Goal: Task Accomplishment & Management: Manage account settings

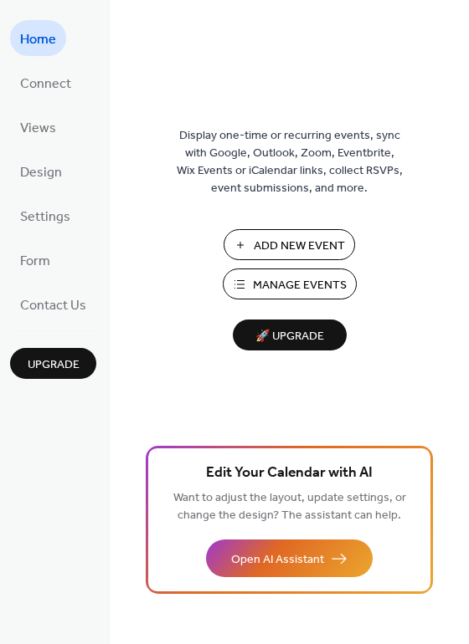
click at [250, 227] on div "Display one-time or recurring events, sync with Google, Outlook, Zoom, Eventbri…" at bounding box center [289, 349] width 359 height 590
click at [252, 234] on button "Add New Event" at bounding box center [288, 244] width 131 height 31
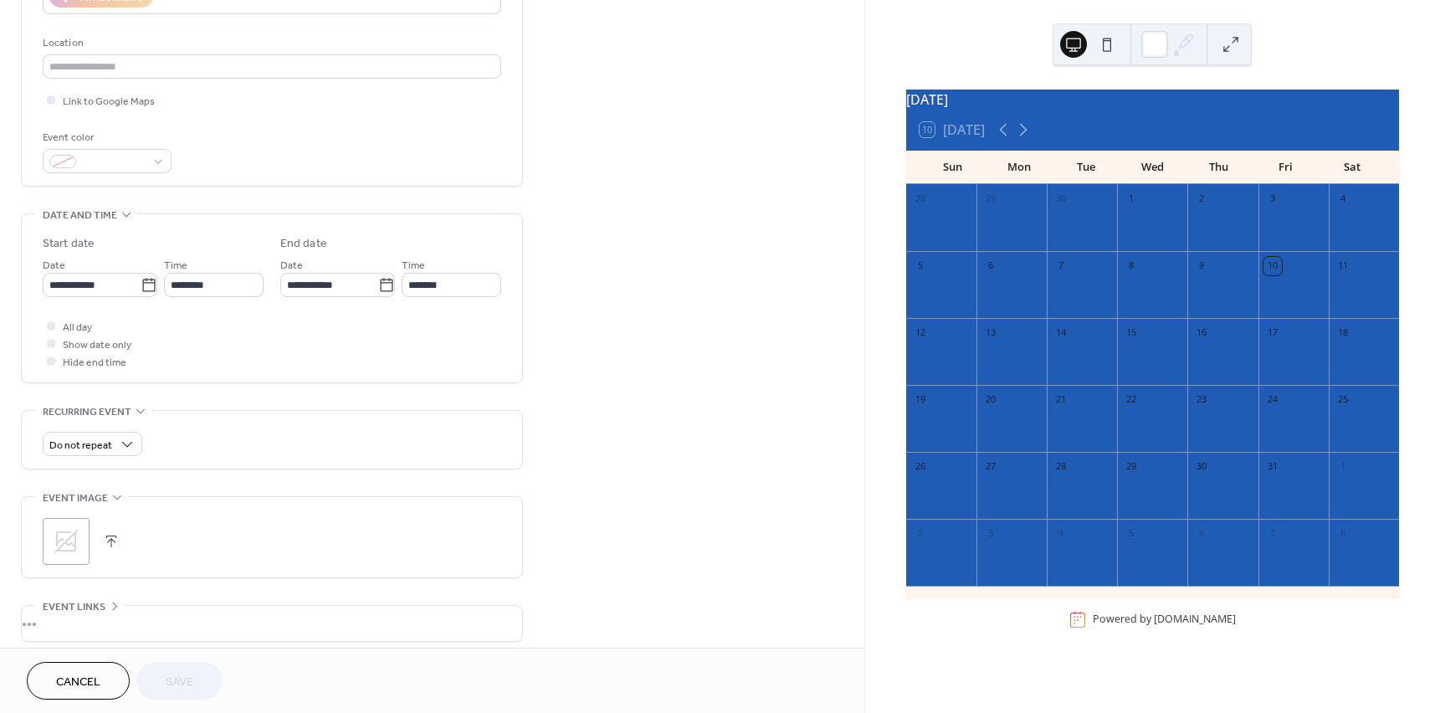
scroll to position [335, 0]
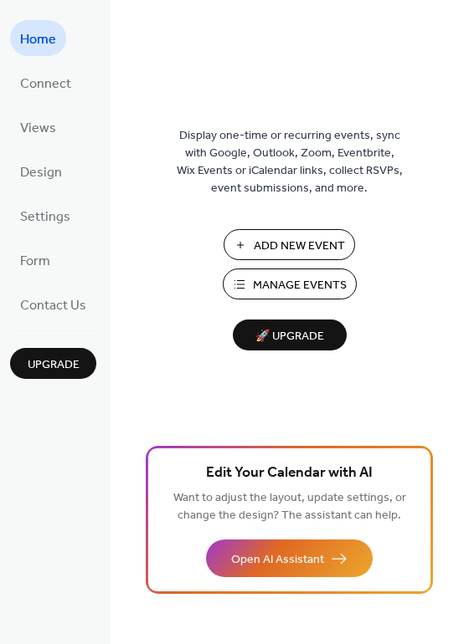
click at [296, 255] on span "Add New Event" at bounding box center [299, 247] width 91 height 18
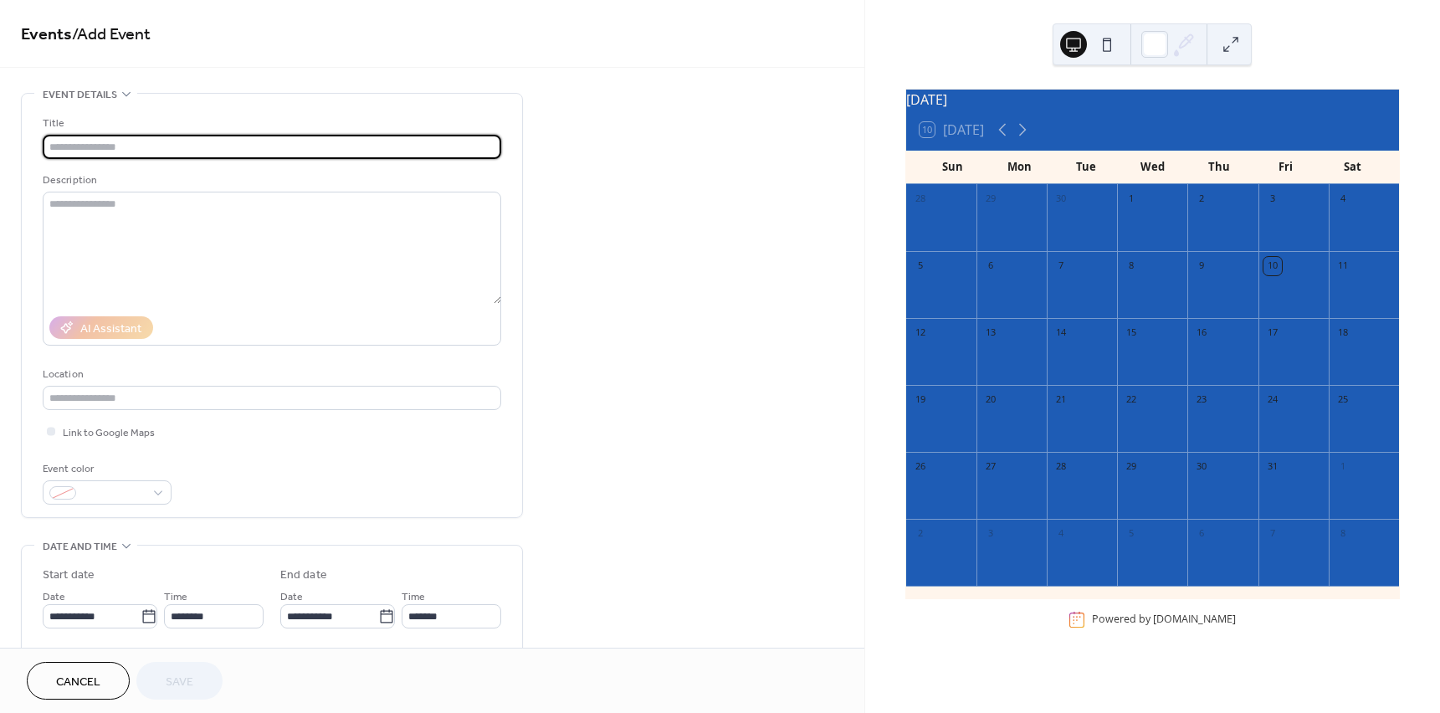
click at [121, 147] on input "text" at bounding box center [272, 147] width 459 height 24
type input "**********"
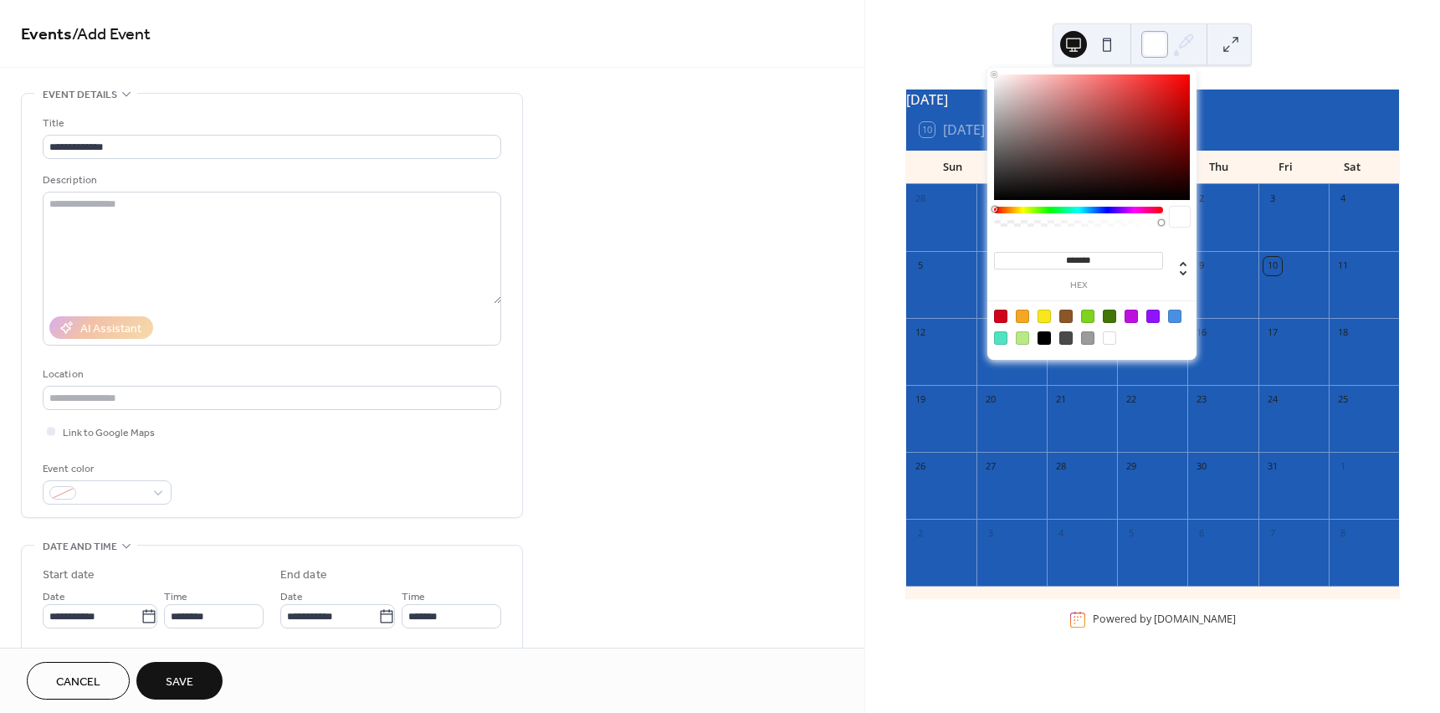
click at [1153, 51] on div at bounding box center [1155, 44] width 27 height 27
click at [1112, 338] on div at bounding box center [1109, 337] width 13 height 13
click at [1074, 314] on div at bounding box center [1092, 326] width 213 height 53
click at [1066, 314] on div at bounding box center [1066, 316] width 13 height 13
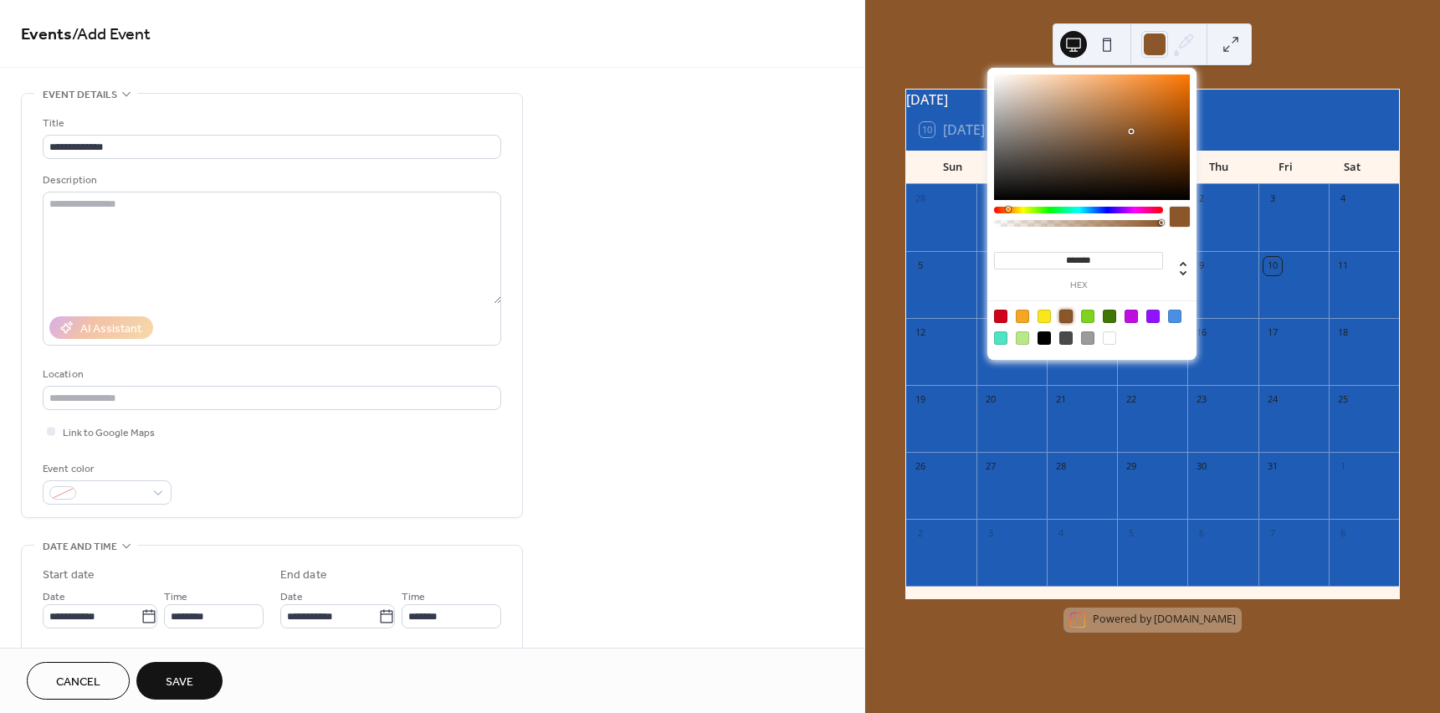
click at [1091, 312] on div at bounding box center [1087, 316] width 13 height 13
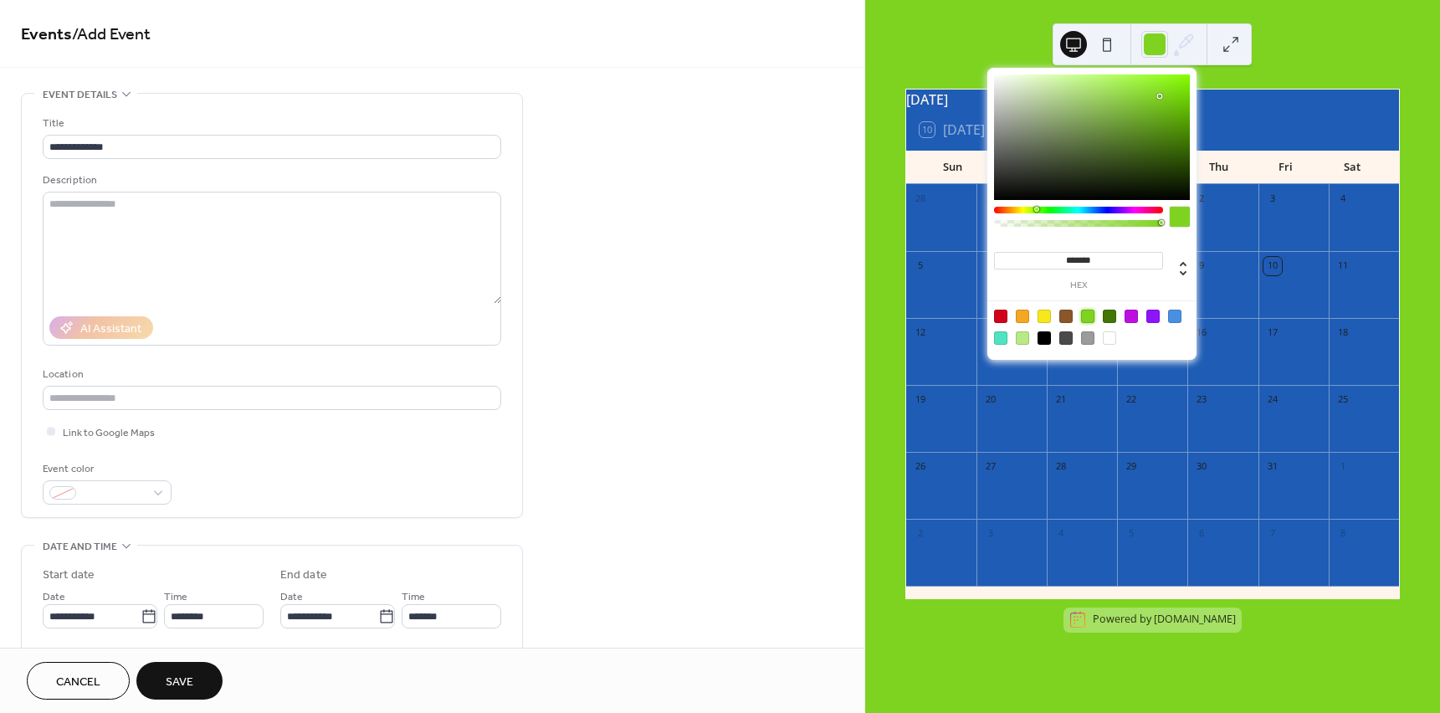
click at [1107, 336] on div at bounding box center [1109, 337] width 13 height 13
type input "*******"
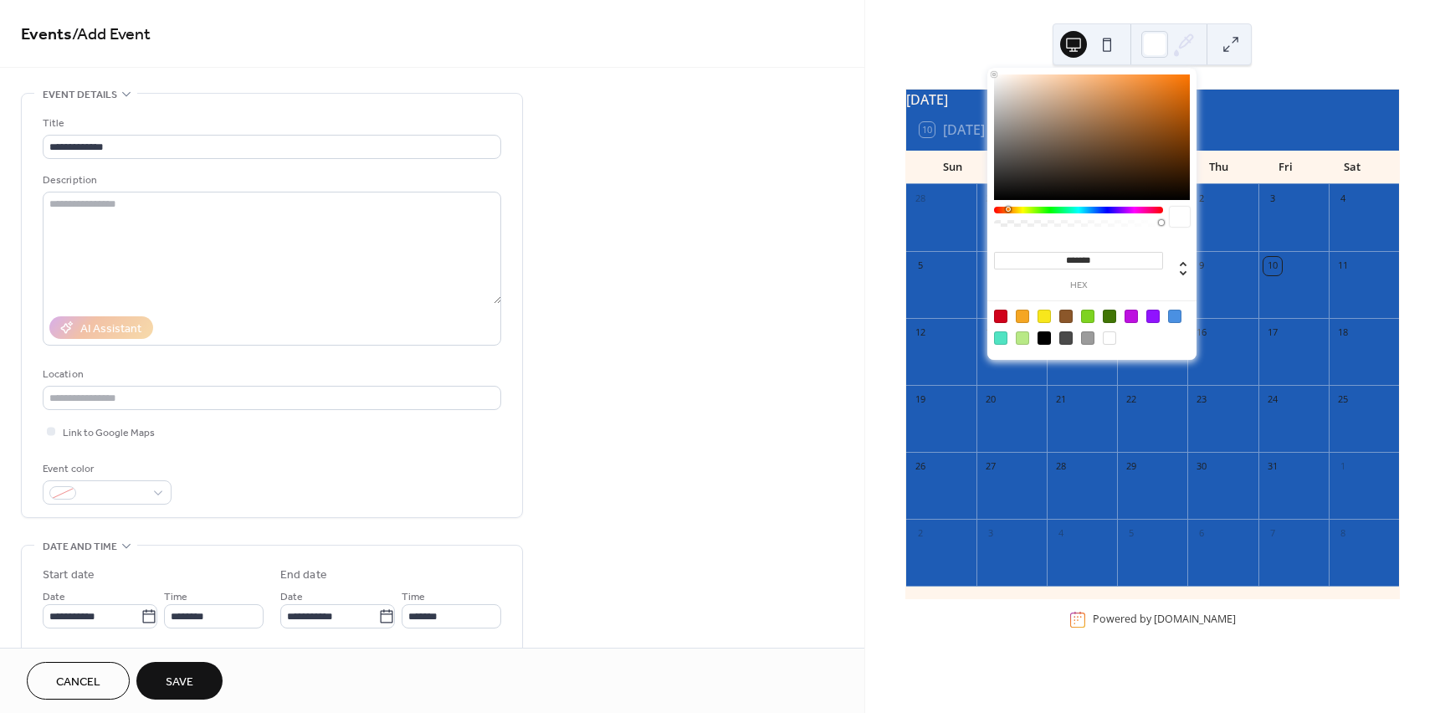
click at [711, 339] on div "**********" at bounding box center [432, 605] width 865 height 1024
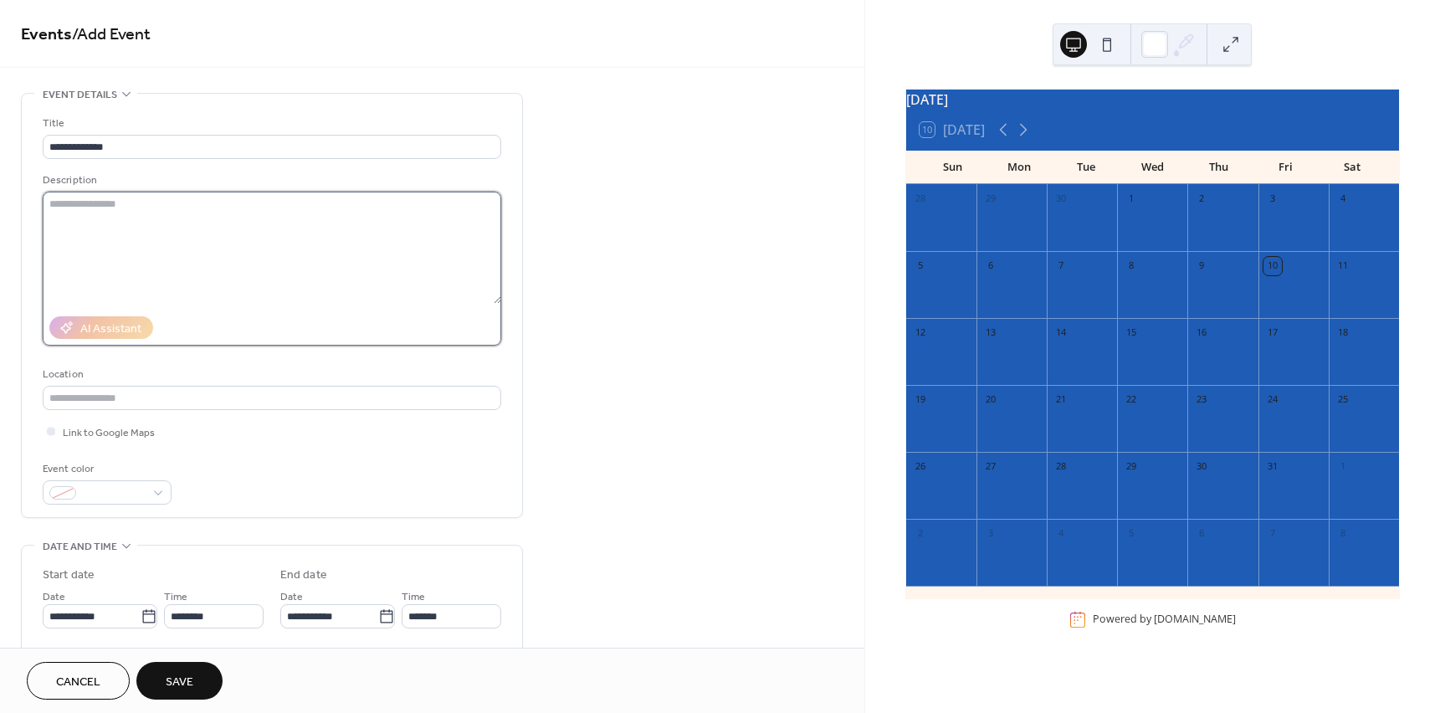
click at [212, 225] on textarea at bounding box center [272, 248] width 459 height 112
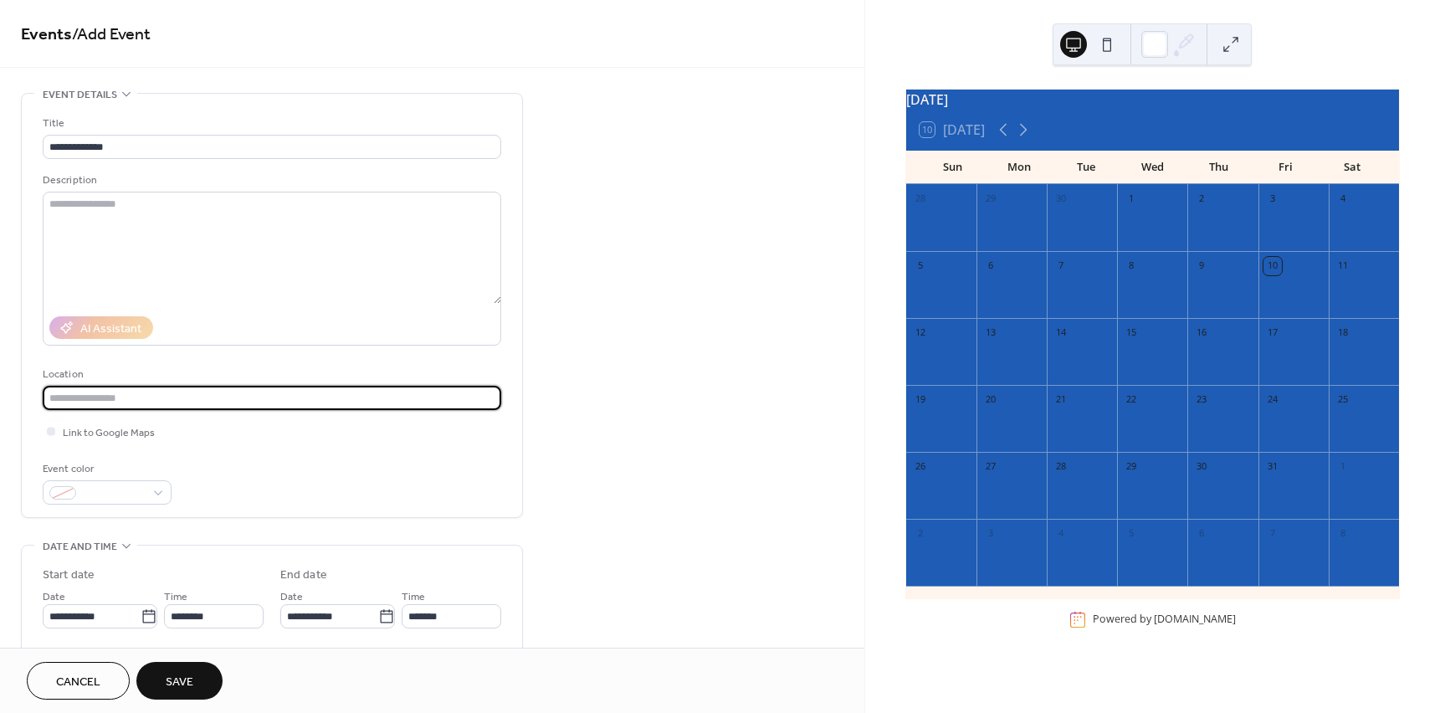
click at [100, 403] on input "text" at bounding box center [272, 398] width 459 height 24
type input "****"
click at [132, 491] on span at bounding box center [114, 494] width 62 height 18
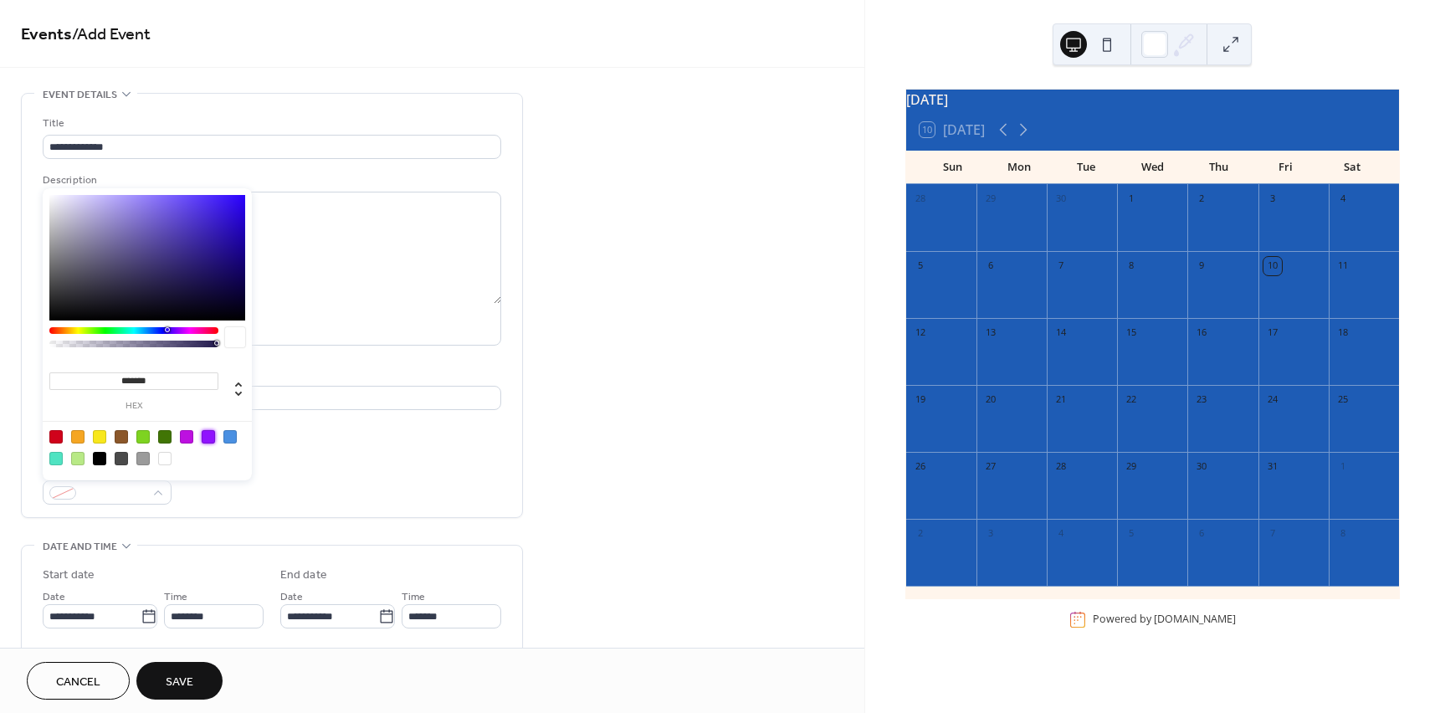
click at [204, 442] on div at bounding box center [208, 436] width 13 height 13
type input "*******"
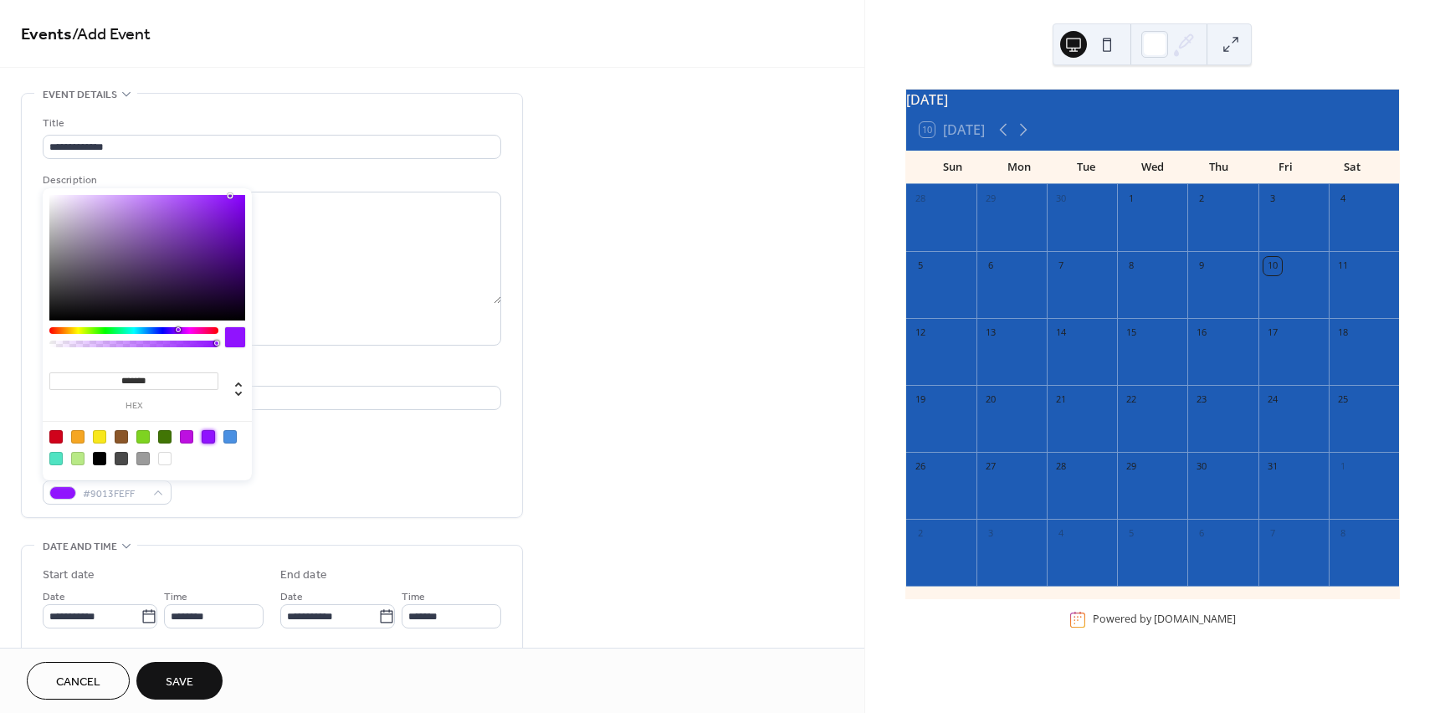
click at [278, 490] on div "Event color #9013FEFF" at bounding box center [272, 482] width 459 height 44
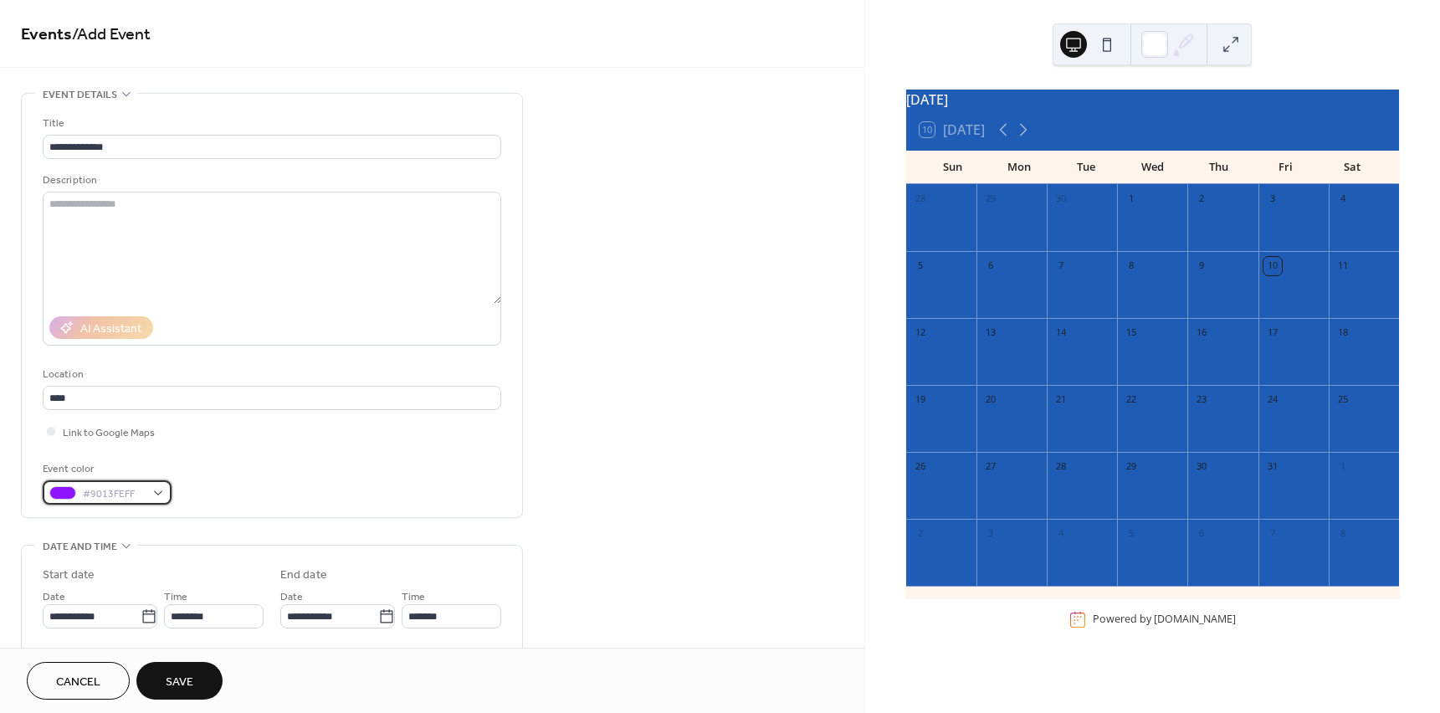
click at [150, 489] on div "#9013FEFF" at bounding box center [107, 492] width 129 height 24
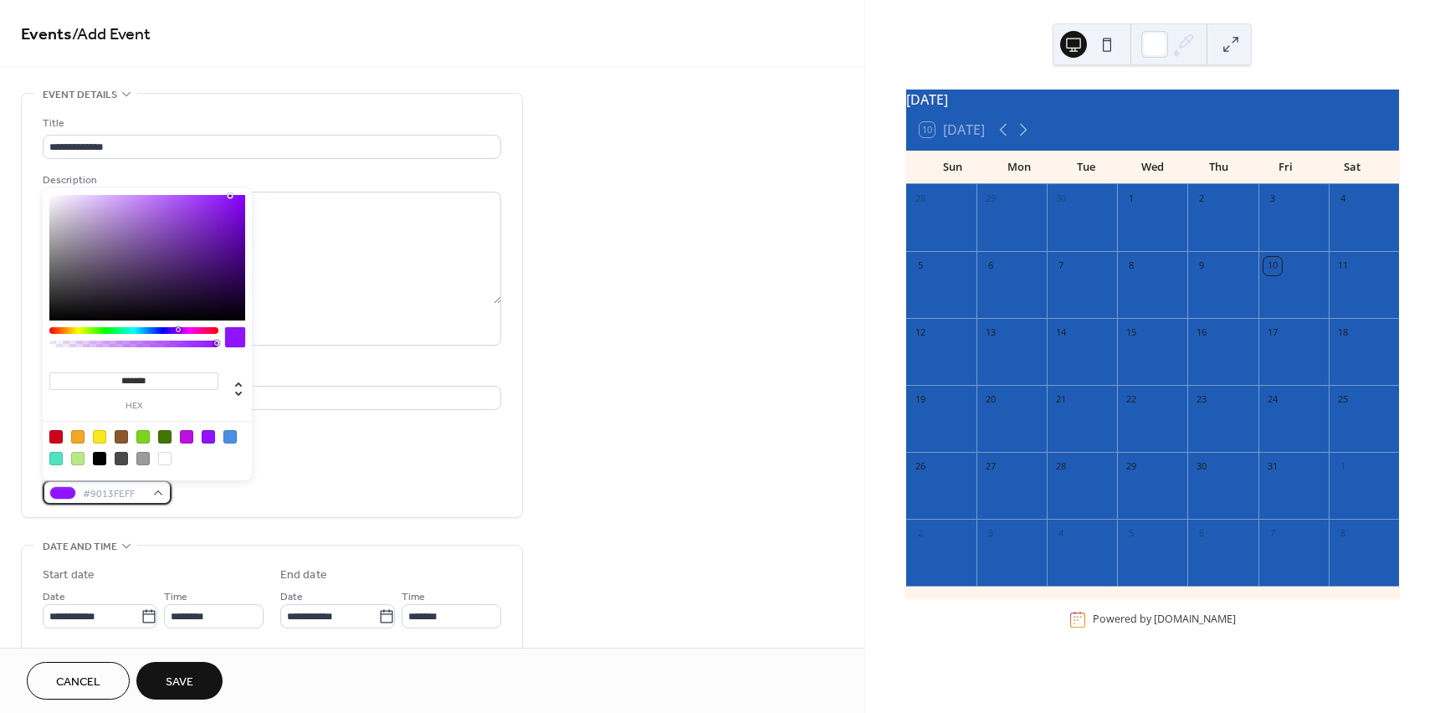
click at [150, 489] on div "#9013FEFF" at bounding box center [107, 492] width 129 height 24
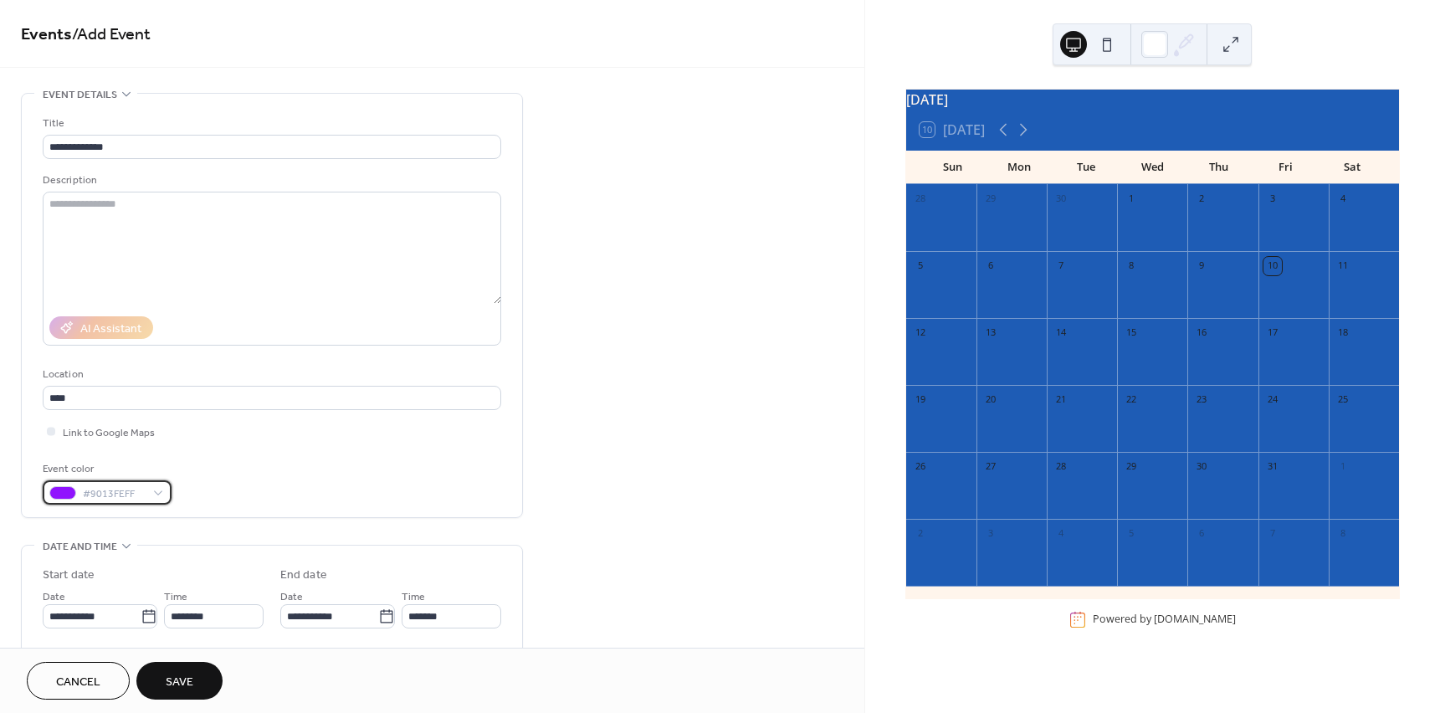
scroll to position [1, 0]
click at [88, 603] on body "**********" at bounding box center [720, 356] width 1440 height 713
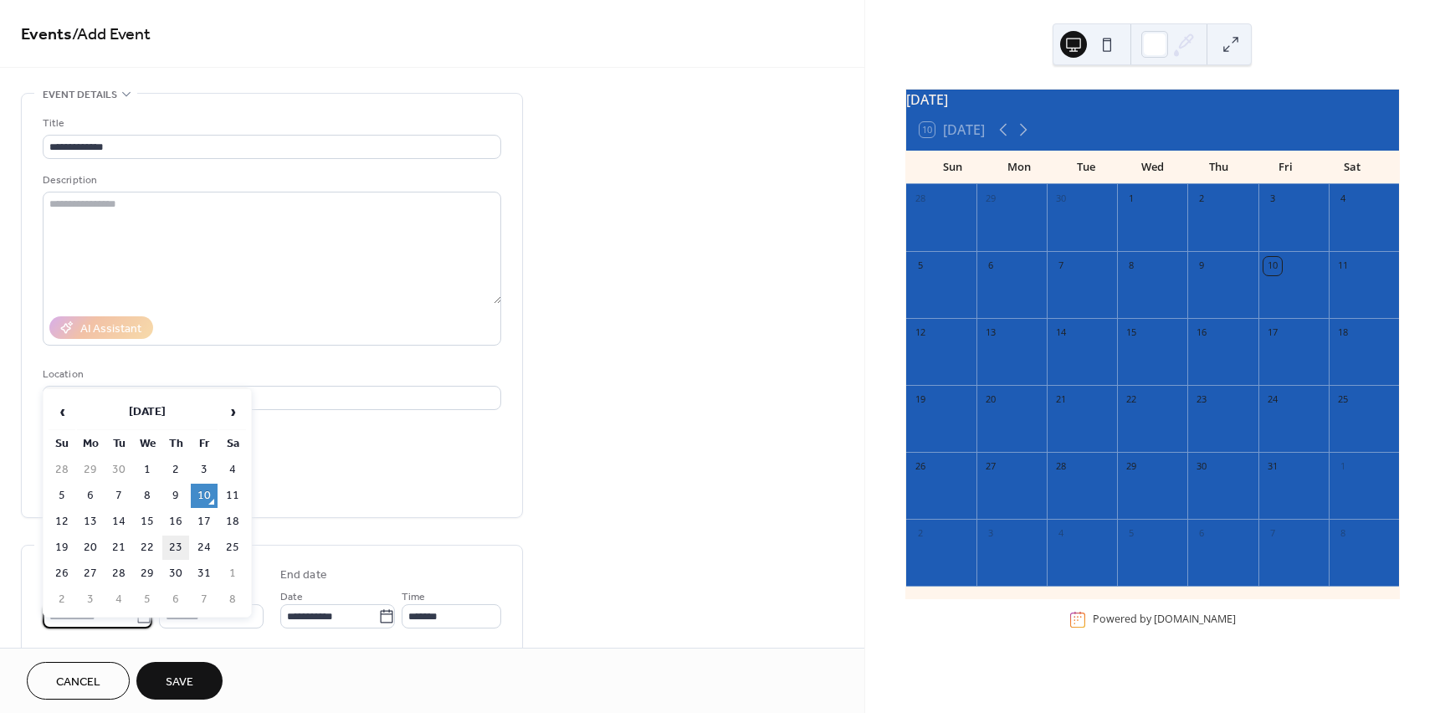
click at [177, 548] on td "23" at bounding box center [175, 548] width 27 height 24
type input "**********"
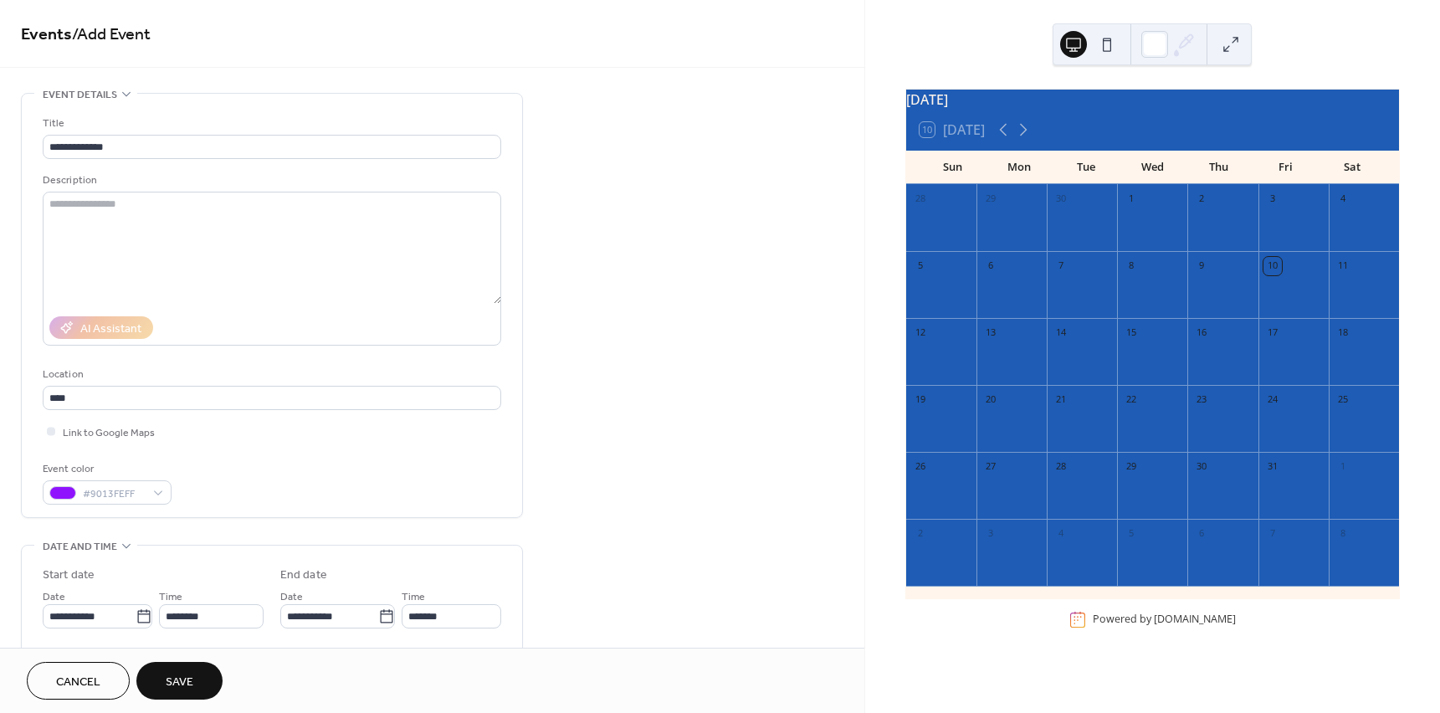
scroll to position [0, 0]
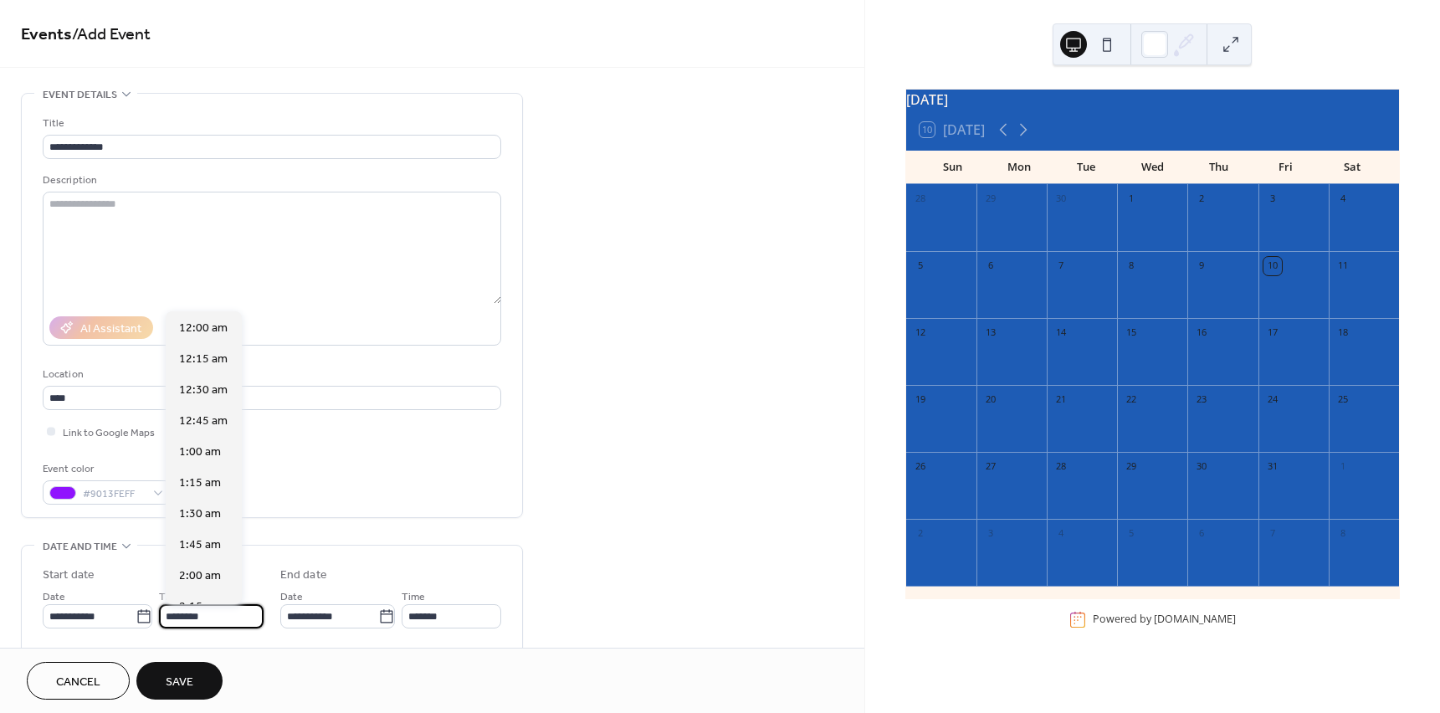
click at [213, 623] on input "********" at bounding box center [211, 616] width 105 height 24
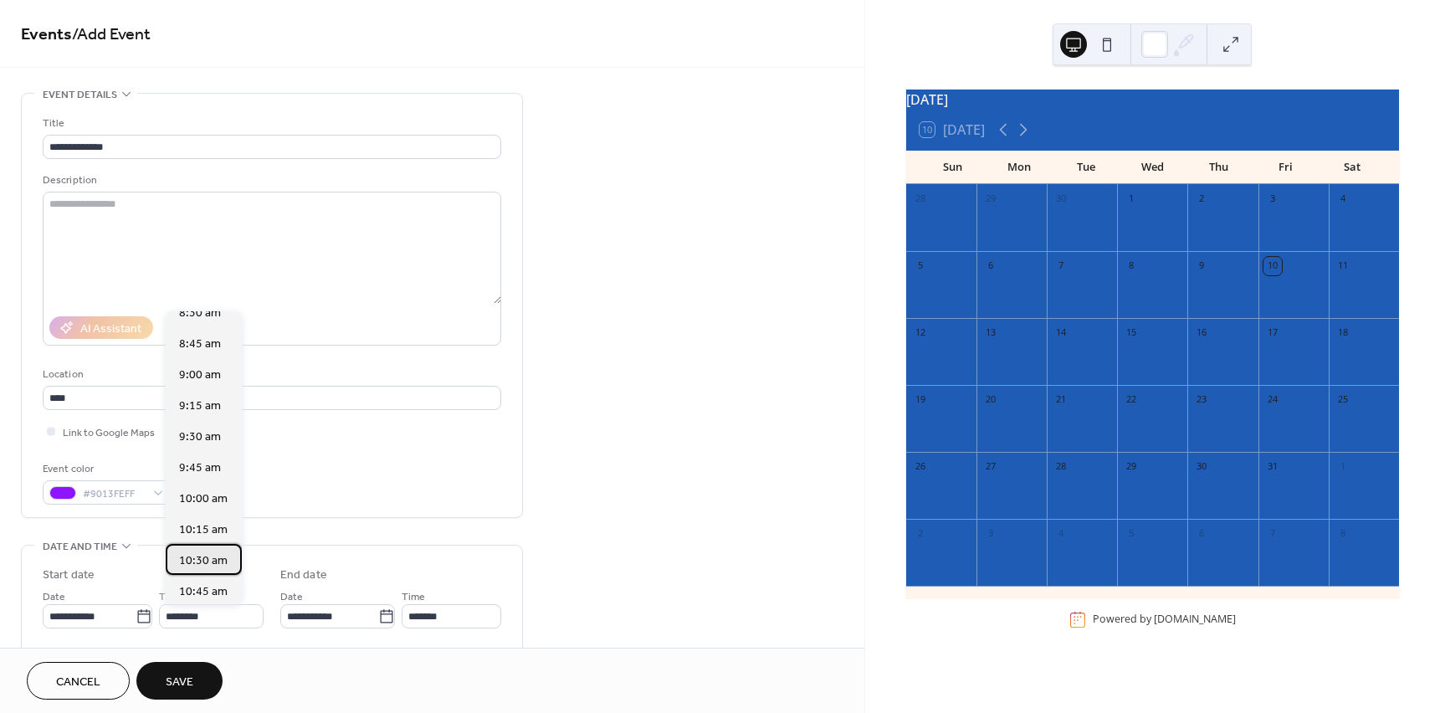
click at [201, 559] on span "10:30 am" at bounding box center [203, 561] width 49 height 18
type input "********"
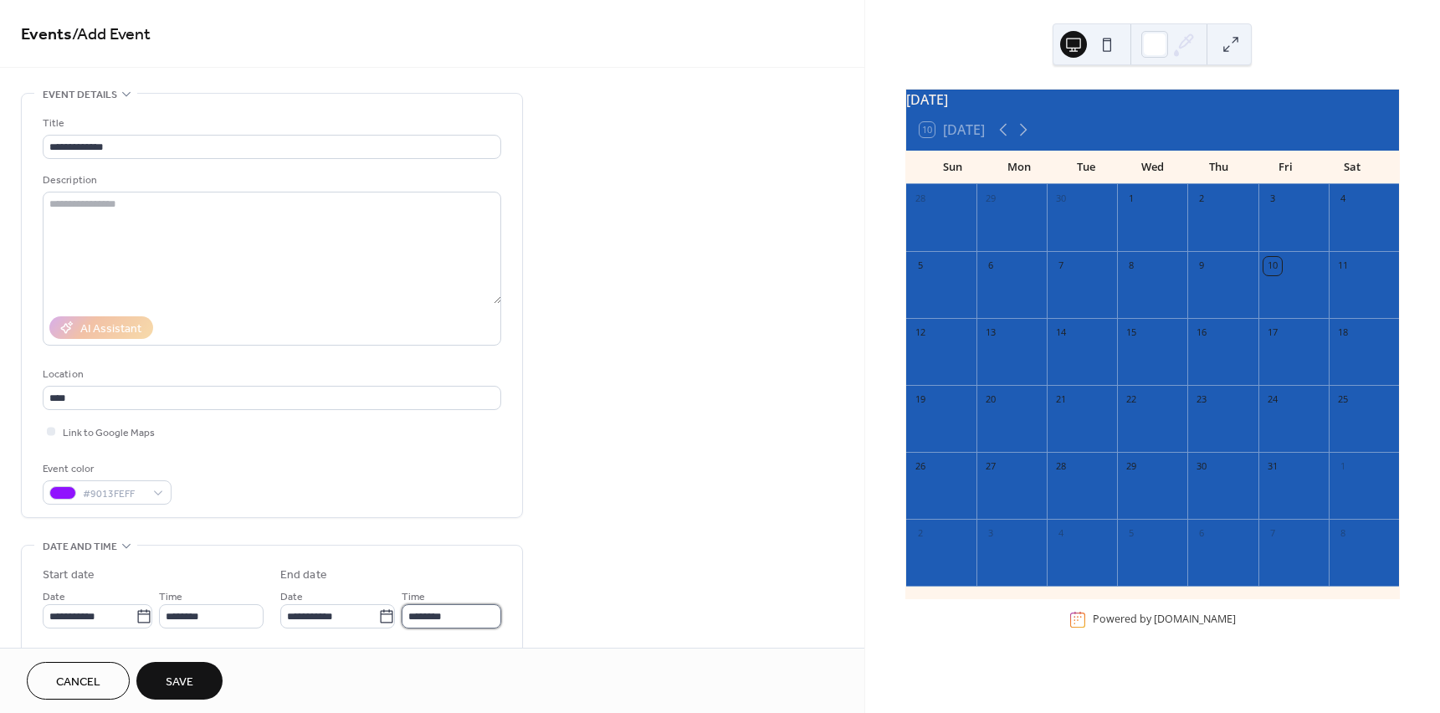
click at [449, 616] on input "********" at bounding box center [452, 616] width 100 height 24
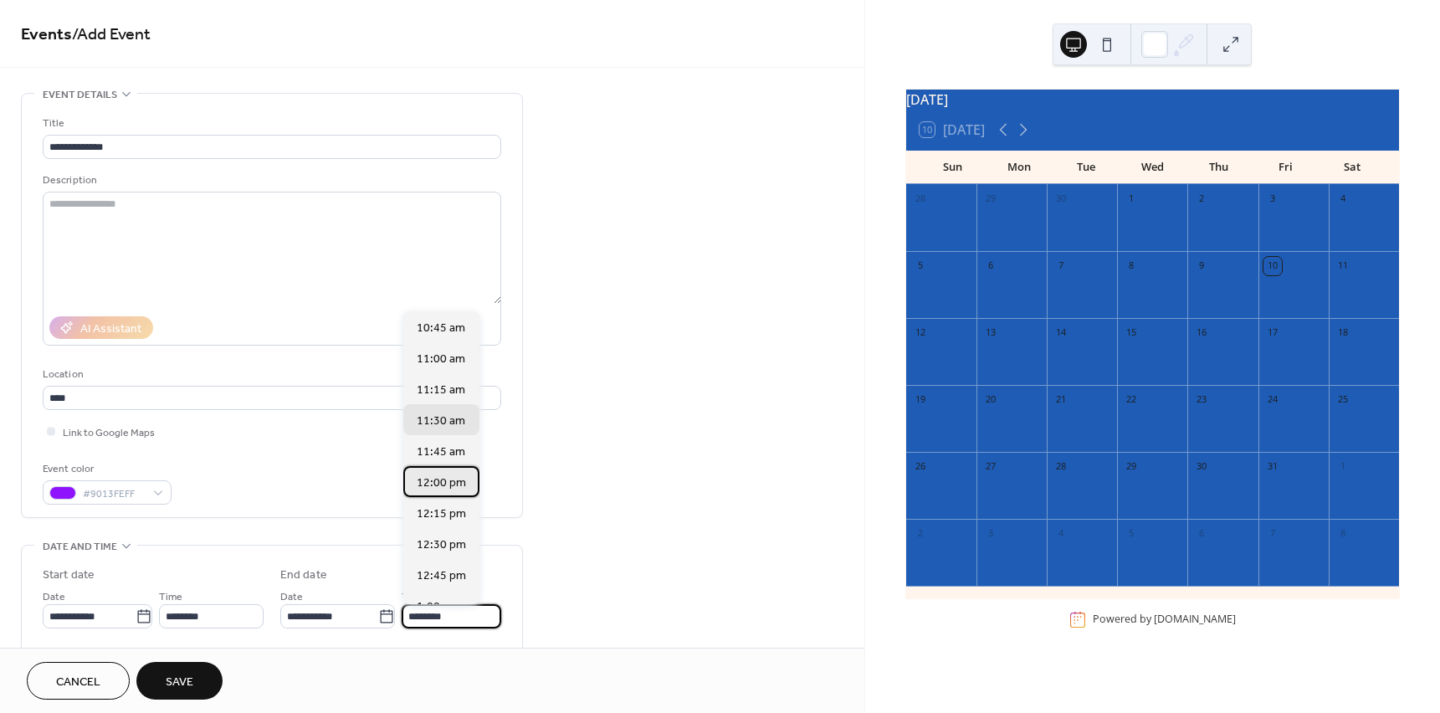
click at [437, 477] on span "12:00 pm" at bounding box center [441, 484] width 49 height 18
type input "********"
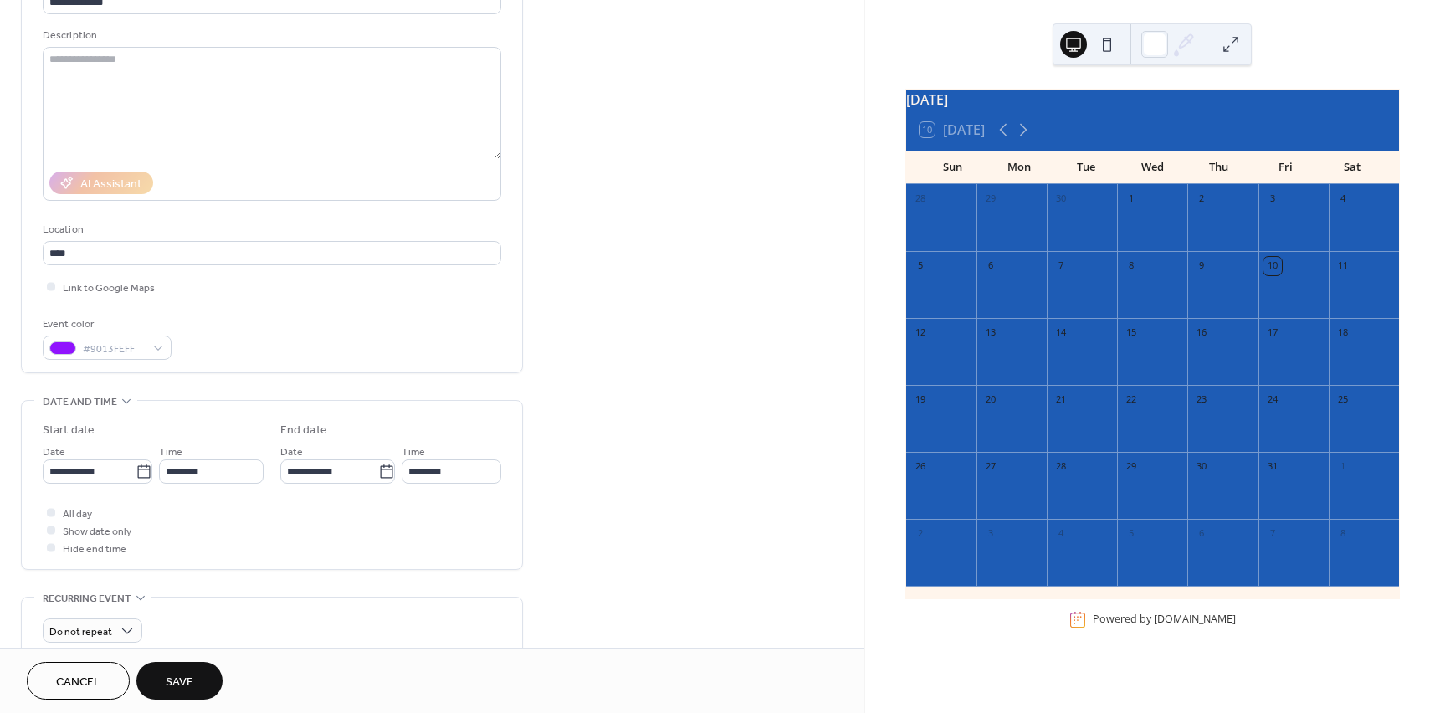
scroll to position [251, 0]
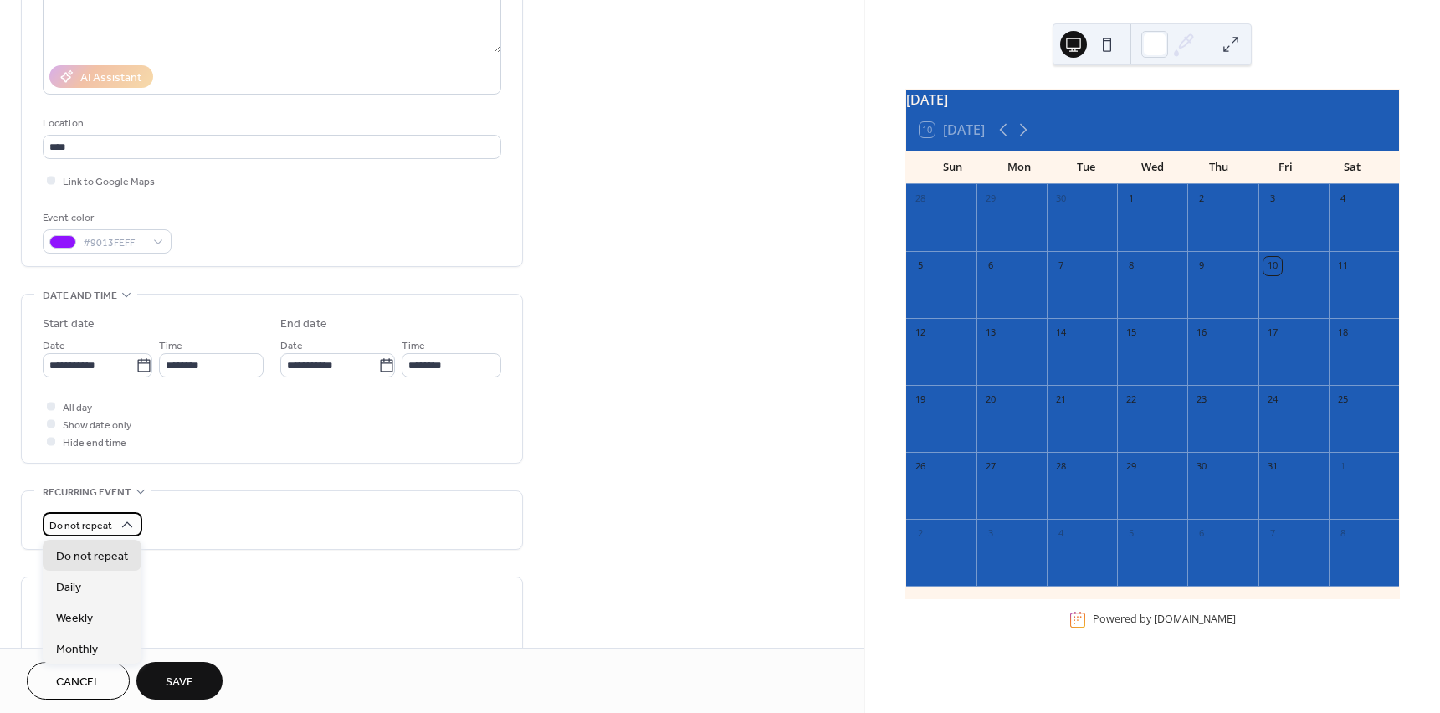
click at [110, 531] on span "Do not repeat" at bounding box center [80, 525] width 63 height 19
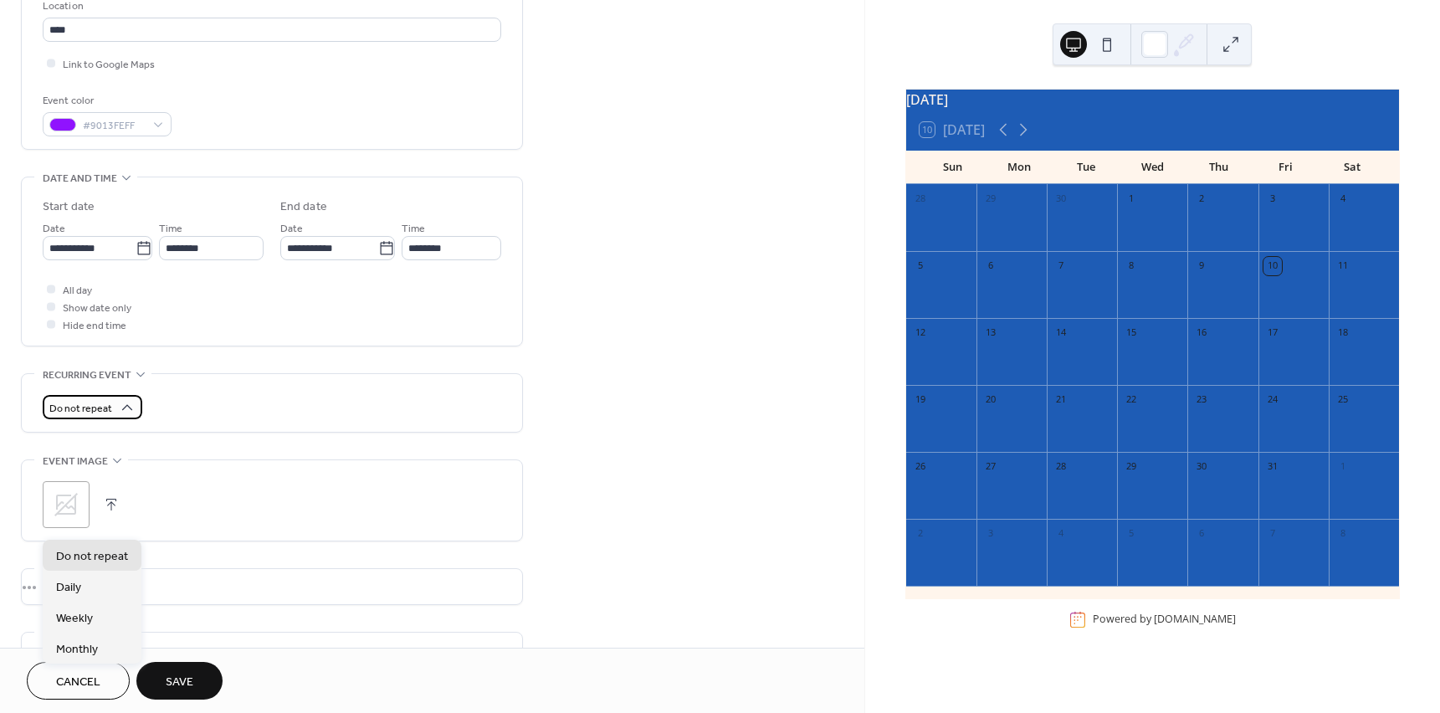
scroll to position [419, 0]
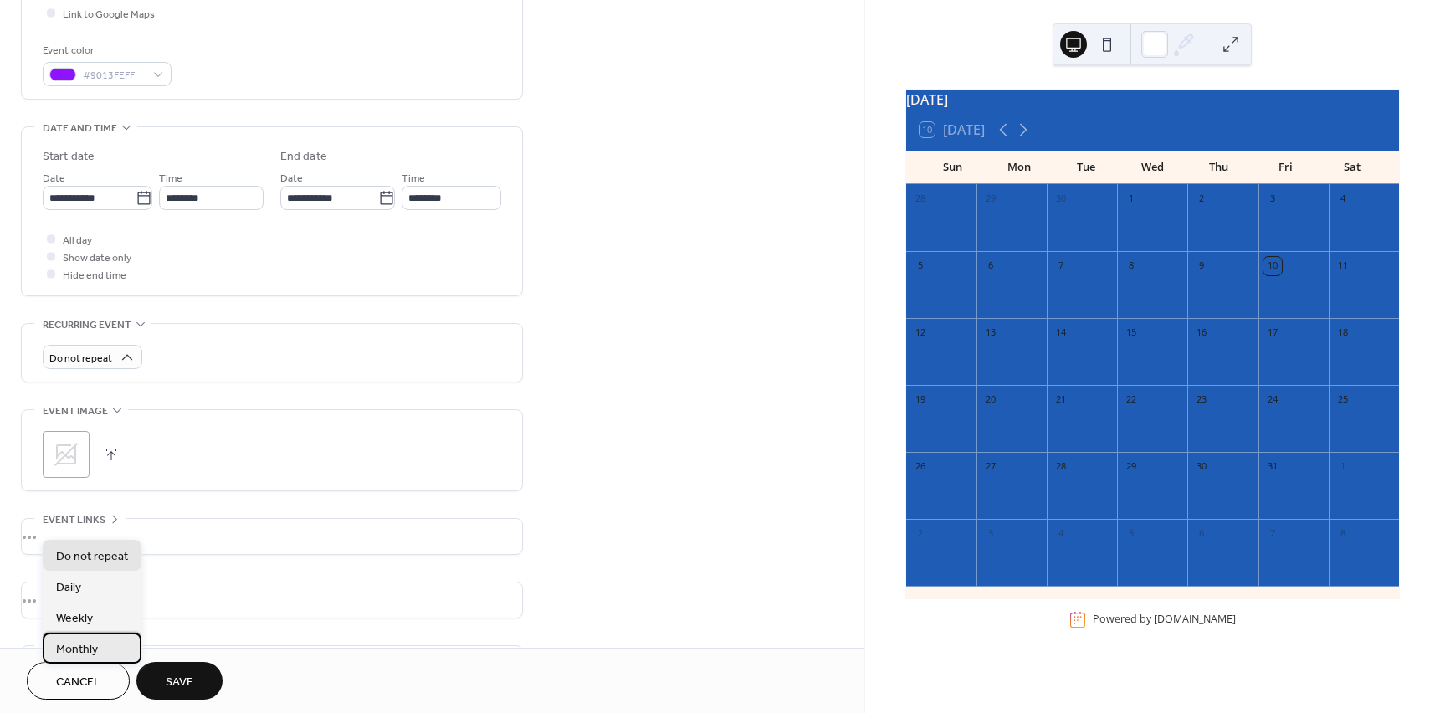
click at [73, 647] on span "Monthly" at bounding box center [77, 650] width 42 height 18
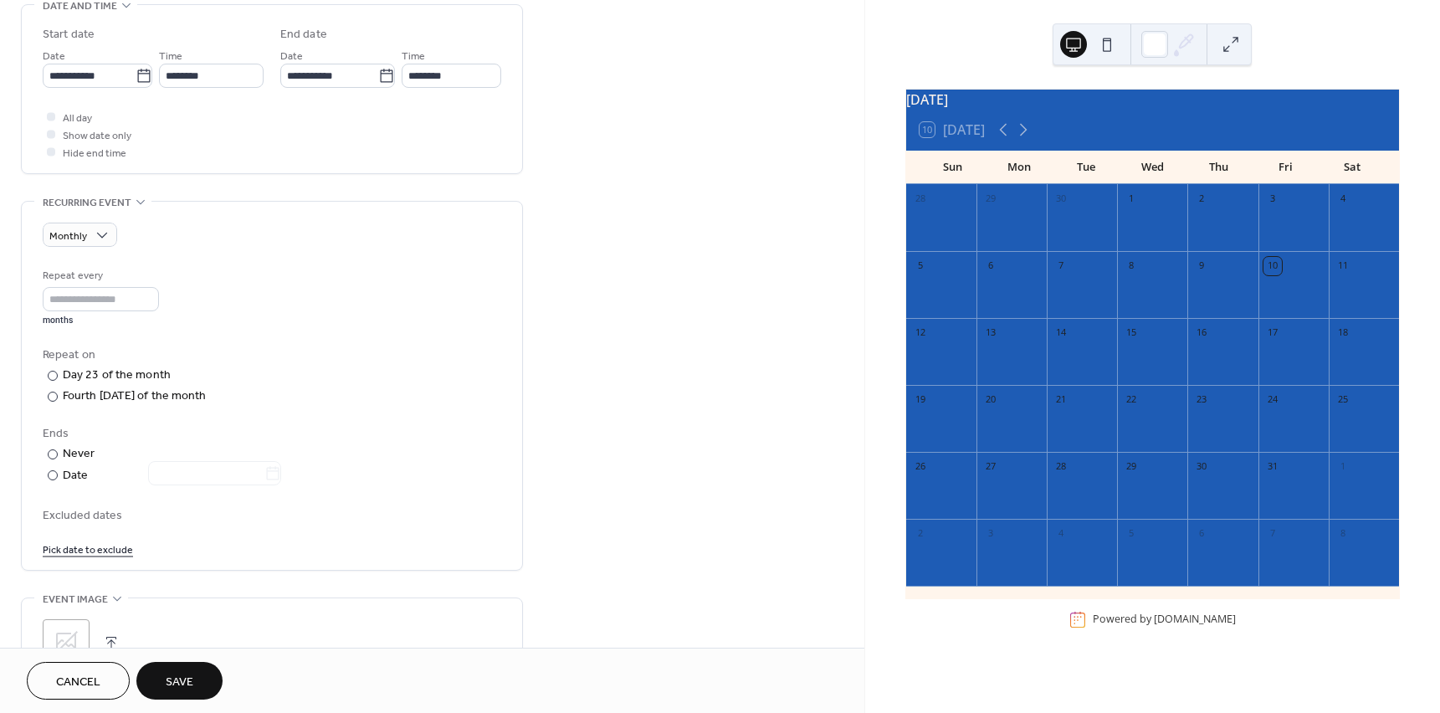
scroll to position [586, 0]
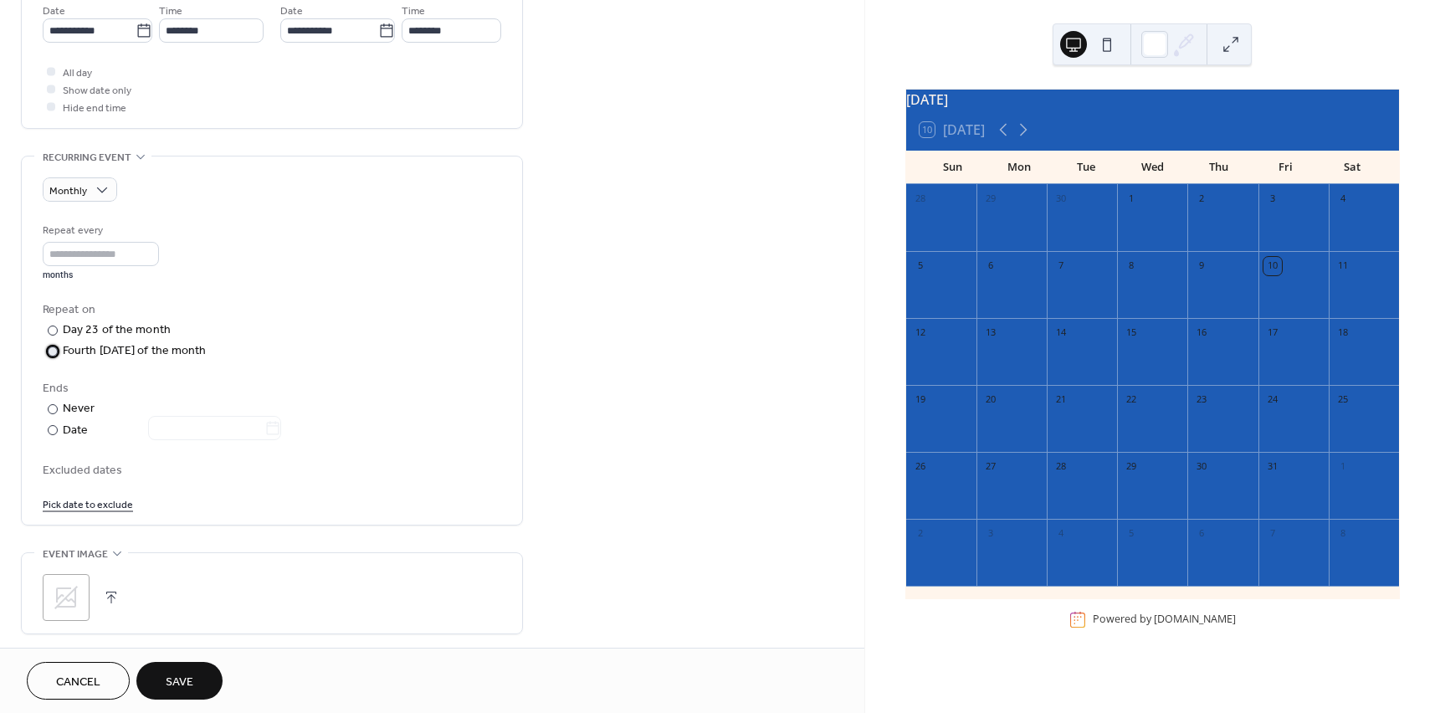
click at [127, 352] on div "Fourth Thursday of the month" at bounding box center [135, 351] width 144 height 18
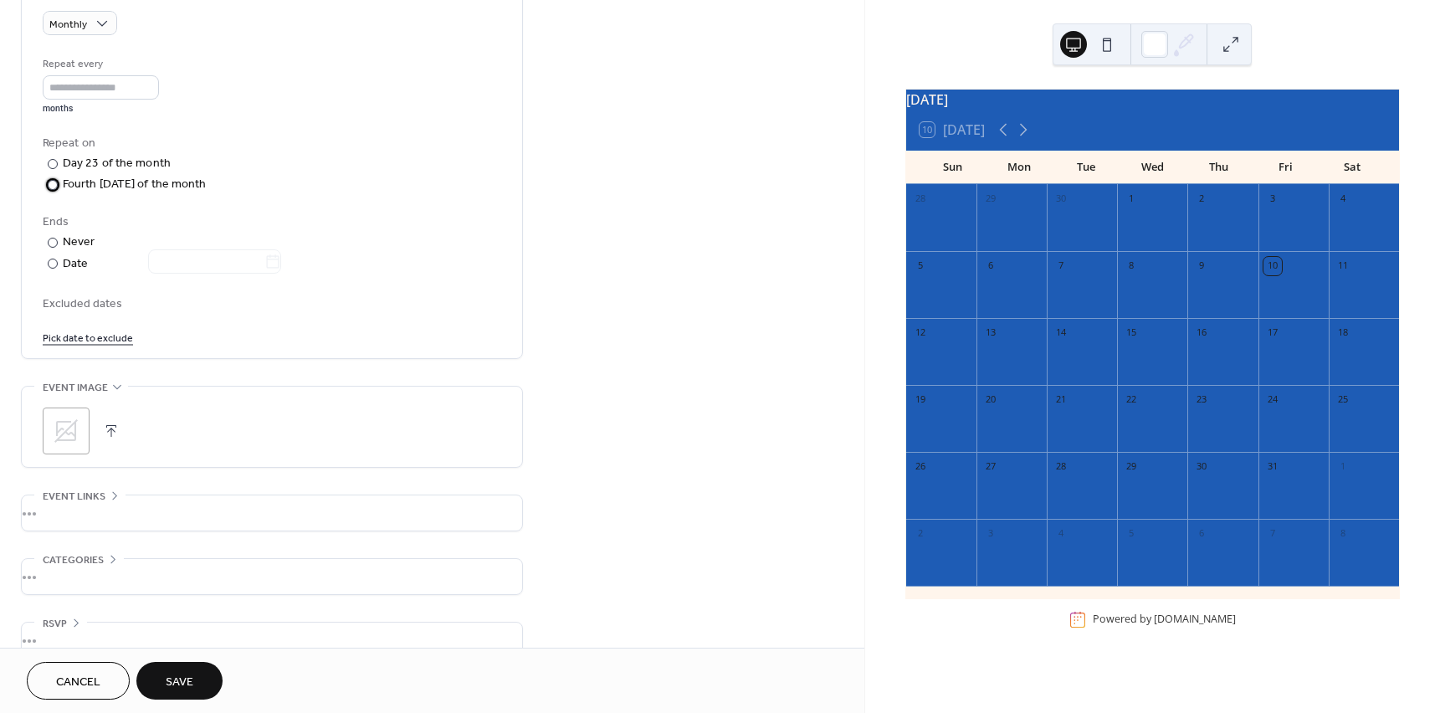
scroll to position [753, 0]
click at [82, 427] on div ";" at bounding box center [66, 430] width 47 height 47
click at [162, 687] on button "Save" at bounding box center [179, 681] width 86 height 38
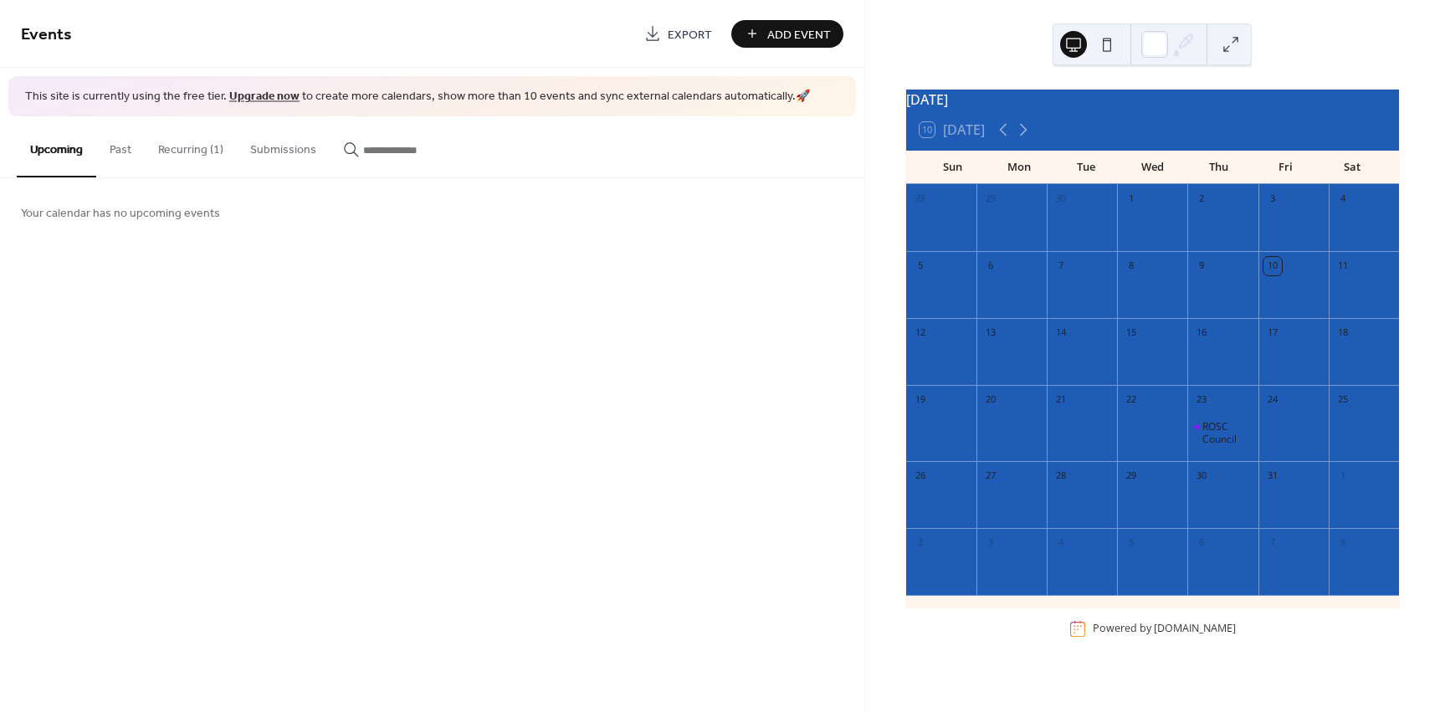
click at [214, 156] on button "Recurring (1)" at bounding box center [191, 145] width 92 height 59
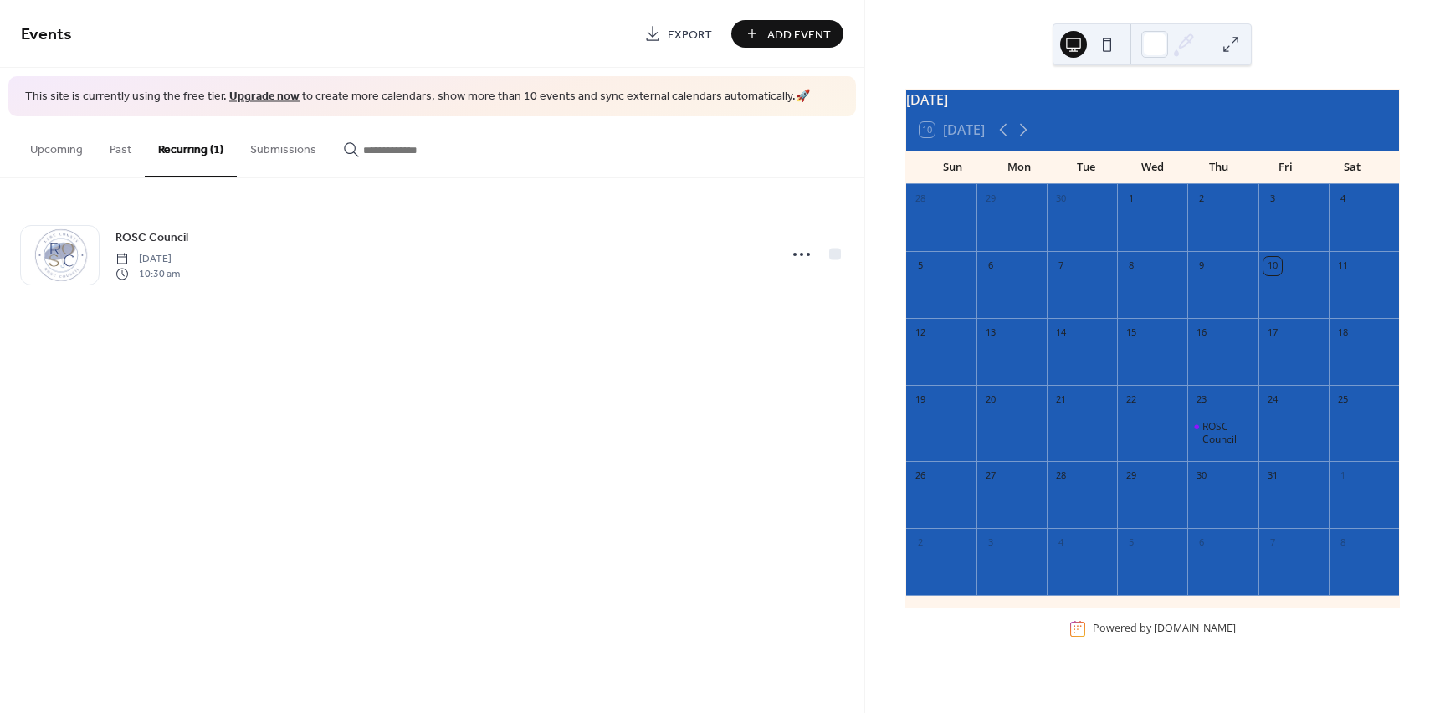
click at [1148, 123] on div "10 Today" at bounding box center [1152, 130] width 493 height 40
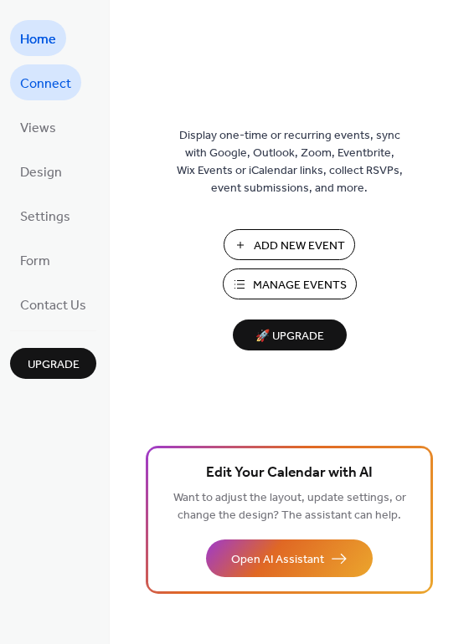
click at [45, 85] on span "Connect" at bounding box center [45, 84] width 51 height 26
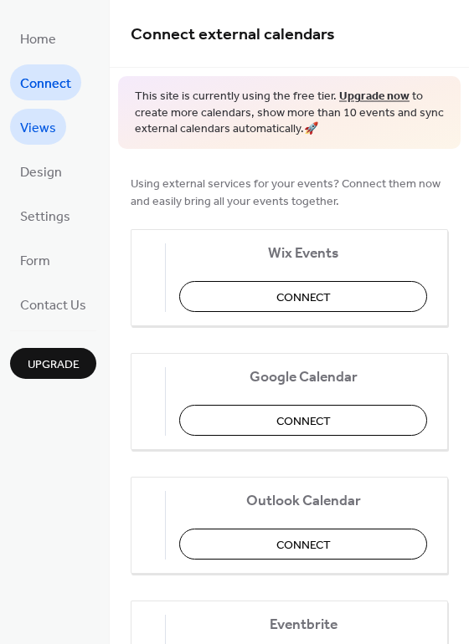
click at [46, 114] on link "Views" at bounding box center [38, 127] width 56 height 36
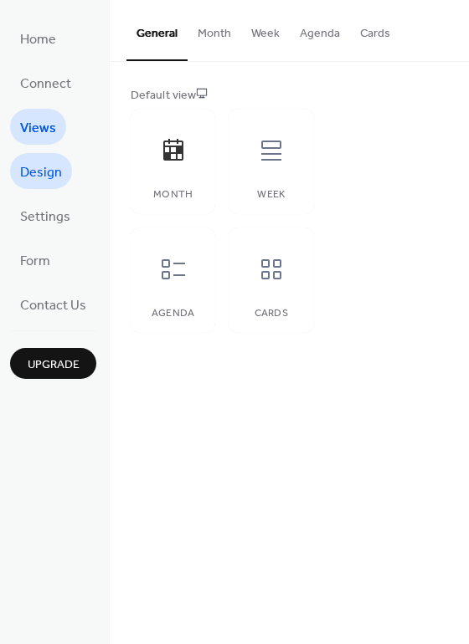
click at [53, 186] on link "Design" at bounding box center [41, 171] width 62 height 36
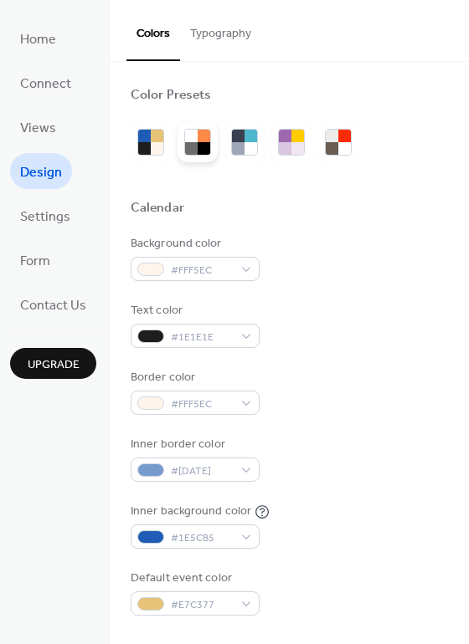
click at [214, 150] on div at bounding box center [197, 142] width 40 height 40
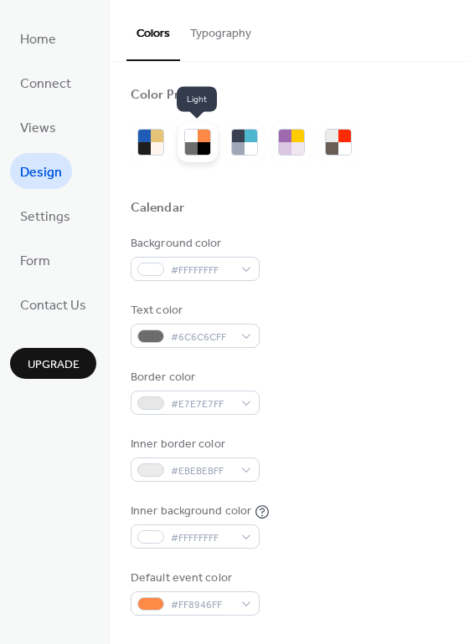
click at [195, 150] on div at bounding box center [191, 148] width 13 height 13
click at [256, 147] on div at bounding box center [244, 142] width 27 height 27
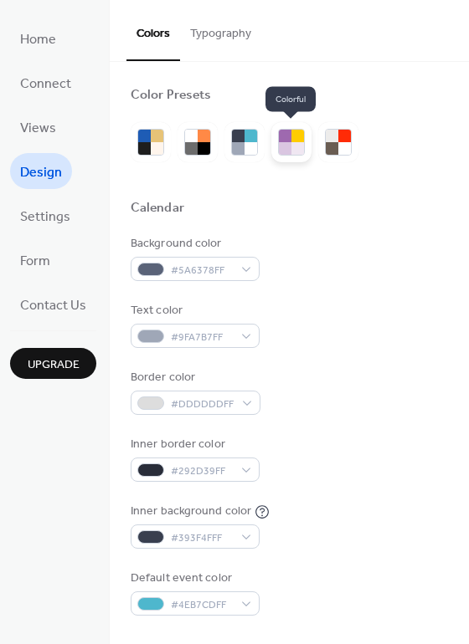
click at [287, 145] on div at bounding box center [285, 148] width 13 height 13
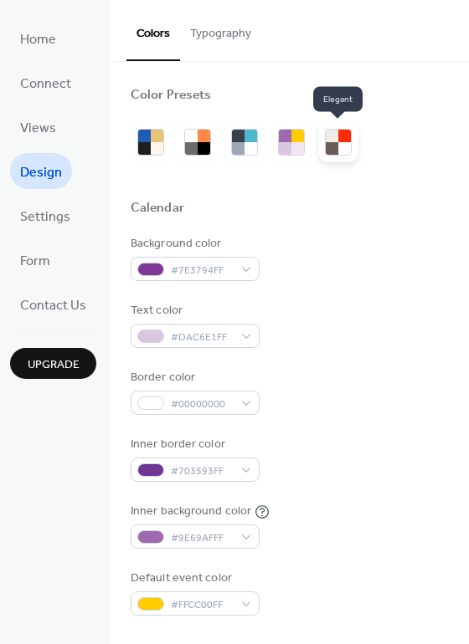
click at [350, 150] on div at bounding box center [338, 142] width 27 height 27
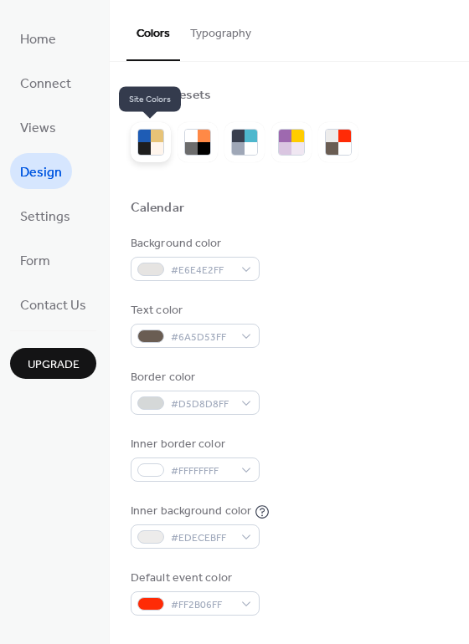
click at [133, 149] on div at bounding box center [151, 142] width 40 height 40
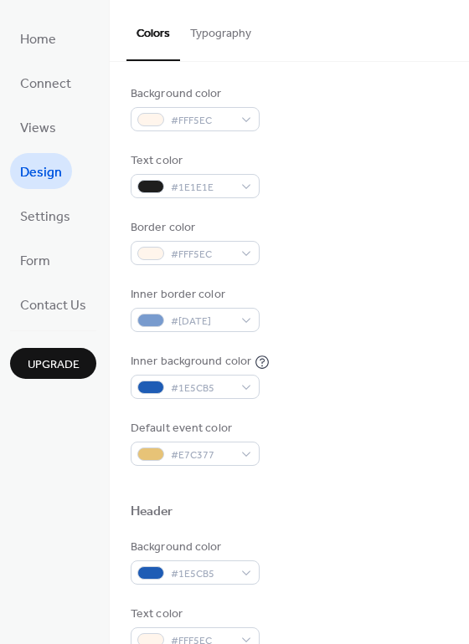
scroll to position [47, 0]
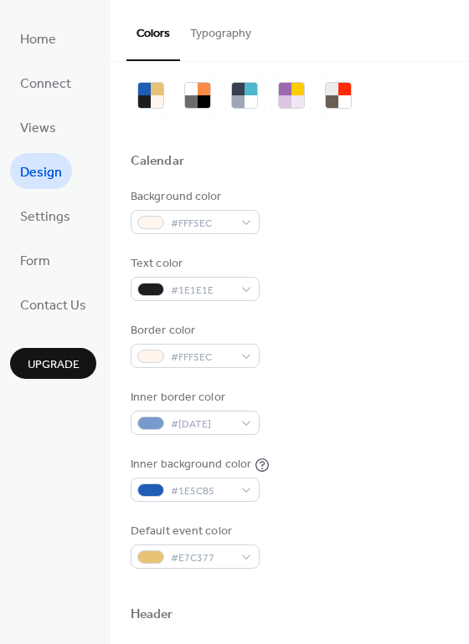
click at [82, 359] on button "Upgrade" at bounding box center [53, 363] width 86 height 31
click at [77, 204] on li "Settings" at bounding box center [45, 216] width 70 height 36
click at [51, 241] on ul "Home Connect Views Design Settings Form Contact Us" at bounding box center [53, 171] width 86 height 302
click at [53, 224] on span "Settings" at bounding box center [45, 217] width 50 height 26
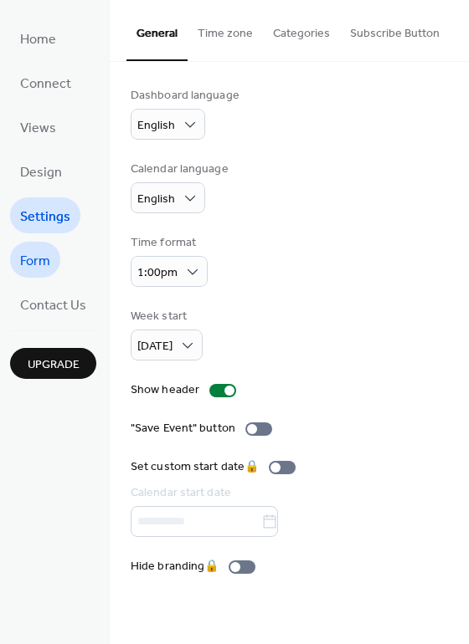
click at [31, 258] on span "Form" at bounding box center [35, 262] width 30 height 26
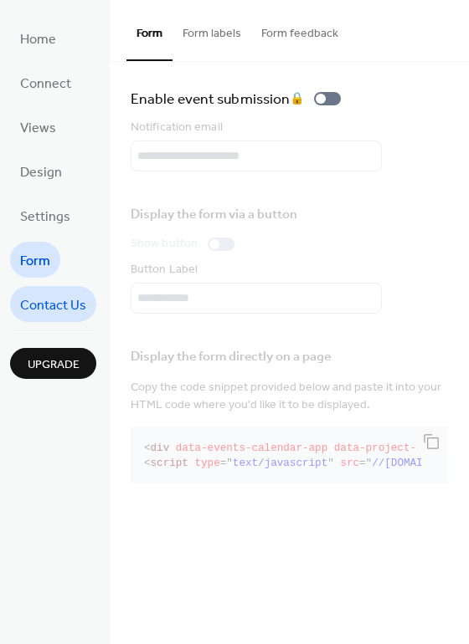
click at [64, 290] on link "Contact Us" at bounding box center [53, 304] width 86 height 36
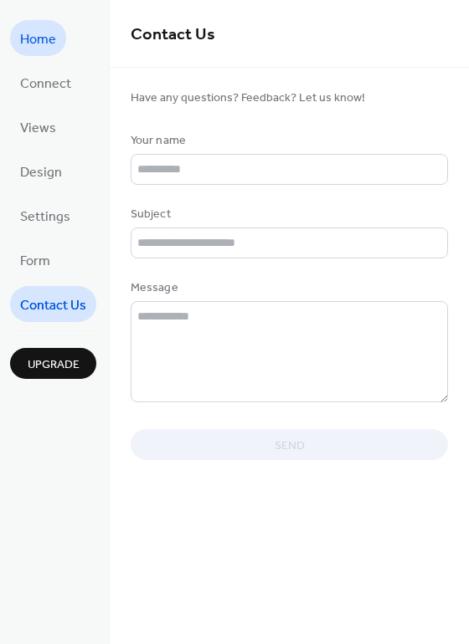
click at [44, 43] on span "Home" at bounding box center [38, 40] width 36 height 26
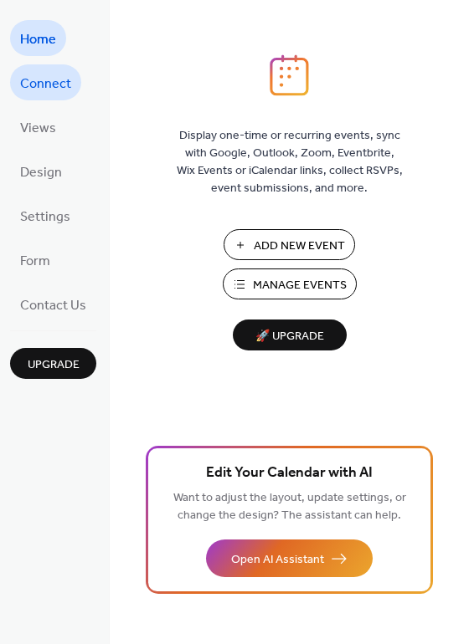
click at [22, 85] on span "Connect" at bounding box center [45, 84] width 51 height 26
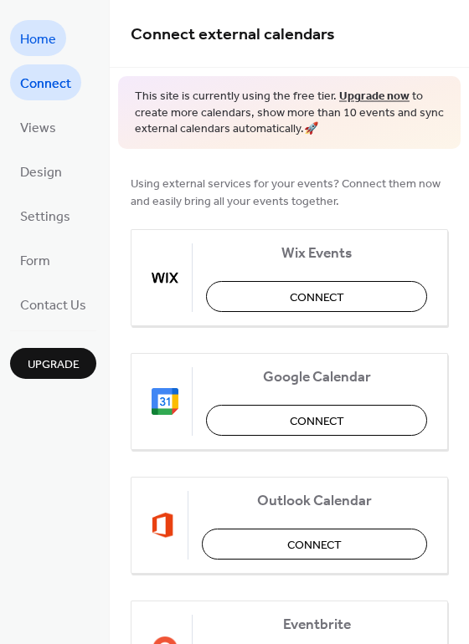
click at [34, 35] on span "Home" at bounding box center [38, 40] width 36 height 26
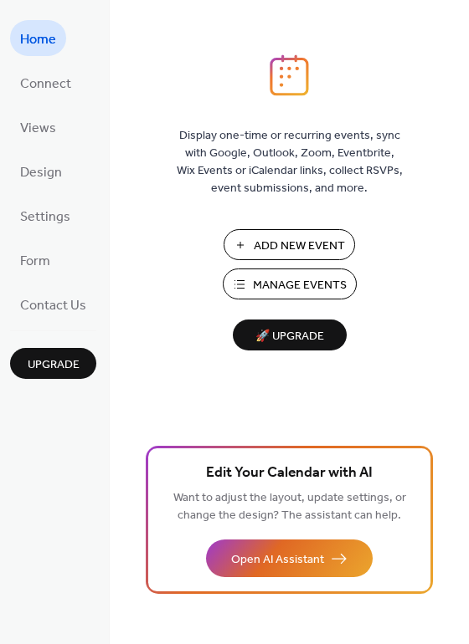
click at [315, 229] on button "Add New Event" at bounding box center [288, 244] width 131 height 31
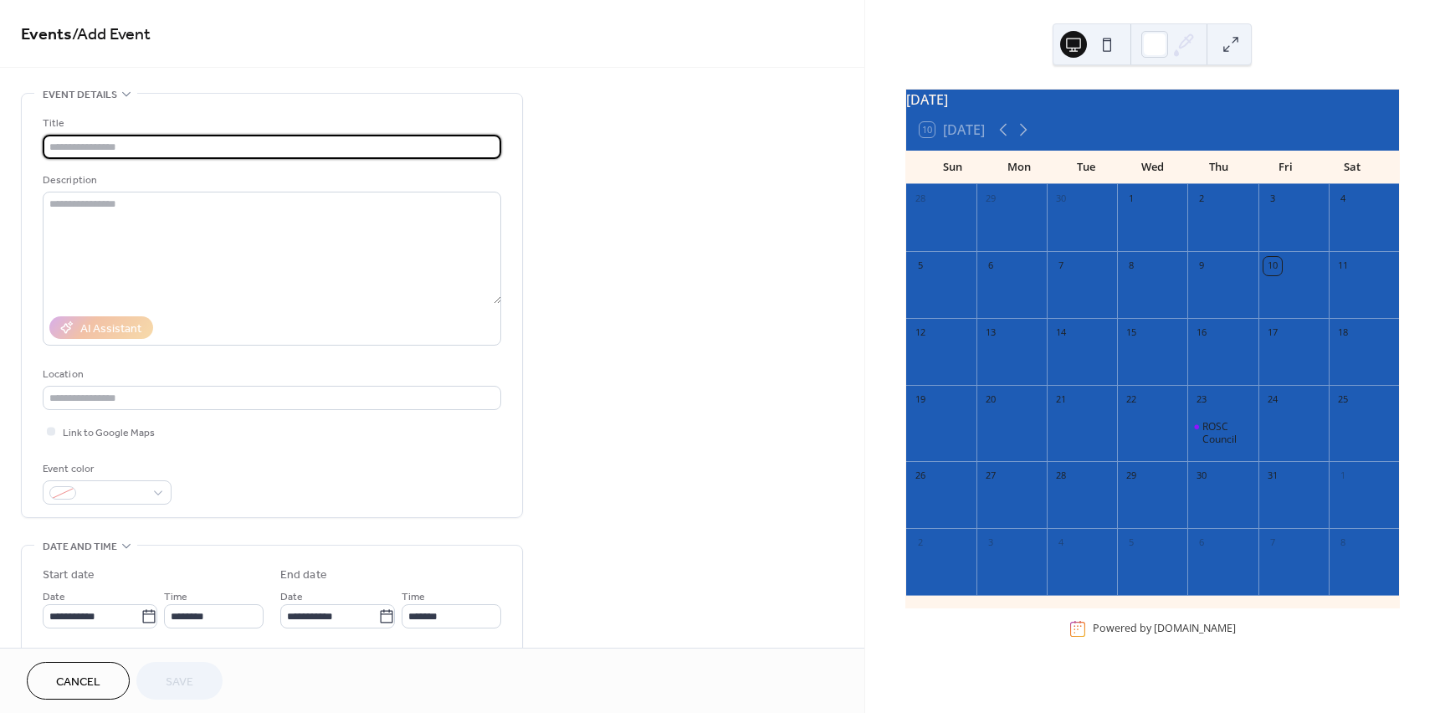
click at [179, 143] on input "text" at bounding box center [272, 147] width 459 height 24
type input "**********"
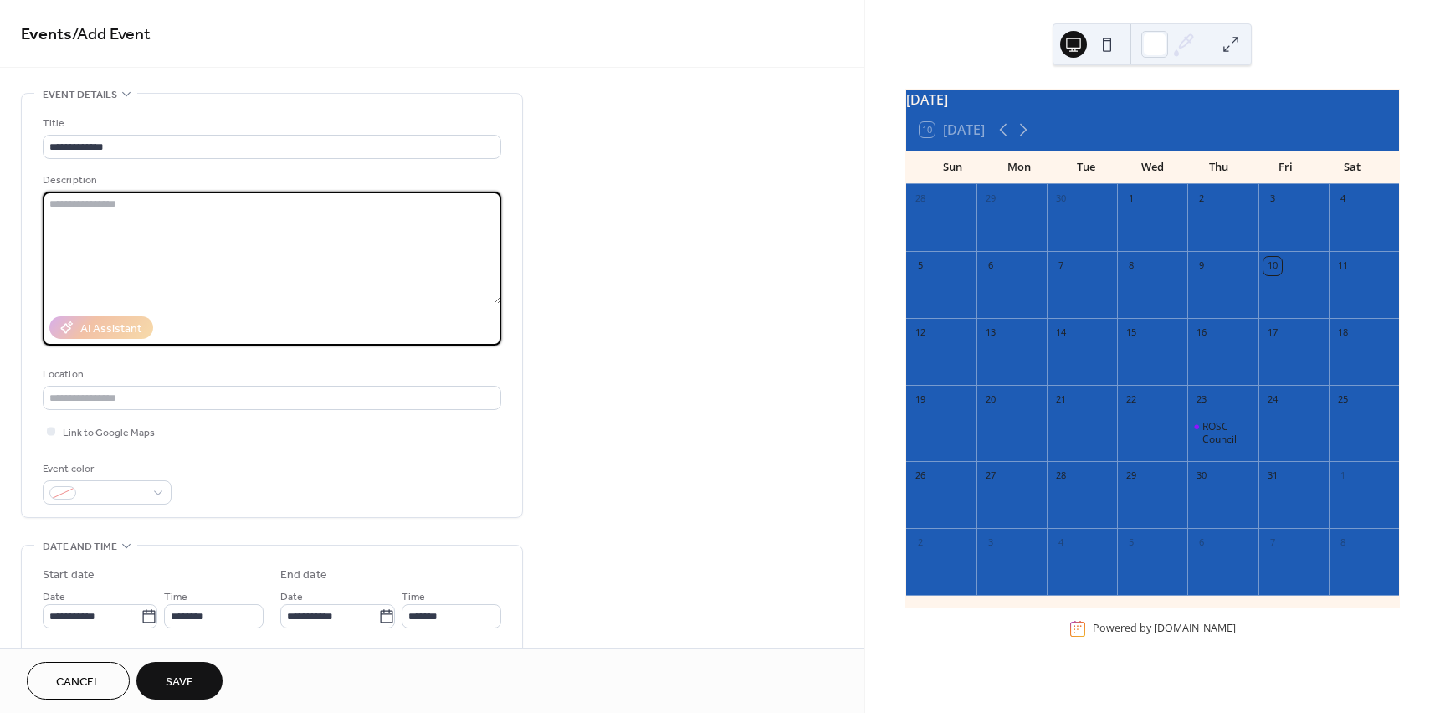
click at [121, 194] on textarea at bounding box center [272, 248] width 459 height 112
click at [322, 237] on textarea at bounding box center [272, 248] width 459 height 112
paste textarea "**********"
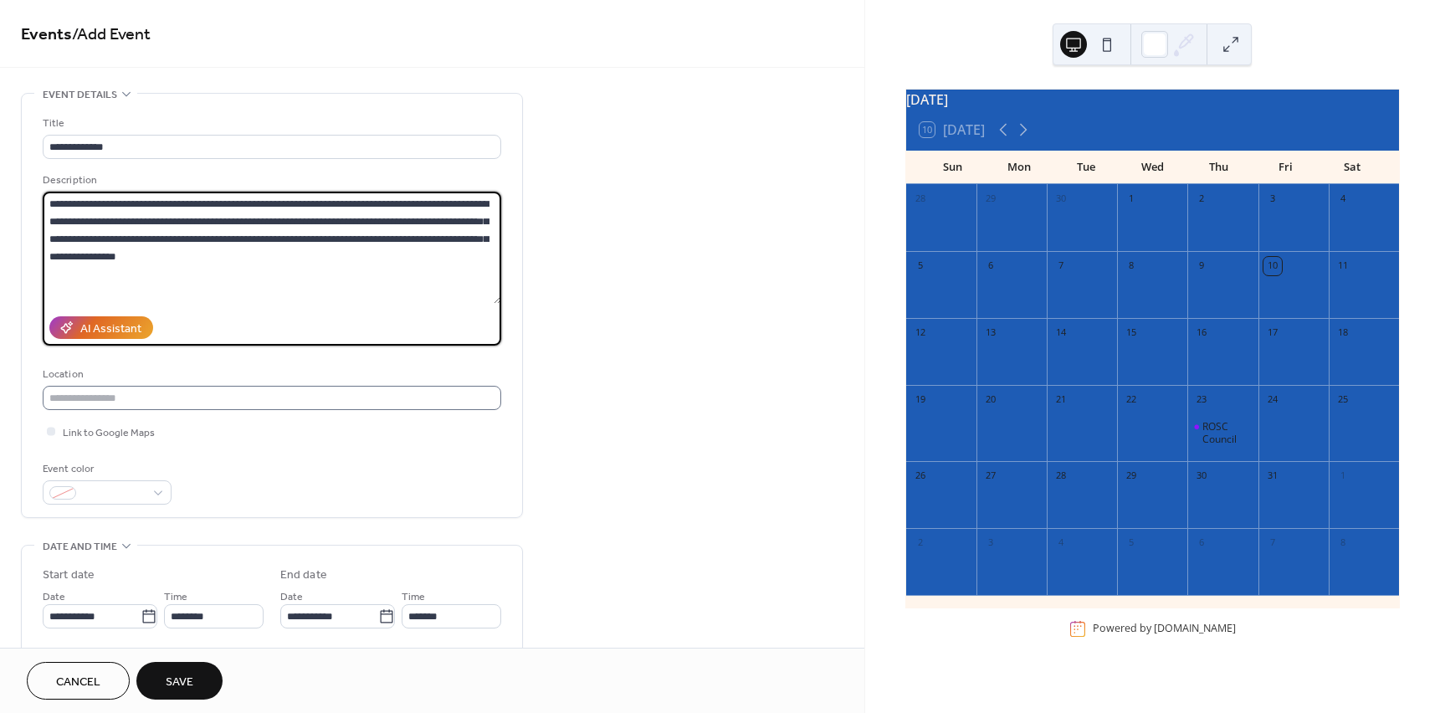
type textarea "**********"
click at [249, 399] on input "text" at bounding box center [272, 398] width 459 height 24
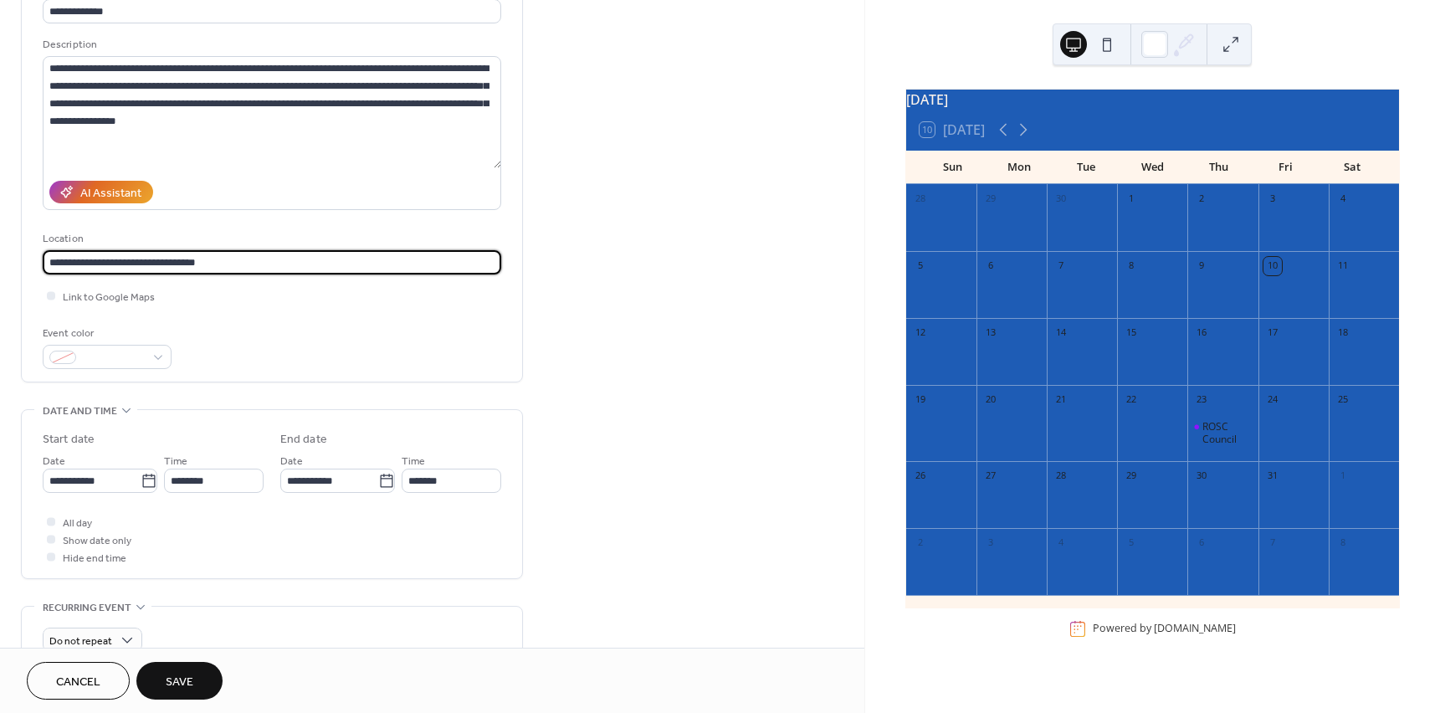
scroll to position [167, 0]
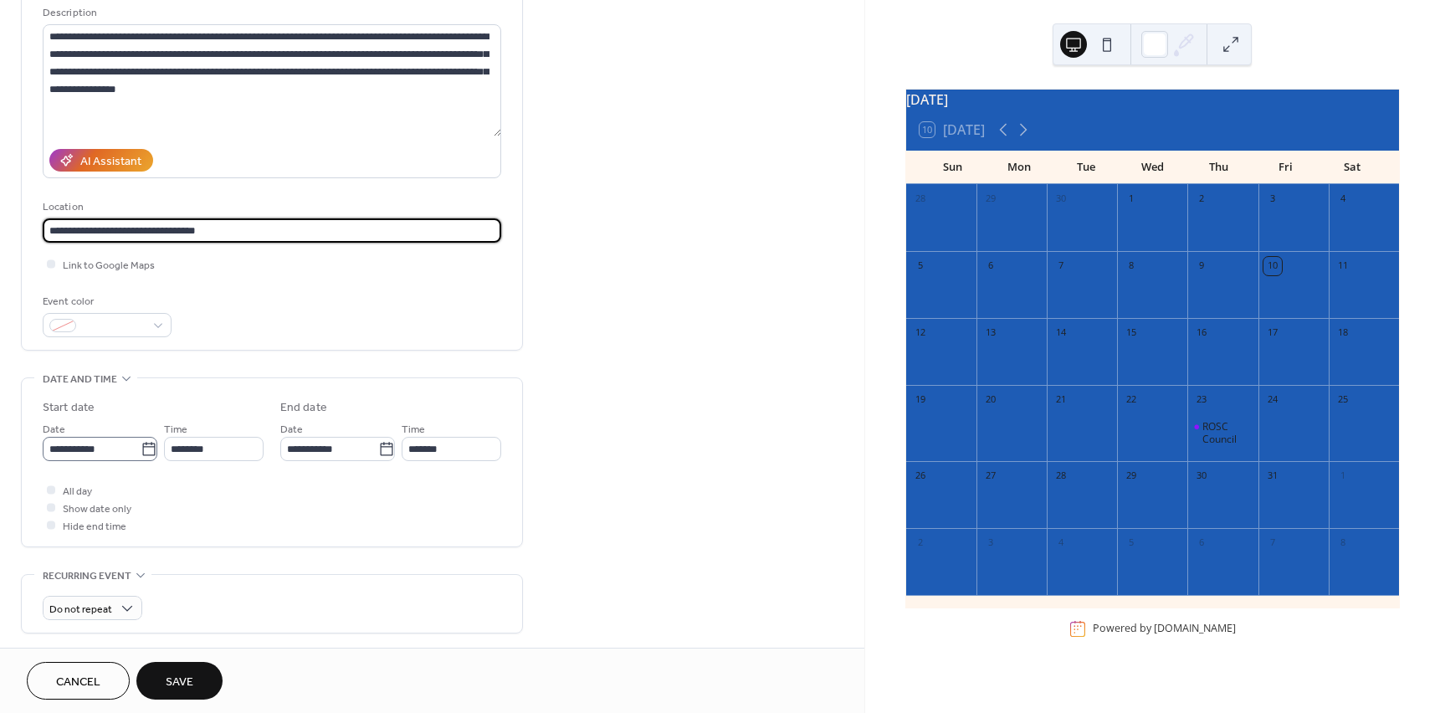
type input "**********"
click at [146, 453] on icon at bounding box center [149, 449] width 17 height 17
click at [141, 453] on input "**********" at bounding box center [92, 449] width 98 height 24
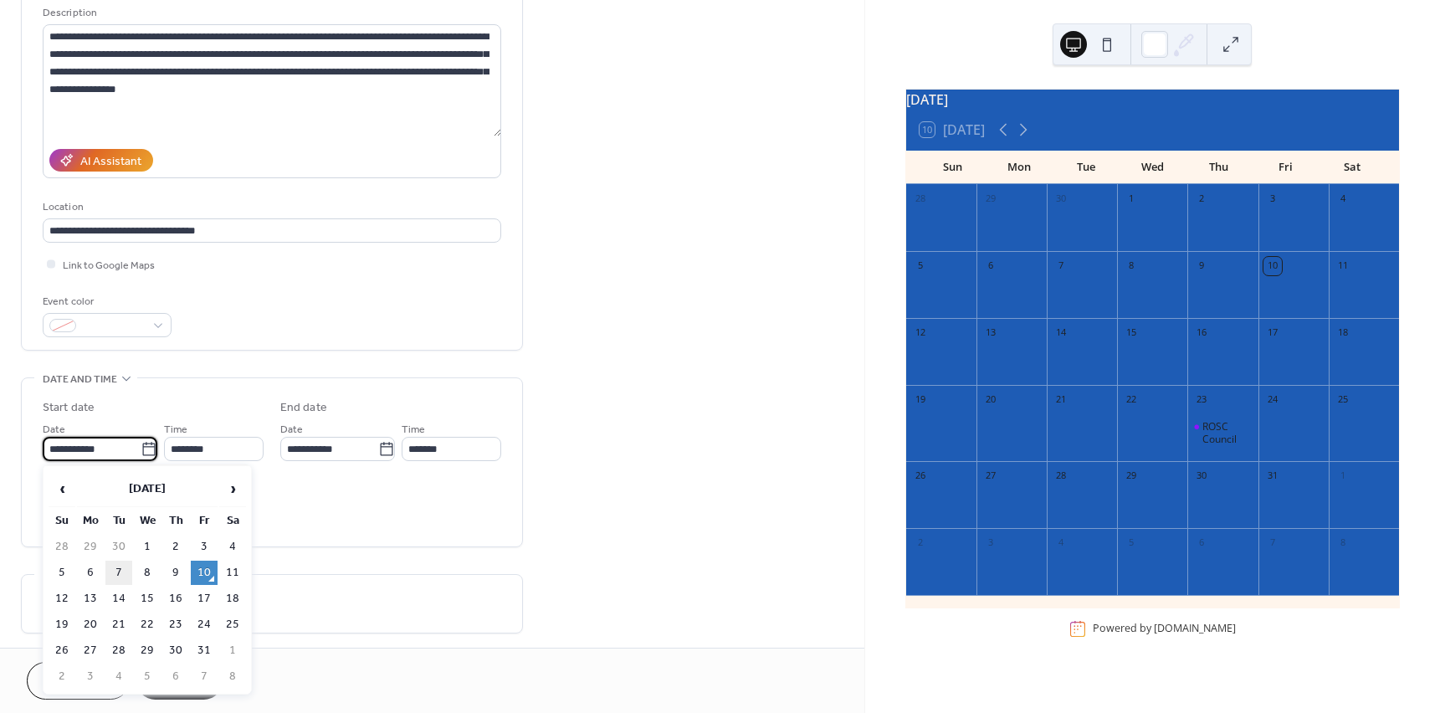
click at [126, 573] on td "7" at bounding box center [118, 573] width 27 height 24
type input "**********"
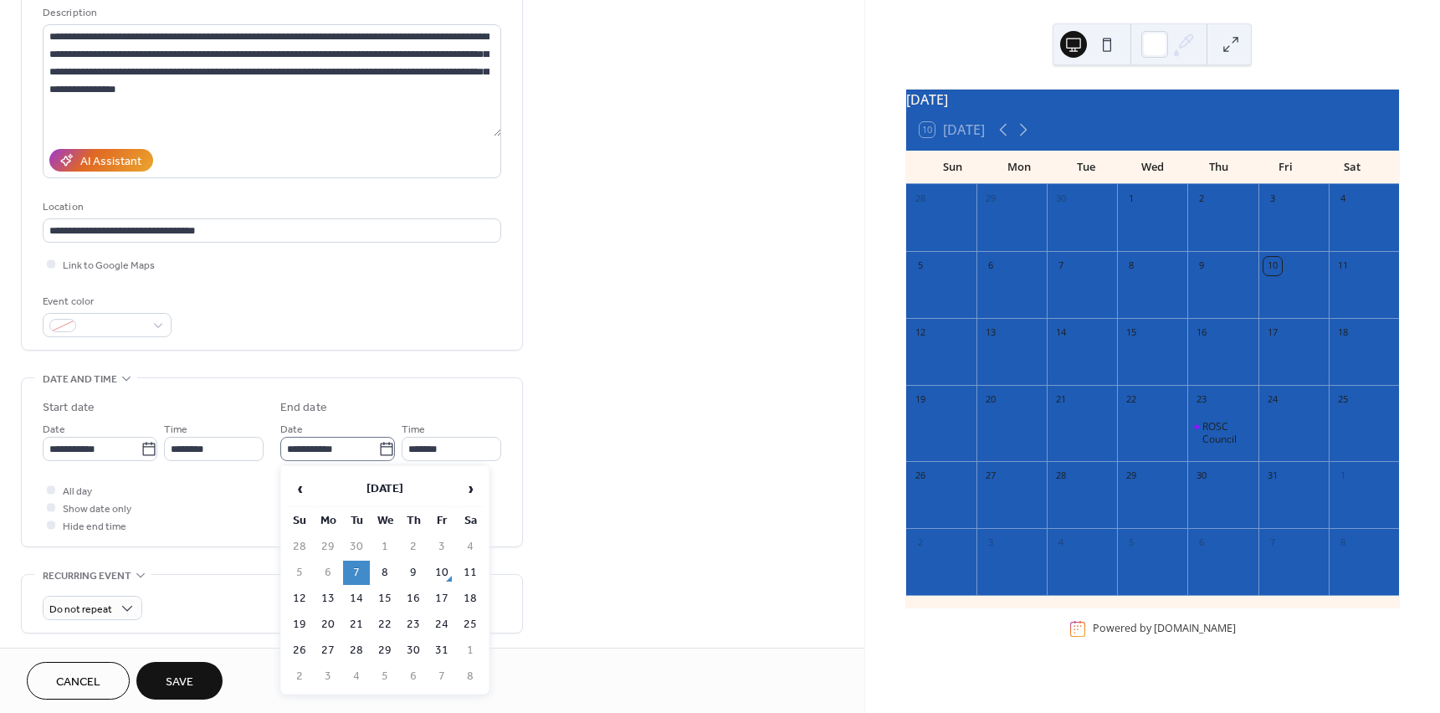
click at [384, 449] on icon at bounding box center [386, 449] width 17 height 17
click at [378, 449] on input "**********" at bounding box center [329, 449] width 98 height 24
click at [361, 654] on td "28" at bounding box center [356, 651] width 27 height 24
type input "**********"
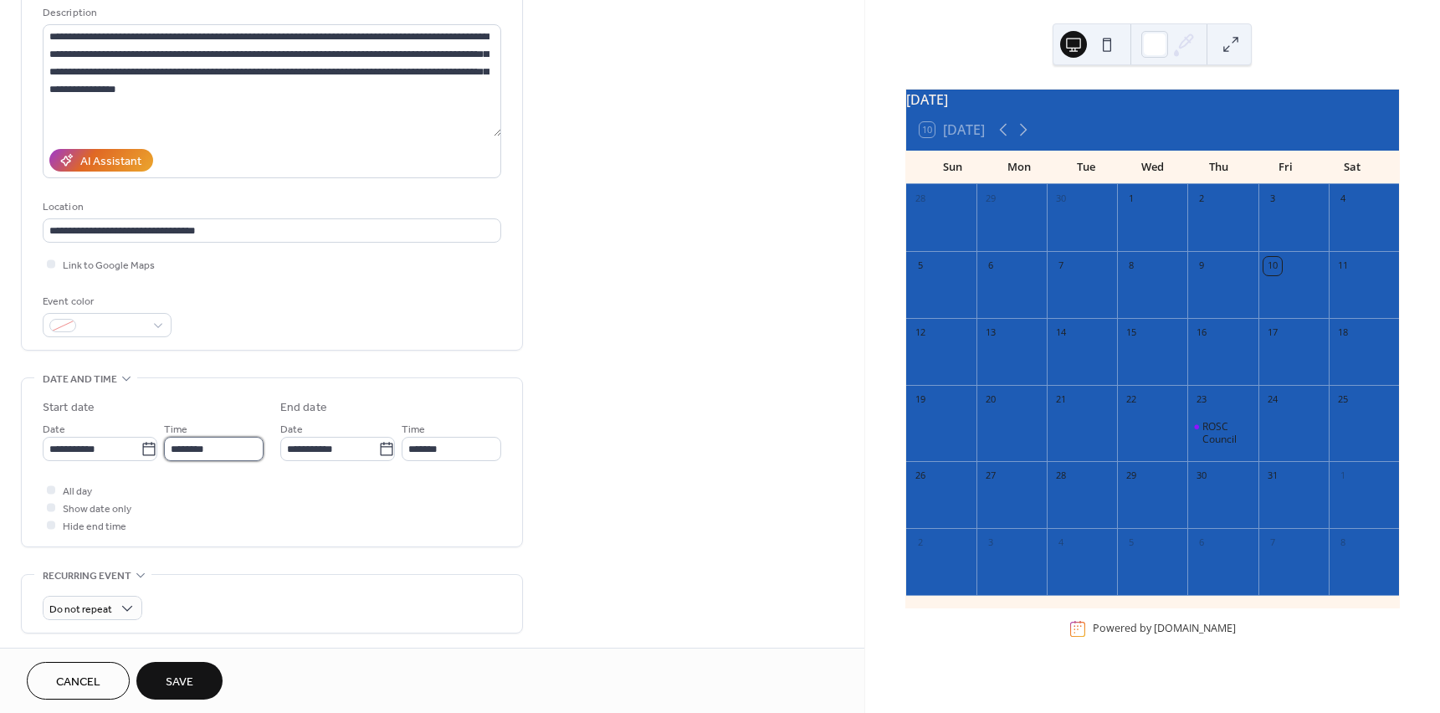
click at [217, 452] on input "********" at bounding box center [214, 449] width 100 height 24
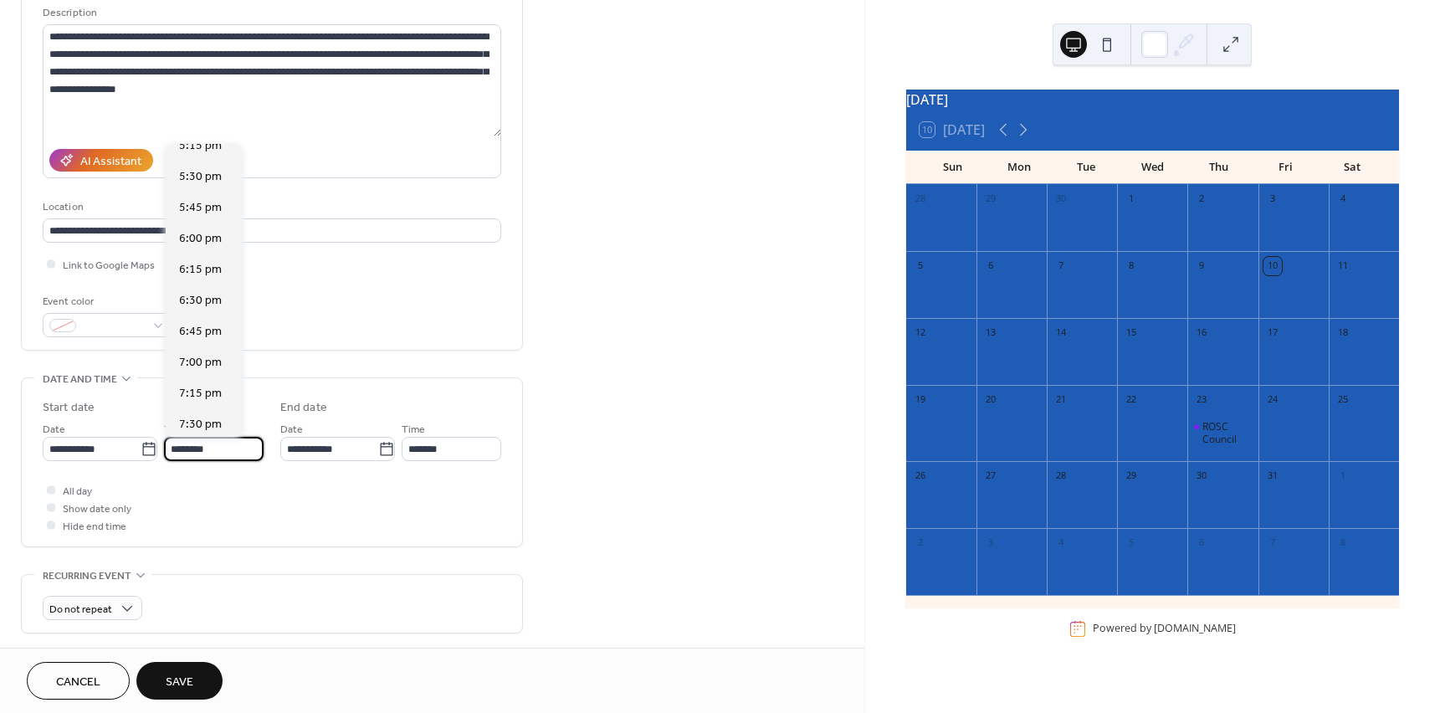
scroll to position [2156, 0]
click at [214, 237] on span "6:00 pm" at bounding box center [200, 235] width 43 height 18
type input "*******"
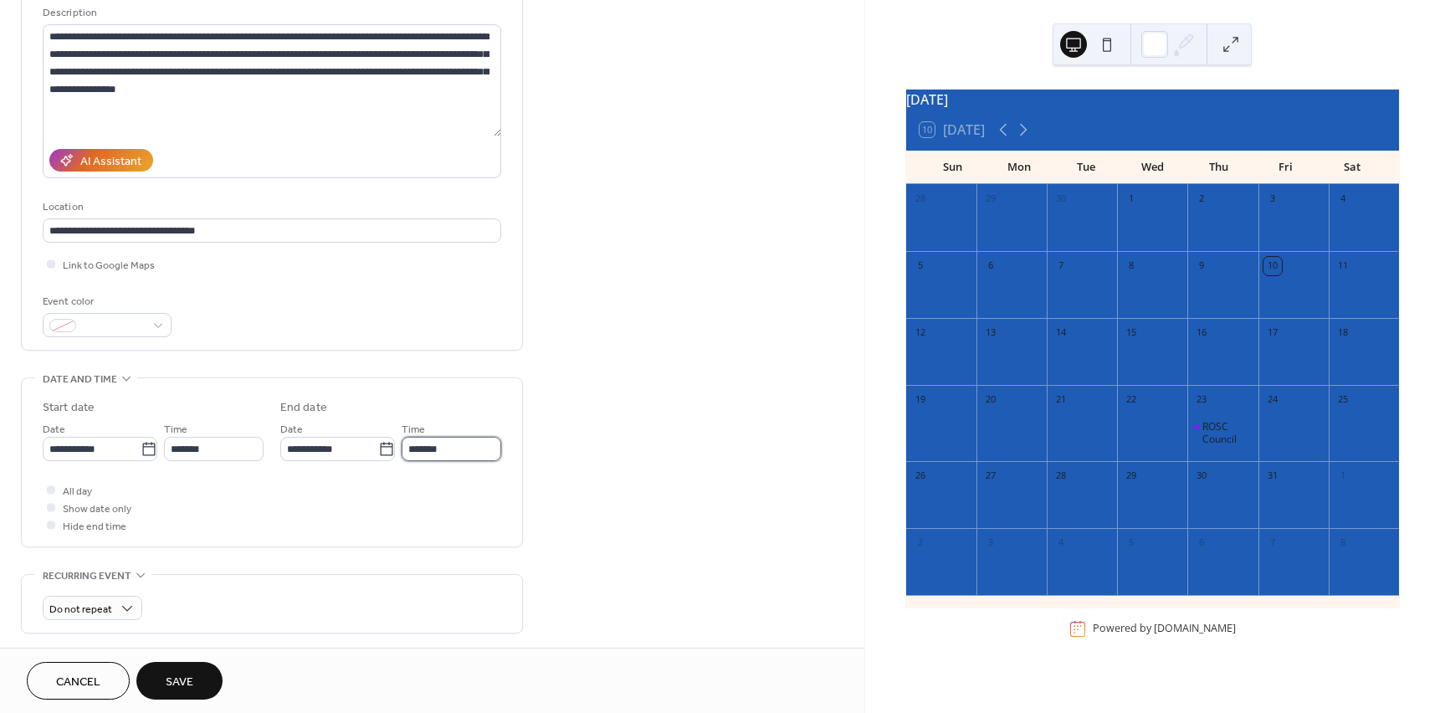
click at [430, 444] on input "*******" at bounding box center [452, 449] width 100 height 24
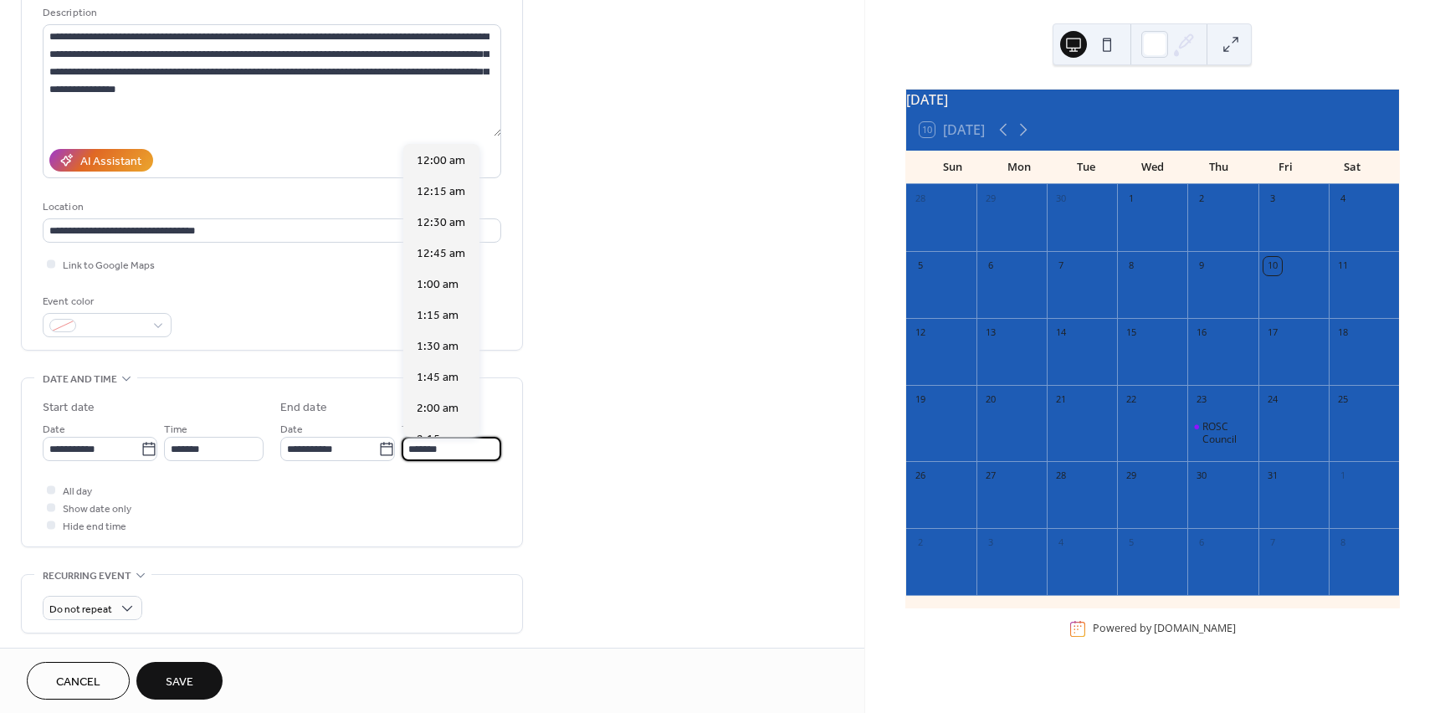
scroll to position [2354, 0]
click at [444, 228] on span "7:30 pm" at bounding box center [438, 223] width 43 height 18
type input "*******"
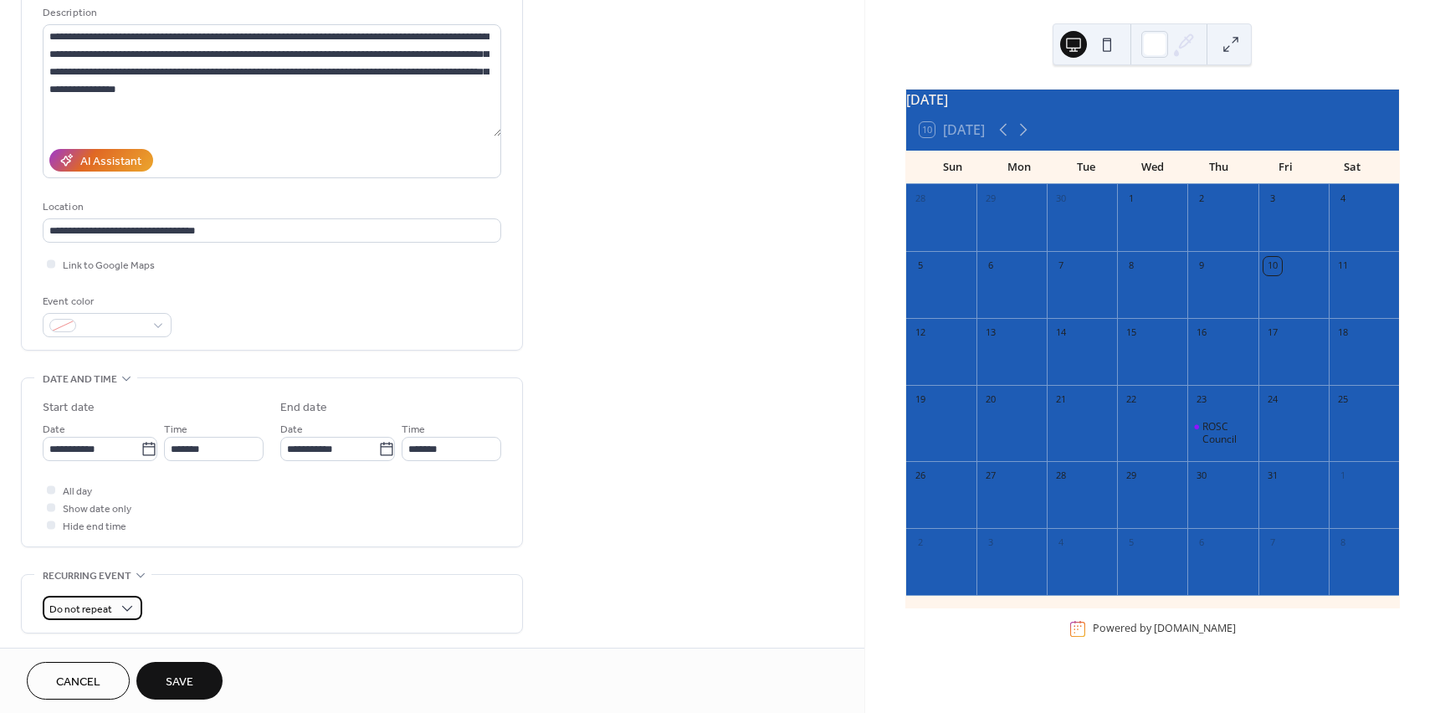
click at [100, 605] on span "Do not repeat" at bounding box center [80, 609] width 63 height 19
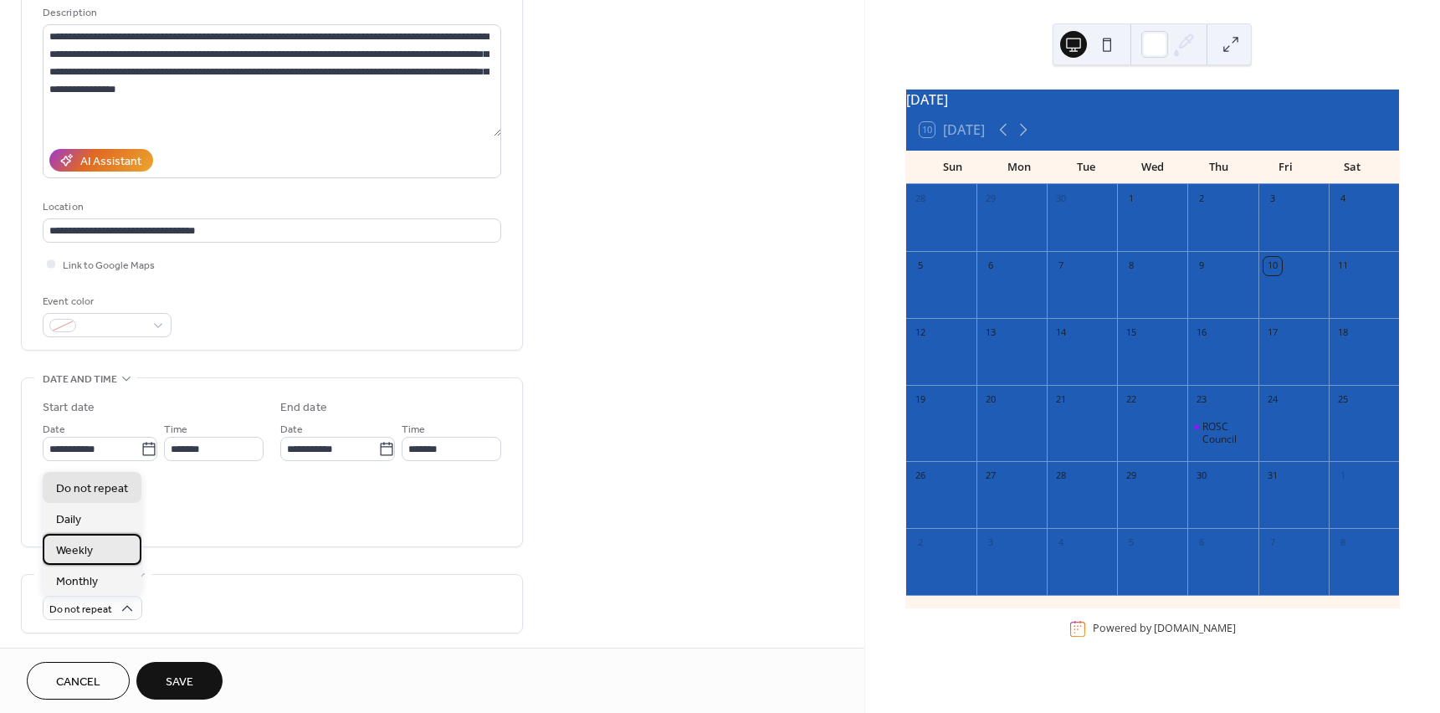
click at [96, 558] on div "Weekly" at bounding box center [92, 549] width 99 height 31
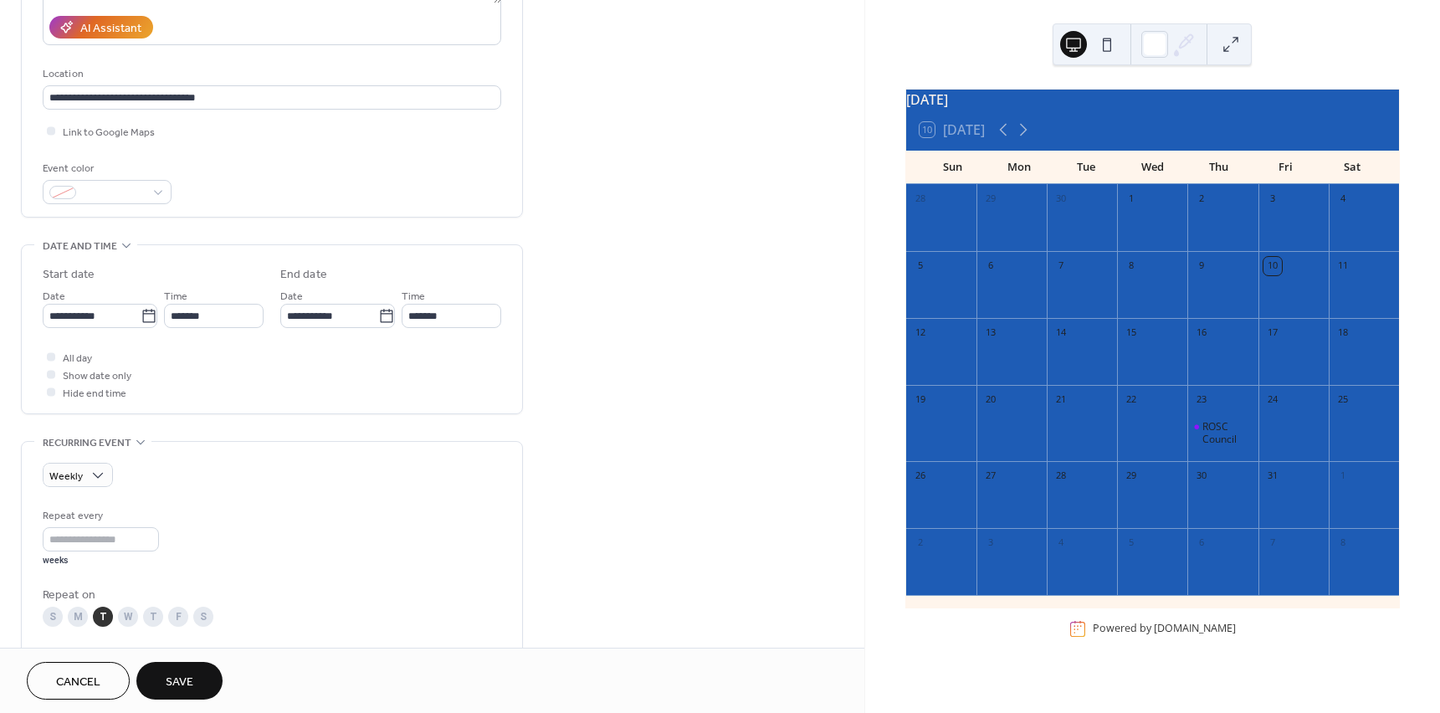
scroll to position [335, 0]
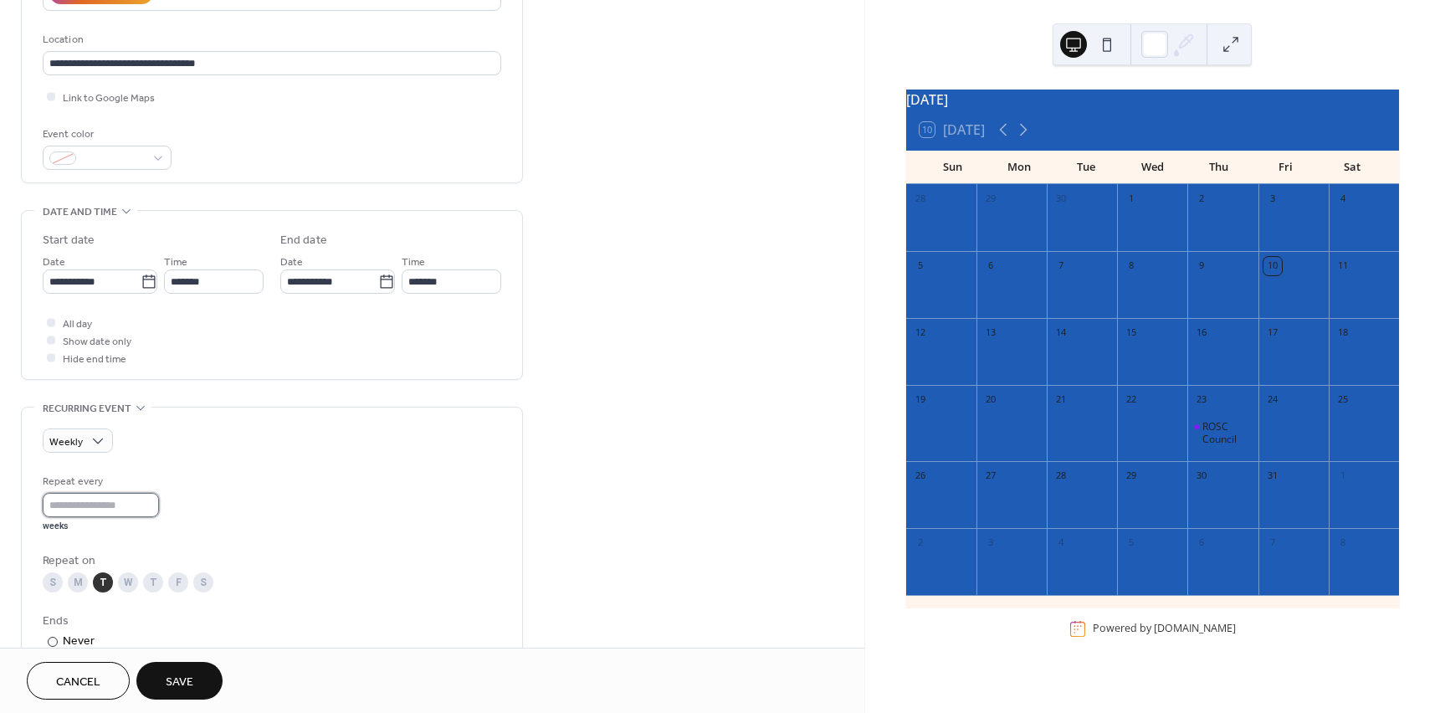
click at [153, 501] on input "*" at bounding box center [101, 505] width 116 height 24
type input "*"
click at [153, 501] on input "*" at bounding box center [101, 505] width 116 height 24
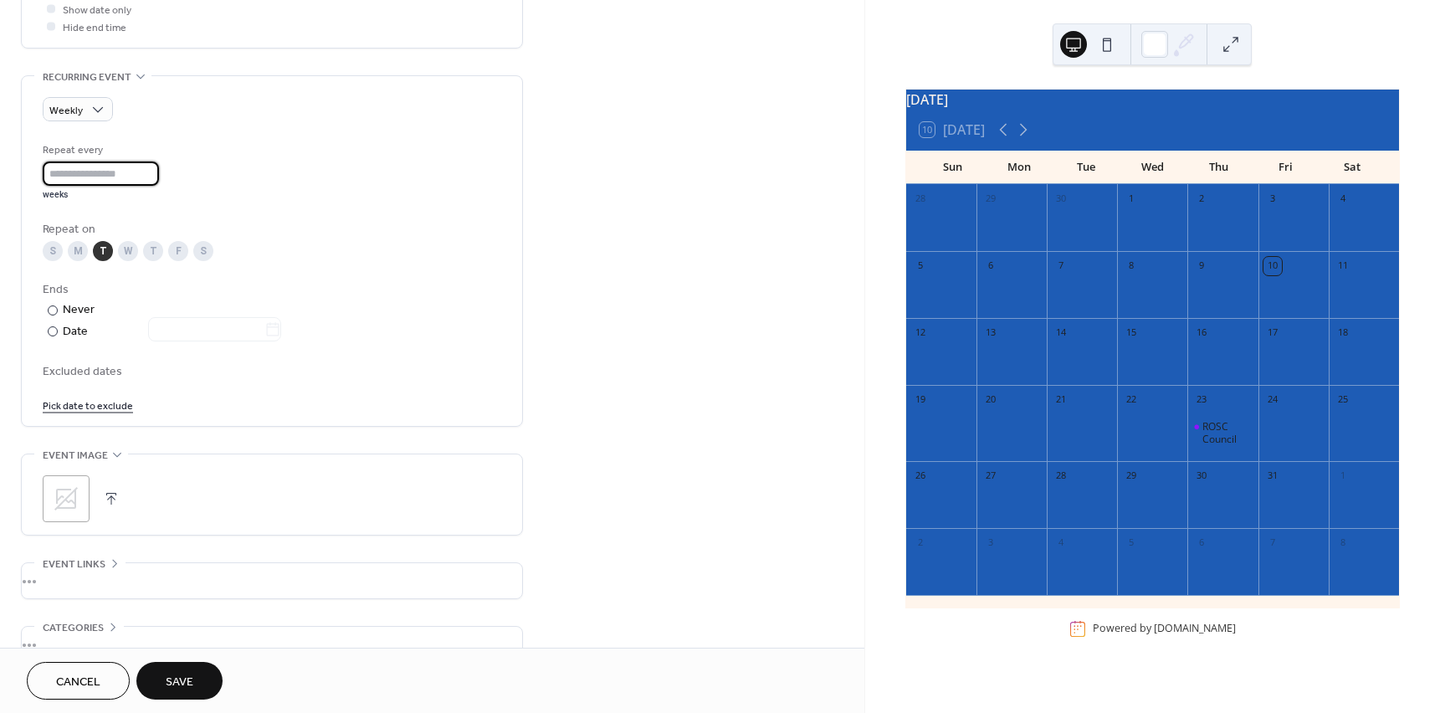
scroll to position [670, 0]
click at [71, 483] on icon at bounding box center [66, 495] width 27 height 27
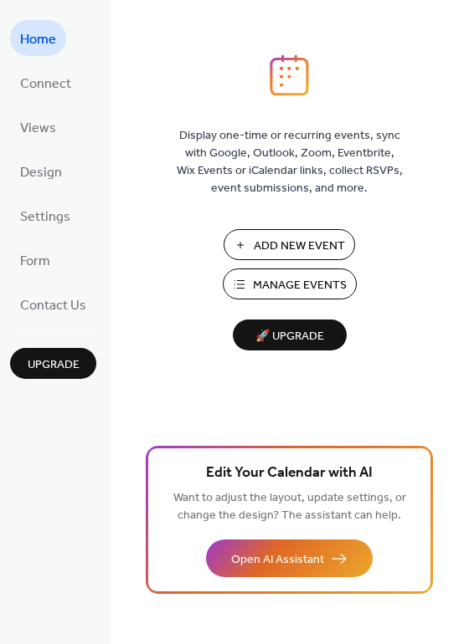
click at [290, 279] on span "Manage Events" at bounding box center [300, 286] width 94 height 18
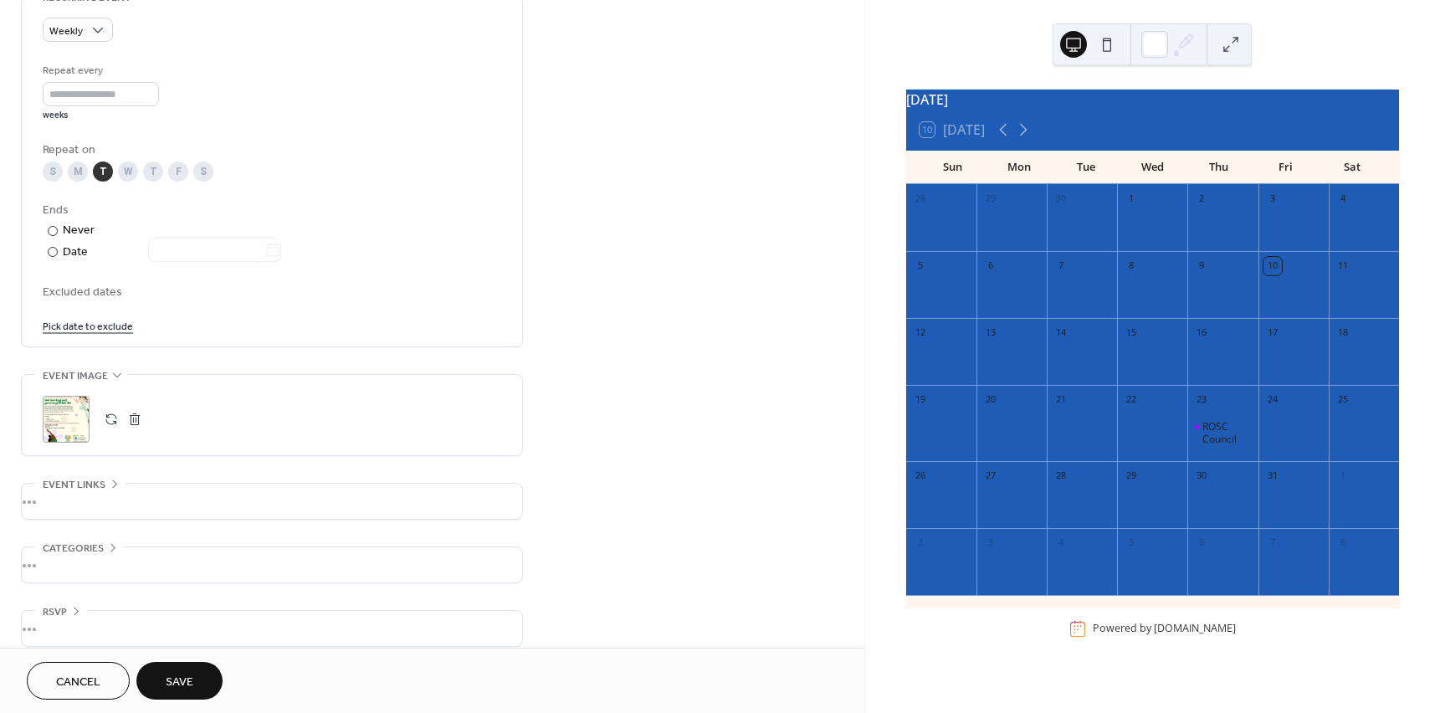
scroll to position [762, 0]
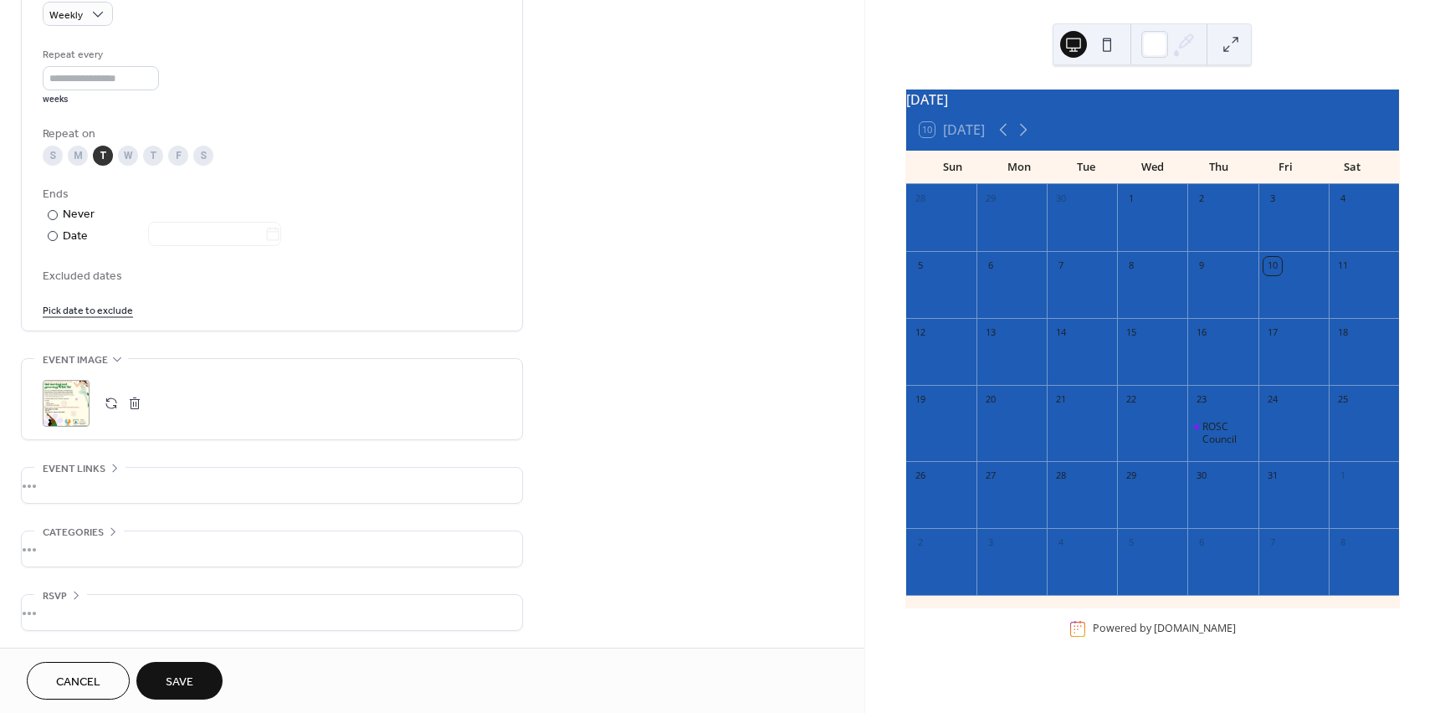
click at [164, 496] on div "•••" at bounding box center [272, 485] width 501 height 35
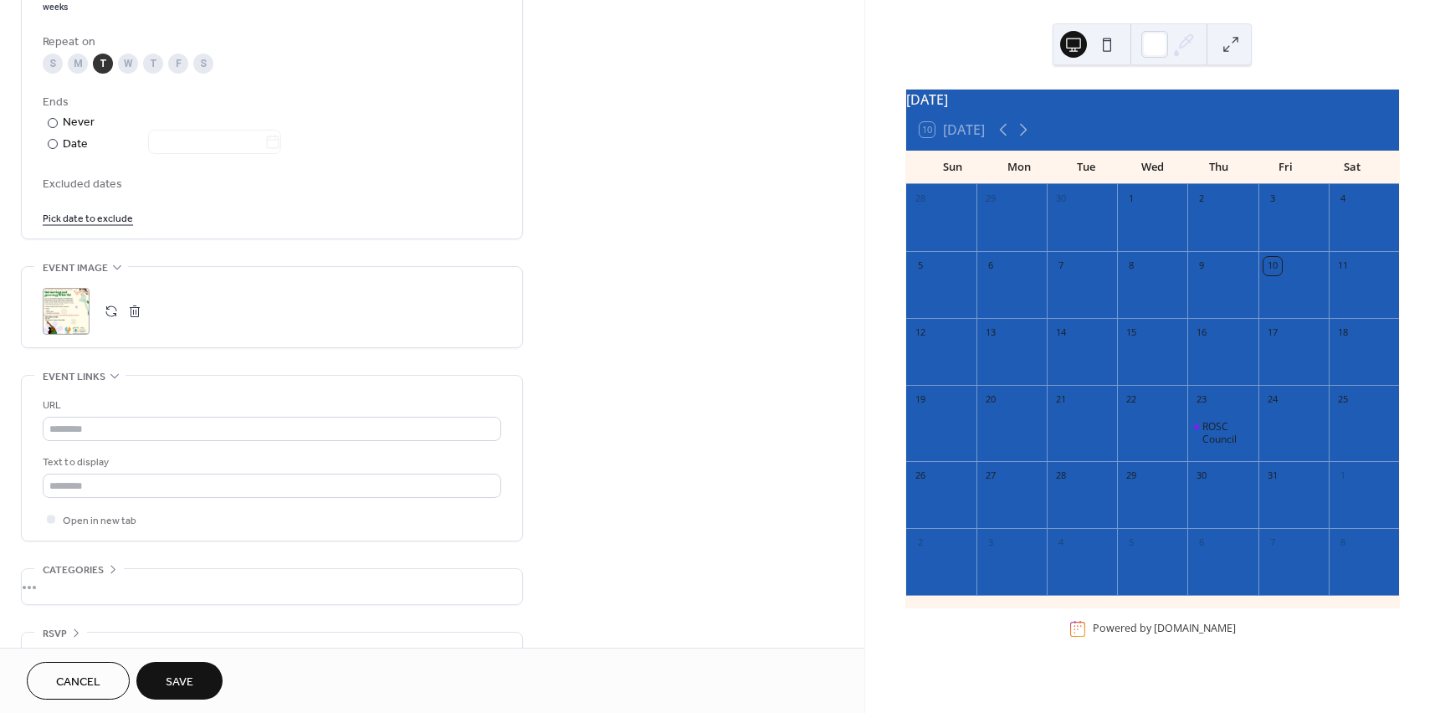
scroll to position [891, 0]
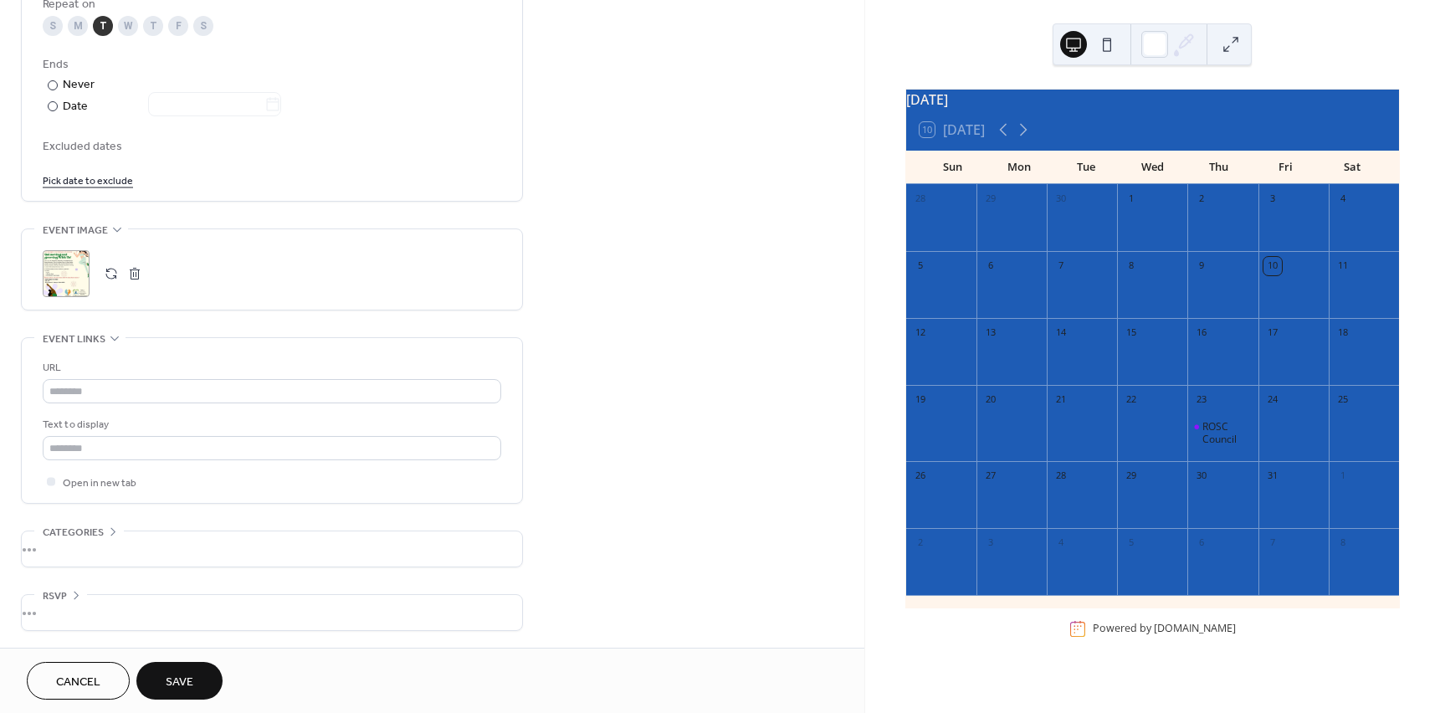
click at [188, 549] on div "•••" at bounding box center [272, 548] width 501 height 35
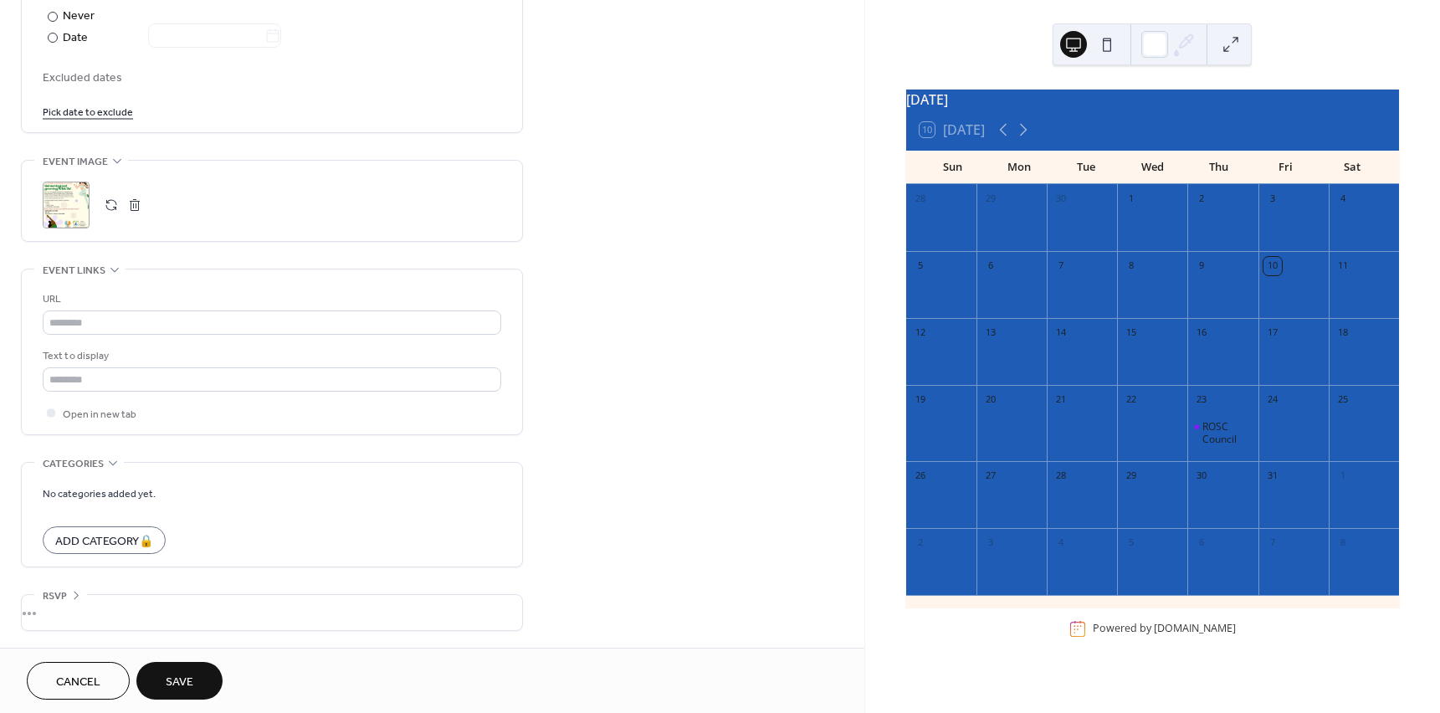
click at [191, 609] on div "•••" at bounding box center [272, 612] width 501 height 35
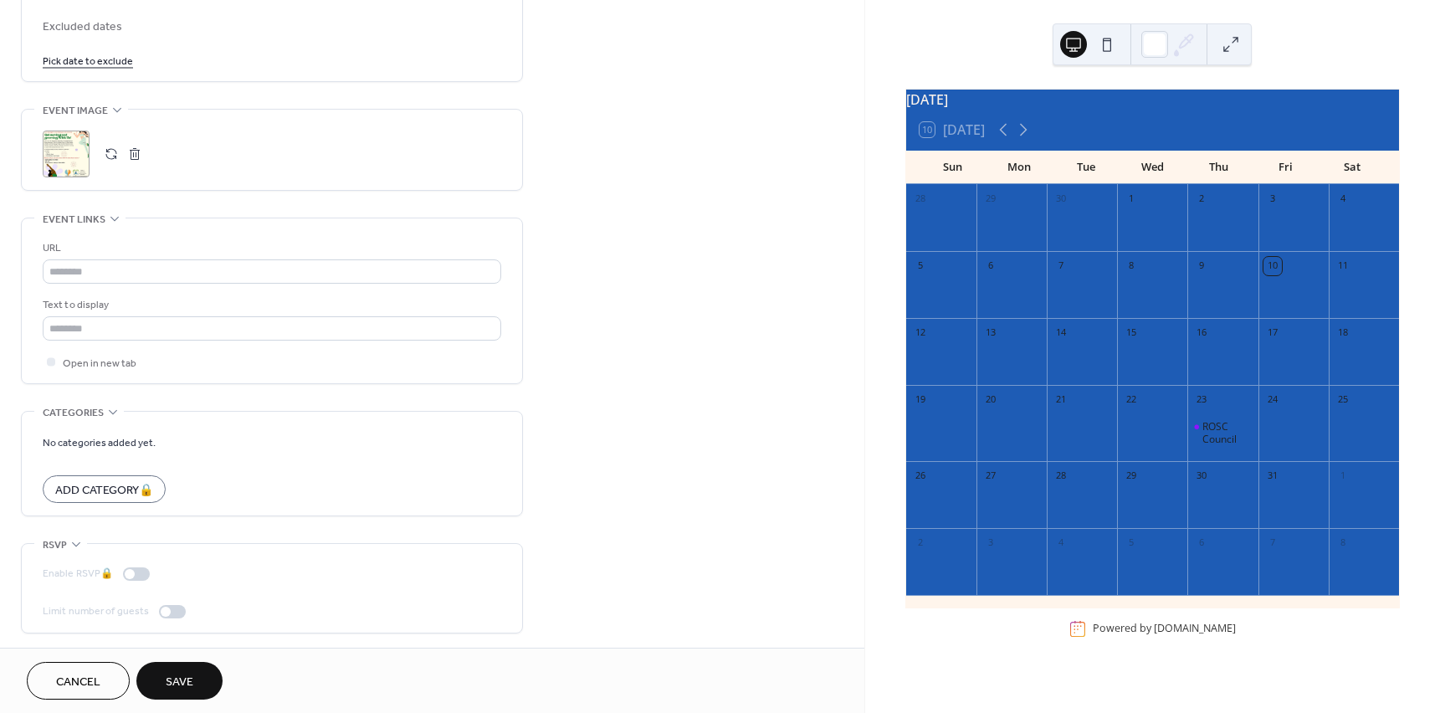
scroll to position [1014, 0]
click at [175, 678] on span "Save" at bounding box center [180, 683] width 28 height 18
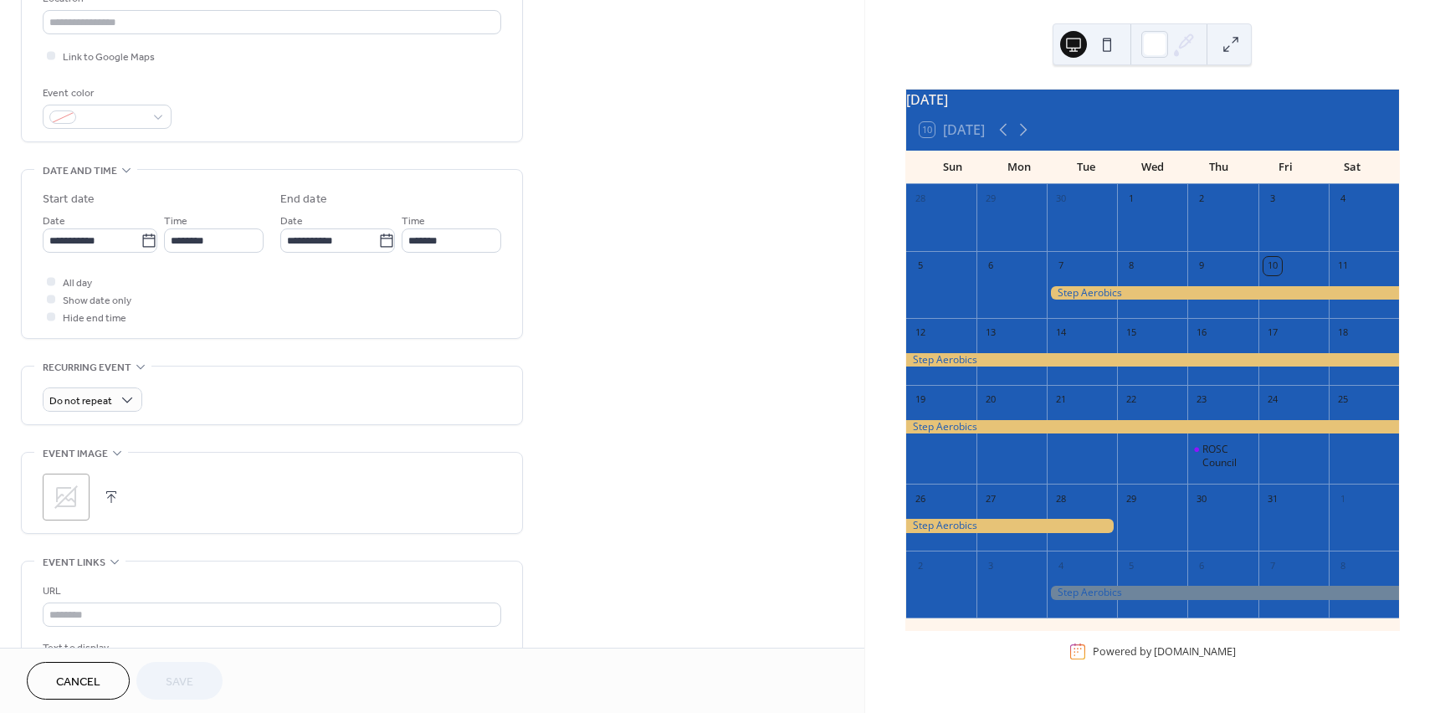
scroll to position [419, 0]
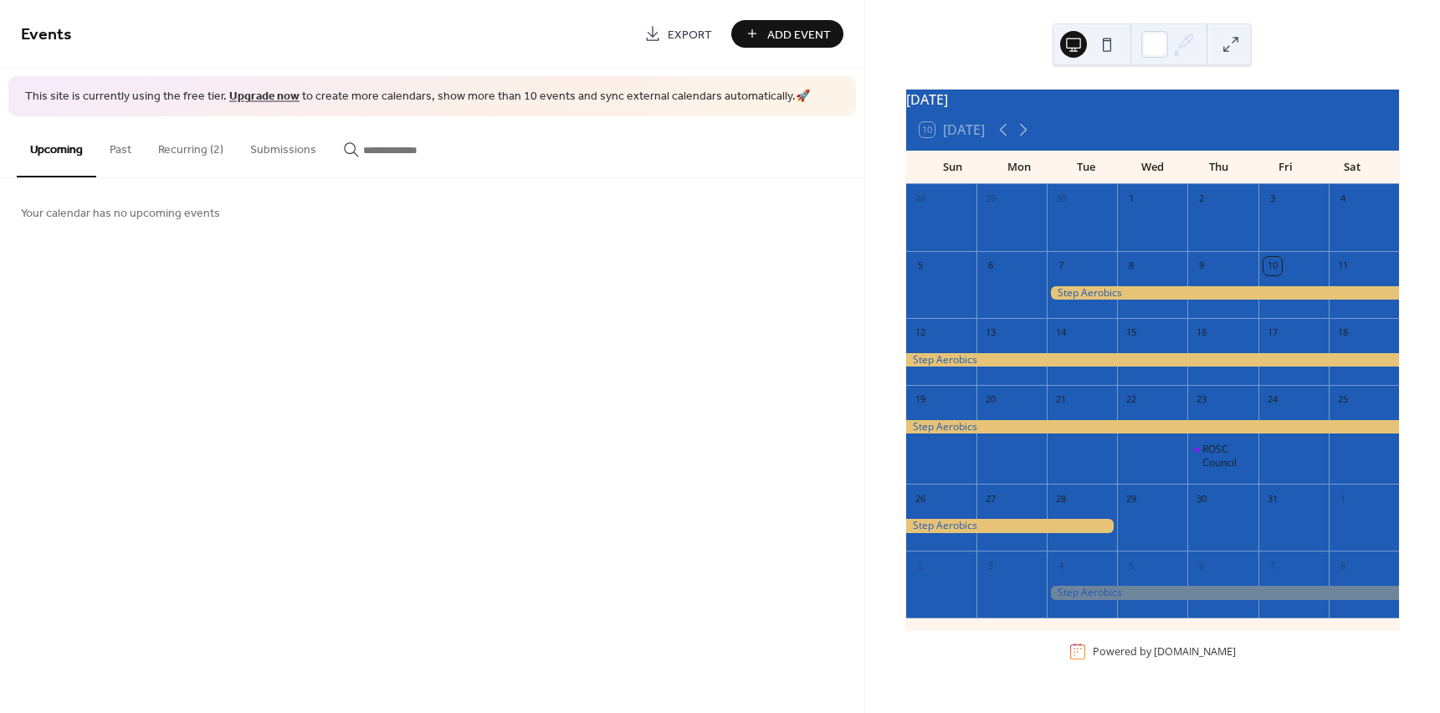
click at [199, 148] on button "Recurring (2)" at bounding box center [191, 145] width 92 height 59
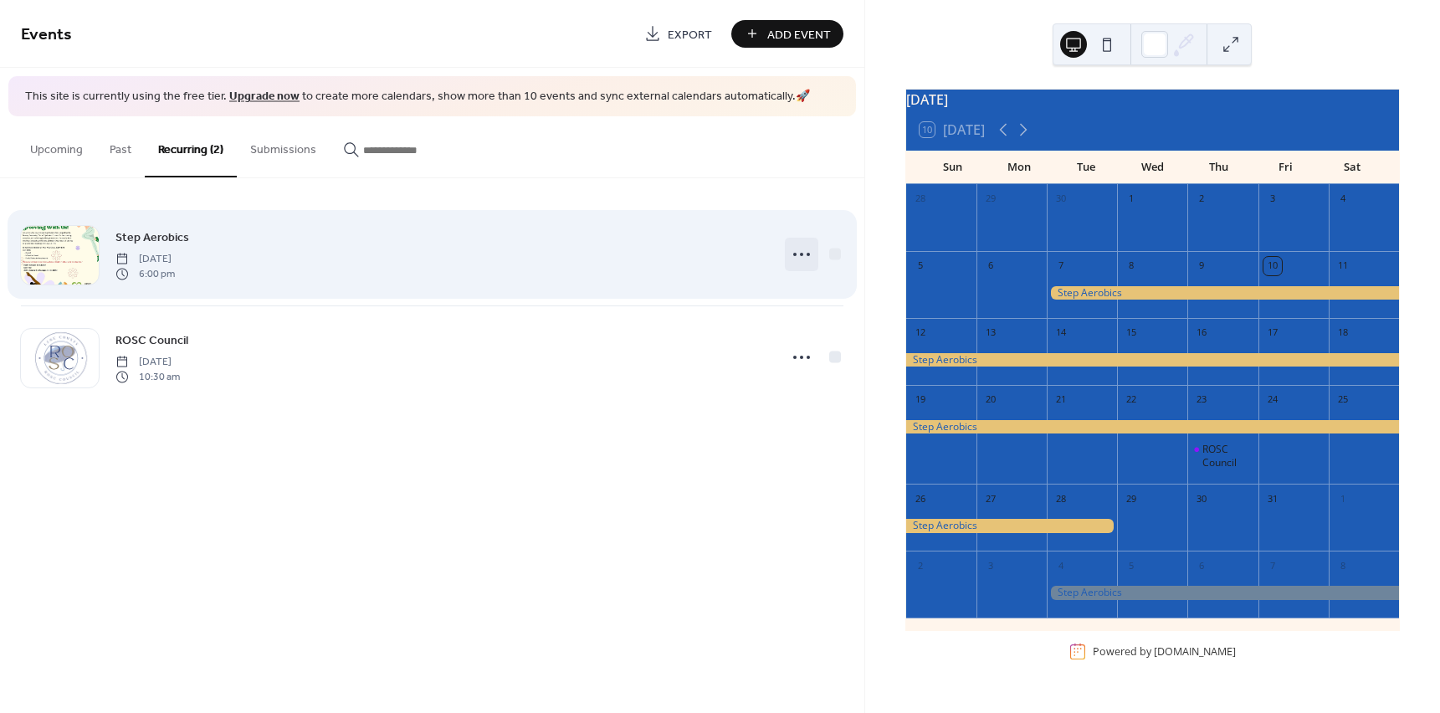
click at [797, 249] on icon at bounding box center [801, 254] width 27 height 27
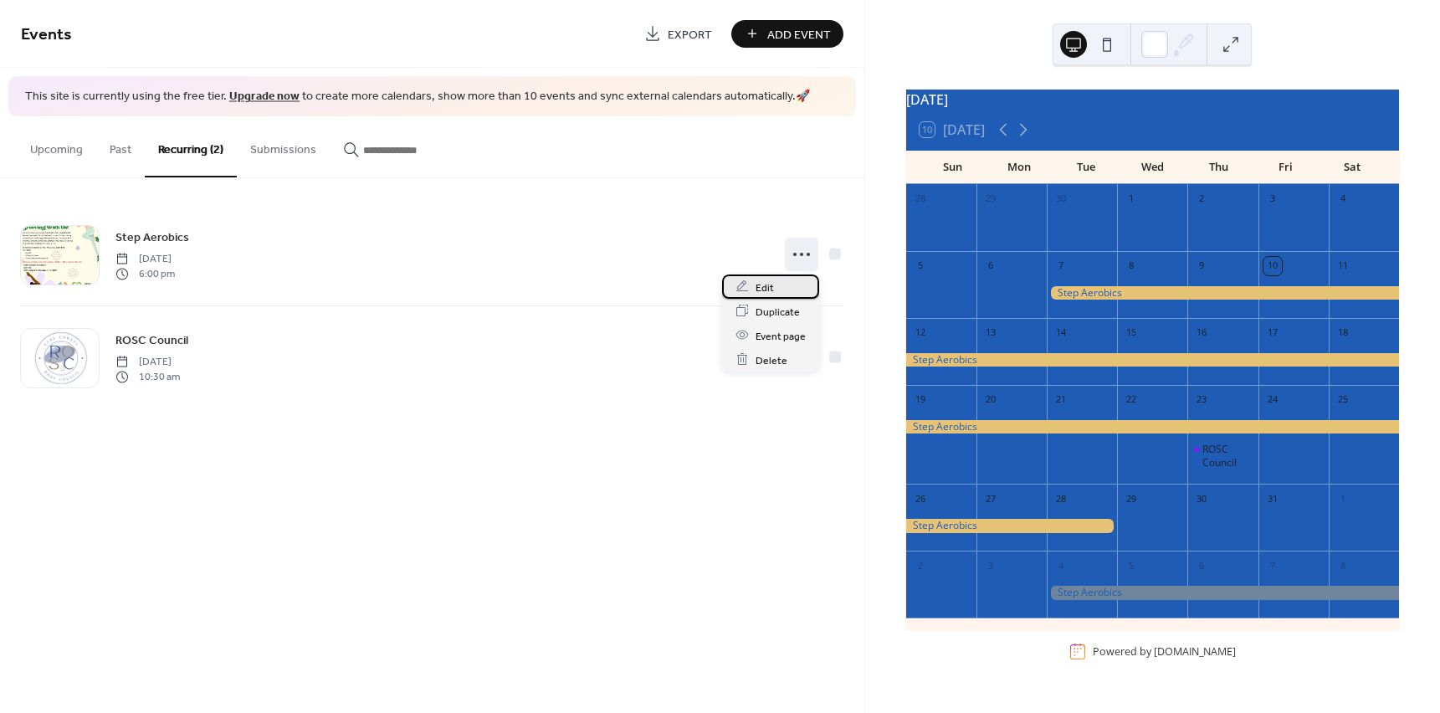
click at [775, 291] on div "Edit" at bounding box center [770, 287] width 97 height 24
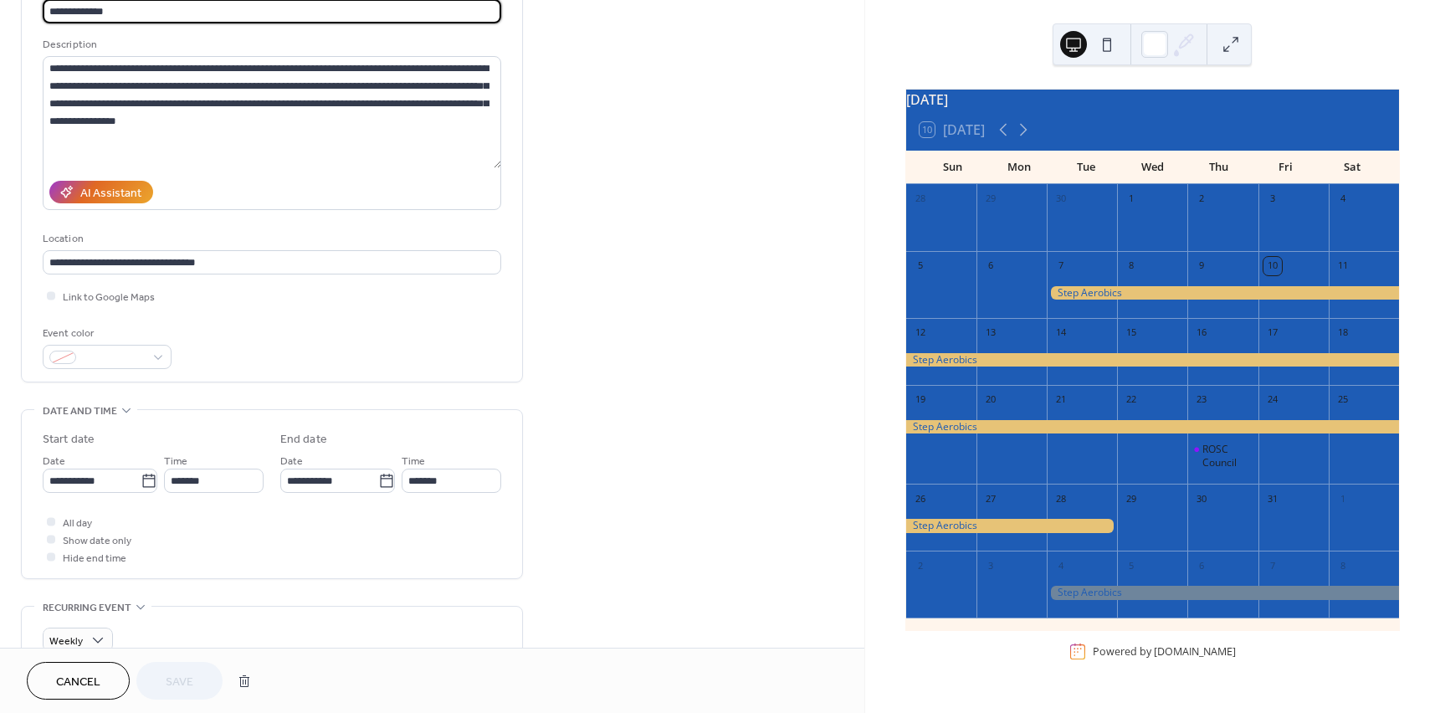
scroll to position [167, 0]
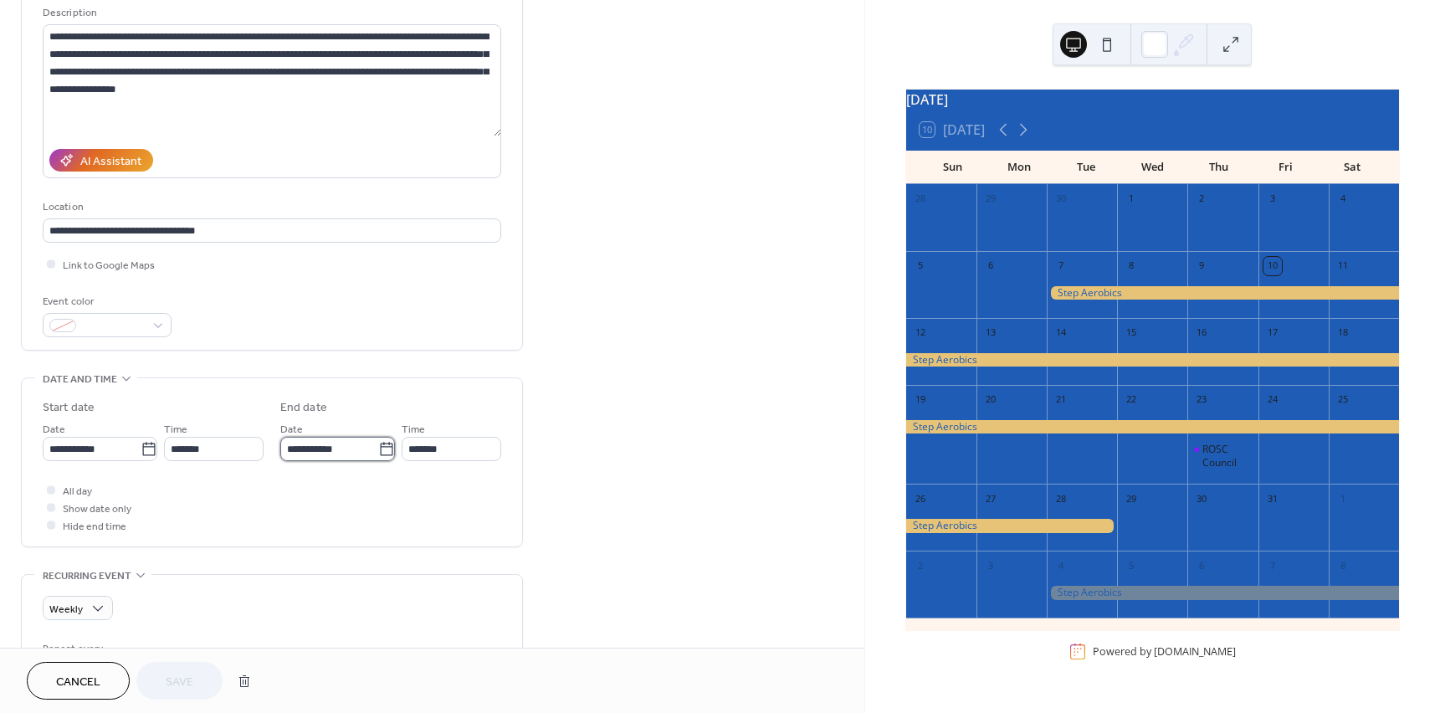
click at [337, 450] on input "**********" at bounding box center [329, 449] width 98 height 24
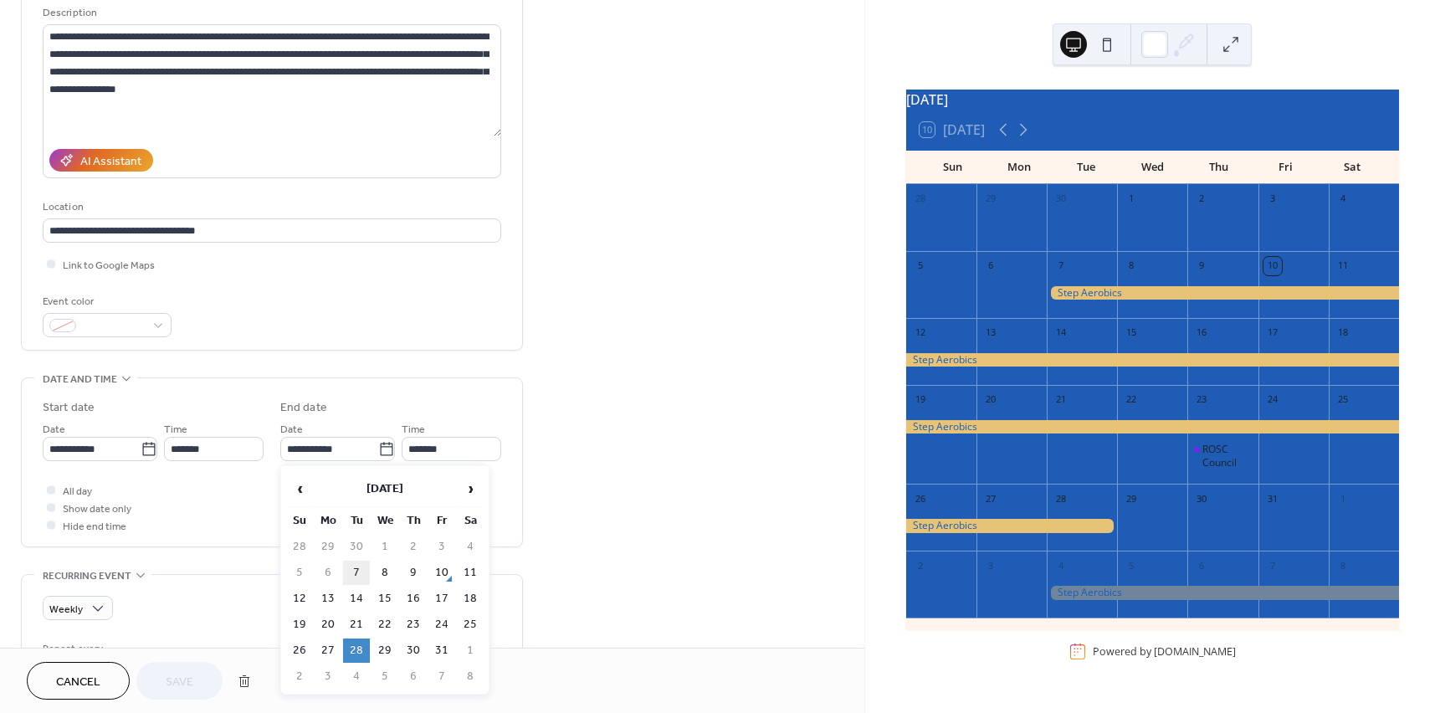
click at [354, 573] on td "7" at bounding box center [356, 573] width 27 height 24
type input "**********"
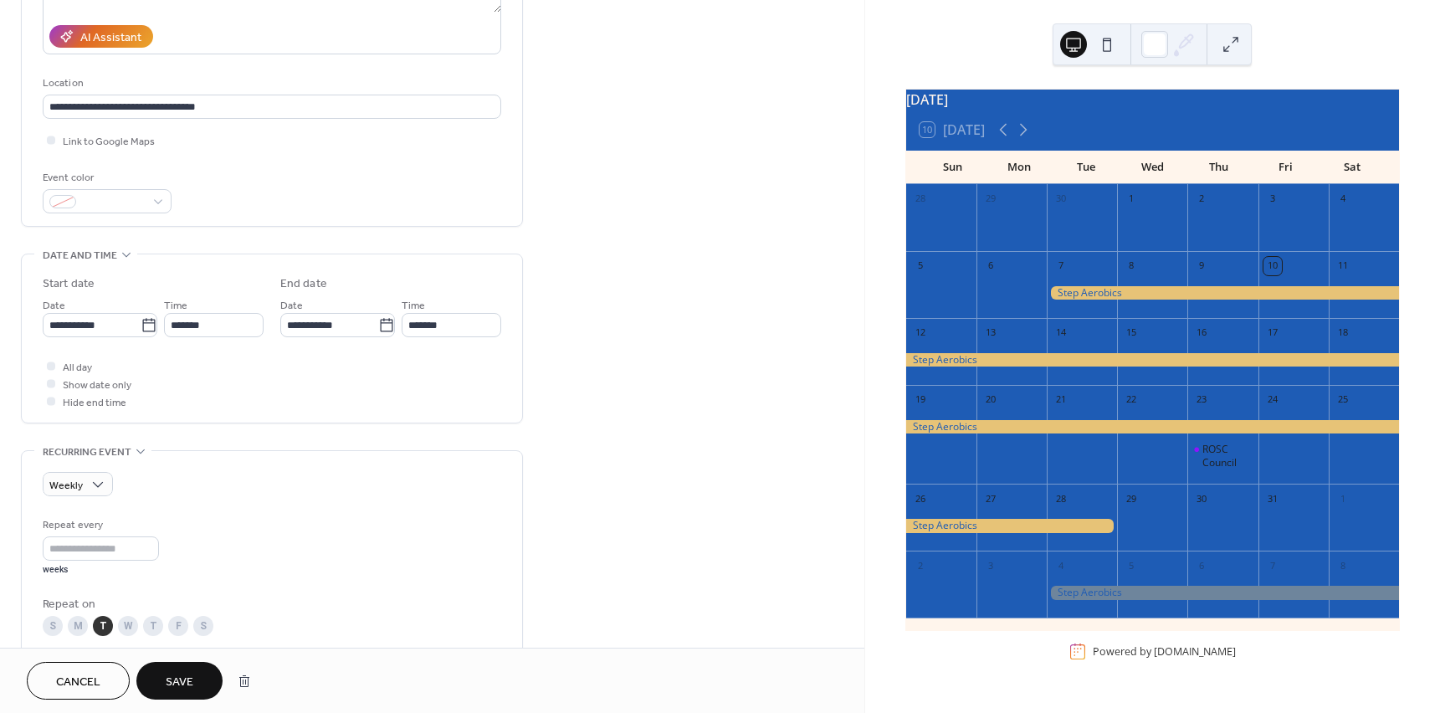
scroll to position [335, 0]
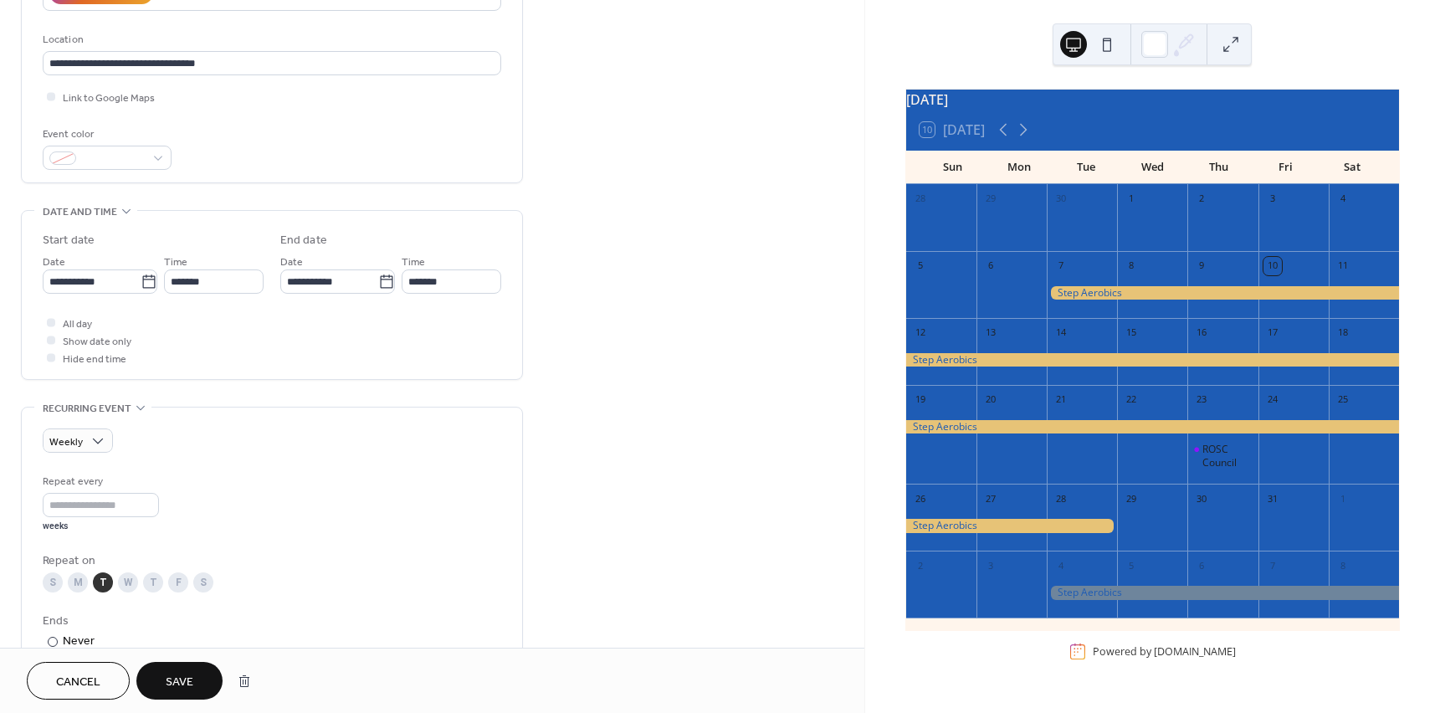
click at [172, 680] on span "Save" at bounding box center [180, 683] width 28 height 18
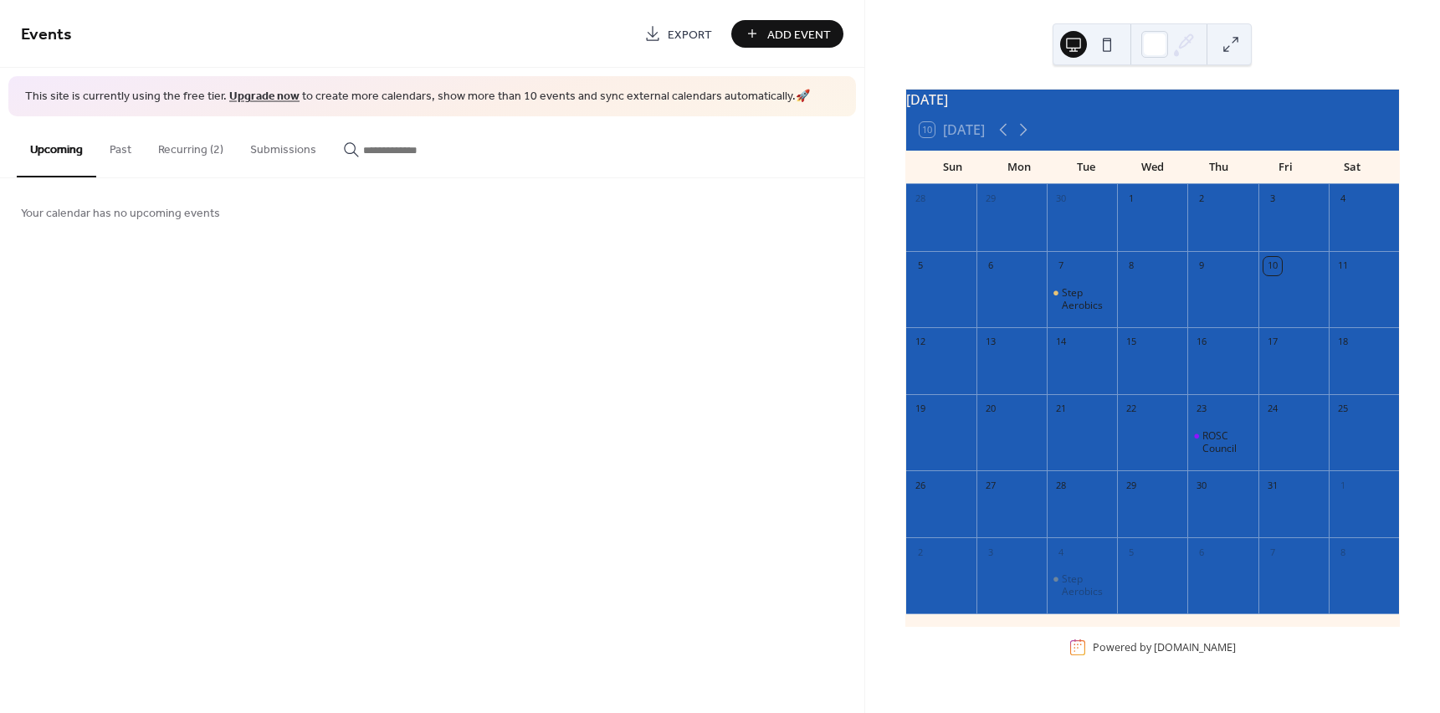
click at [191, 151] on button "Recurring (2)" at bounding box center [191, 145] width 92 height 59
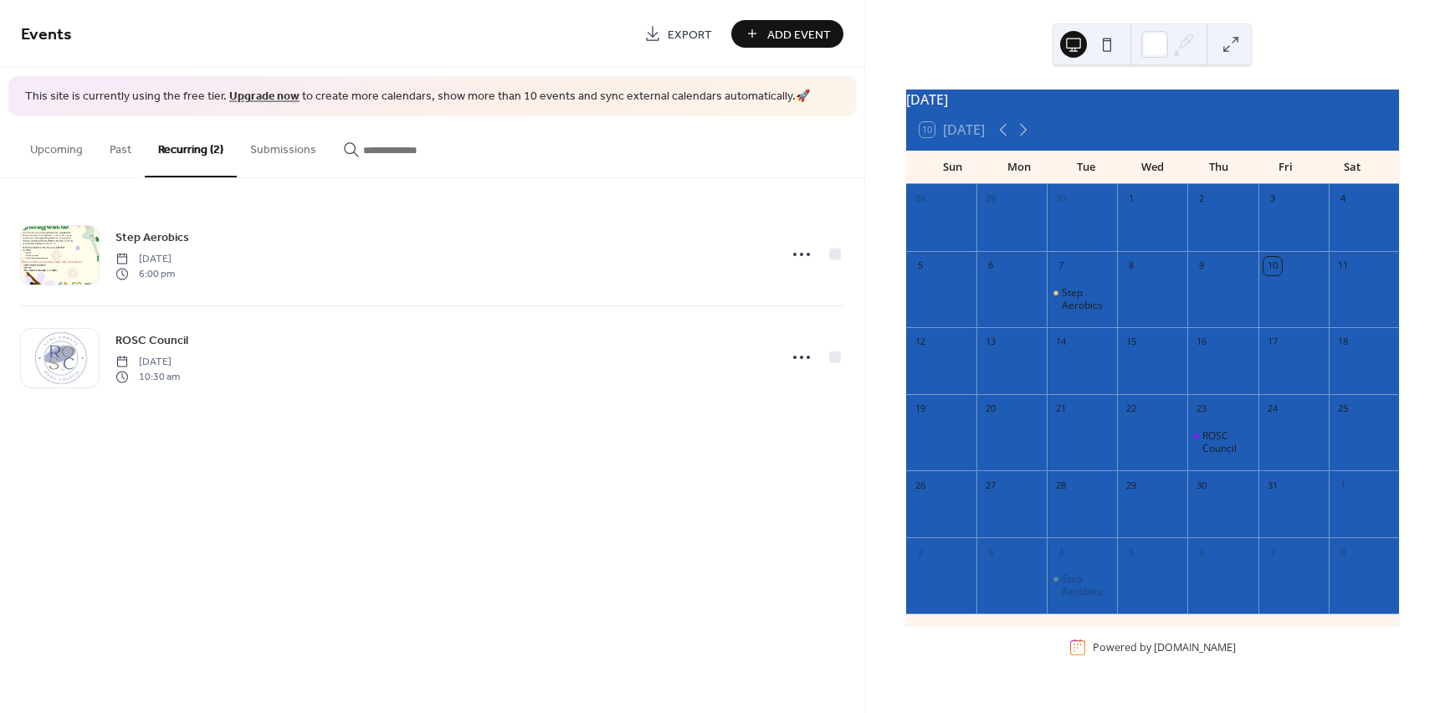
click at [1074, 327] on div "7 Step Aerobics" at bounding box center [1082, 289] width 70 height 76
click at [1093, 290] on div "Step Aerobics" at bounding box center [1082, 300] width 70 height 44
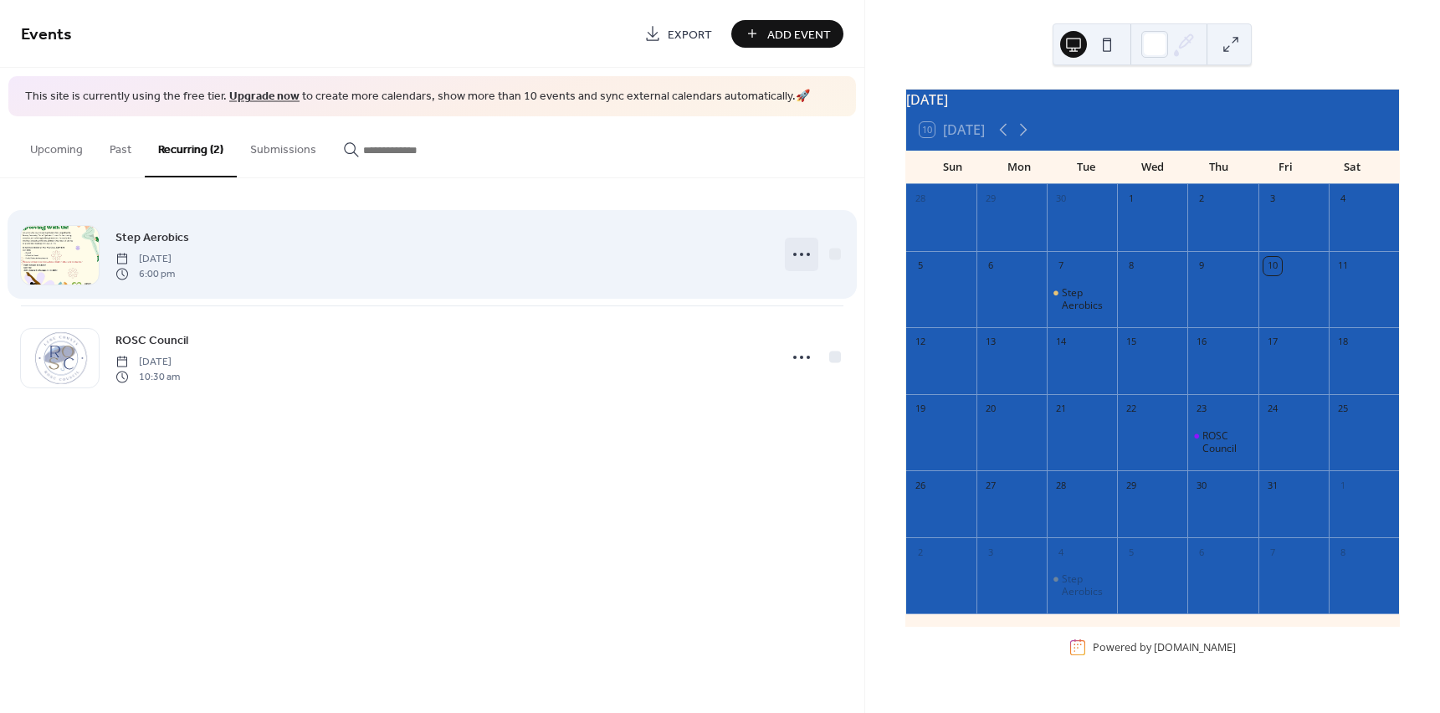
click at [809, 257] on icon at bounding box center [801, 254] width 27 height 27
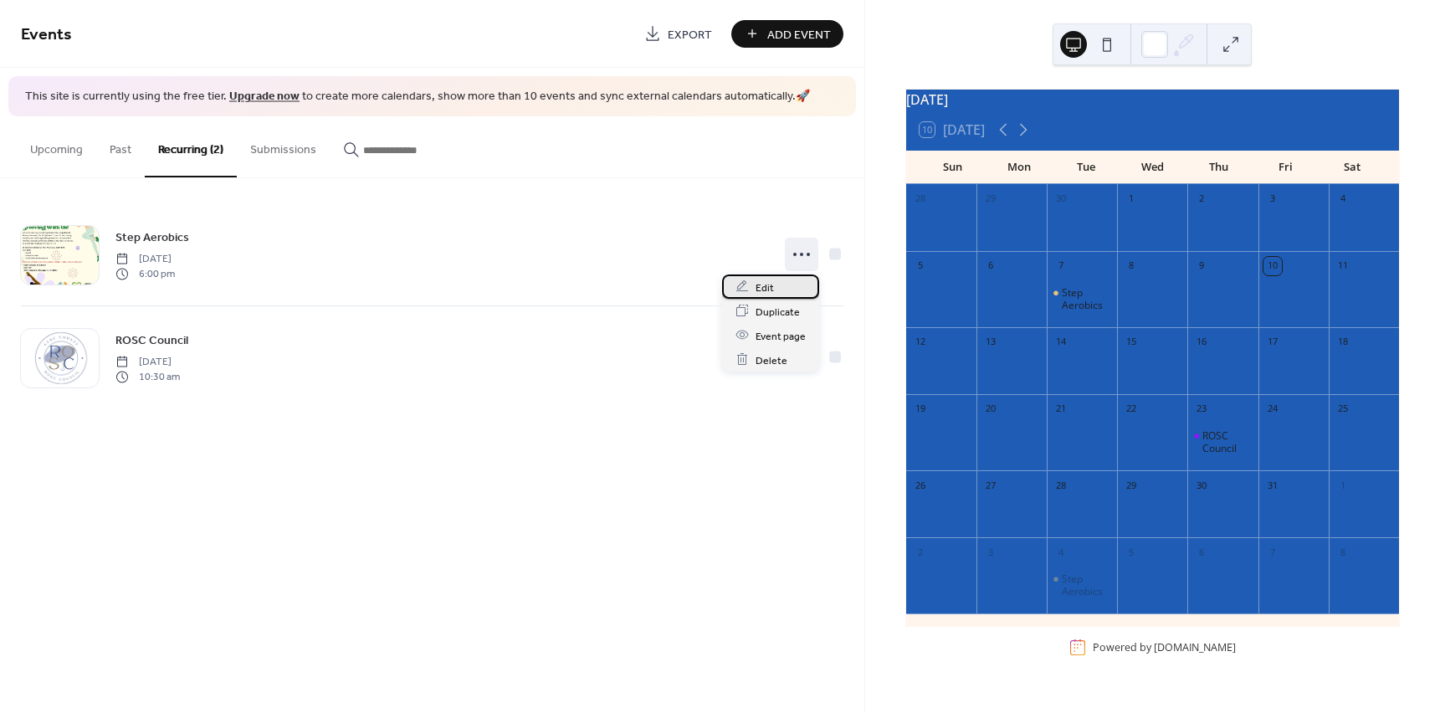
click at [790, 284] on div "Edit" at bounding box center [770, 287] width 97 height 24
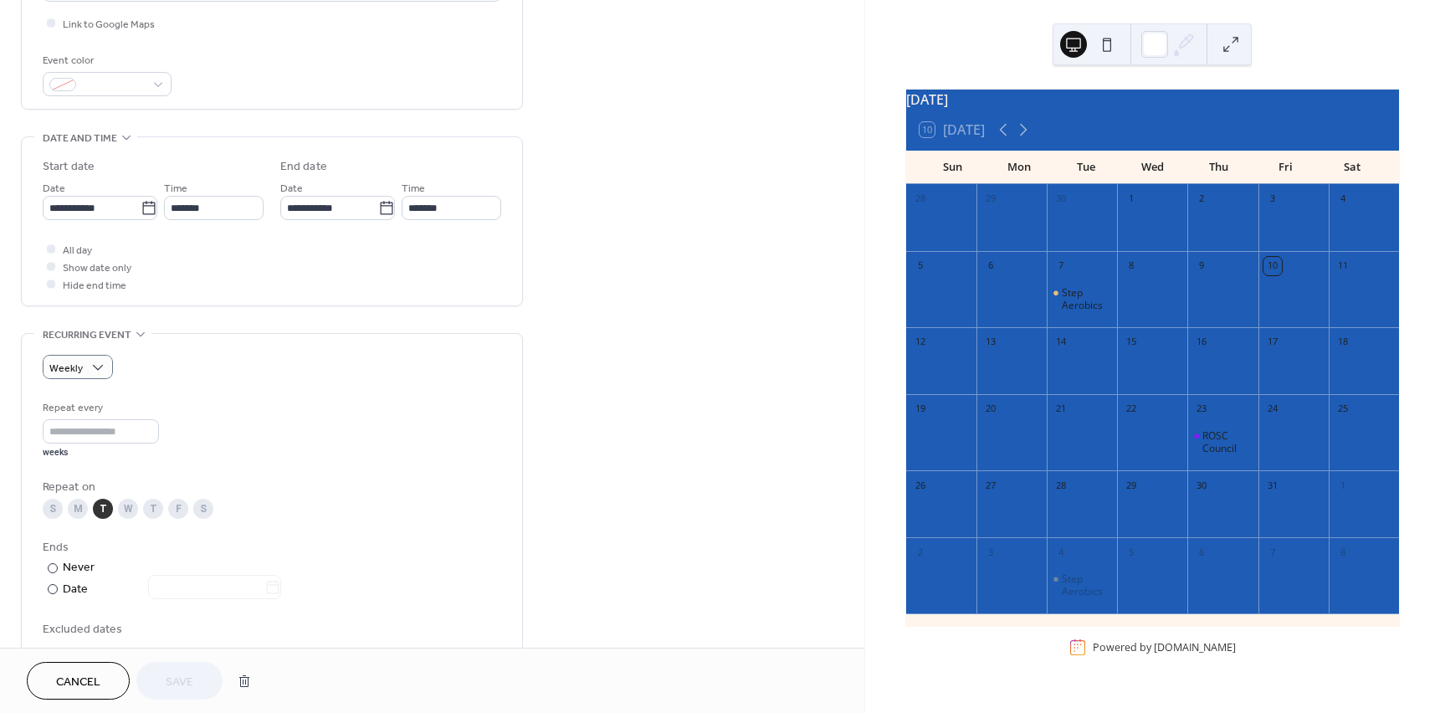
scroll to position [419, 0]
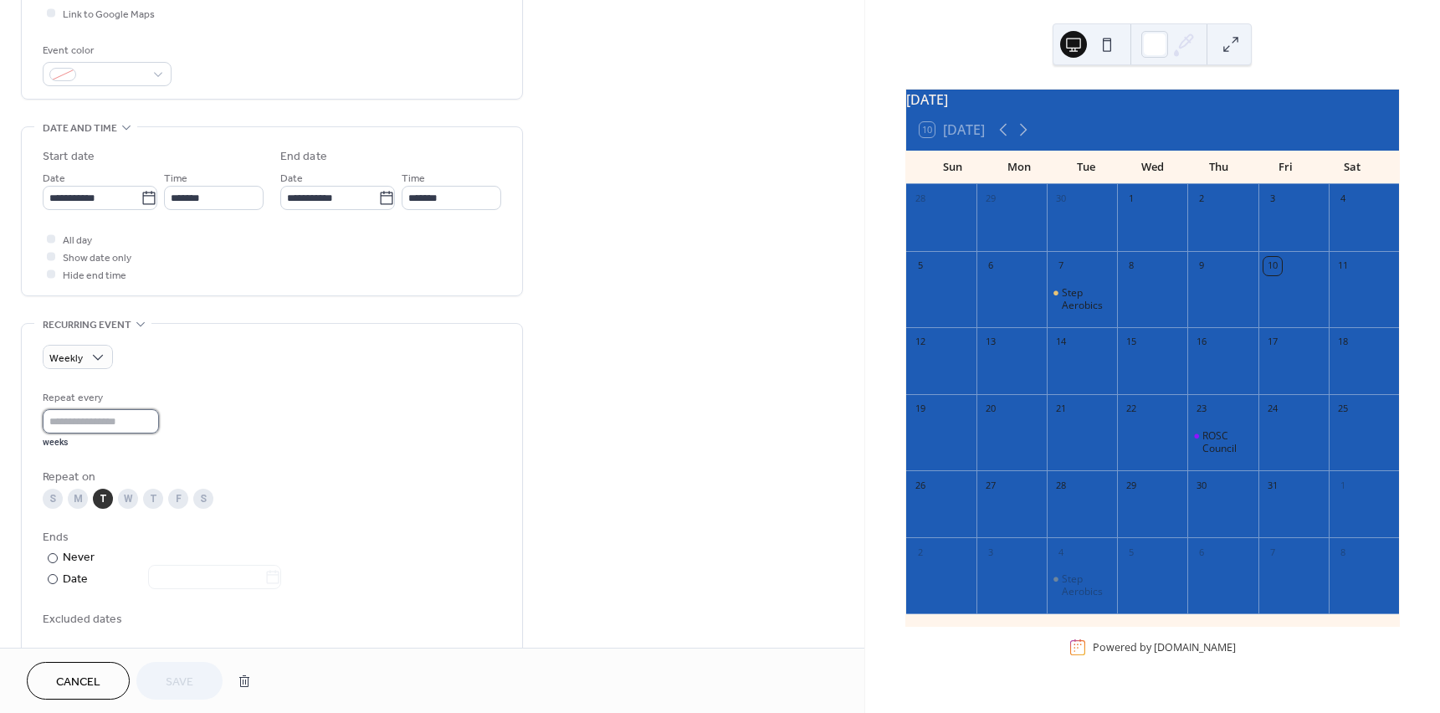
click at [92, 424] on input "*" at bounding box center [101, 421] width 116 height 24
click at [152, 427] on input "*" at bounding box center [101, 421] width 116 height 24
type input "*"
click at [152, 427] on input "*" at bounding box center [101, 421] width 116 height 24
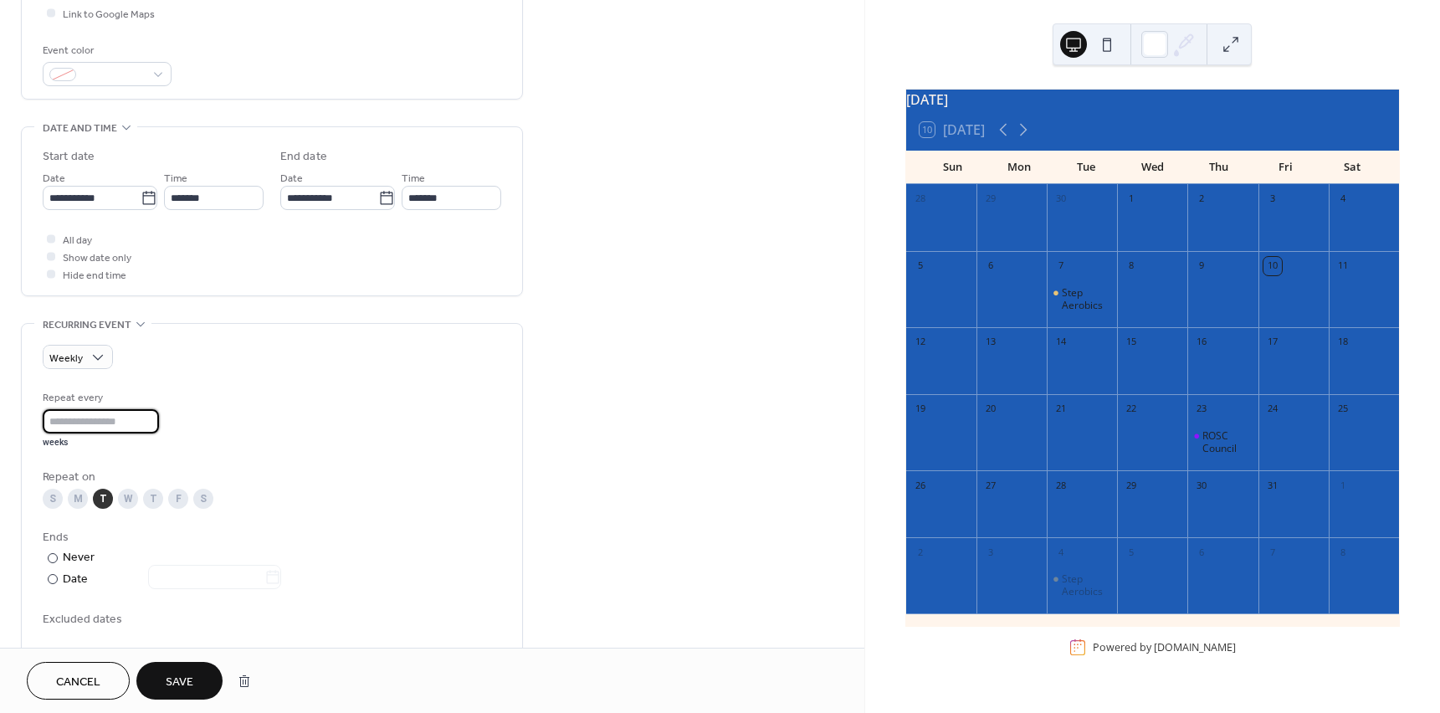
click at [172, 674] on span "Save" at bounding box center [180, 683] width 28 height 18
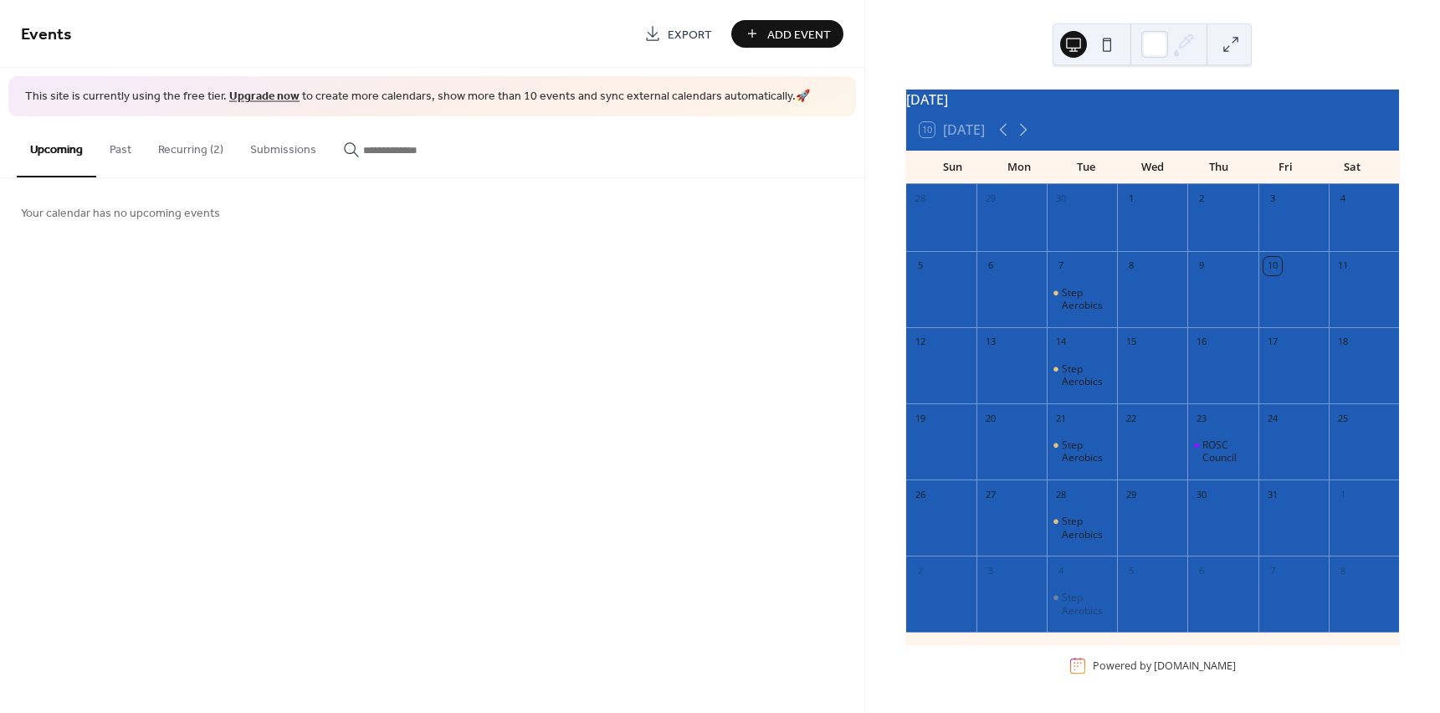
scroll to position [7, 0]
click at [218, 161] on button "Recurring (2)" at bounding box center [191, 145] width 92 height 59
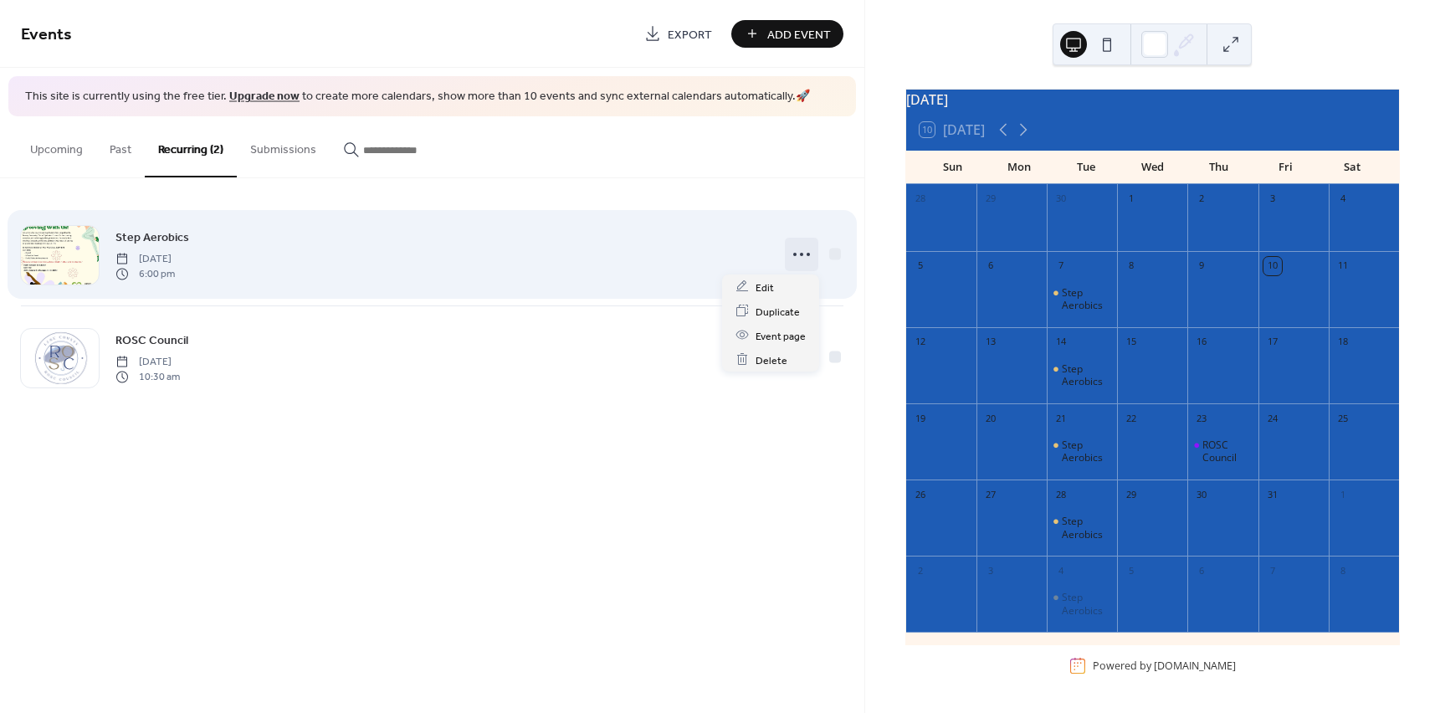
click at [801, 251] on icon at bounding box center [801, 254] width 27 height 27
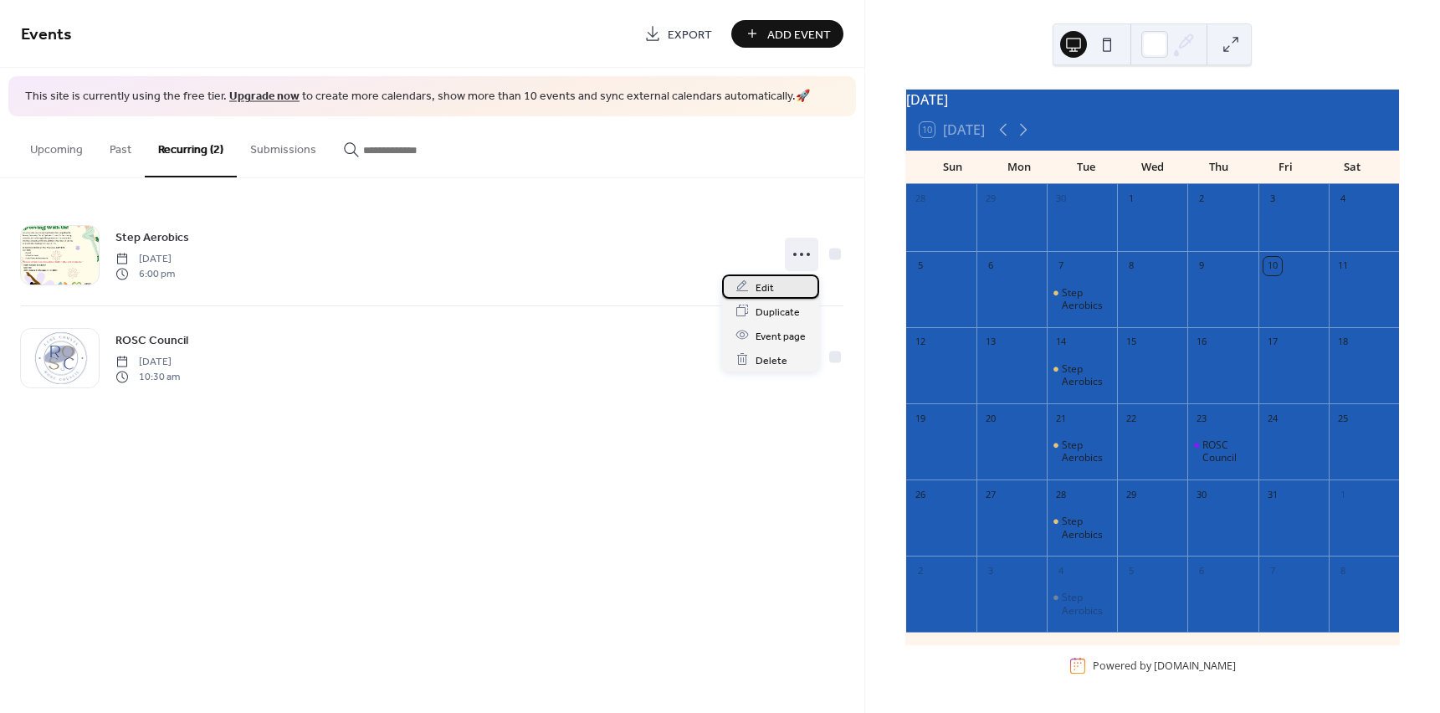
click at [787, 286] on div "Edit" at bounding box center [770, 287] width 97 height 24
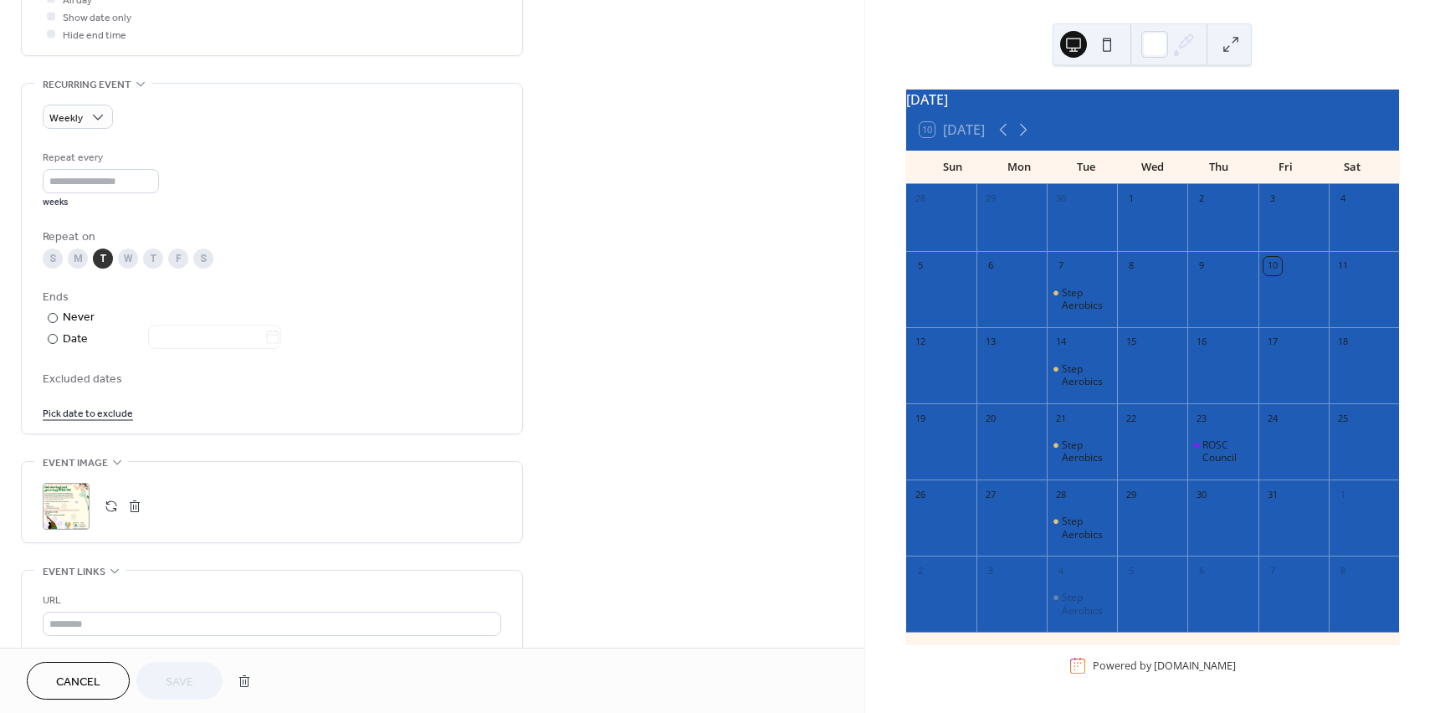
scroll to position [502, 0]
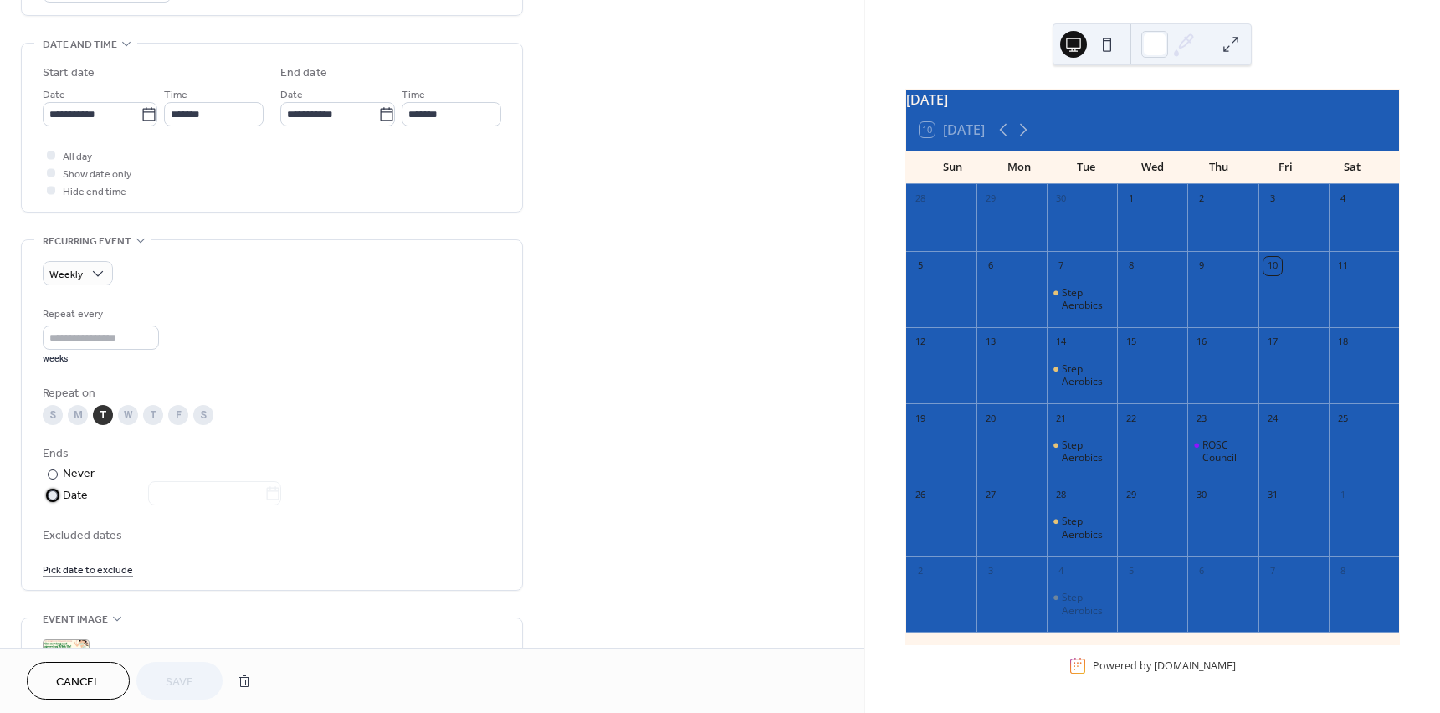
click at [59, 495] on label "​ Date" at bounding box center [164, 495] width 242 height 19
click at [252, 495] on input "text" at bounding box center [206, 493] width 116 height 24
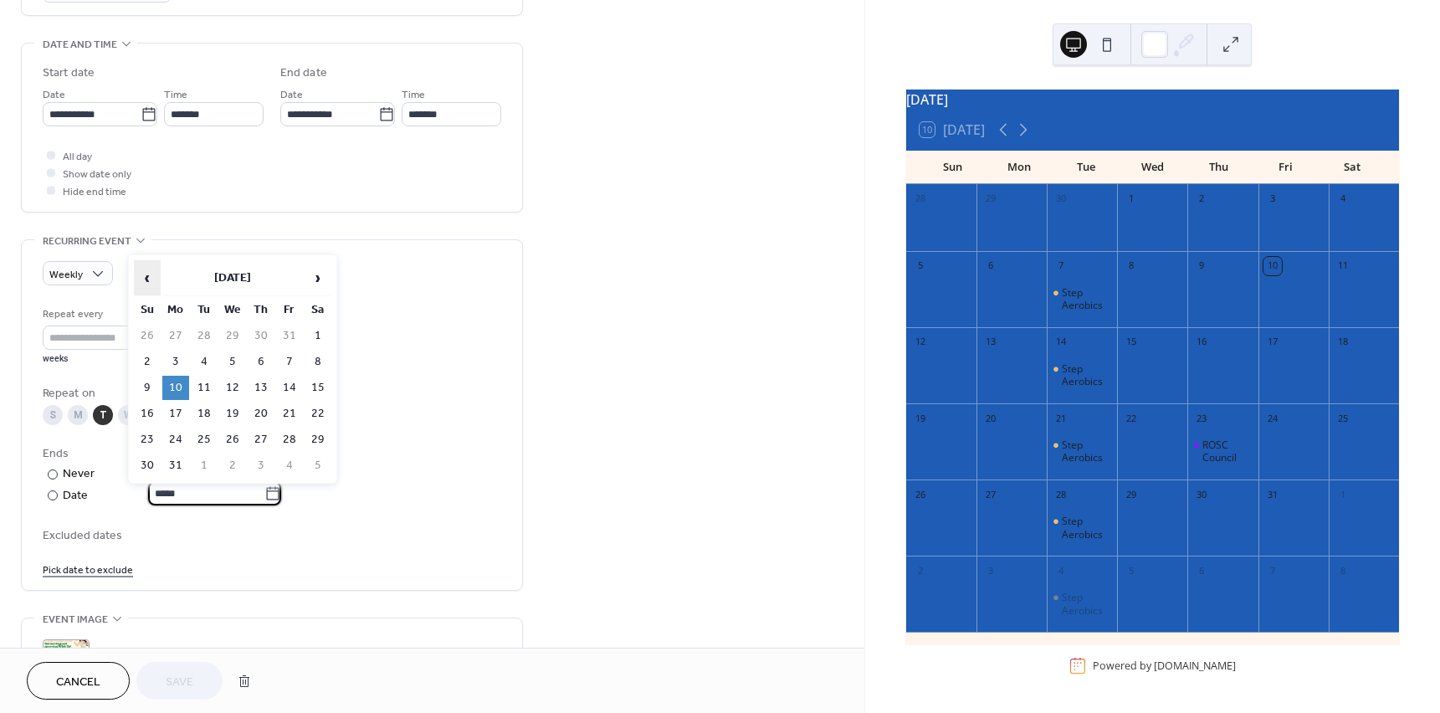
click at [146, 280] on span "‹" at bounding box center [147, 277] width 25 height 33
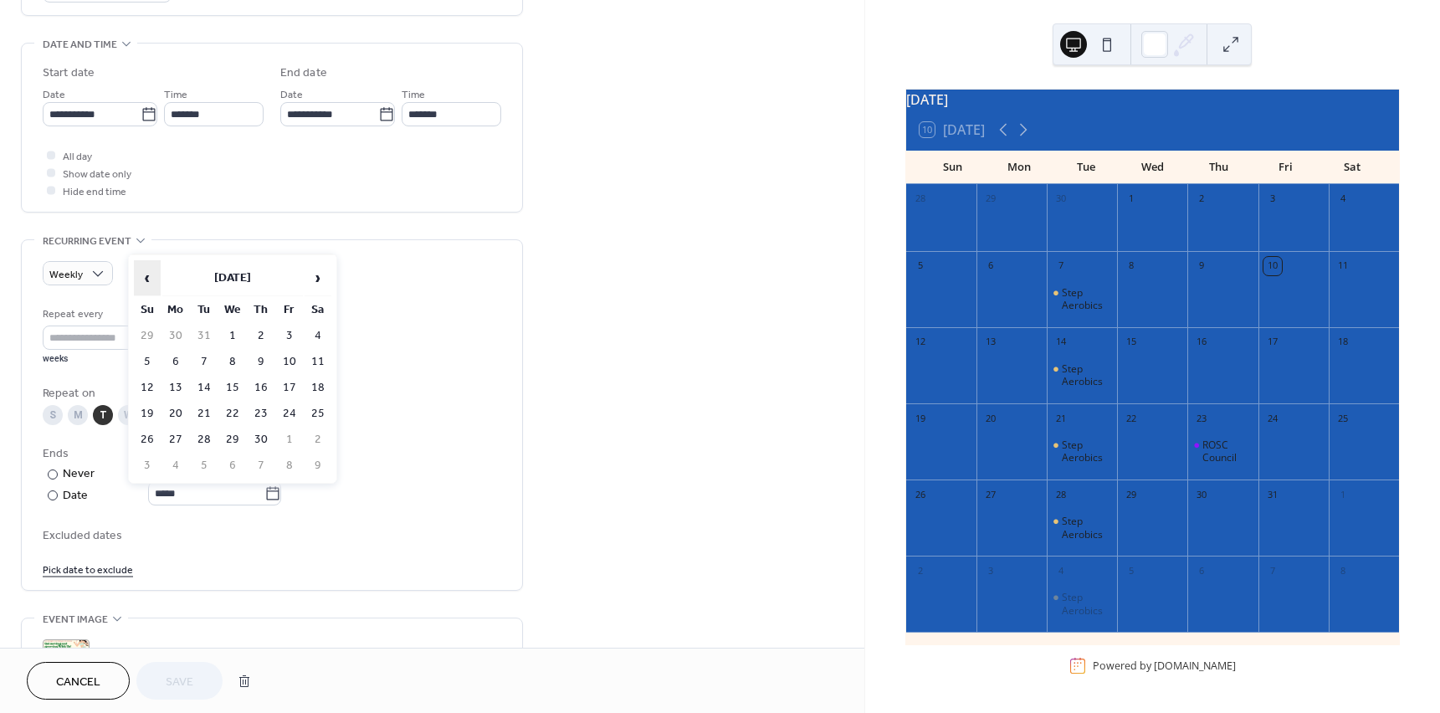
click at [146, 280] on span "‹" at bounding box center [147, 277] width 25 height 33
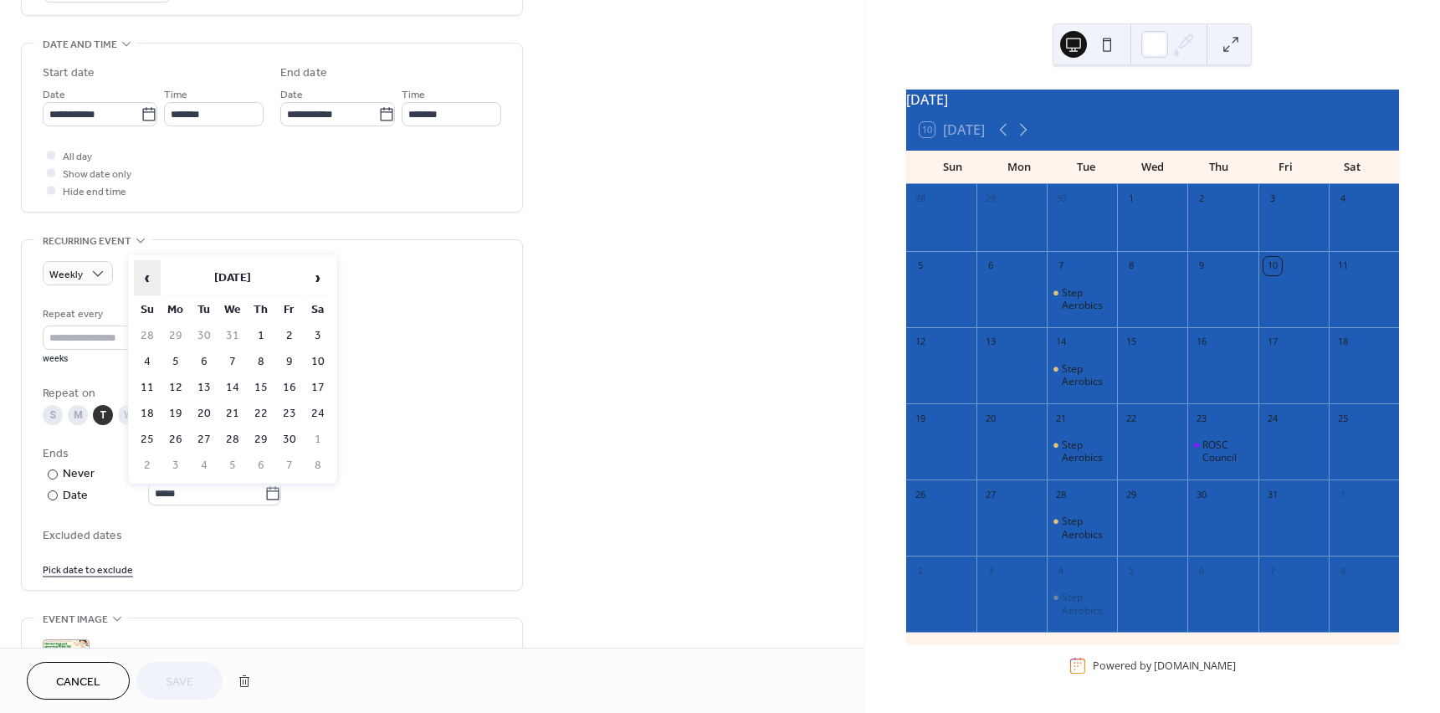
click at [146, 279] on span "‹" at bounding box center [147, 277] width 25 height 33
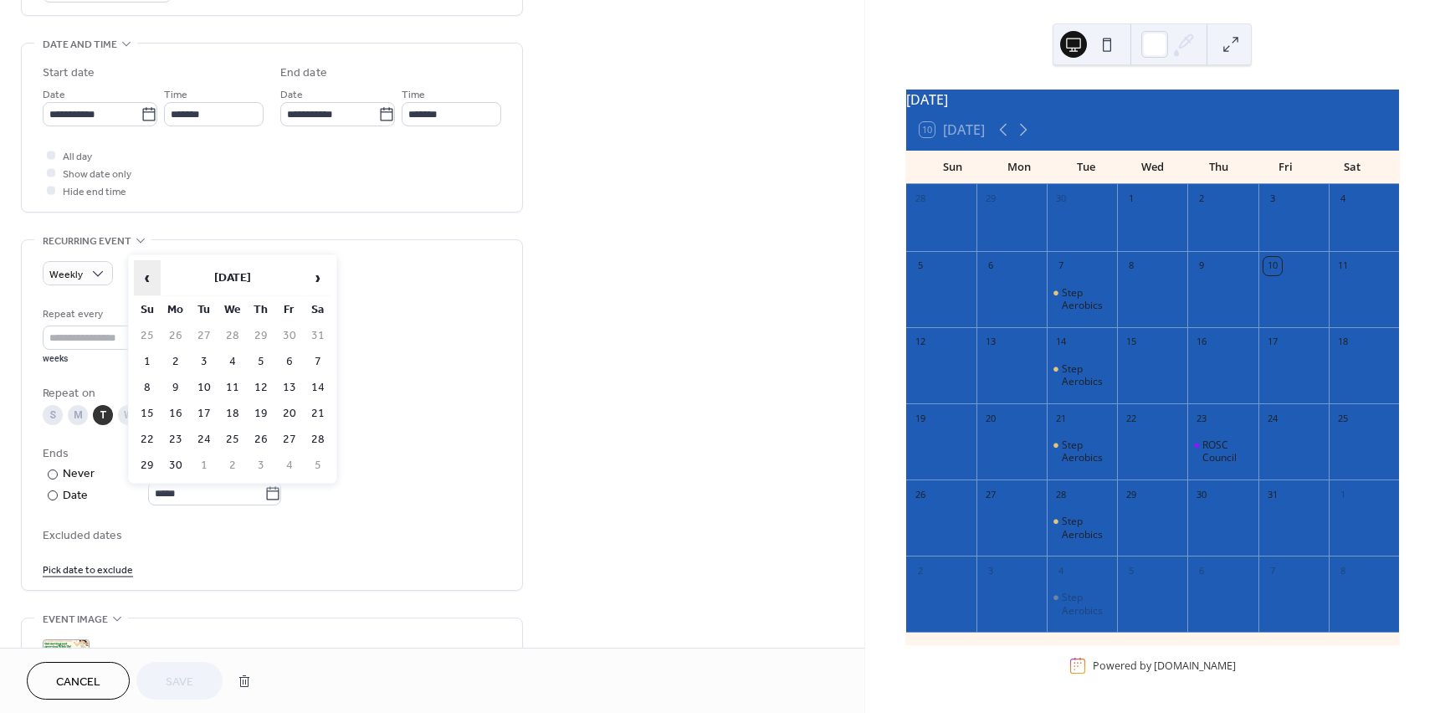
click at [146, 279] on span "‹" at bounding box center [147, 277] width 25 height 33
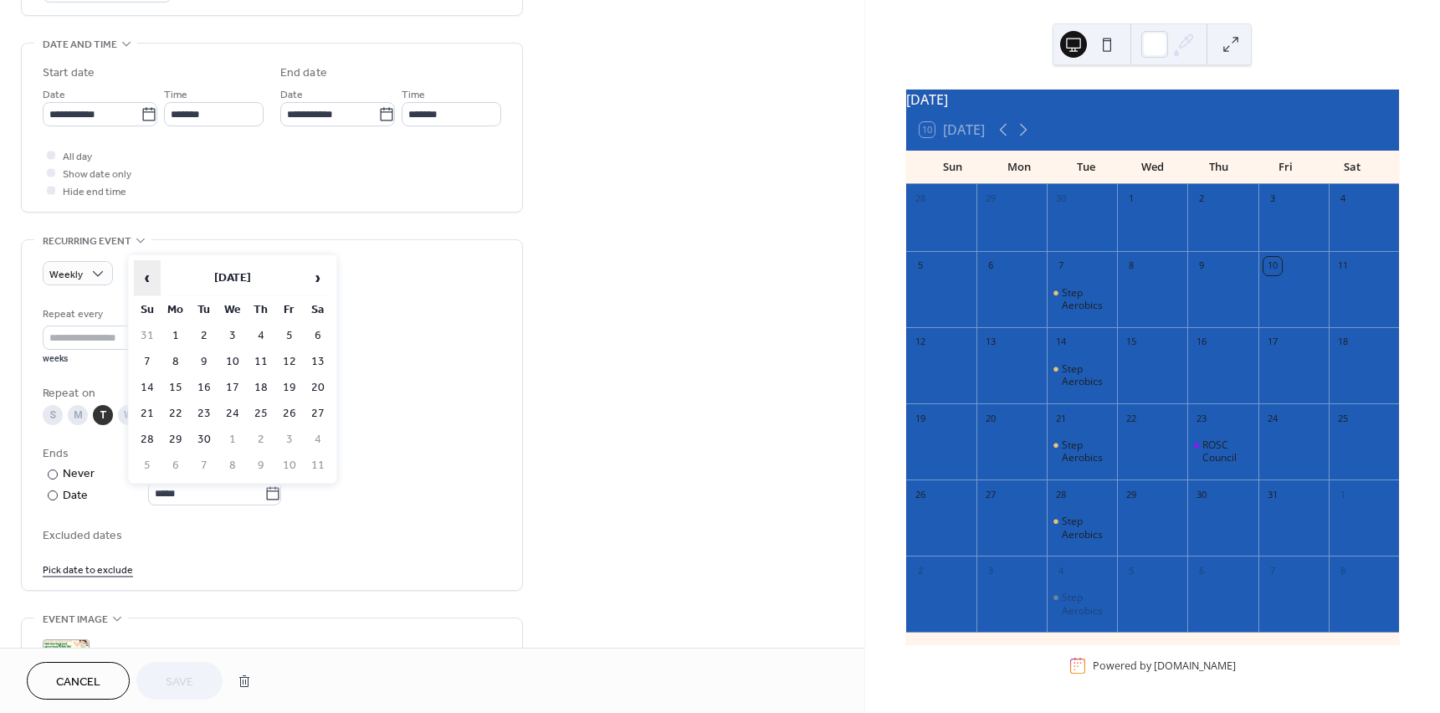
click at [146, 279] on span "‹" at bounding box center [147, 277] width 25 height 33
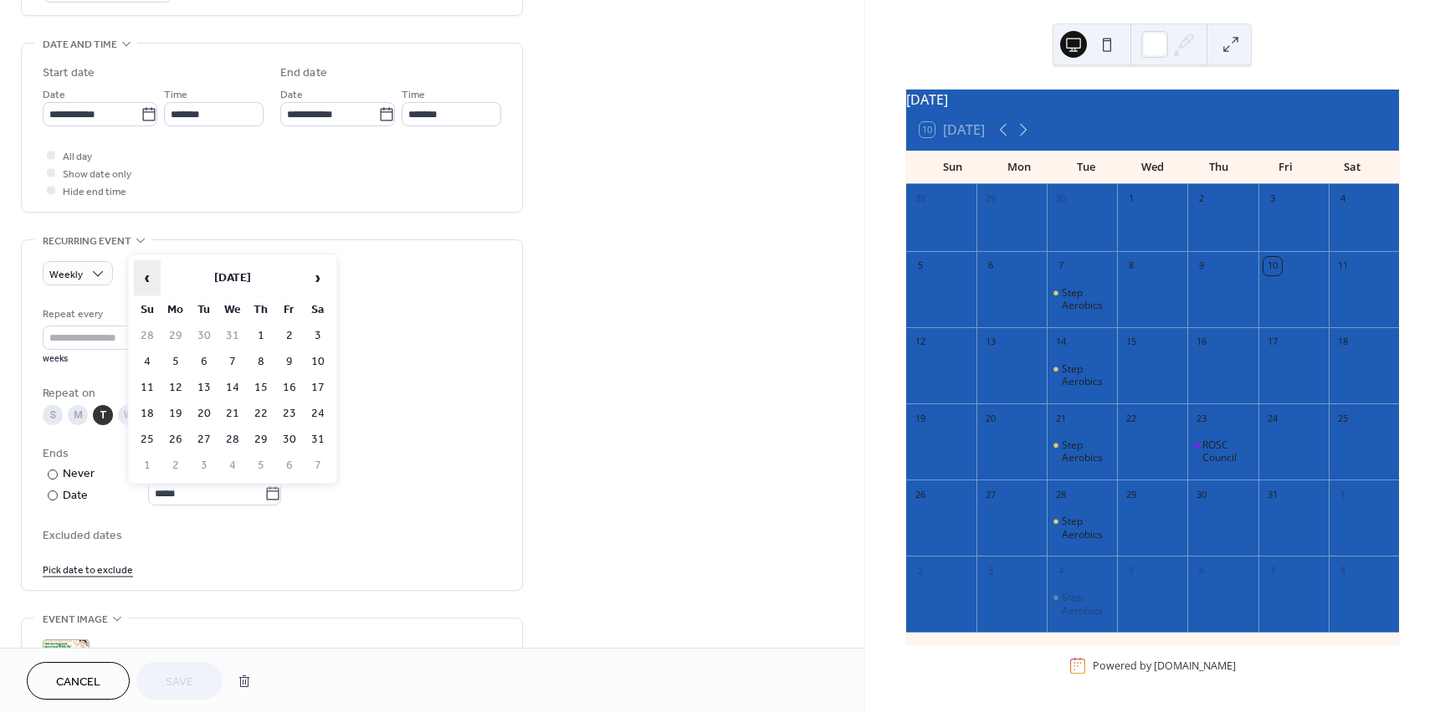
click at [146, 279] on span "‹" at bounding box center [147, 277] width 25 height 33
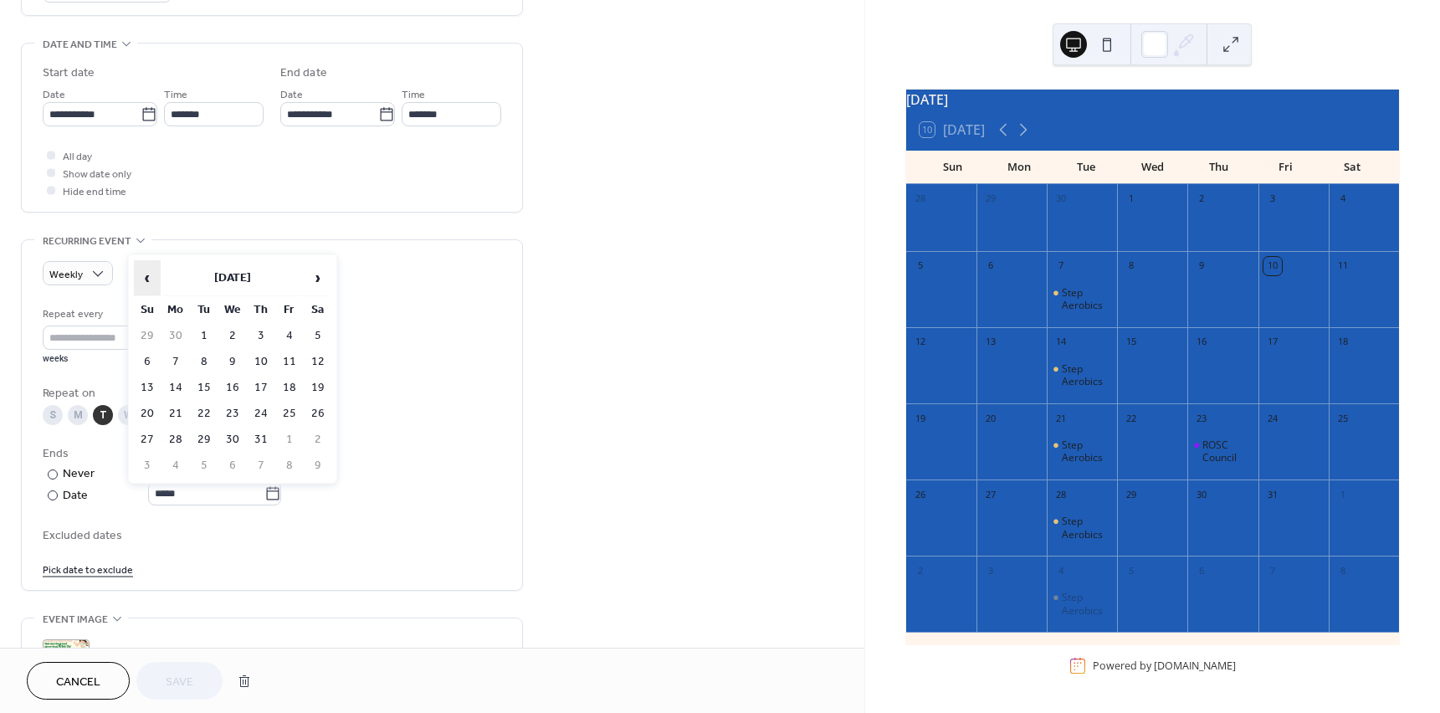
click at [146, 279] on span "‹" at bounding box center [147, 277] width 25 height 33
click at [315, 279] on span "›" at bounding box center [318, 277] width 25 height 33
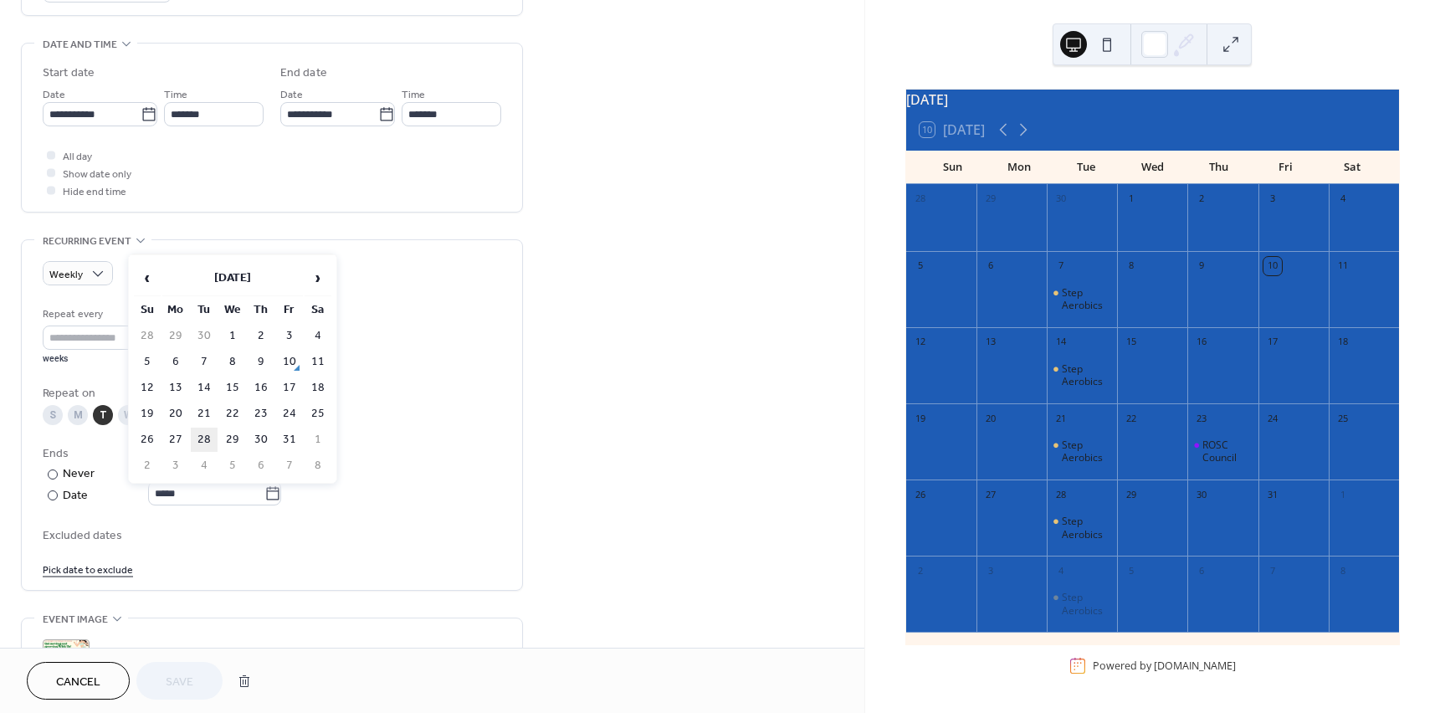
click at [209, 433] on td "28" at bounding box center [204, 440] width 27 height 24
type input "**********"
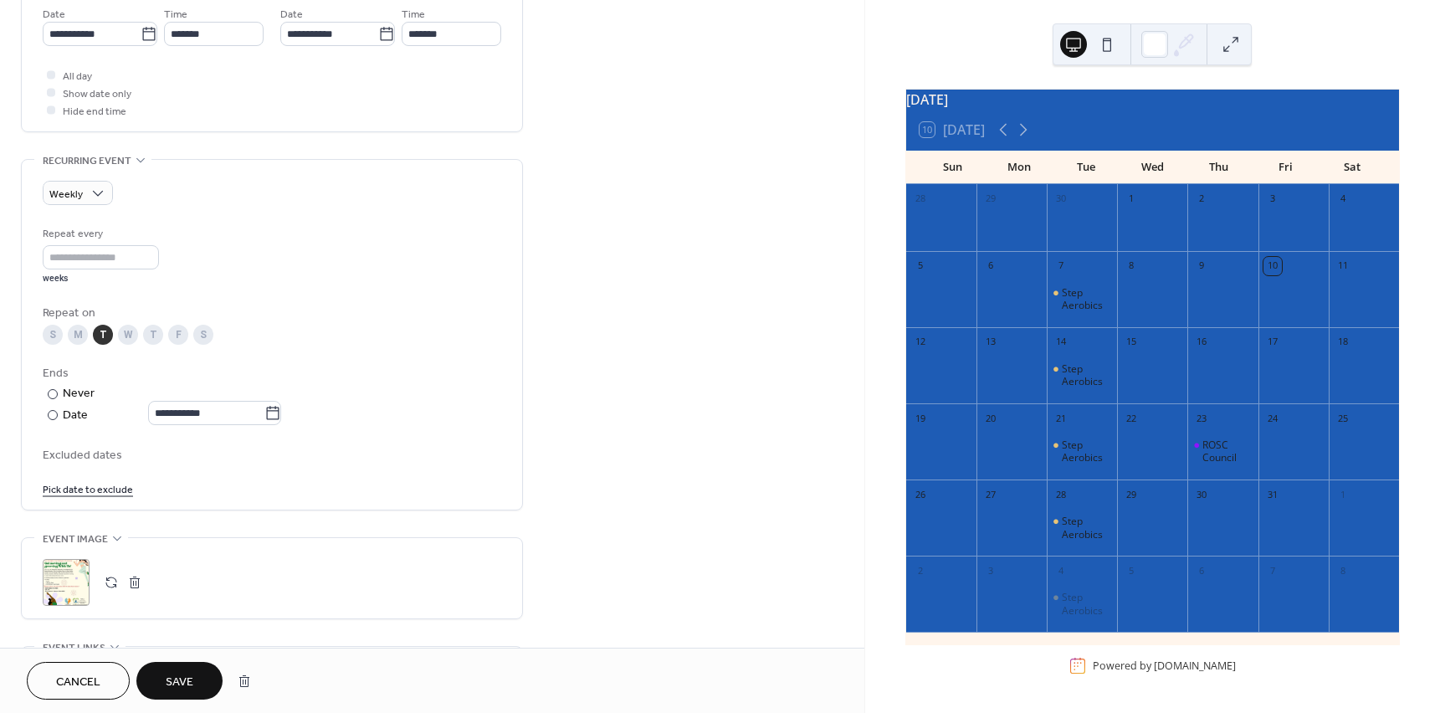
scroll to position [586, 0]
click at [189, 691] on span "Save" at bounding box center [180, 683] width 28 height 18
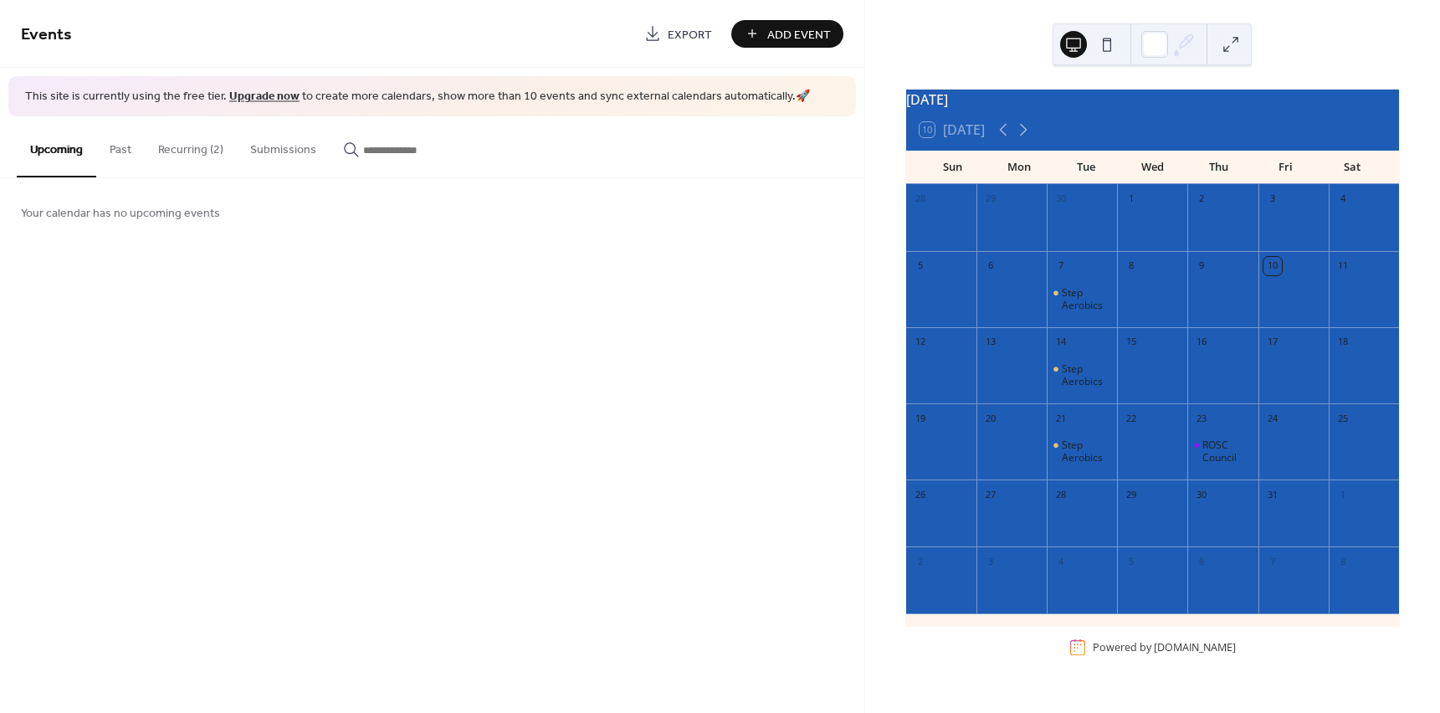
click at [215, 162] on button "Recurring (2)" at bounding box center [191, 145] width 92 height 59
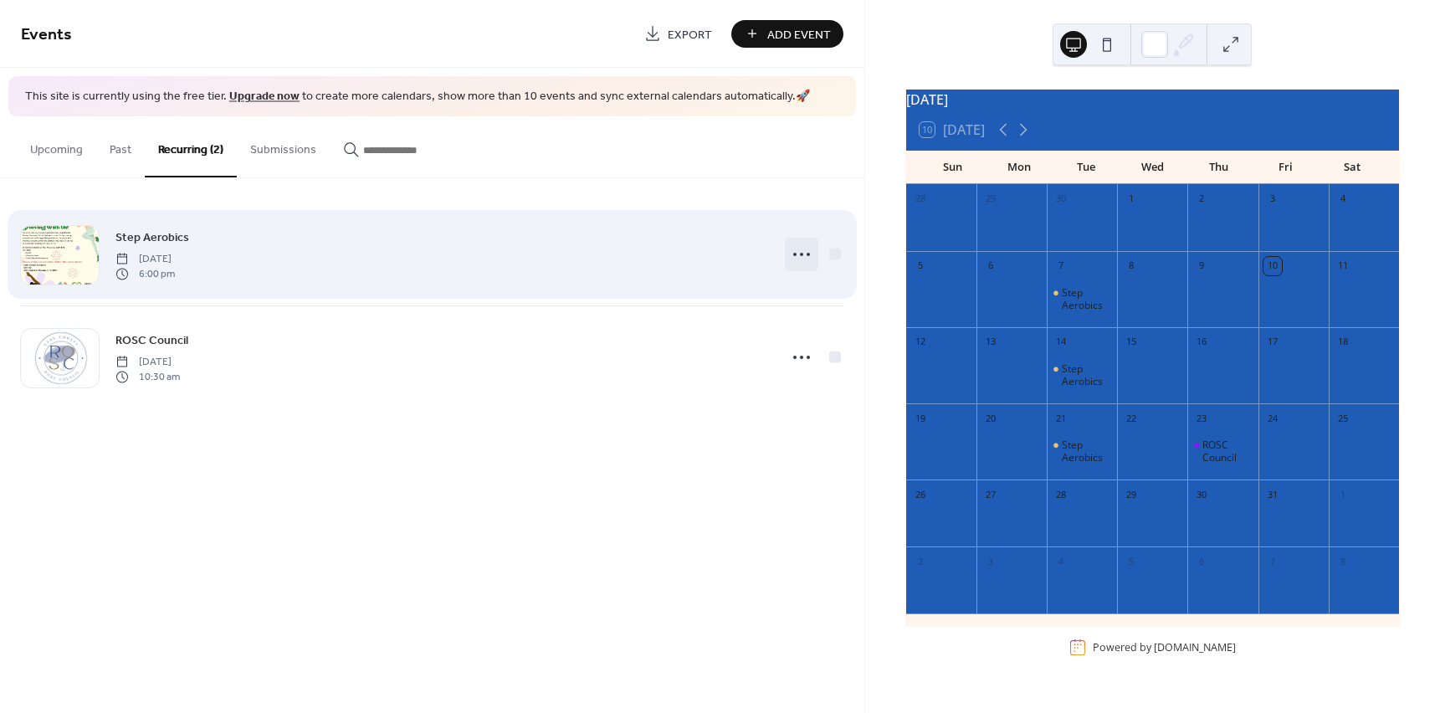
click at [796, 254] on circle at bounding box center [794, 254] width 3 height 3
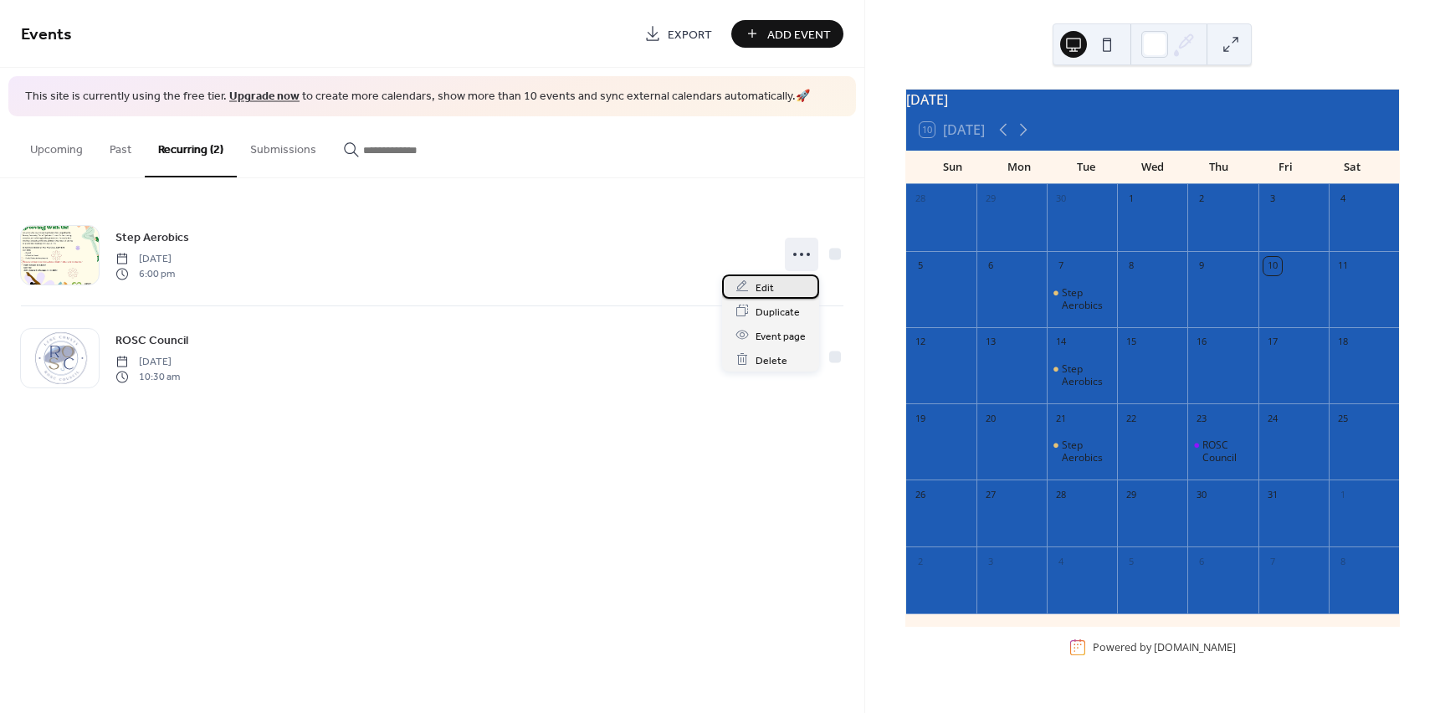
click at [768, 282] on span "Edit" at bounding box center [765, 288] width 18 height 18
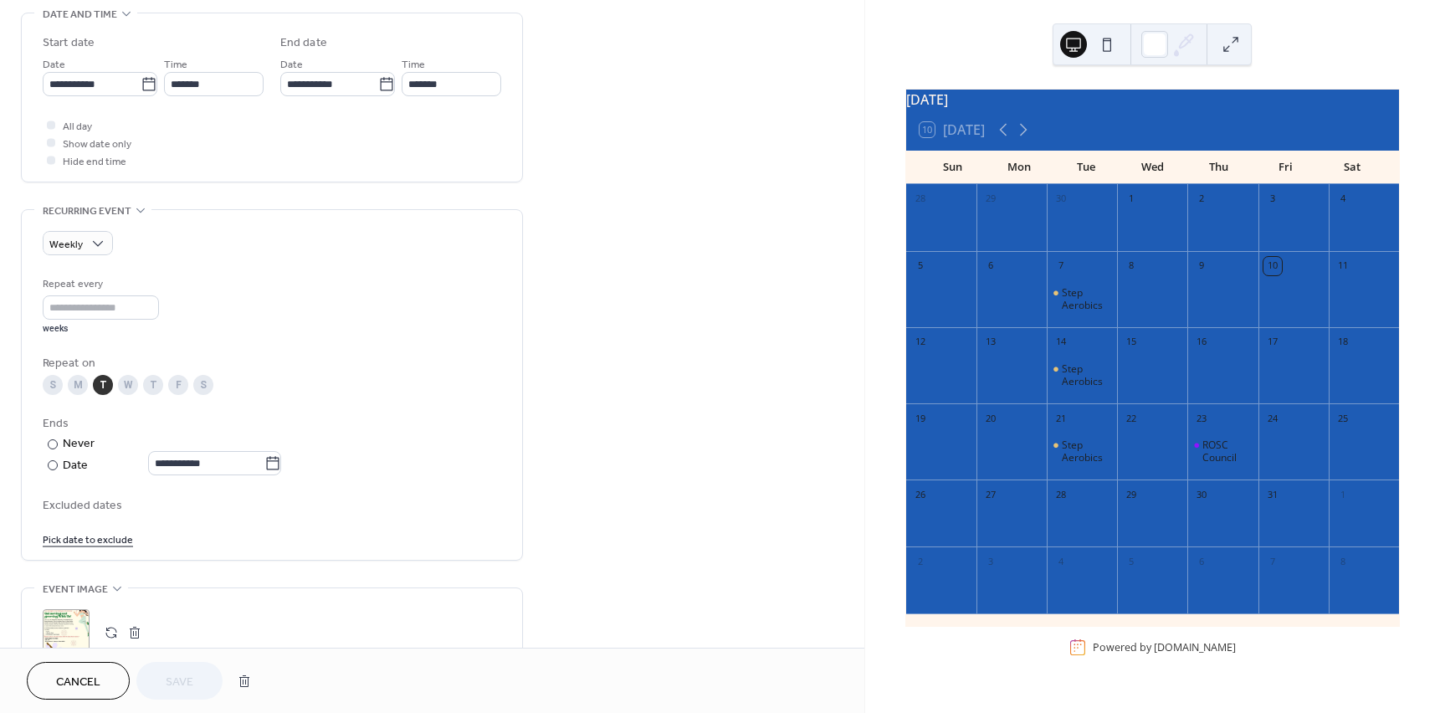
scroll to position [586, 0]
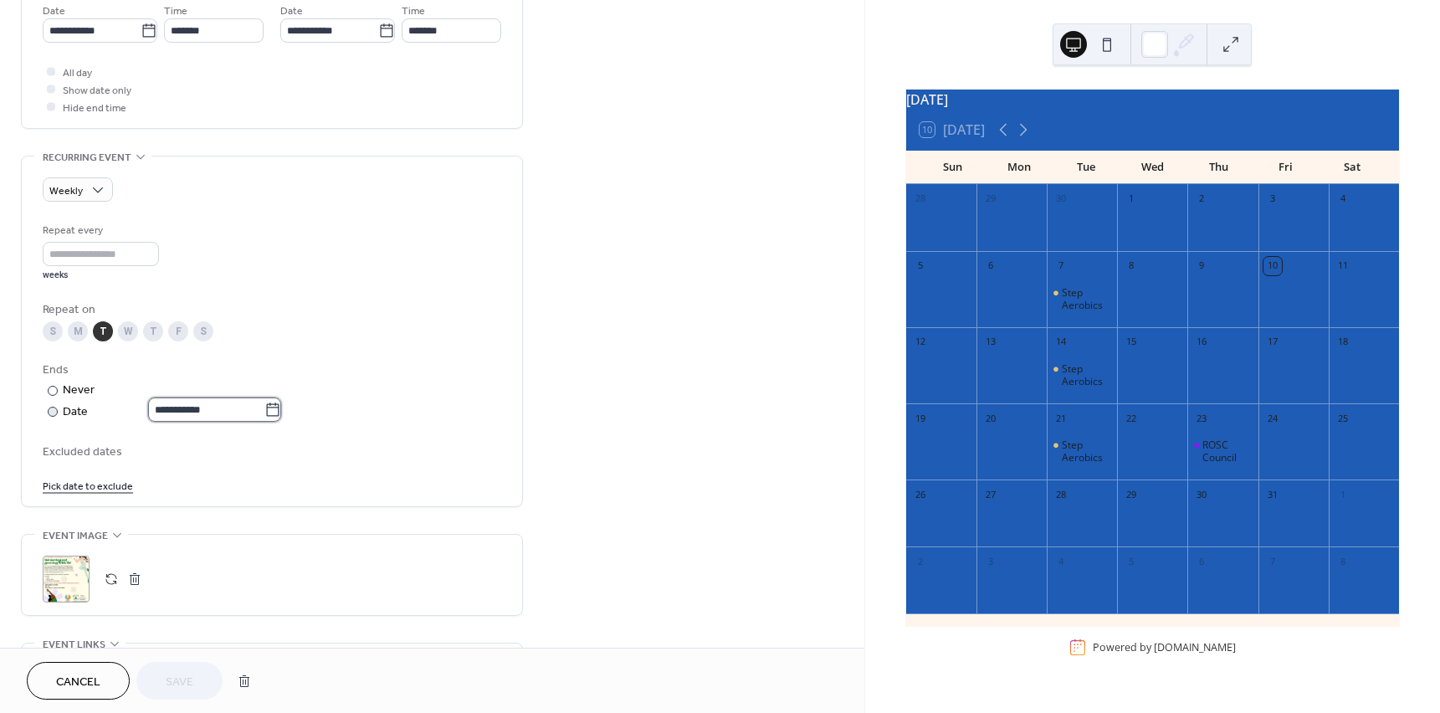
click at [264, 404] on input "**********" at bounding box center [206, 410] width 116 height 24
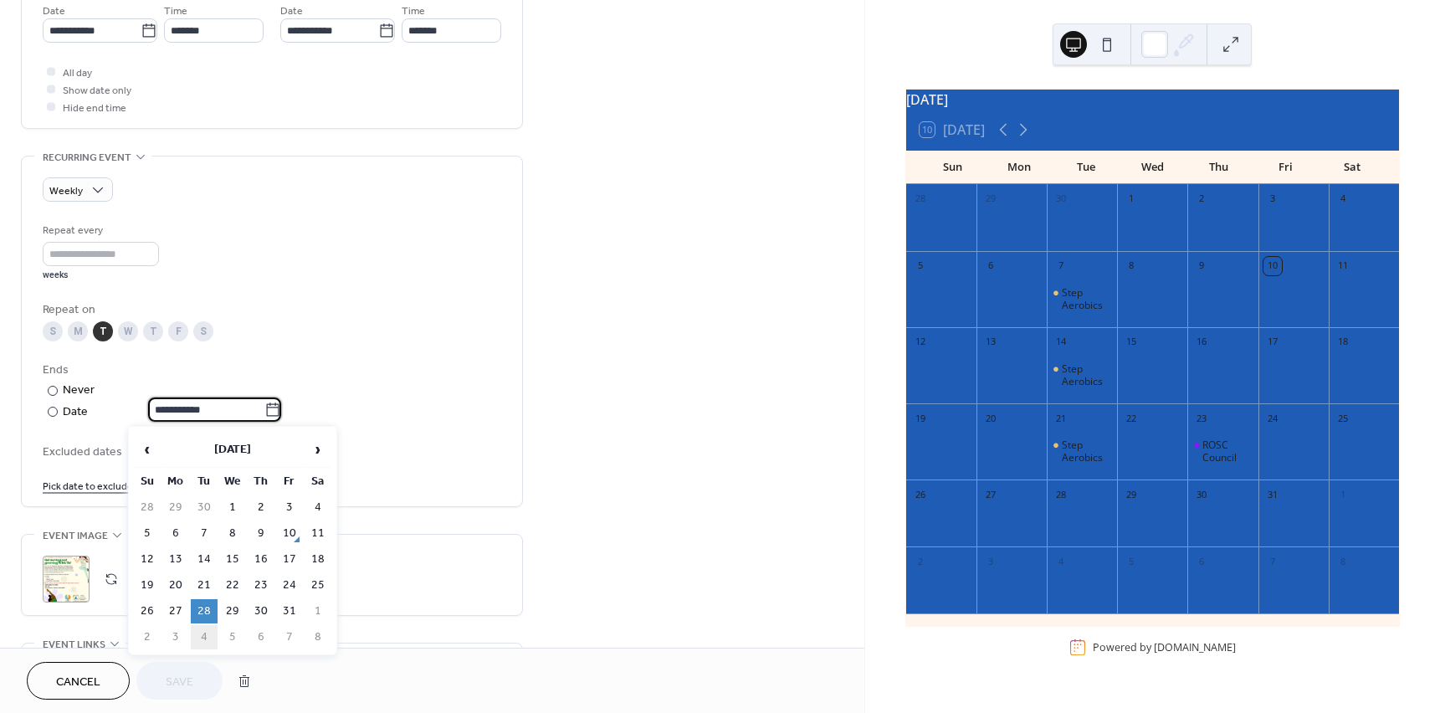
click at [203, 639] on td "4" at bounding box center [204, 637] width 27 height 24
type input "**********"
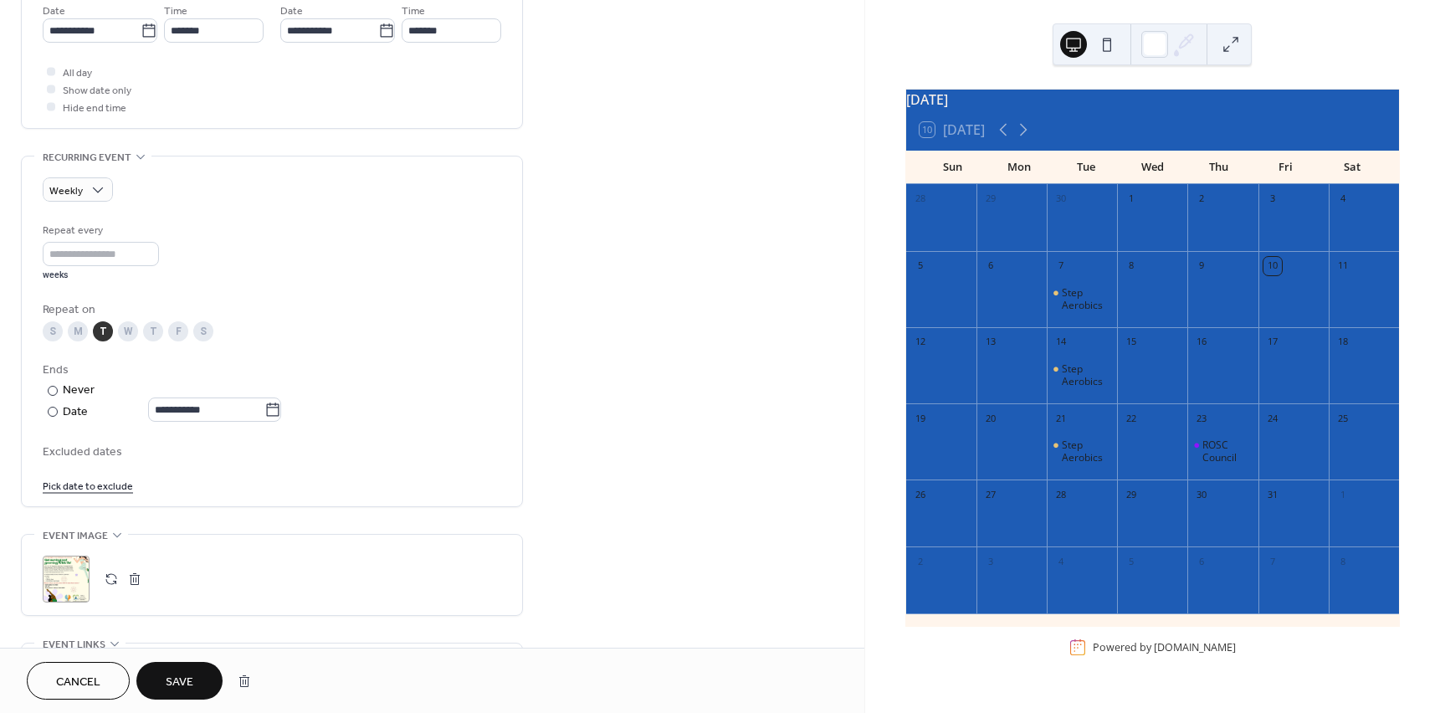
click at [190, 678] on span "Save" at bounding box center [180, 683] width 28 height 18
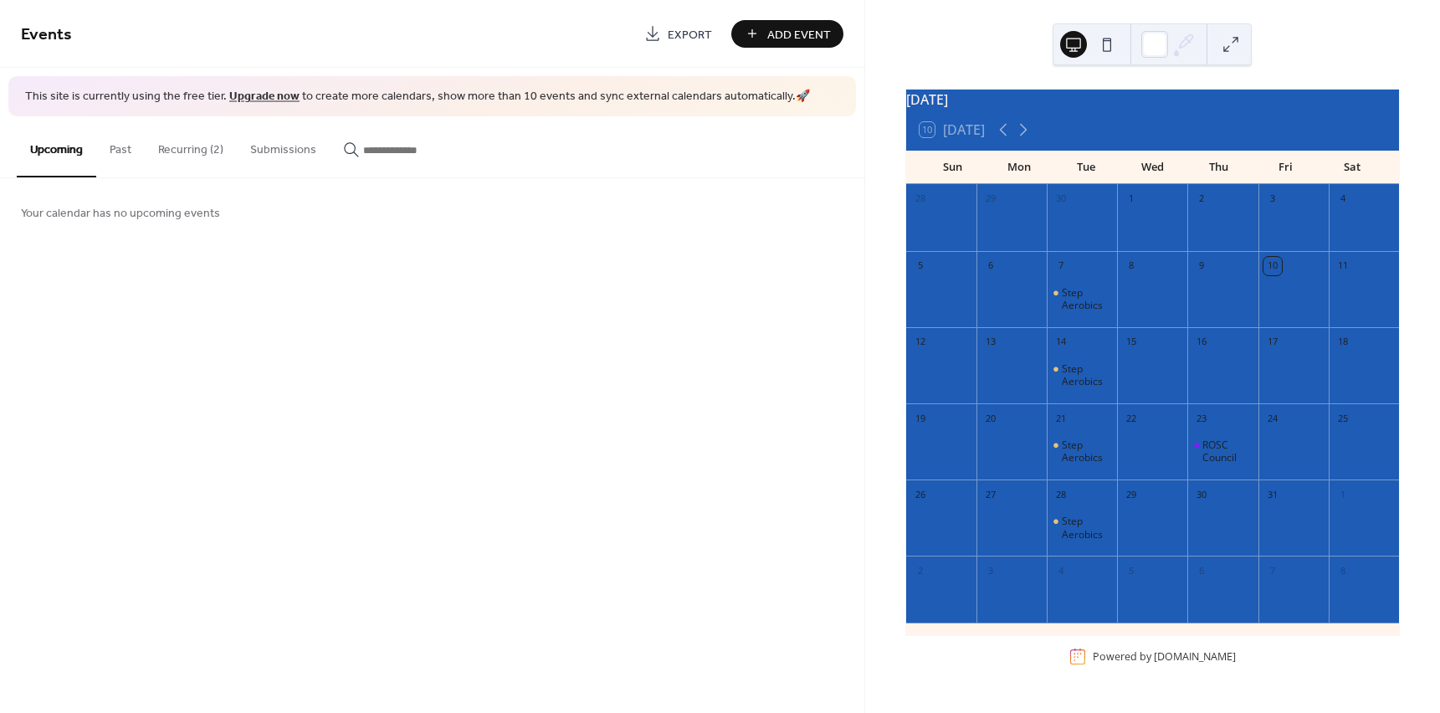
click at [1115, 51] on button at bounding box center [1107, 44] width 27 height 27
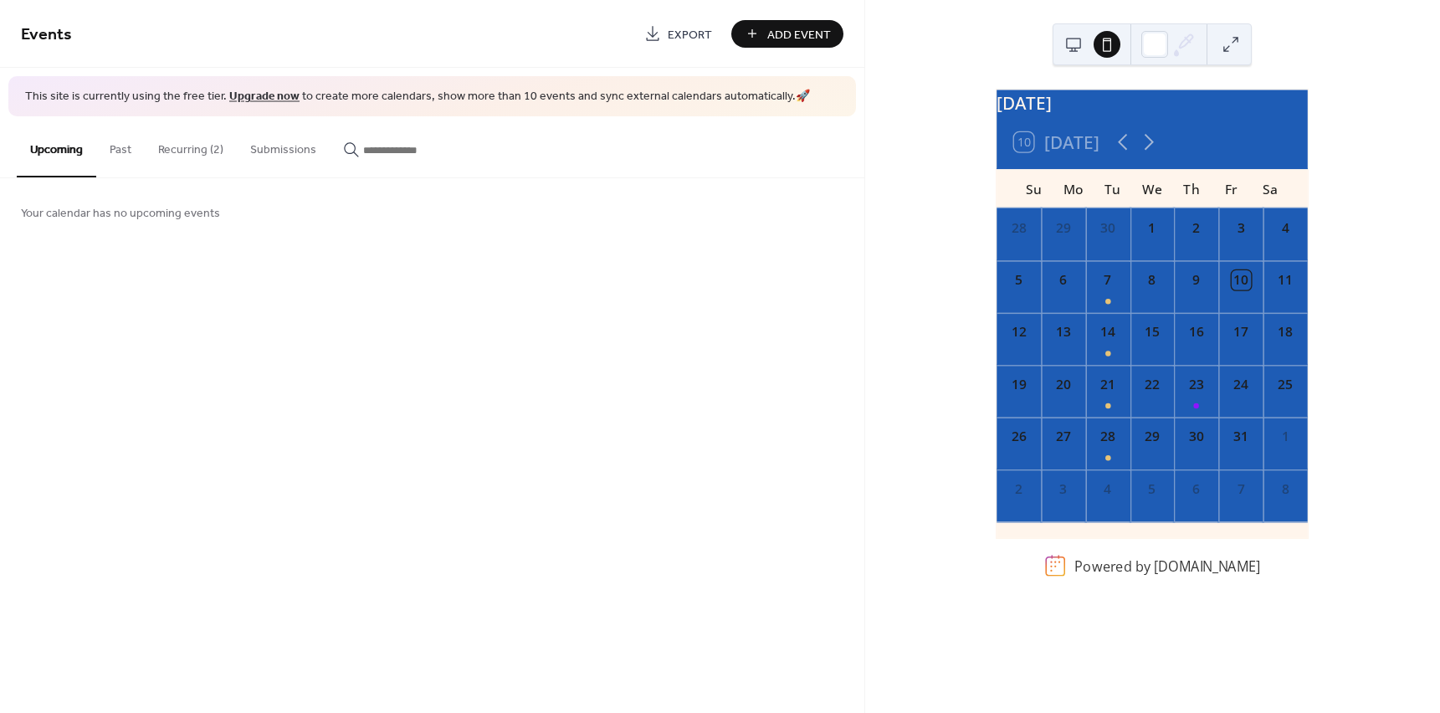
click at [1078, 45] on button at bounding box center [1073, 44] width 27 height 27
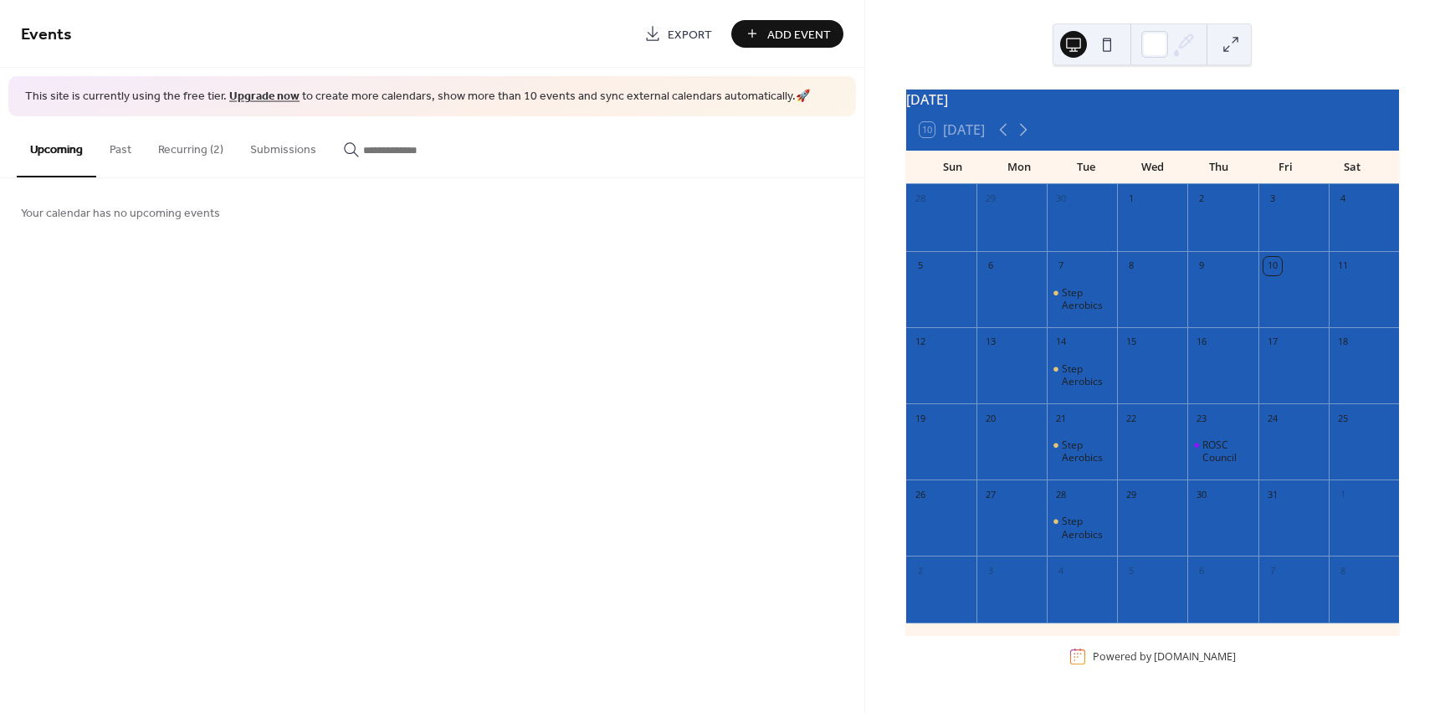
click at [788, 26] on span "Add Event" at bounding box center [800, 35] width 64 height 18
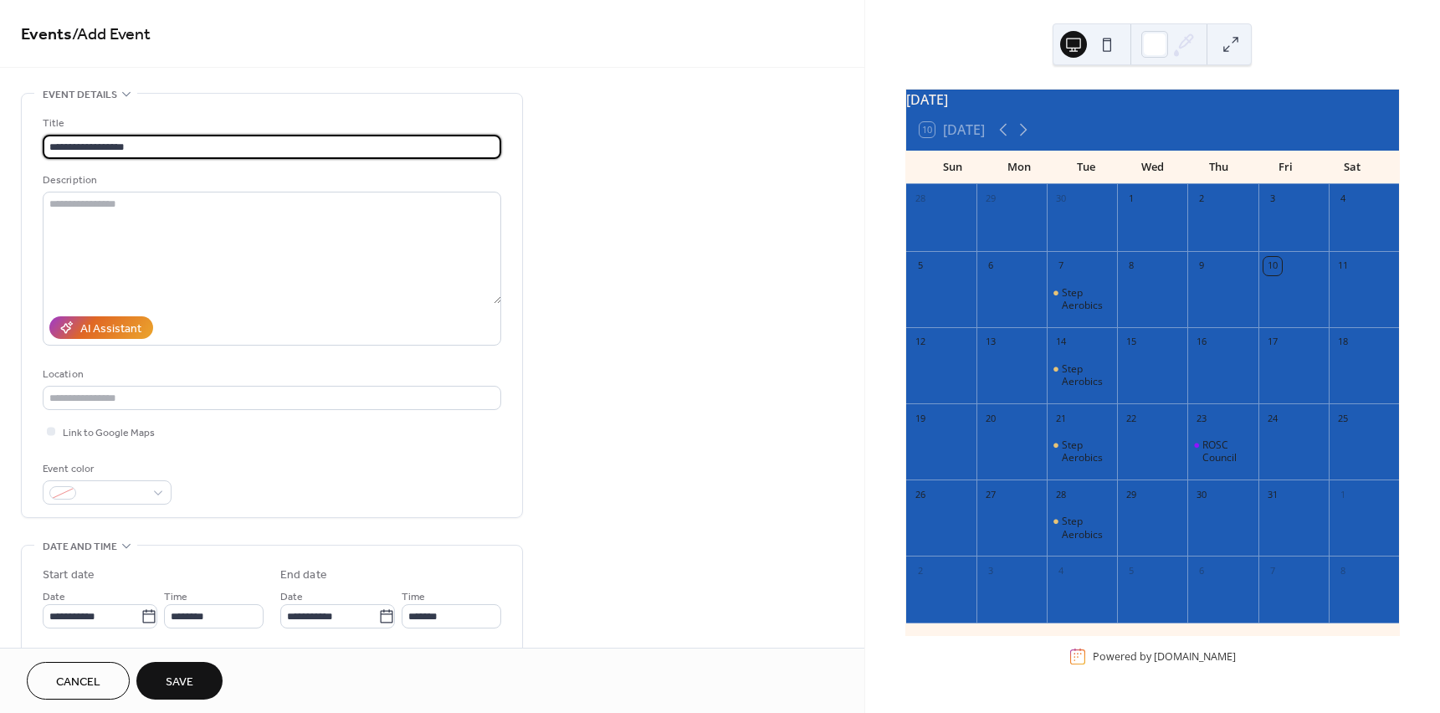
type input "**********"
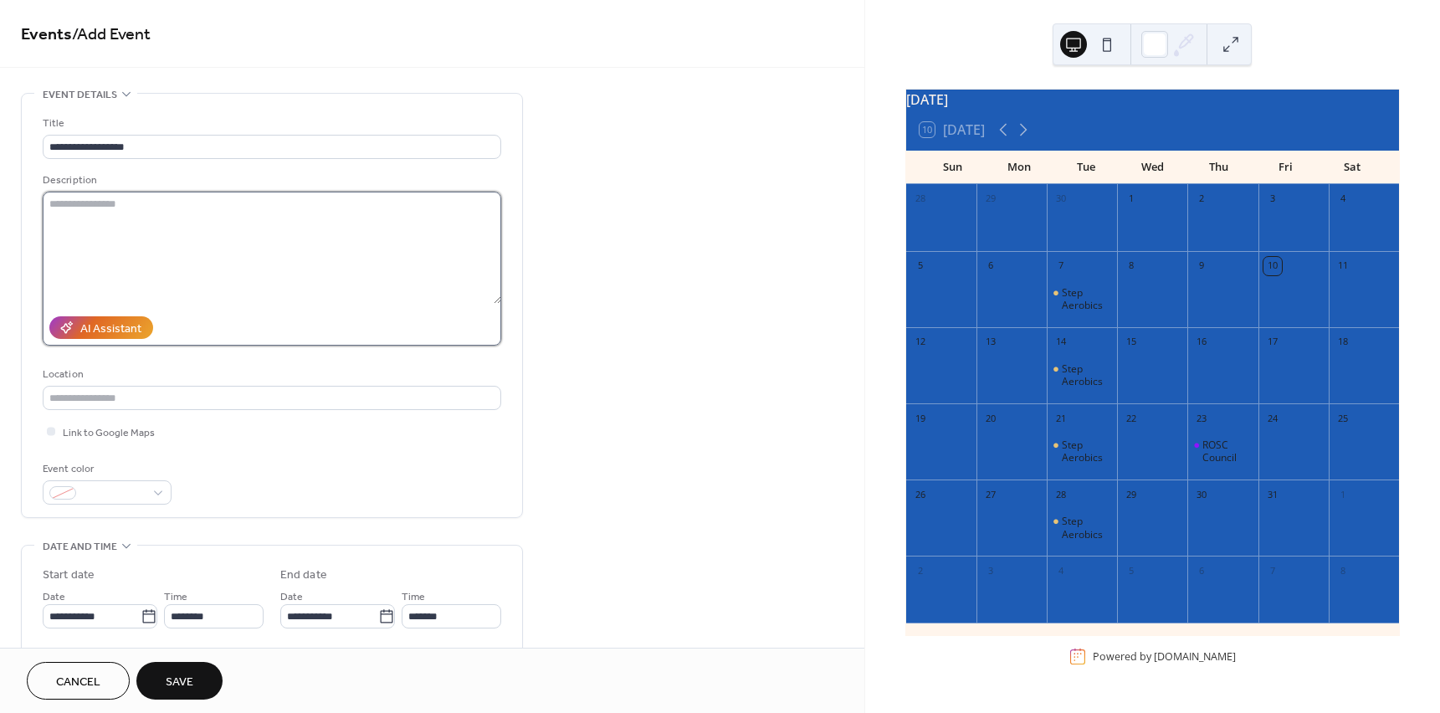
click at [254, 228] on textarea at bounding box center [272, 248] width 459 height 112
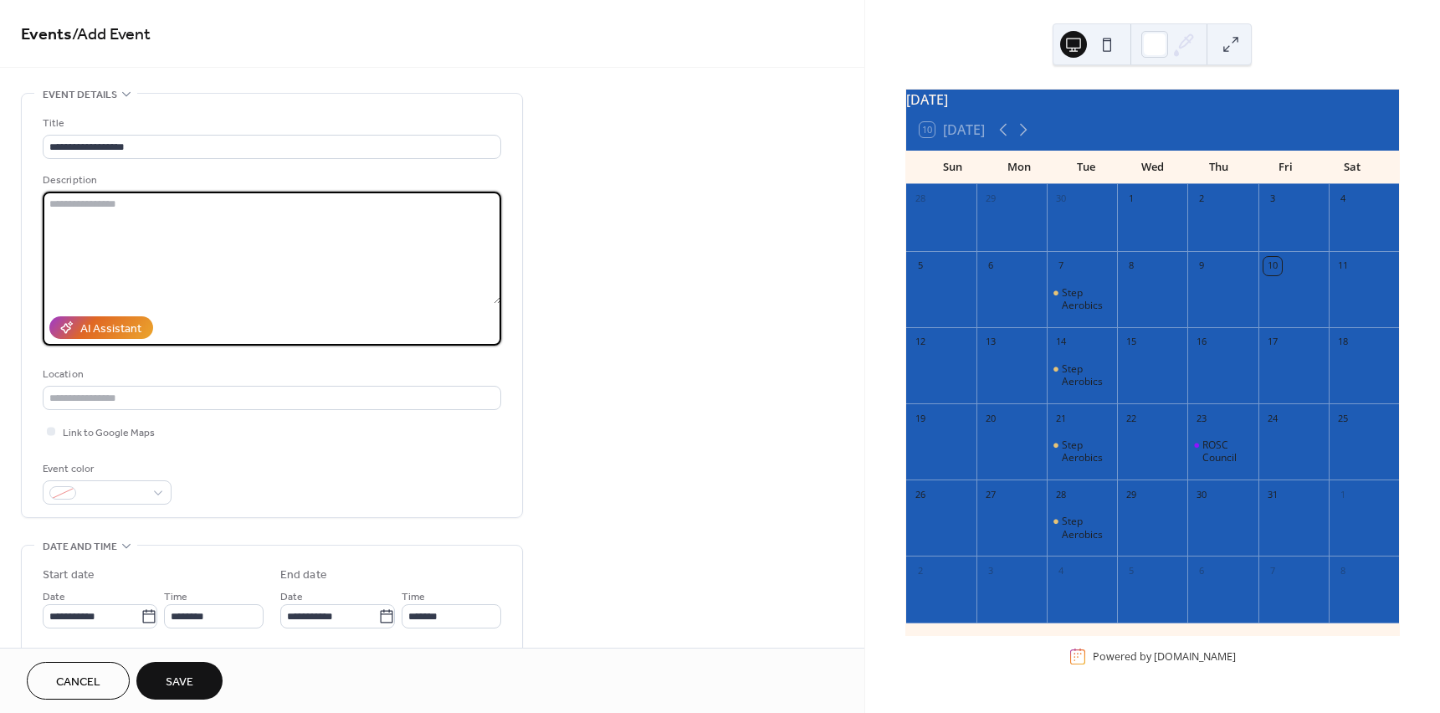
paste textarea "**********"
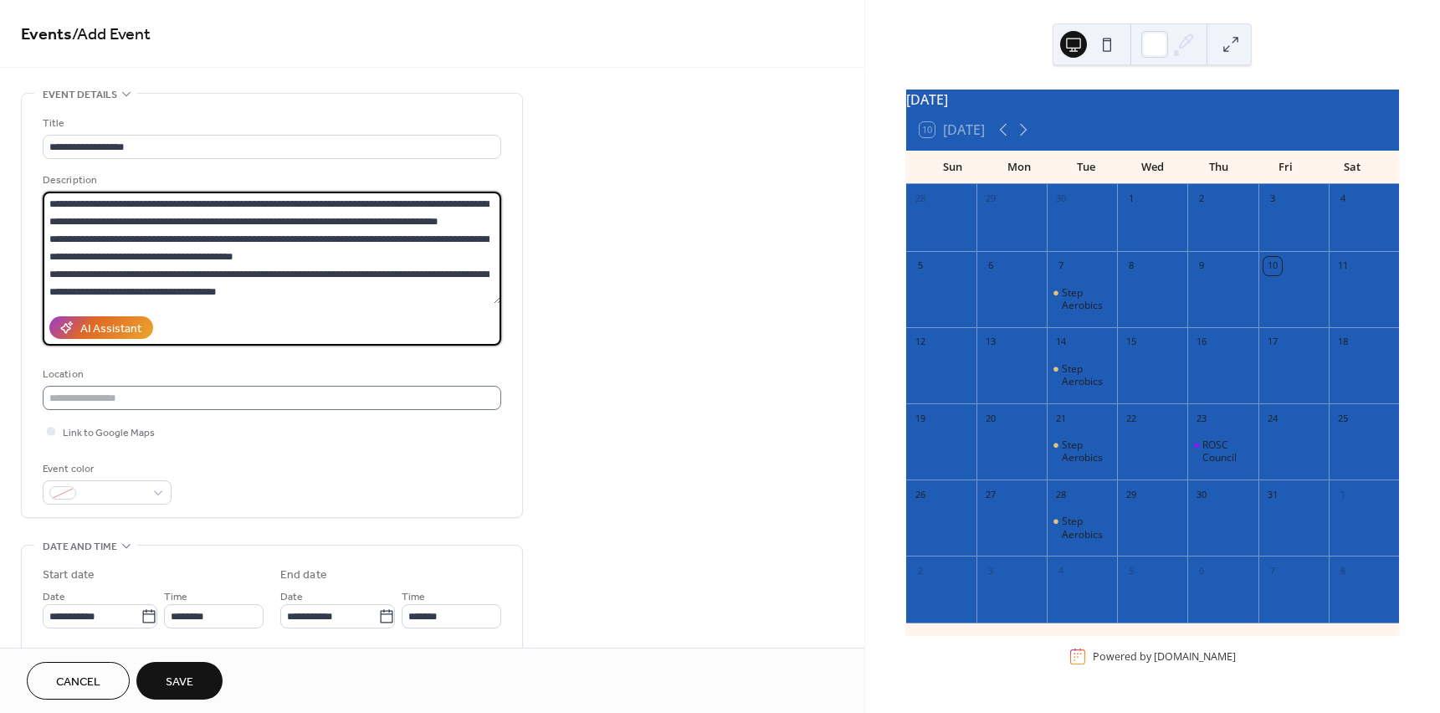
type textarea "**********"
click at [239, 401] on input "text" at bounding box center [272, 398] width 459 height 24
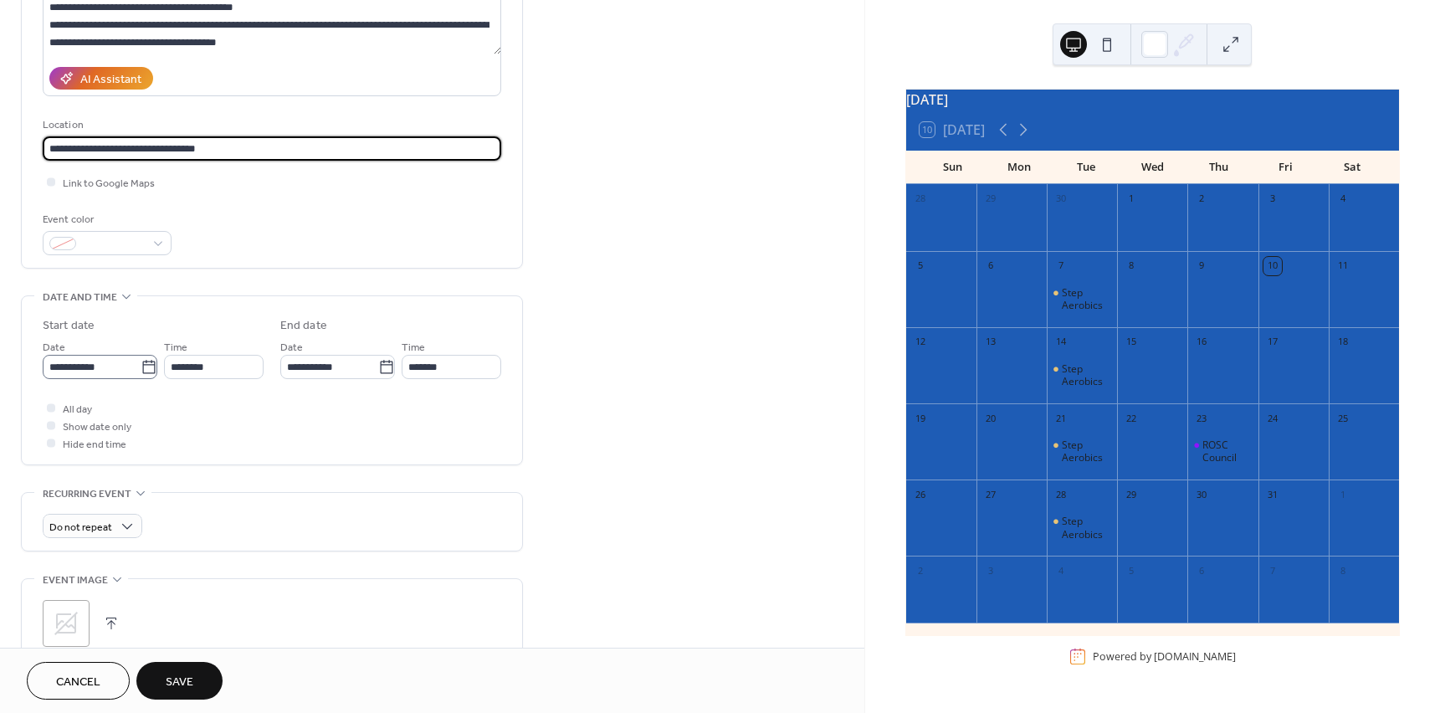
scroll to position [251, 0]
type input "**********"
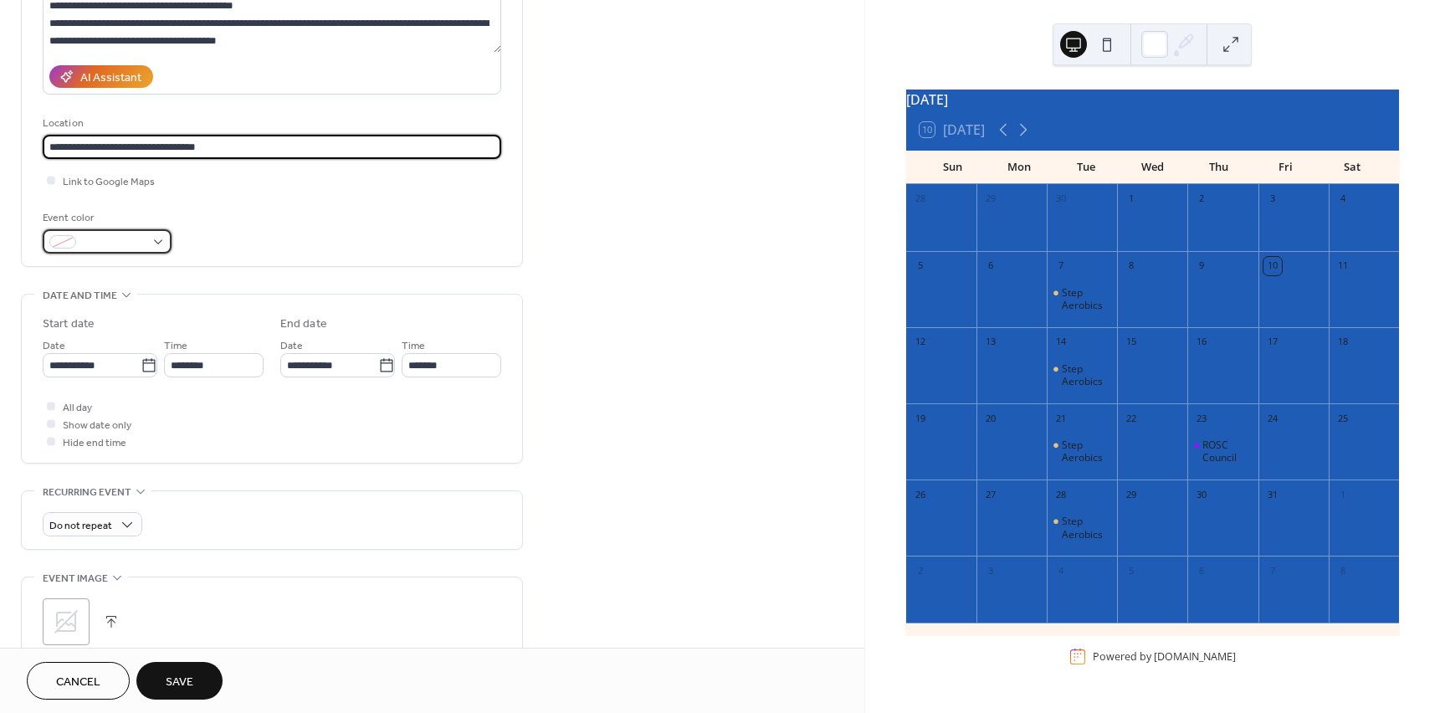
click at [130, 239] on span at bounding box center [114, 243] width 62 height 18
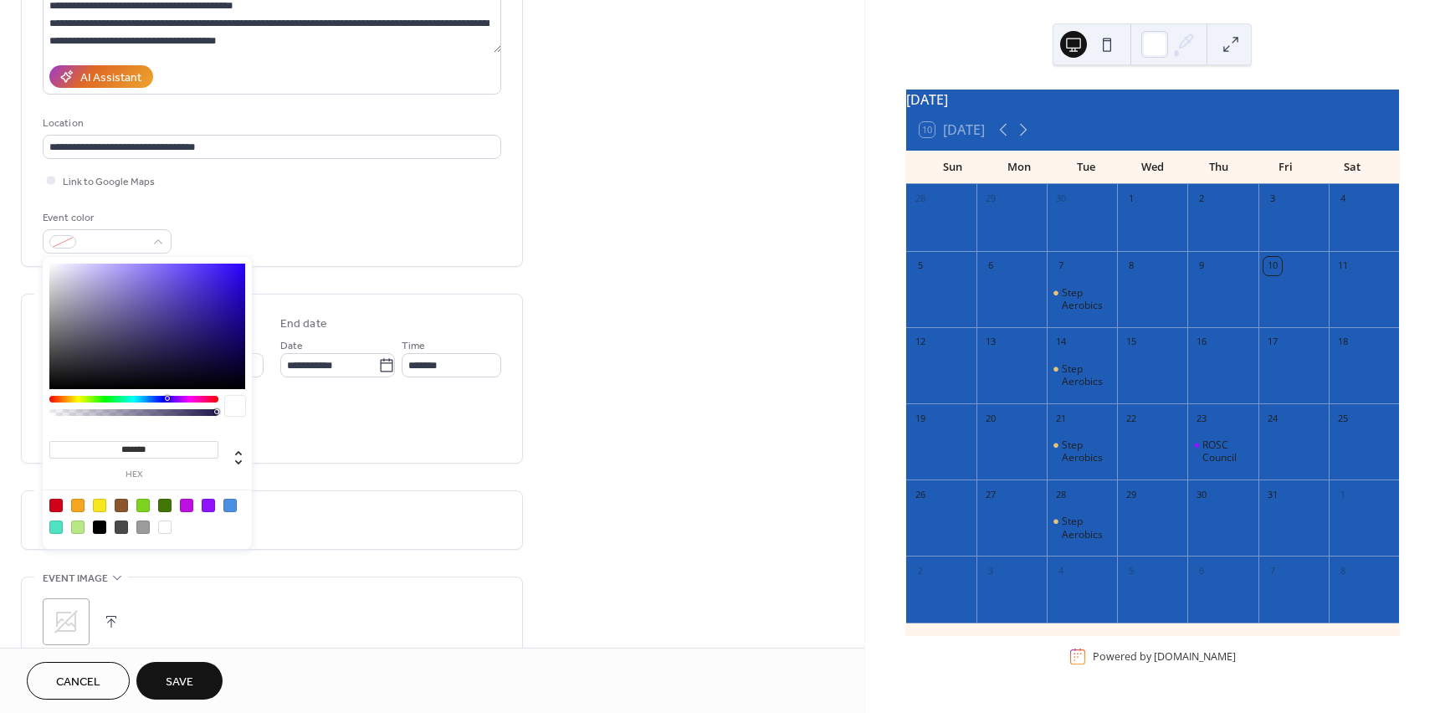
click at [347, 212] on div "Event color" at bounding box center [272, 231] width 459 height 44
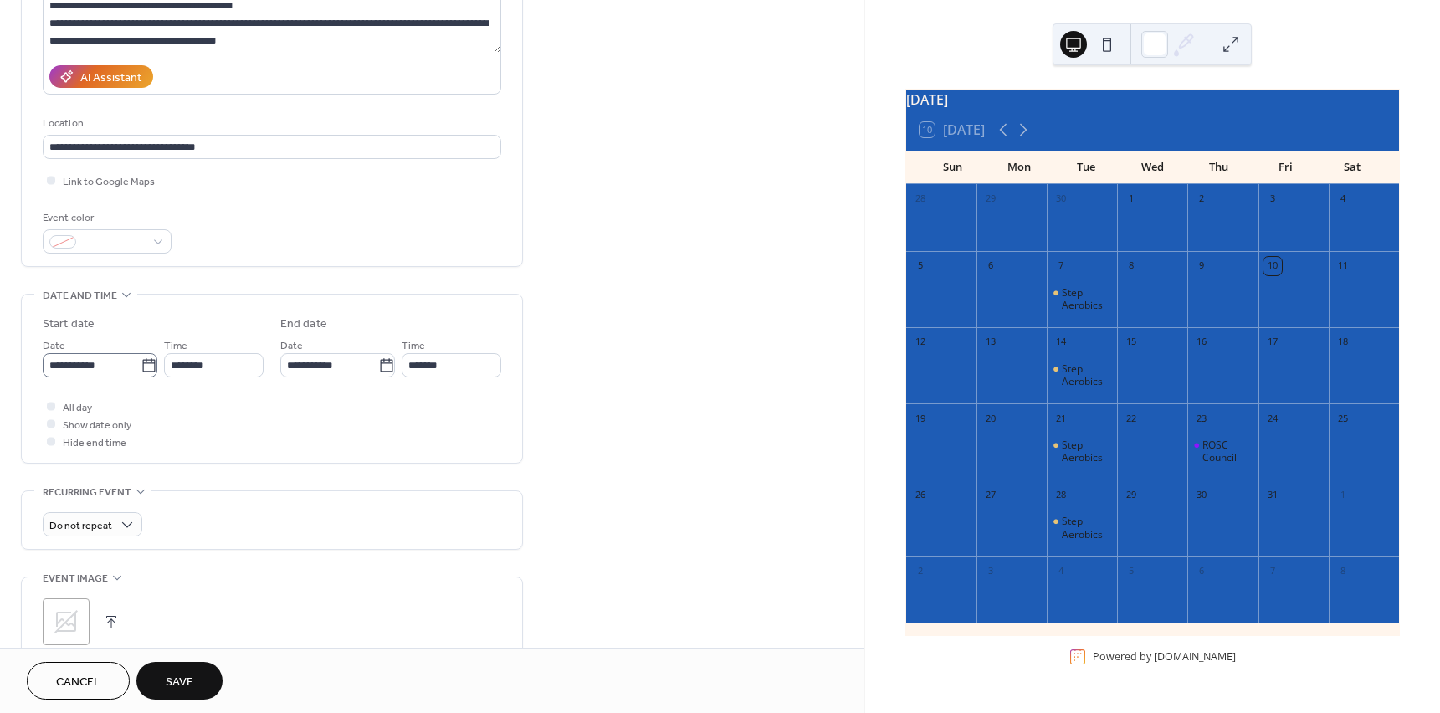
click at [141, 362] on icon at bounding box center [149, 365] width 17 height 17
click at [141, 362] on input "**********" at bounding box center [92, 365] width 98 height 24
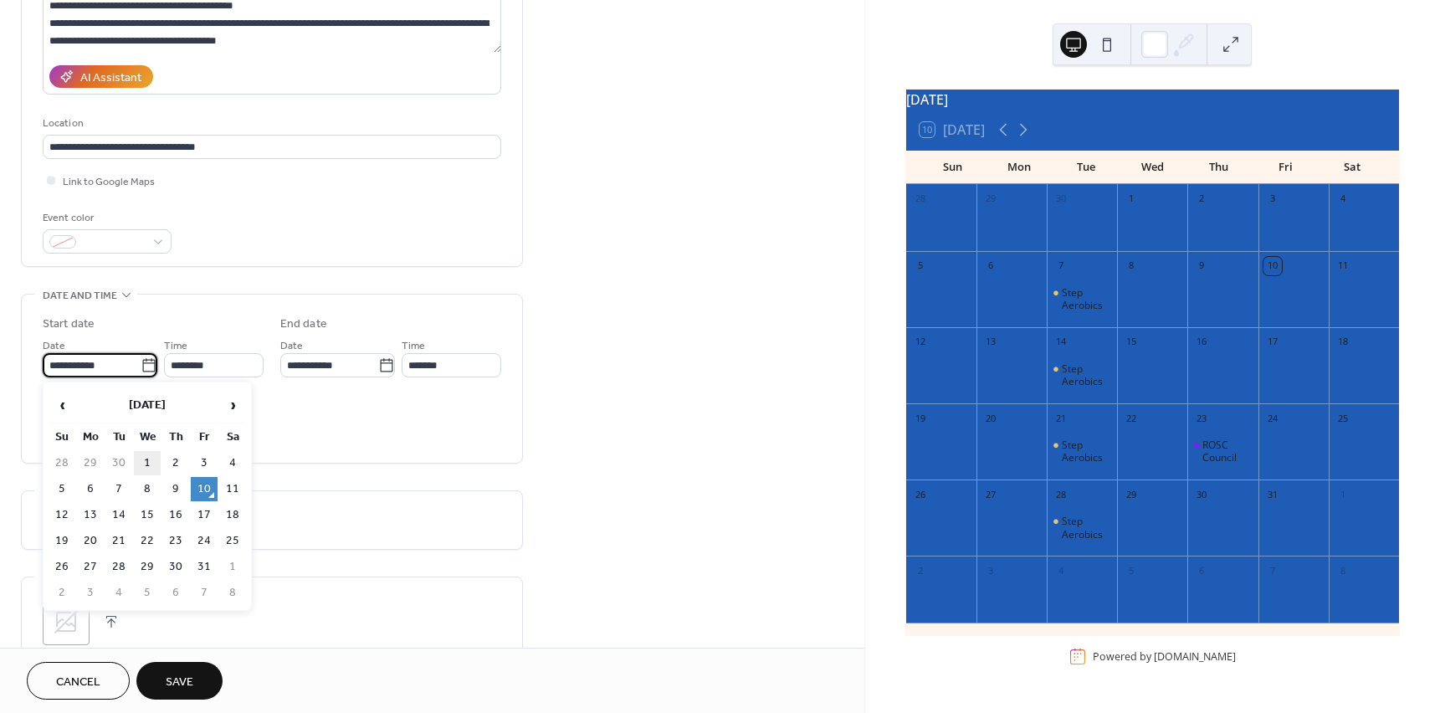
click at [149, 456] on td "1" at bounding box center [147, 463] width 27 height 24
type input "**********"
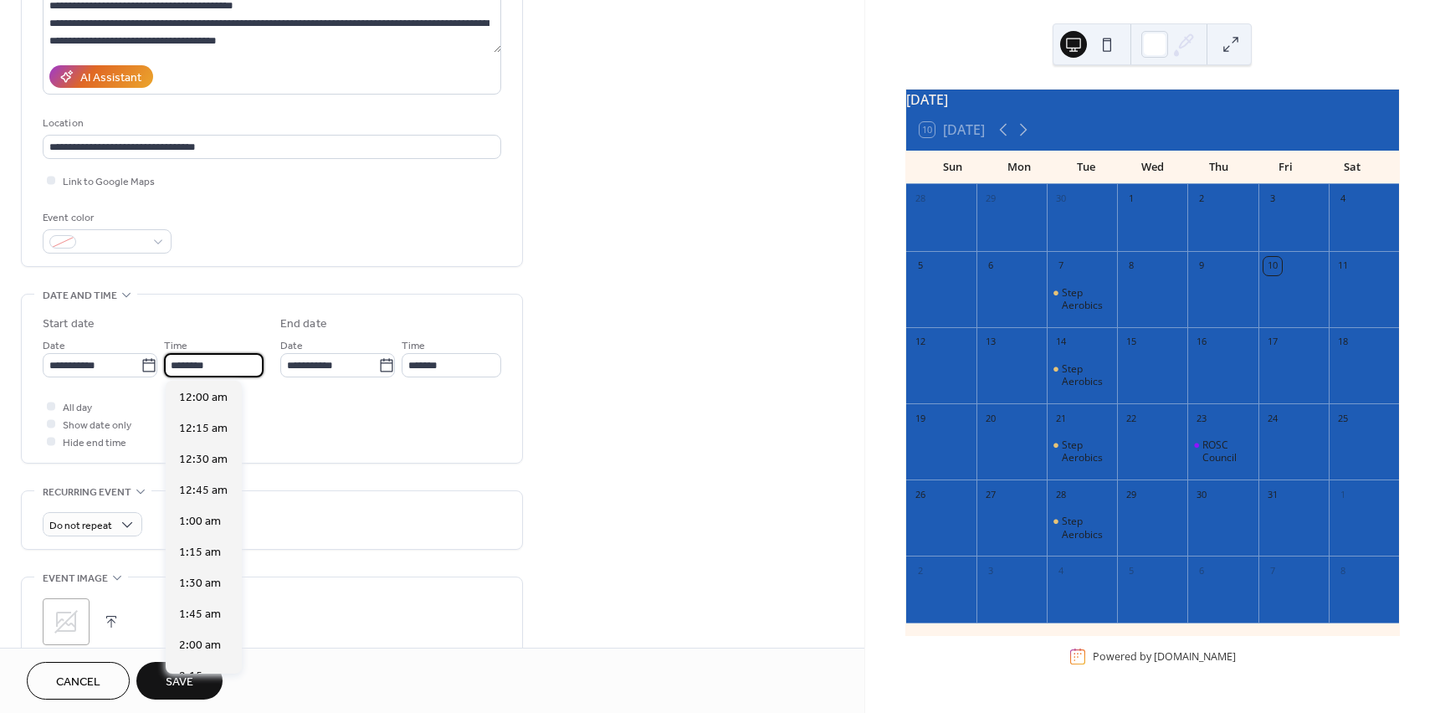
click at [244, 362] on input "********" at bounding box center [214, 365] width 100 height 24
click at [446, 364] on input "*******" at bounding box center [452, 365] width 100 height 24
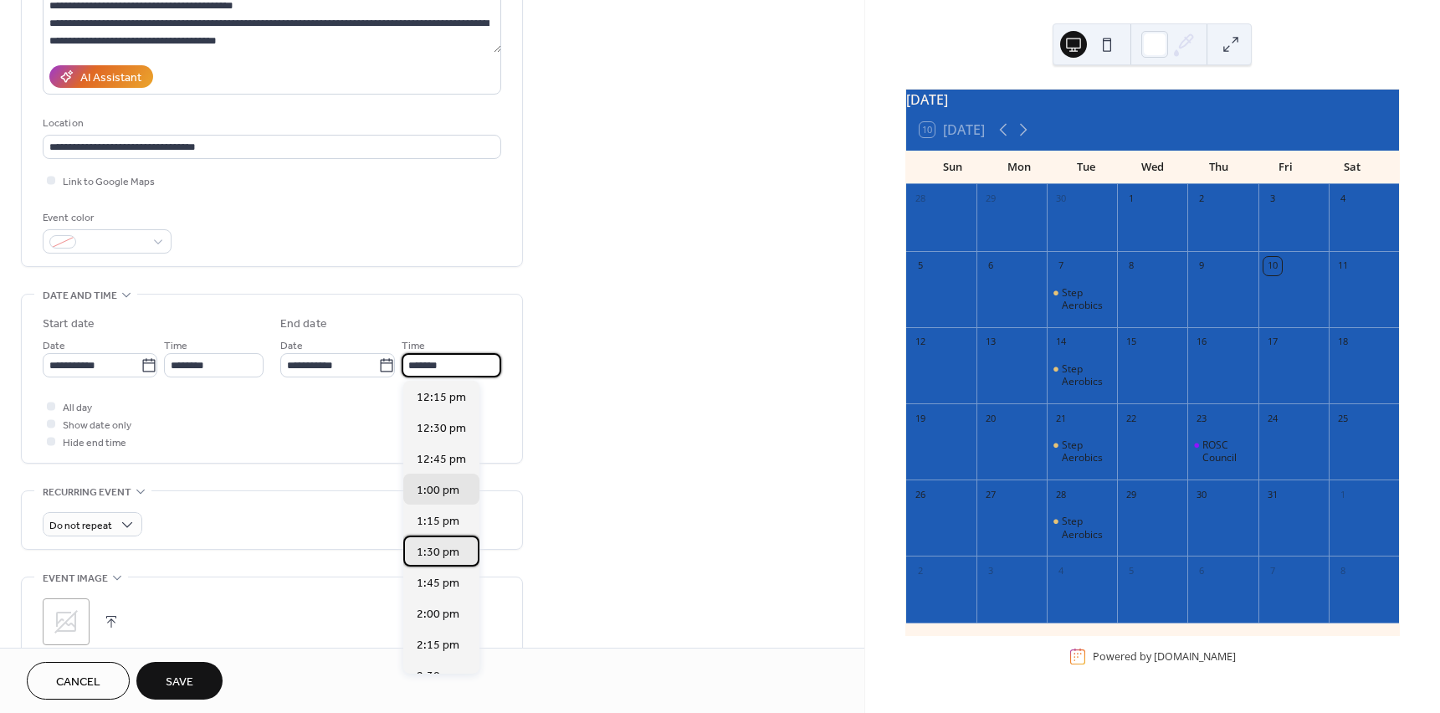
click at [444, 541] on div "1:30 pm" at bounding box center [441, 551] width 76 height 31
type input "*******"
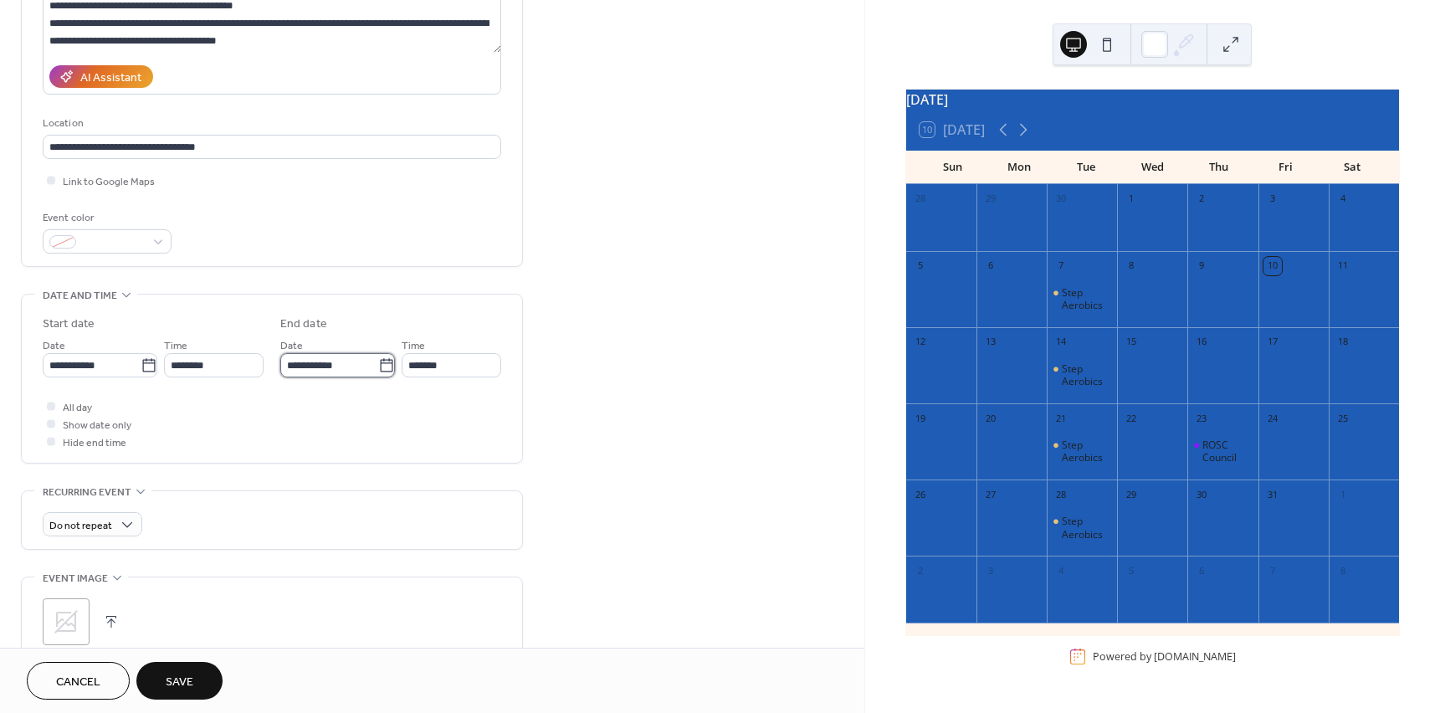
click at [336, 364] on input "**********" at bounding box center [329, 365] width 98 height 24
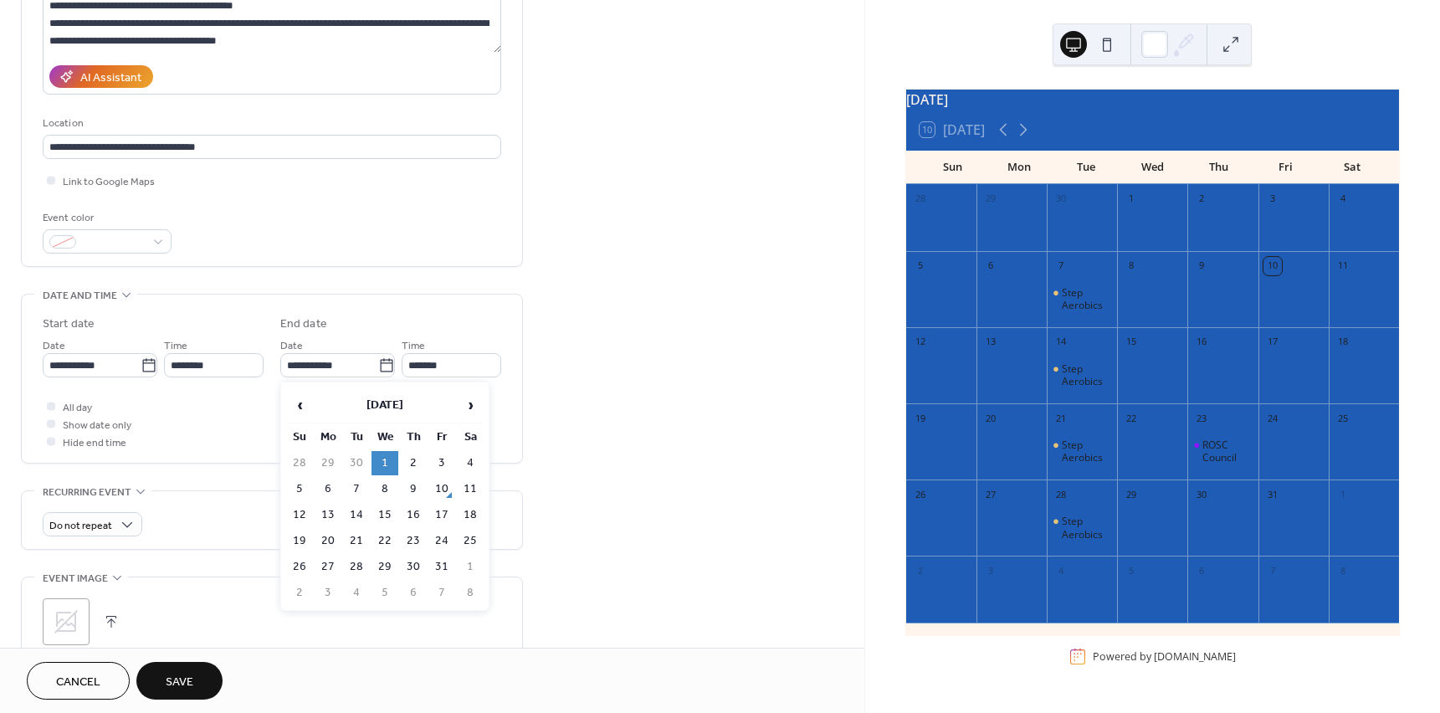
click at [391, 453] on td "1" at bounding box center [385, 463] width 27 height 24
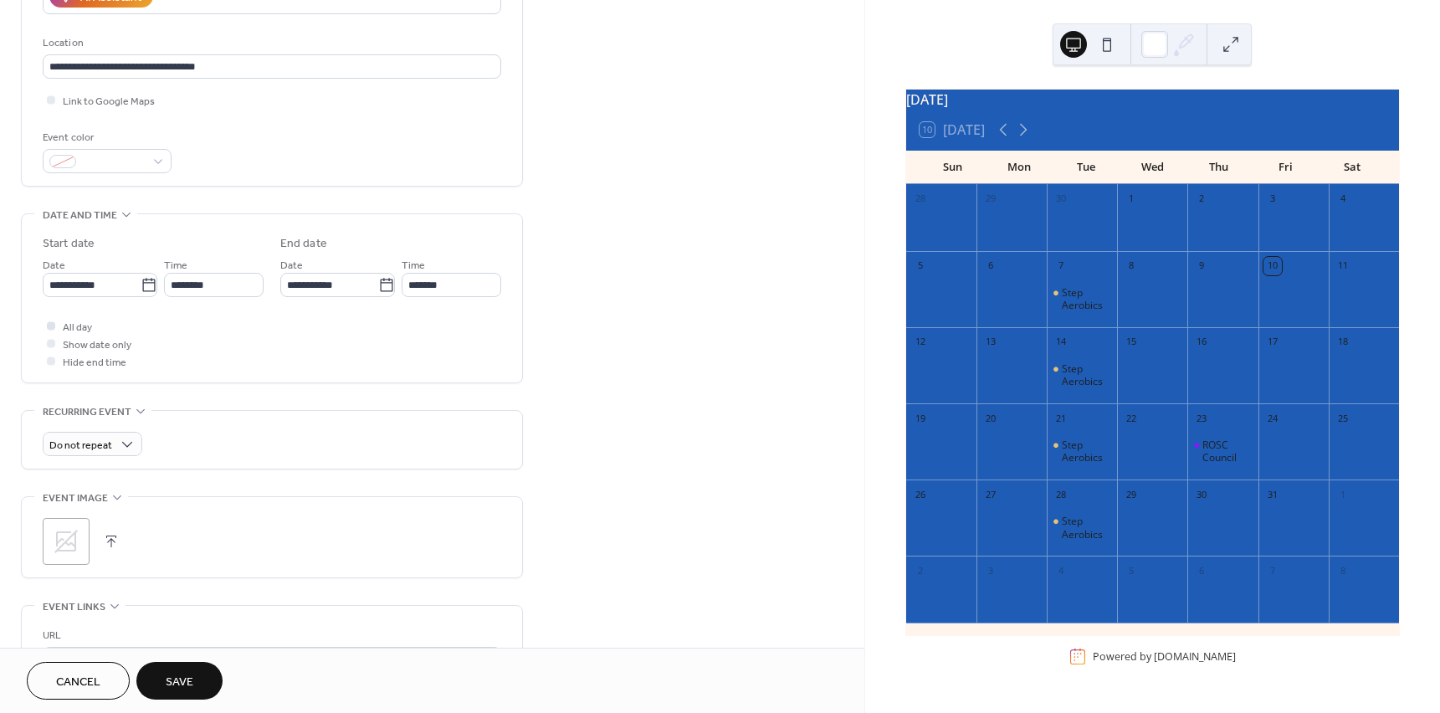
scroll to position [335, 0]
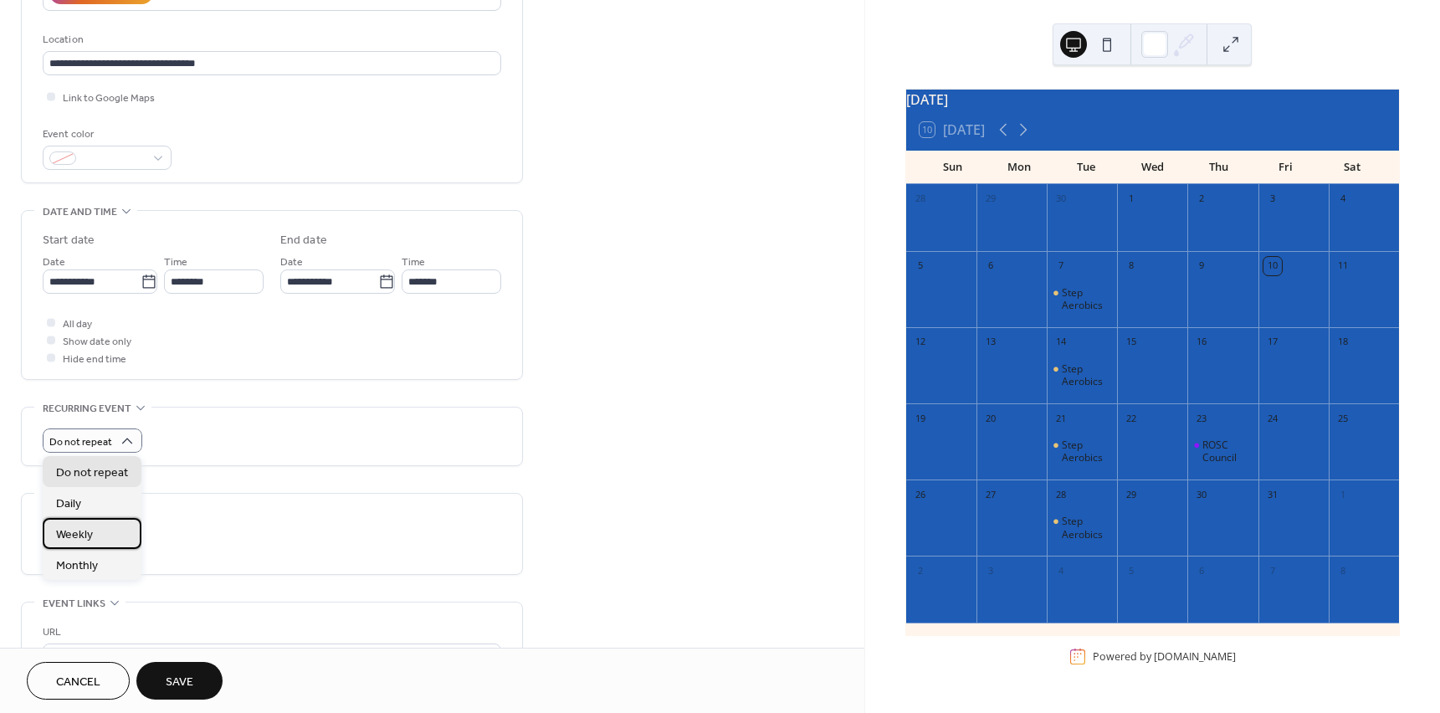
click at [99, 537] on div "Weekly" at bounding box center [92, 533] width 99 height 31
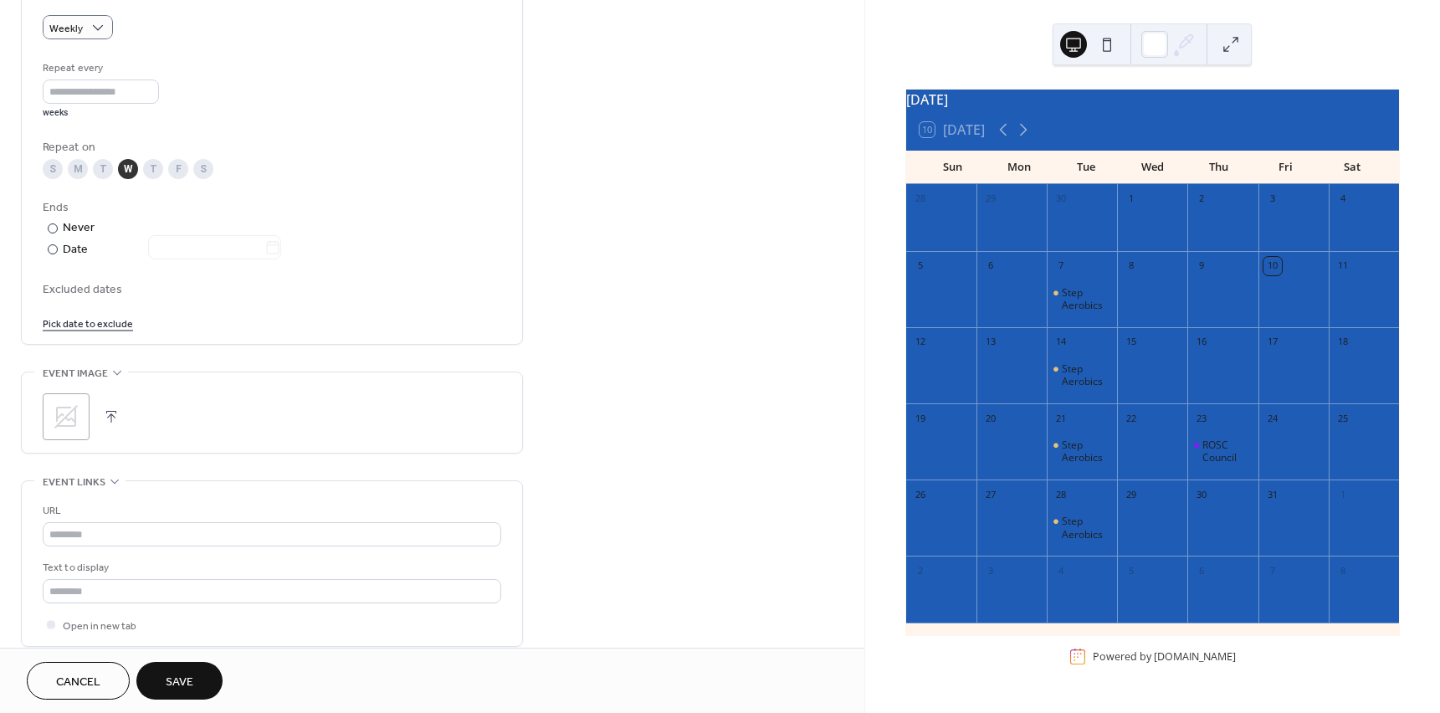
scroll to position [753, 0]
click at [60, 413] on icon at bounding box center [66, 411] width 27 height 27
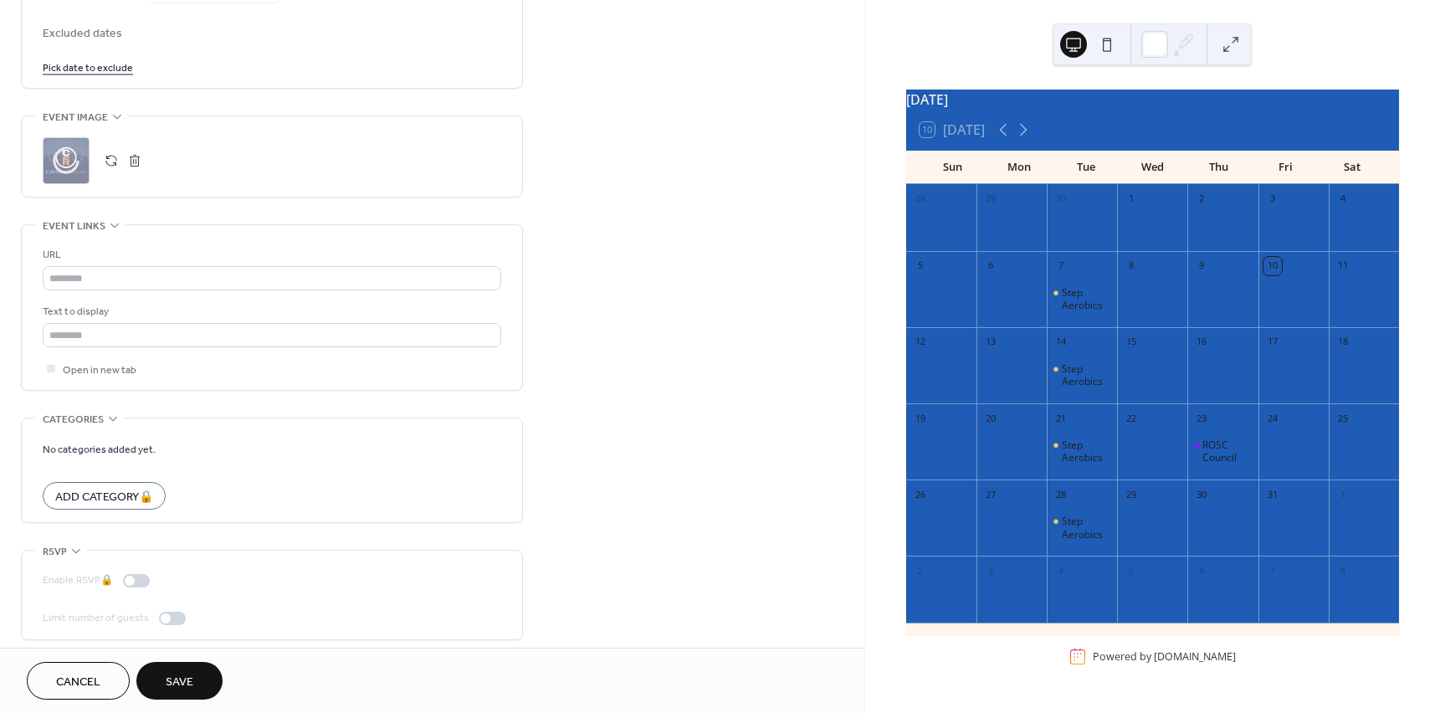
scroll to position [1014, 0]
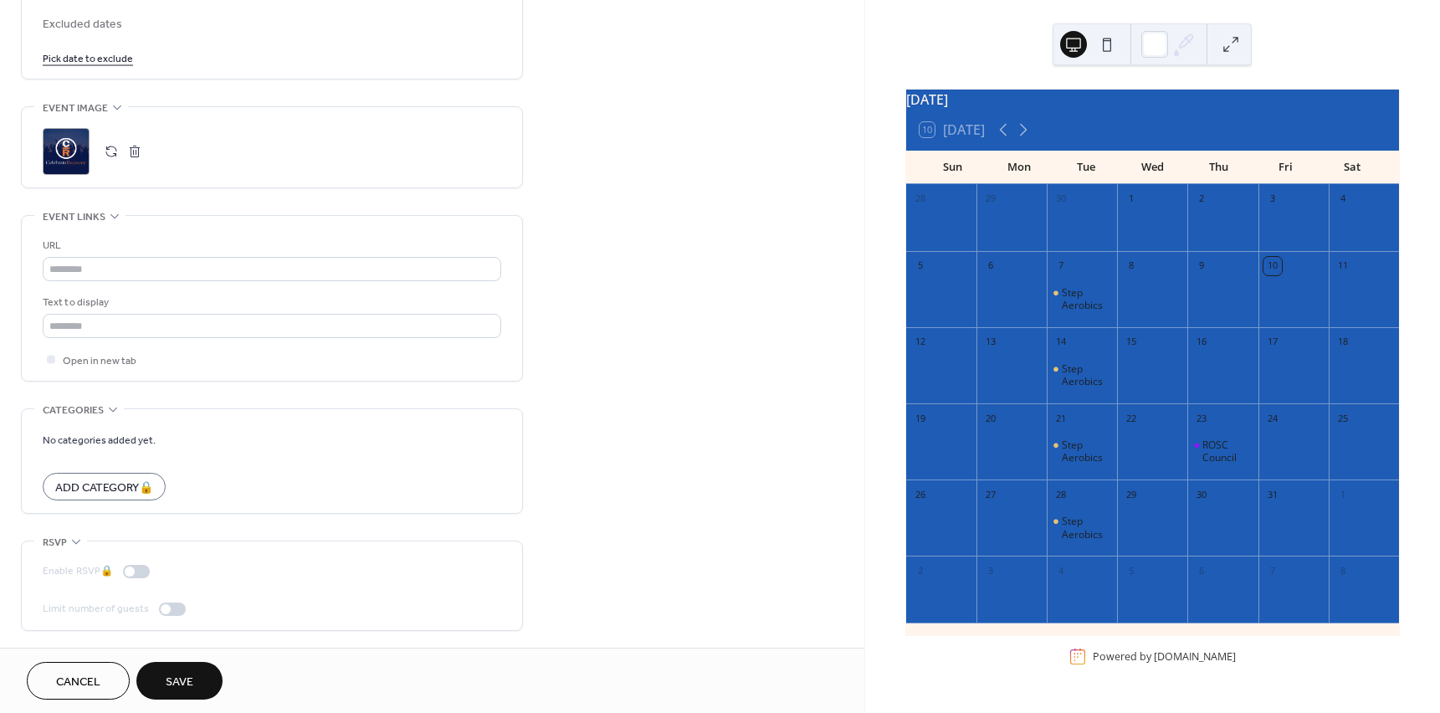
click at [197, 675] on button "Save" at bounding box center [179, 681] width 86 height 38
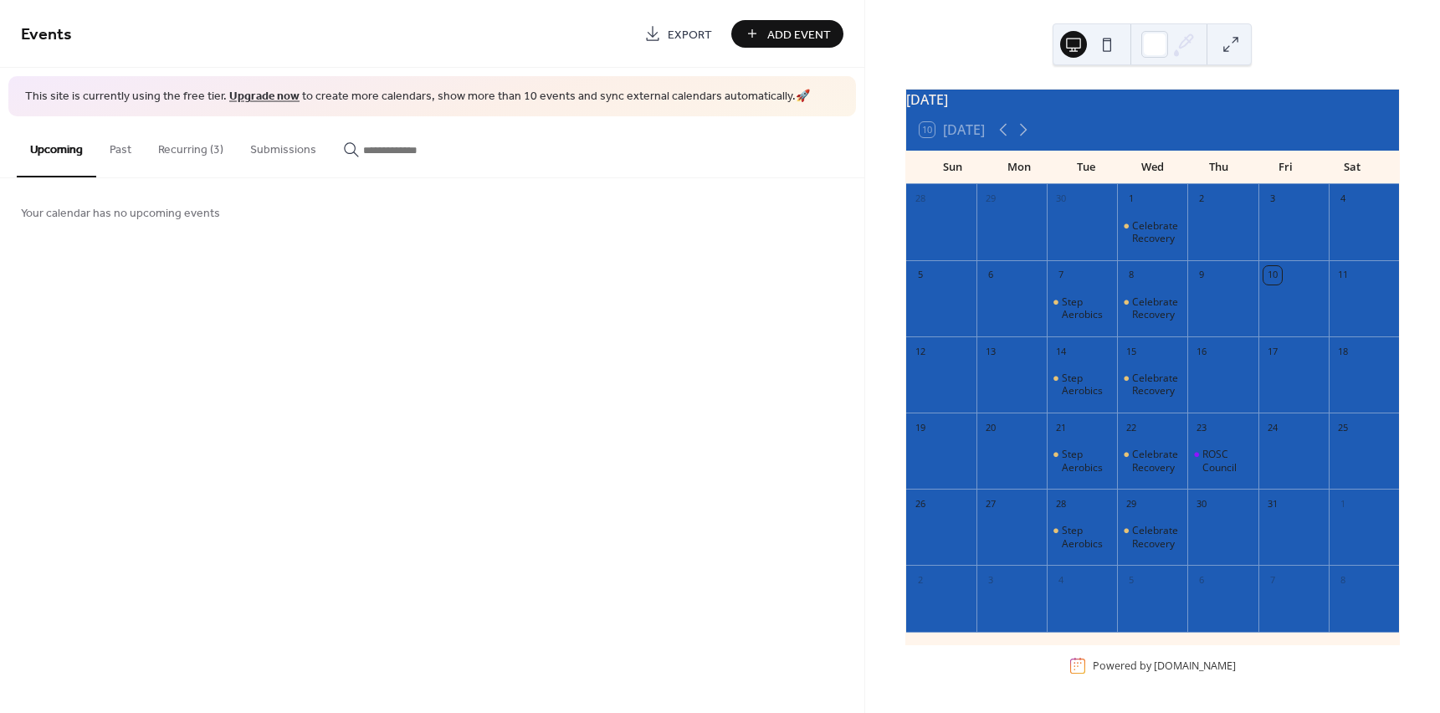
click at [771, 32] on span "Add Event" at bounding box center [800, 35] width 64 height 18
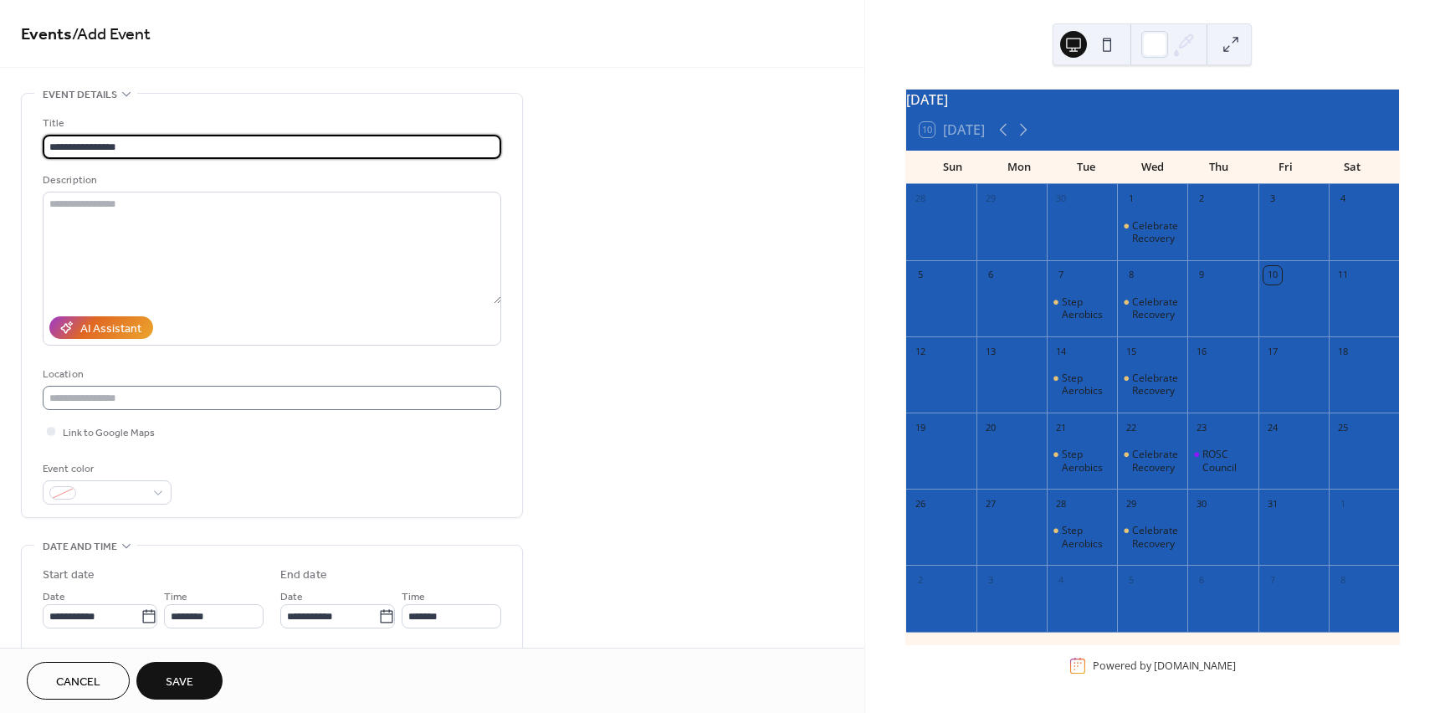
type input "**********"
click at [124, 396] on input "text" at bounding box center [272, 398] width 459 height 24
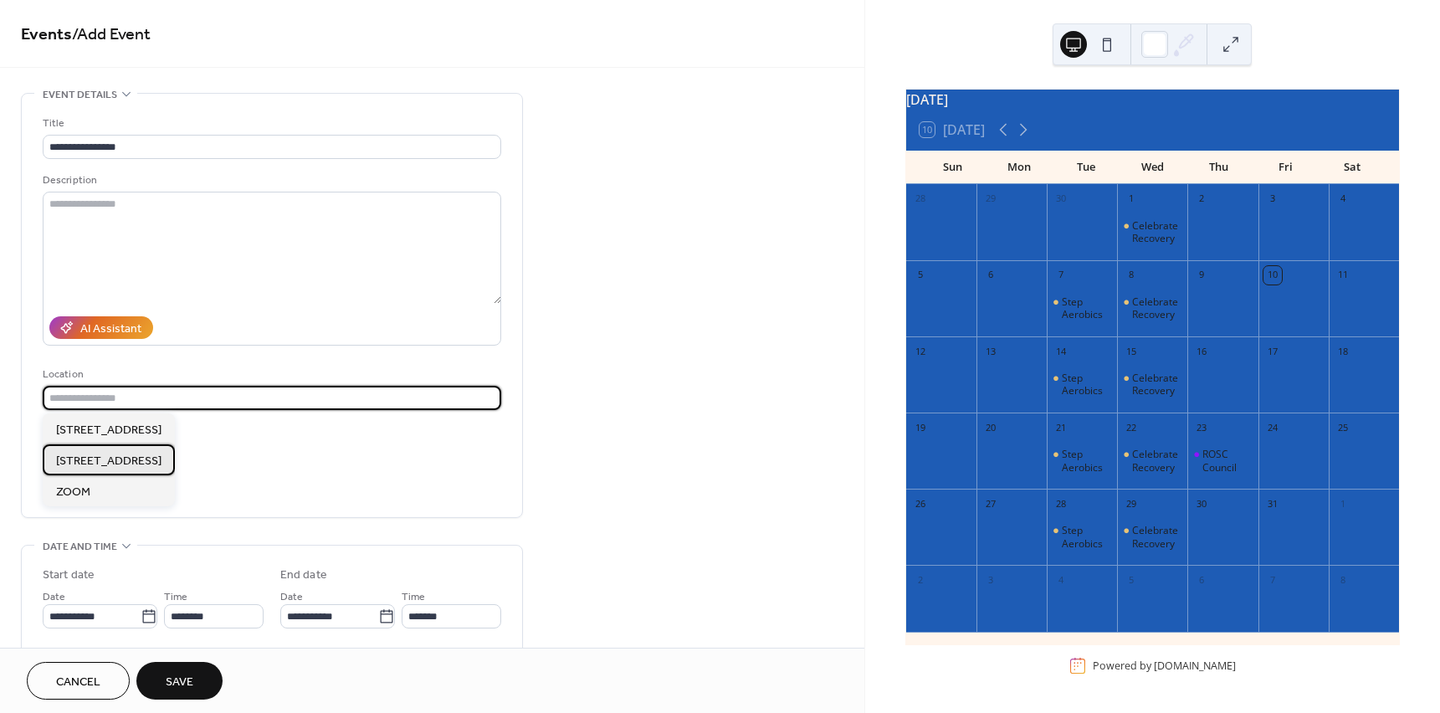
click at [136, 465] on span "202 S Genesee St. Waukegan IL 60085" at bounding box center [108, 462] width 105 height 18
type input "**********"
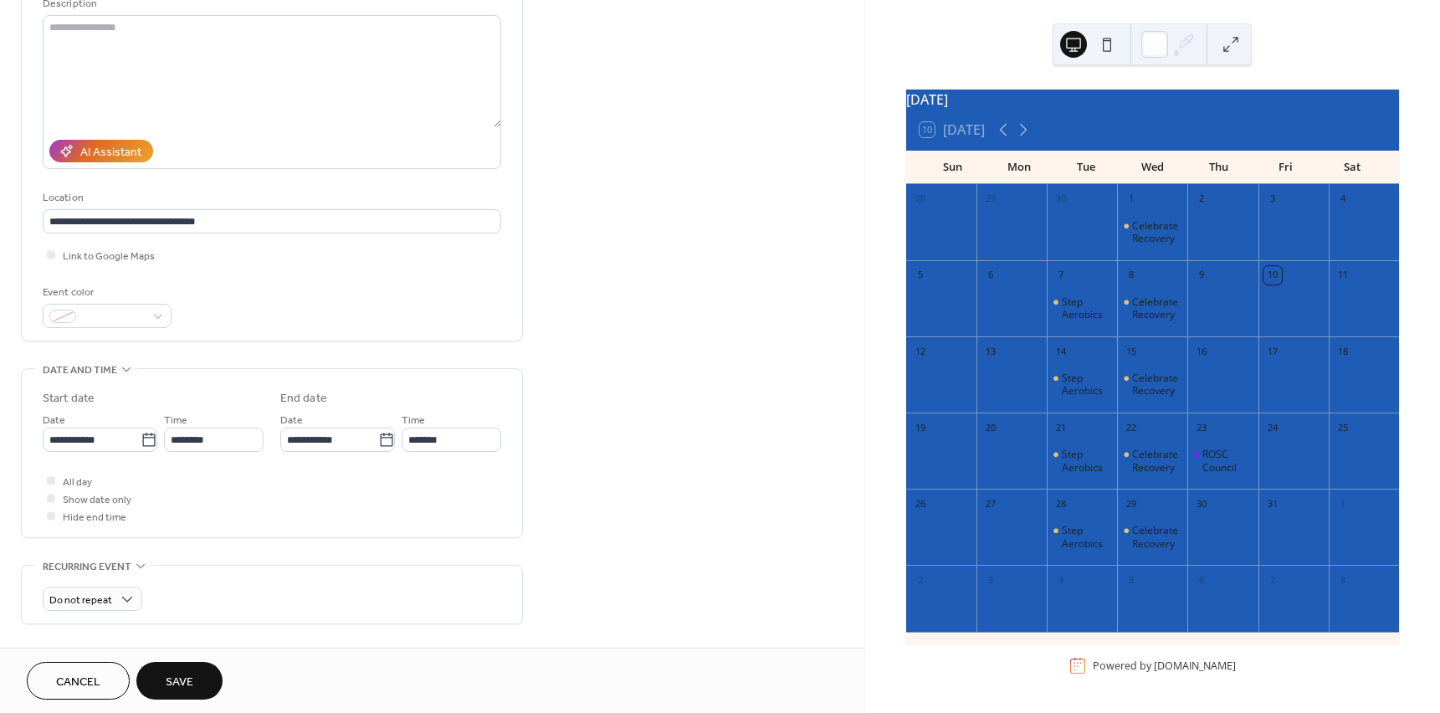
scroll to position [167, 0]
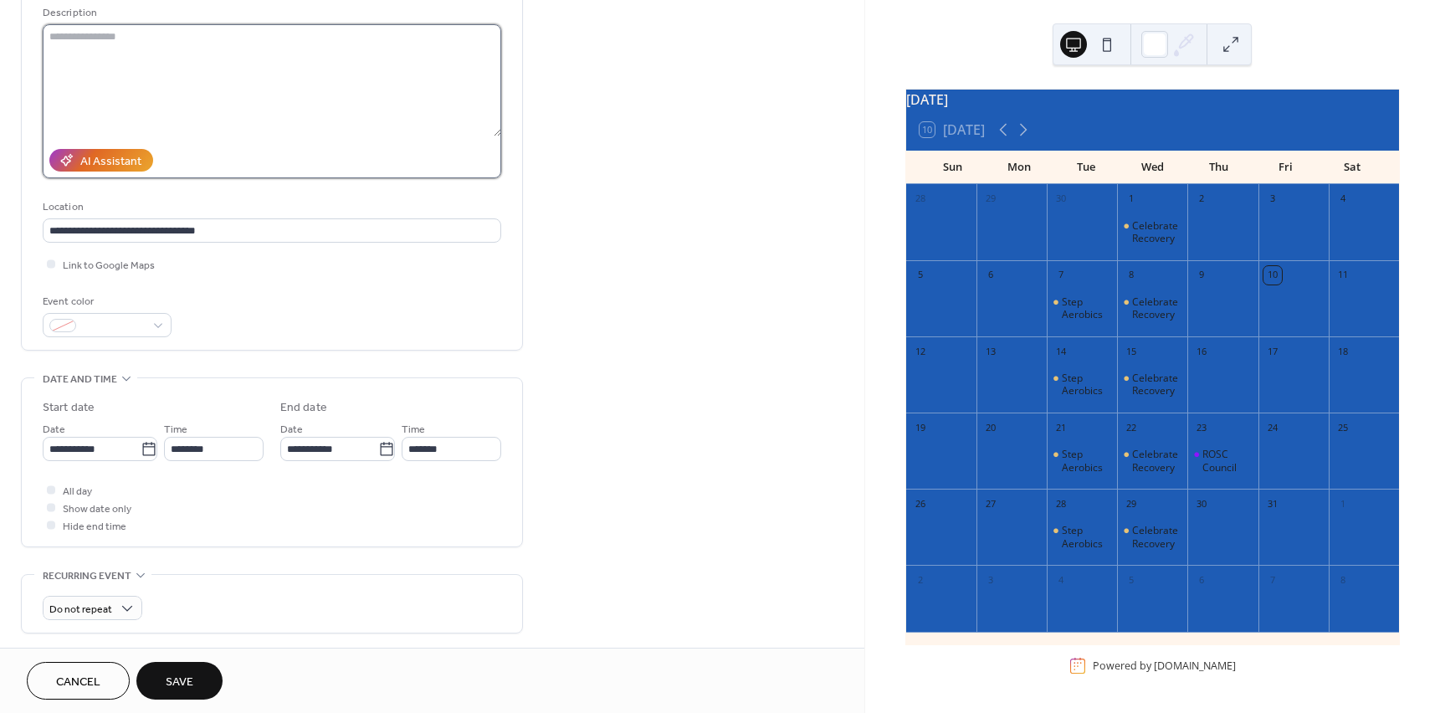
click at [194, 37] on textarea at bounding box center [272, 80] width 459 height 112
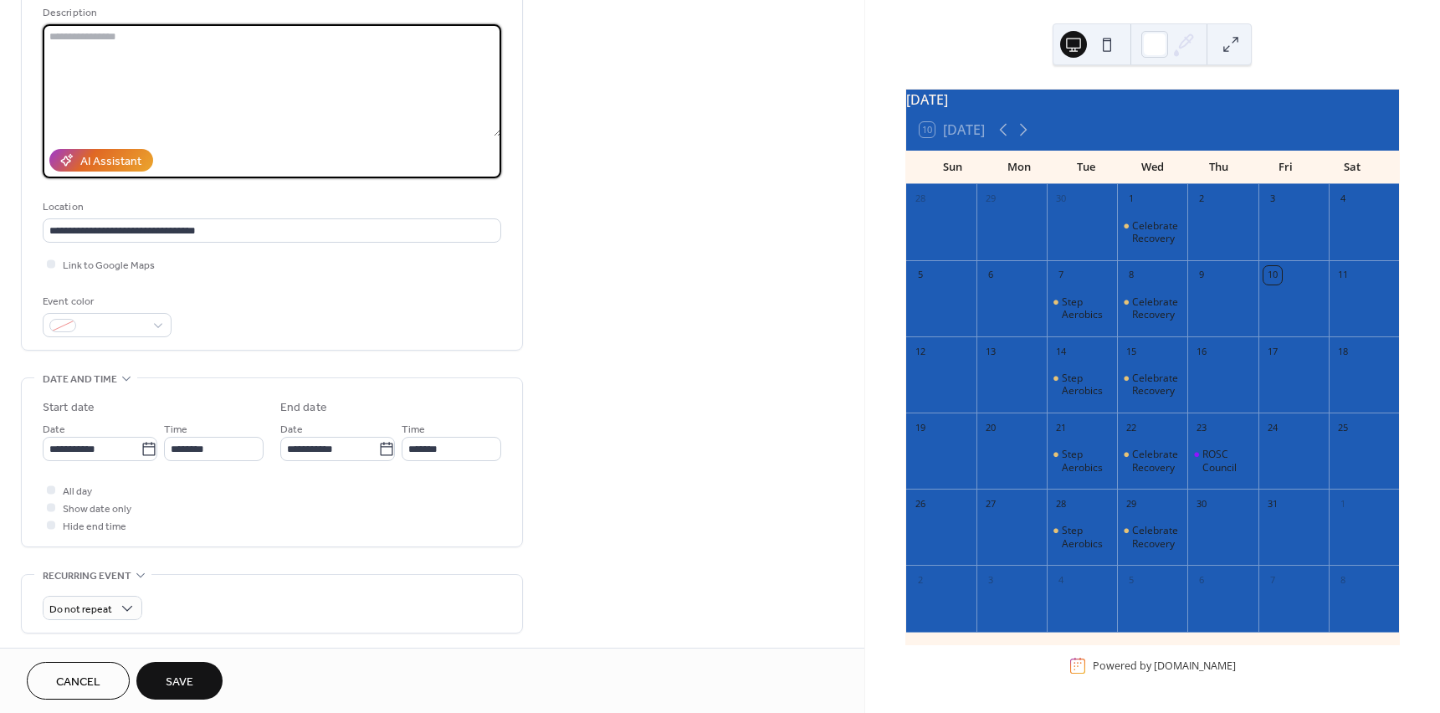
paste textarea "**********"
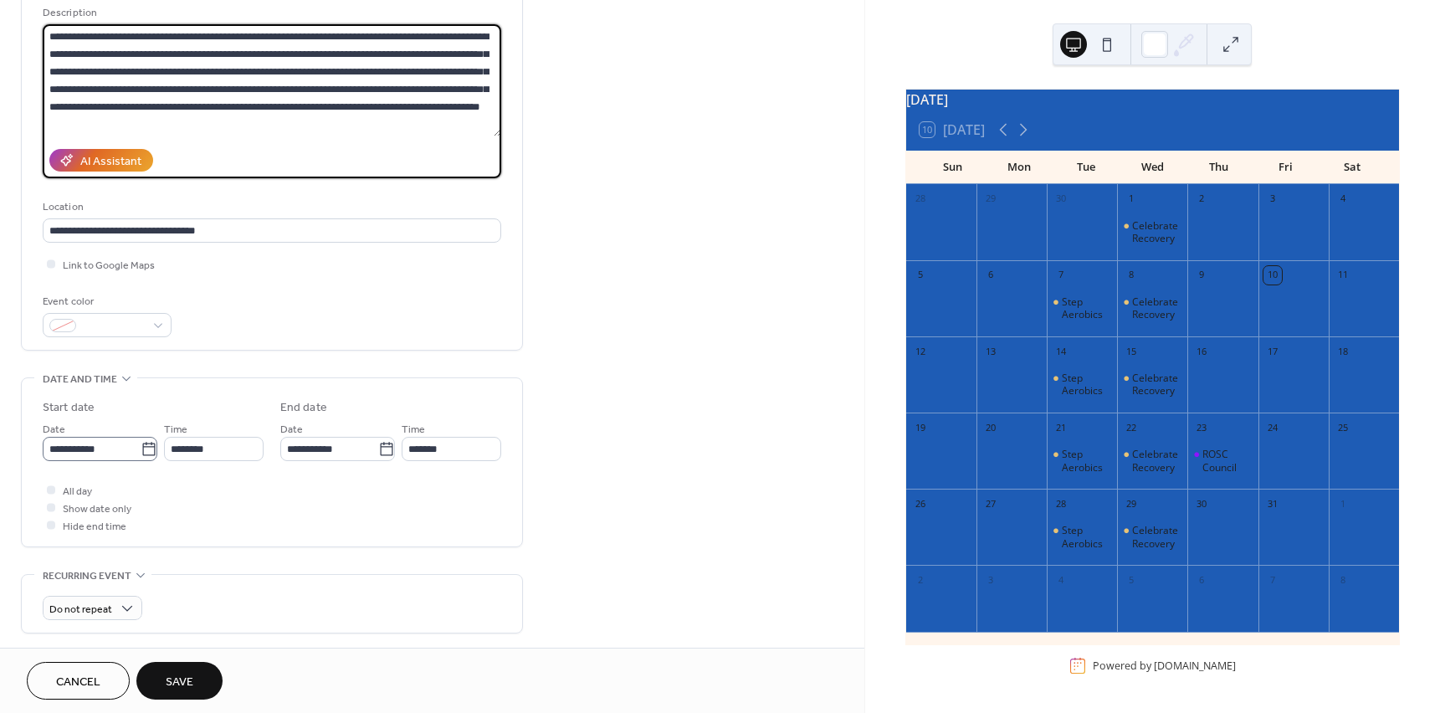
type textarea "**********"
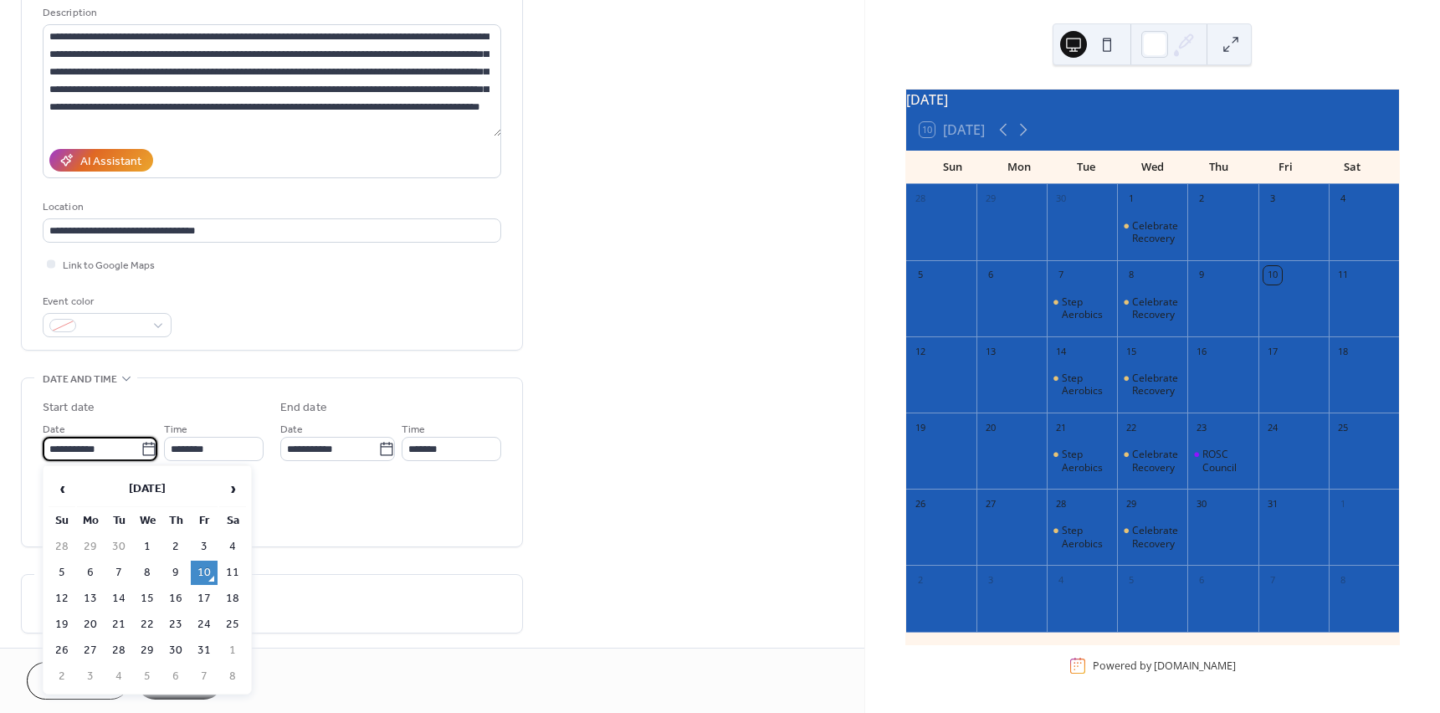
click at [107, 447] on input "**********" at bounding box center [92, 449] width 98 height 24
click at [208, 542] on td "3" at bounding box center [204, 547] width 27 height 24
type input "**********"
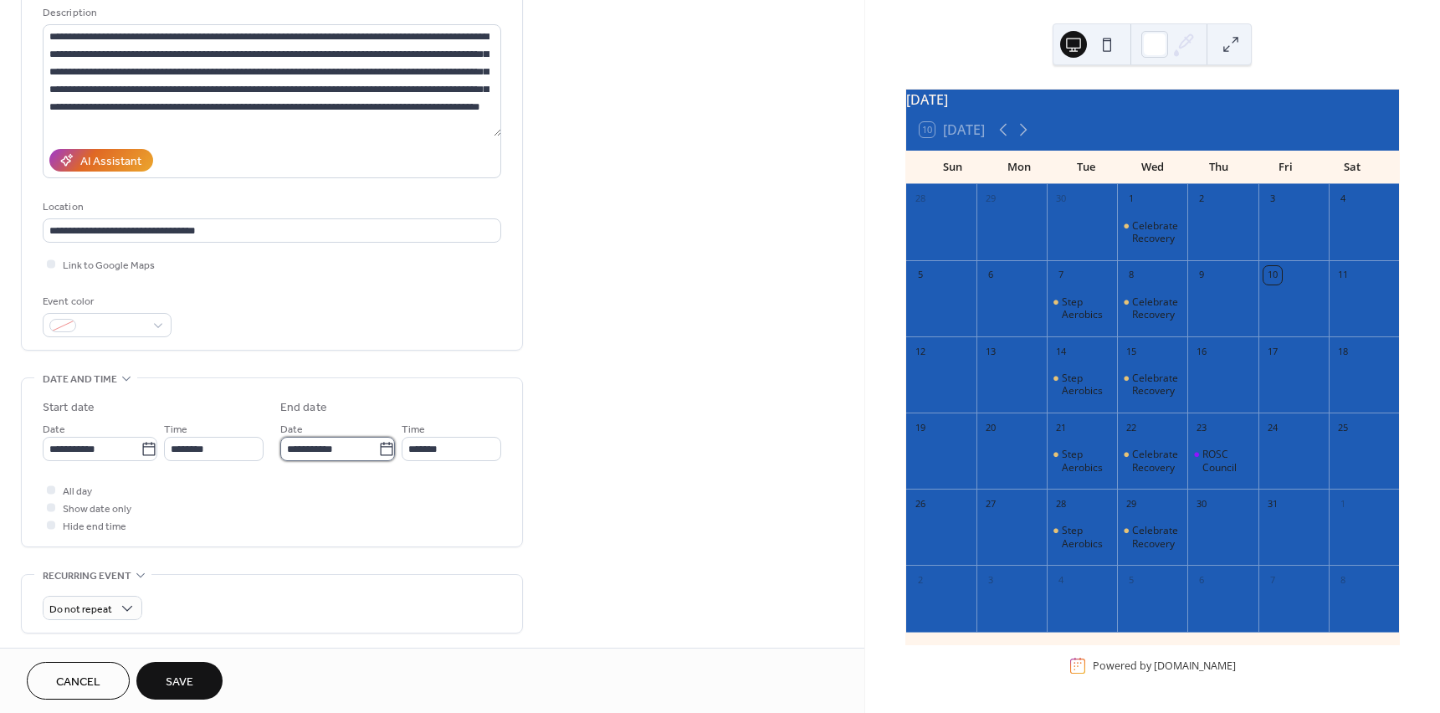
click at [314, 449] on input "**********" at bounding box center [329, 449] width 98 height 24
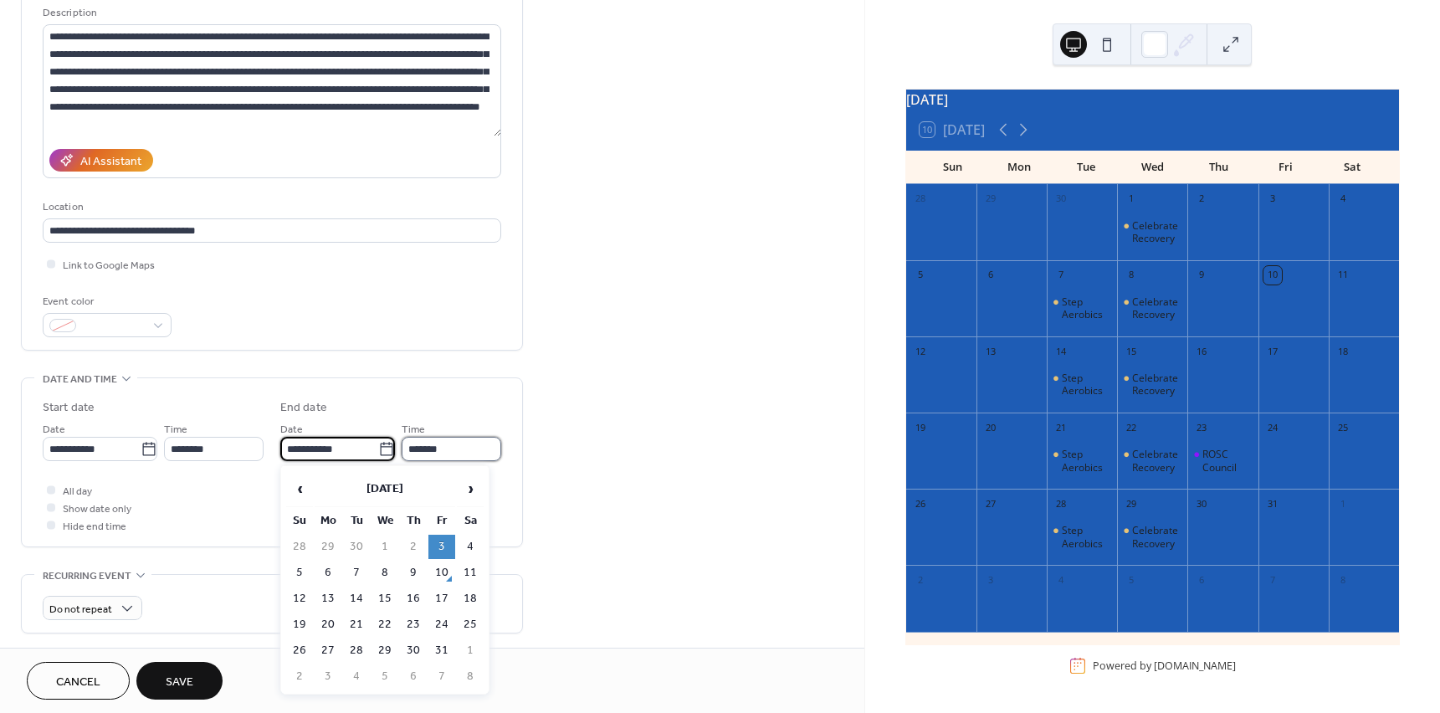
click at [442, 454] on input "*******" at bounding box center [452, 449] width 100 height 24
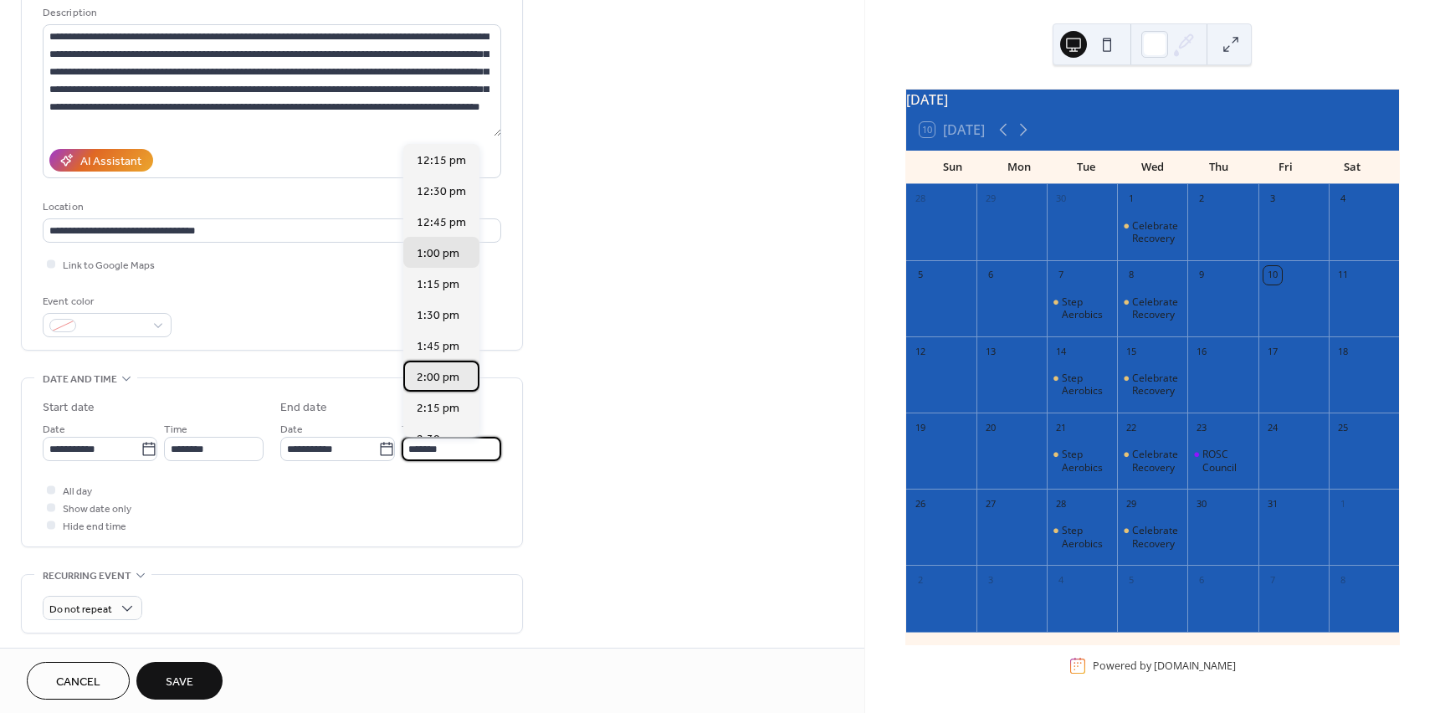
click at [448, 375] on span "2:00 pm" at bounding box center [438, 378] width 43 height 18
type input "*******"
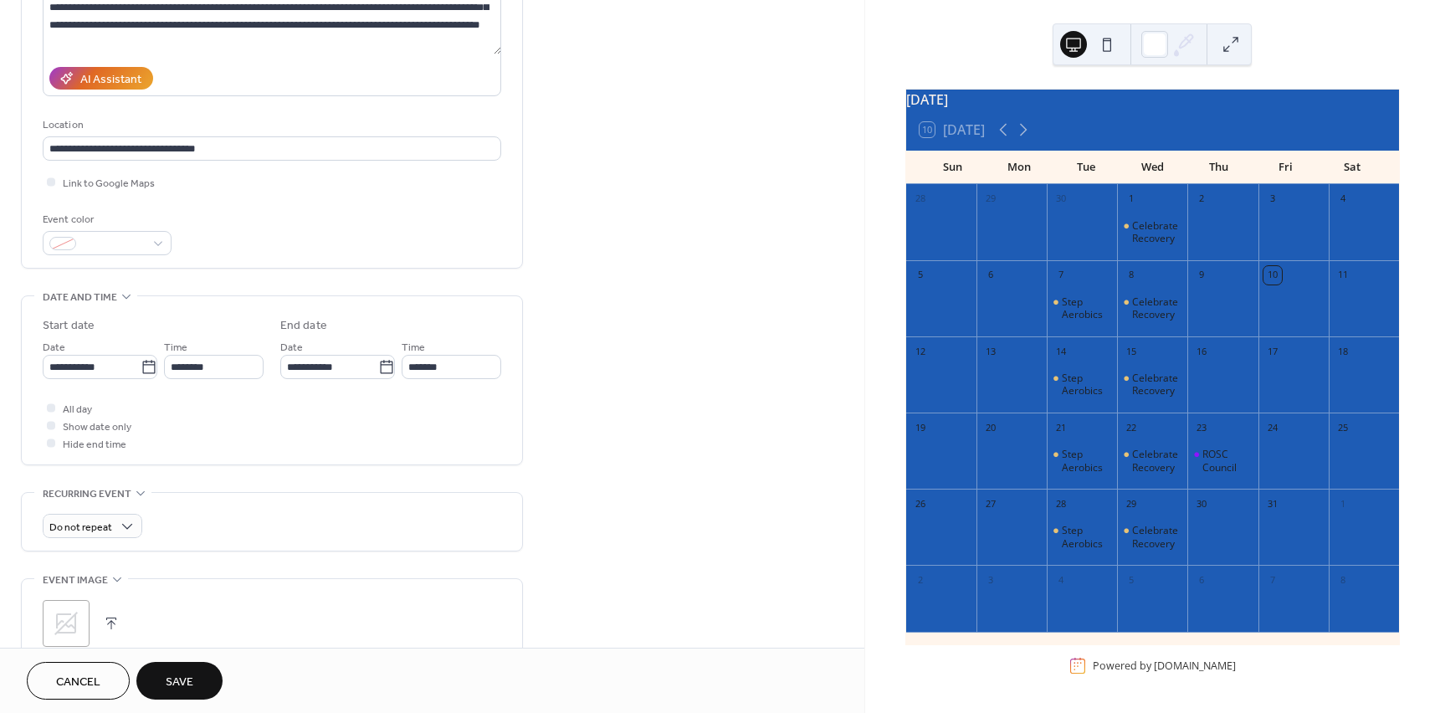
scroll to position [251, 0]
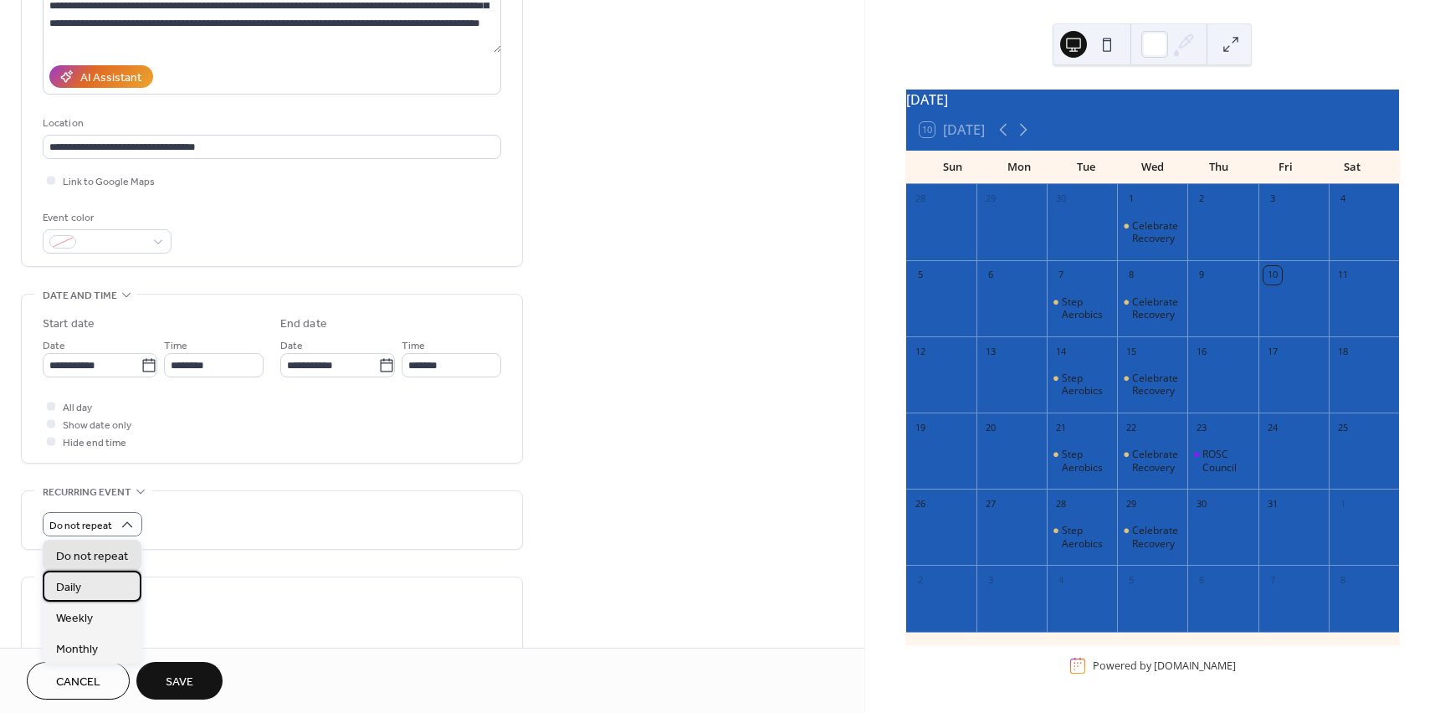
click at [109, 588] on div "Daily" at bounding box center [92, 586] width 99 height 31
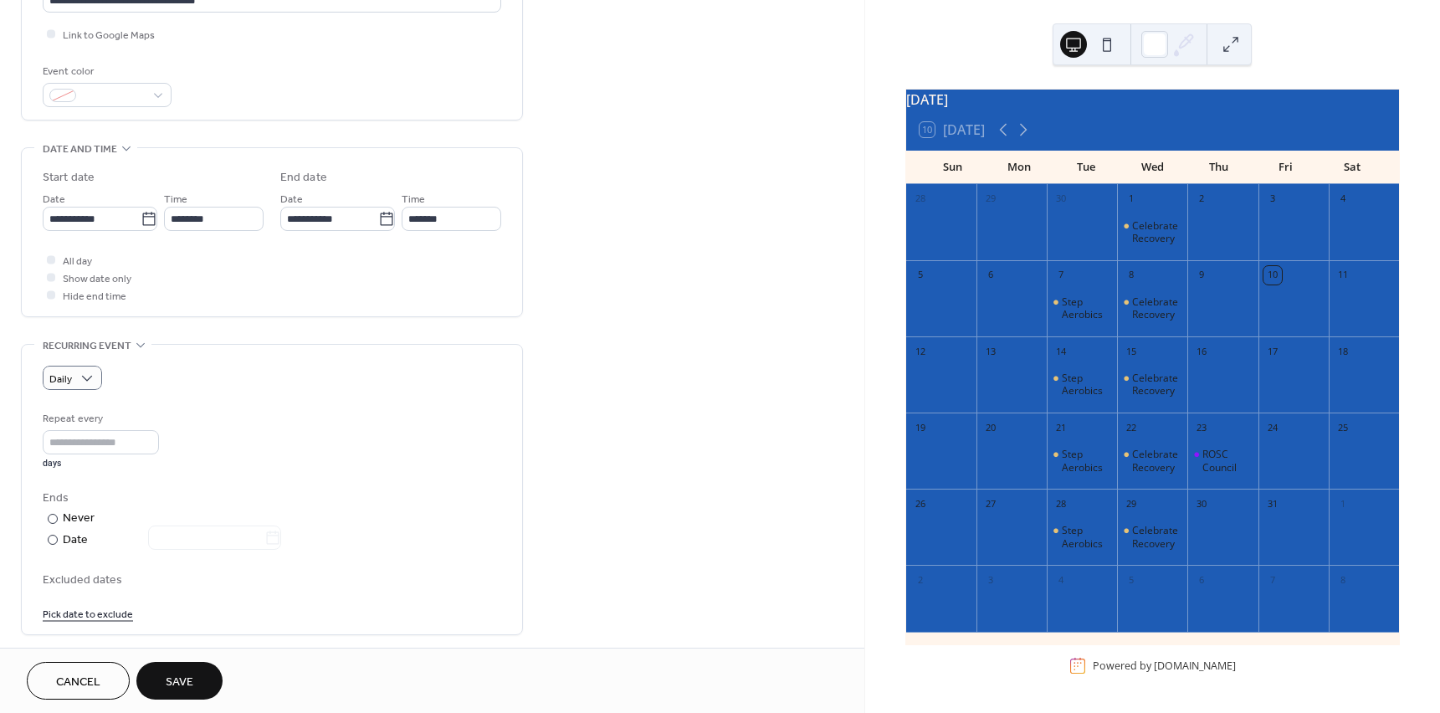
scroll to position [419, 0]
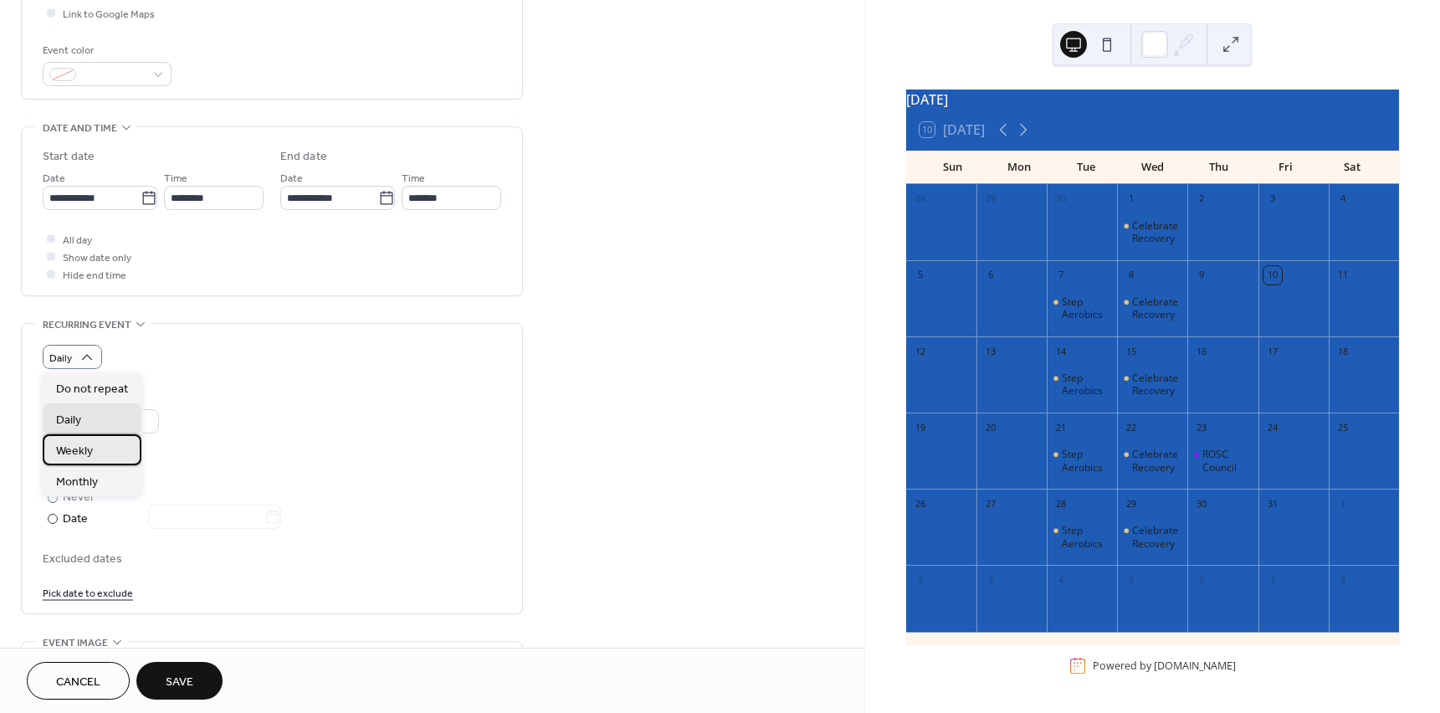
click at [107, 454] on div "Weekly" at bounding box center [92, 449] width 99 height 31
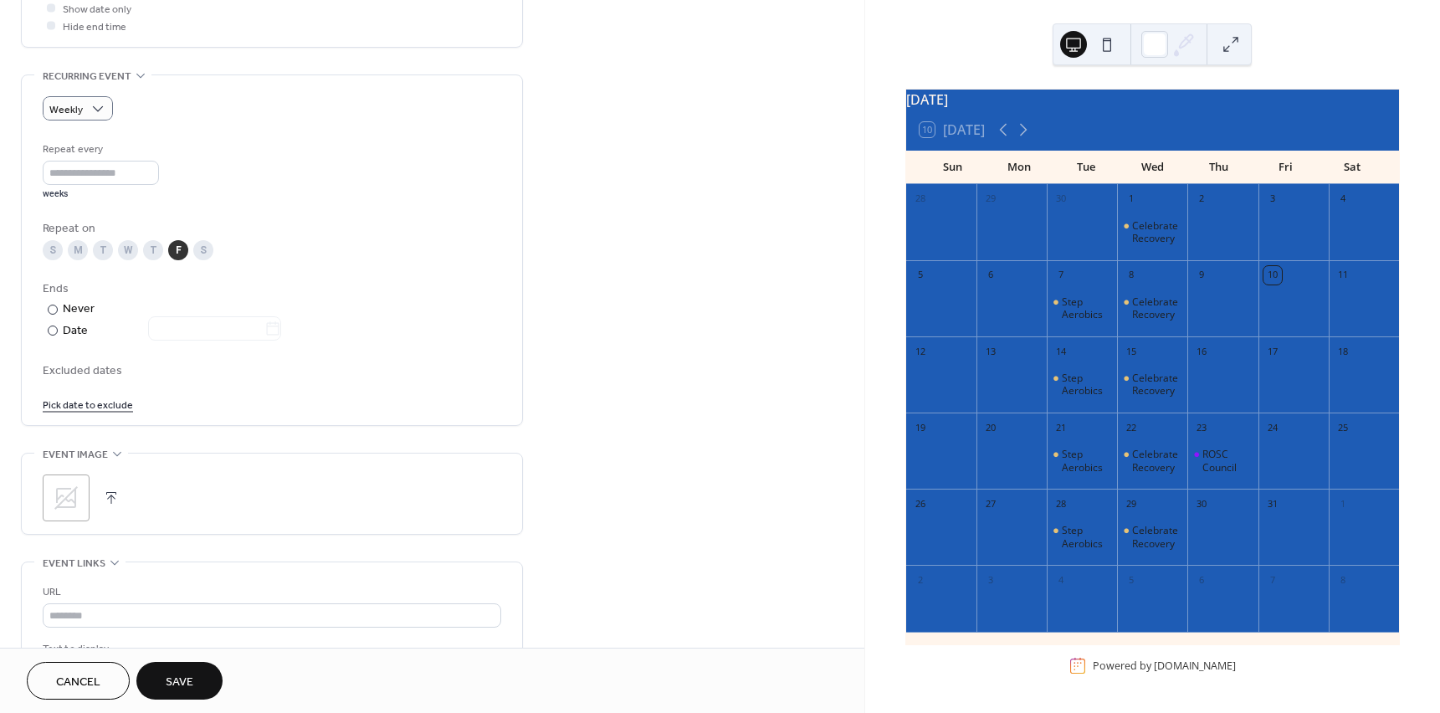
scroll to position [670, 0]
click at [54, 499] on icon at bounding box center [66, 495] width 27 height 27
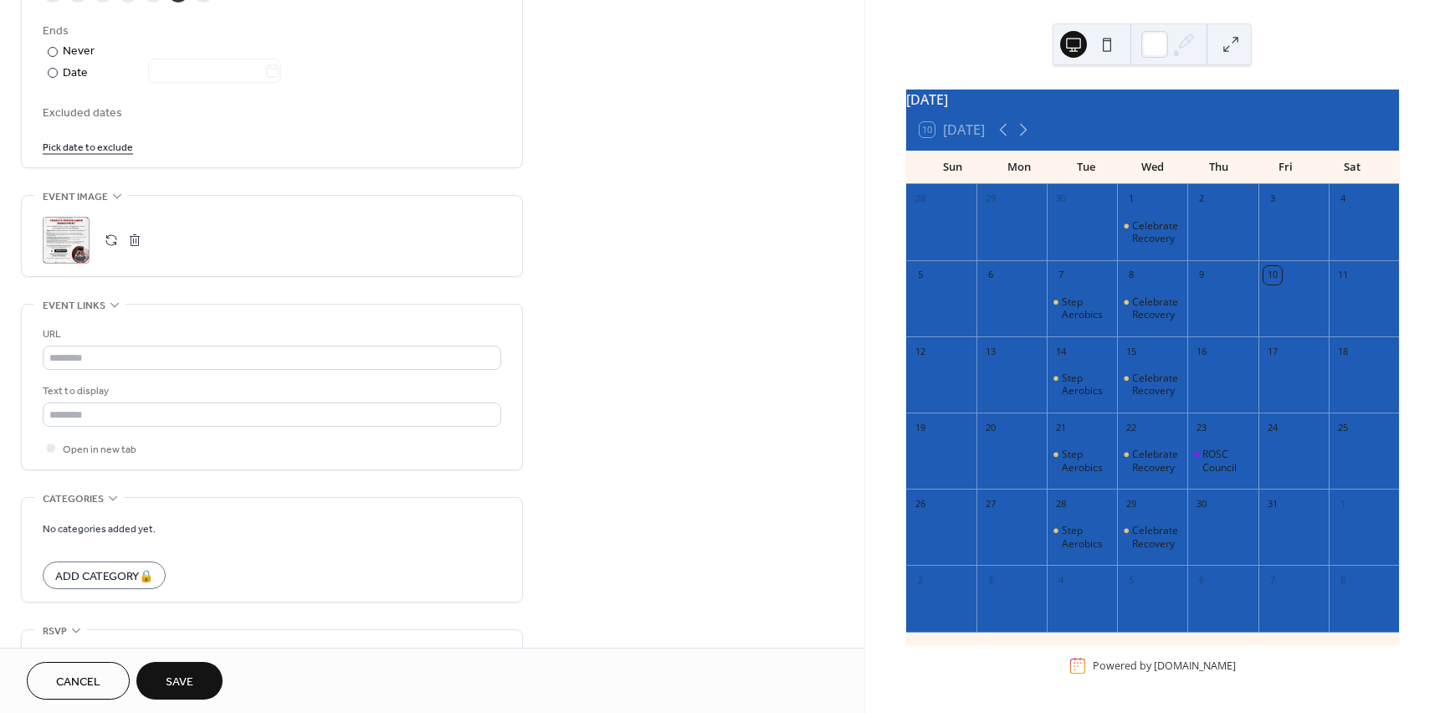
scroll to position [1004, 0]
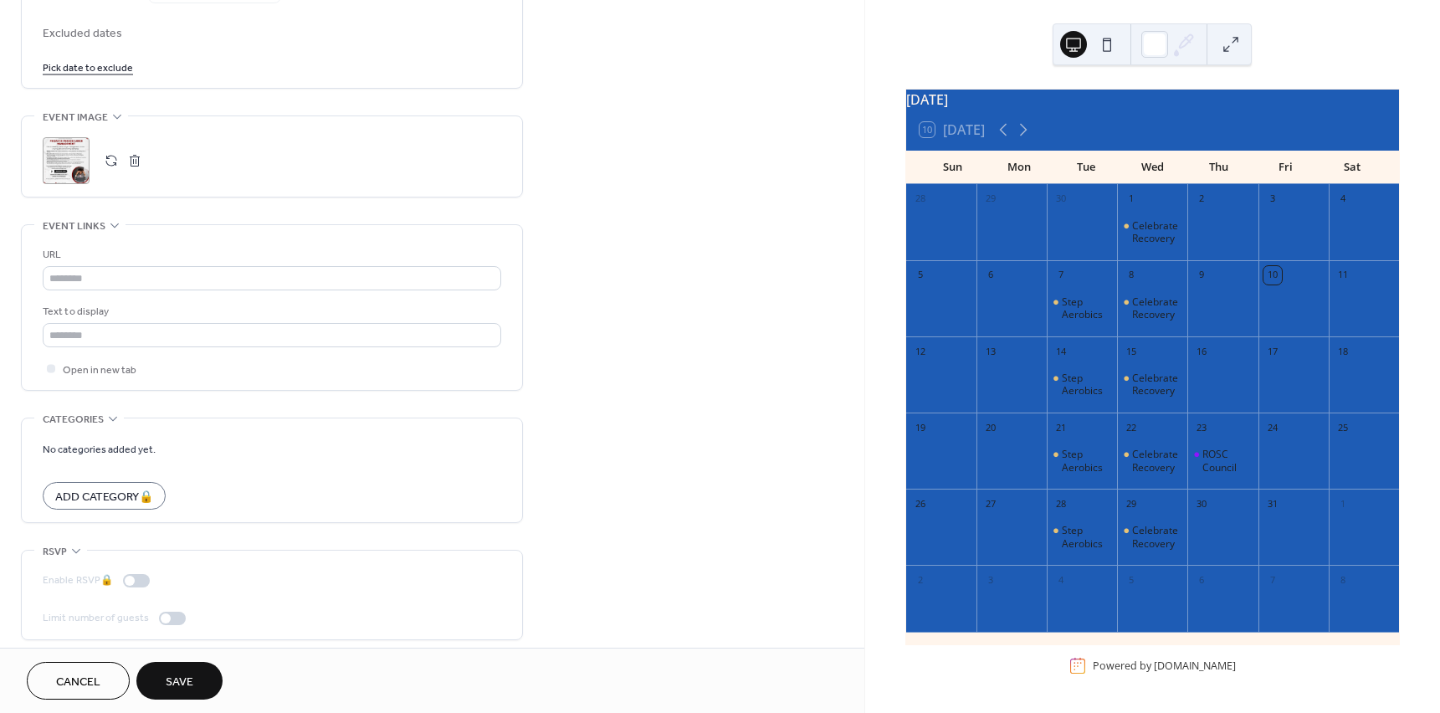
click at [212, 678] on button "Save" at bounding box center [179, 681] width 86 height 38
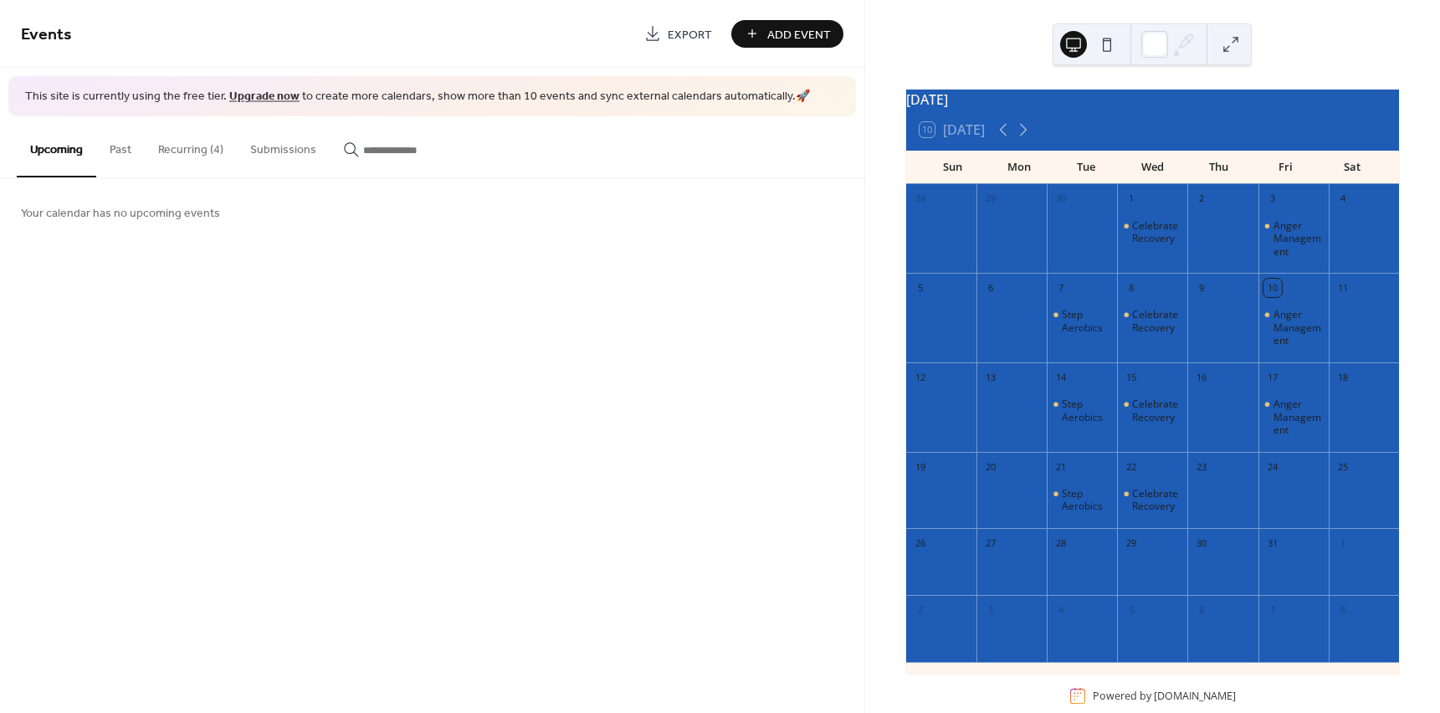
click at [204, 151] on button "Recurring (4)" at bounding box center [191, 145] width 92 height 59
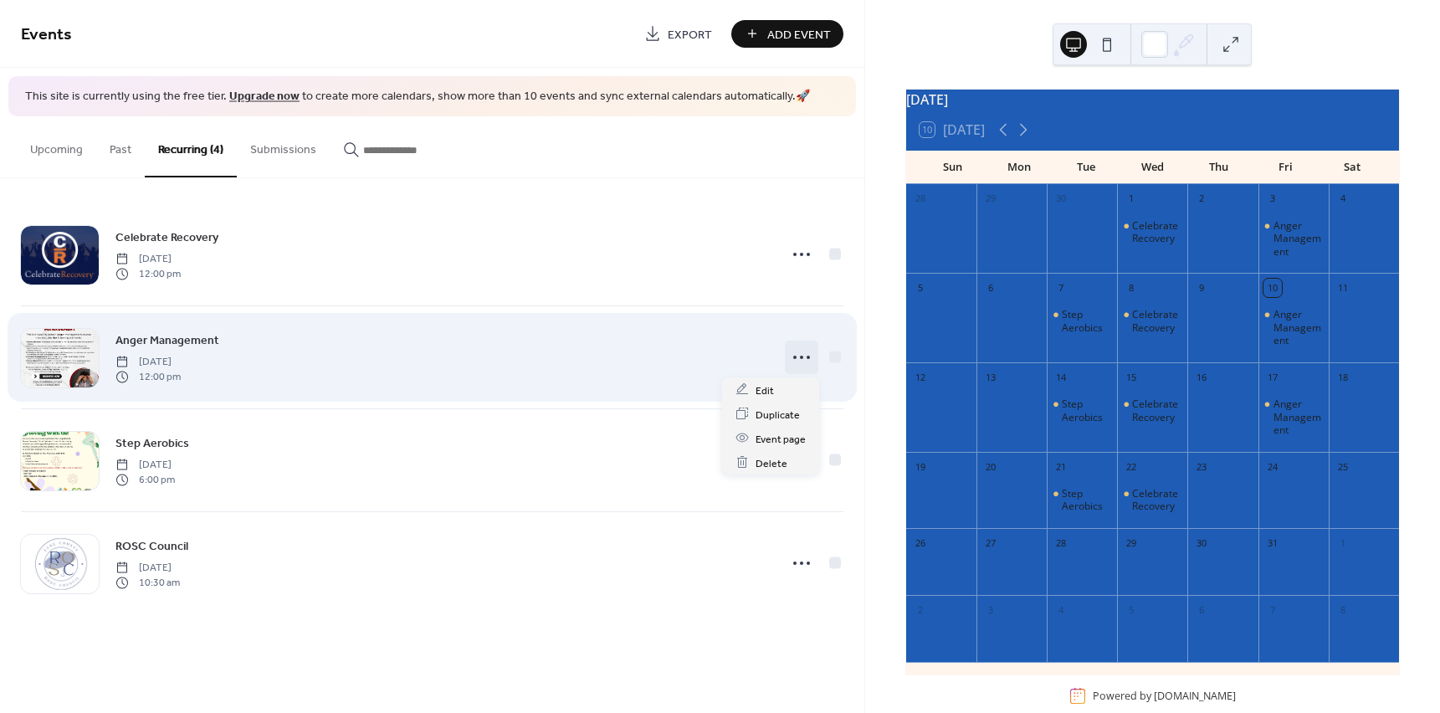
click at [785, 362] on div at bounding box center [801, 357] width 33 height 33
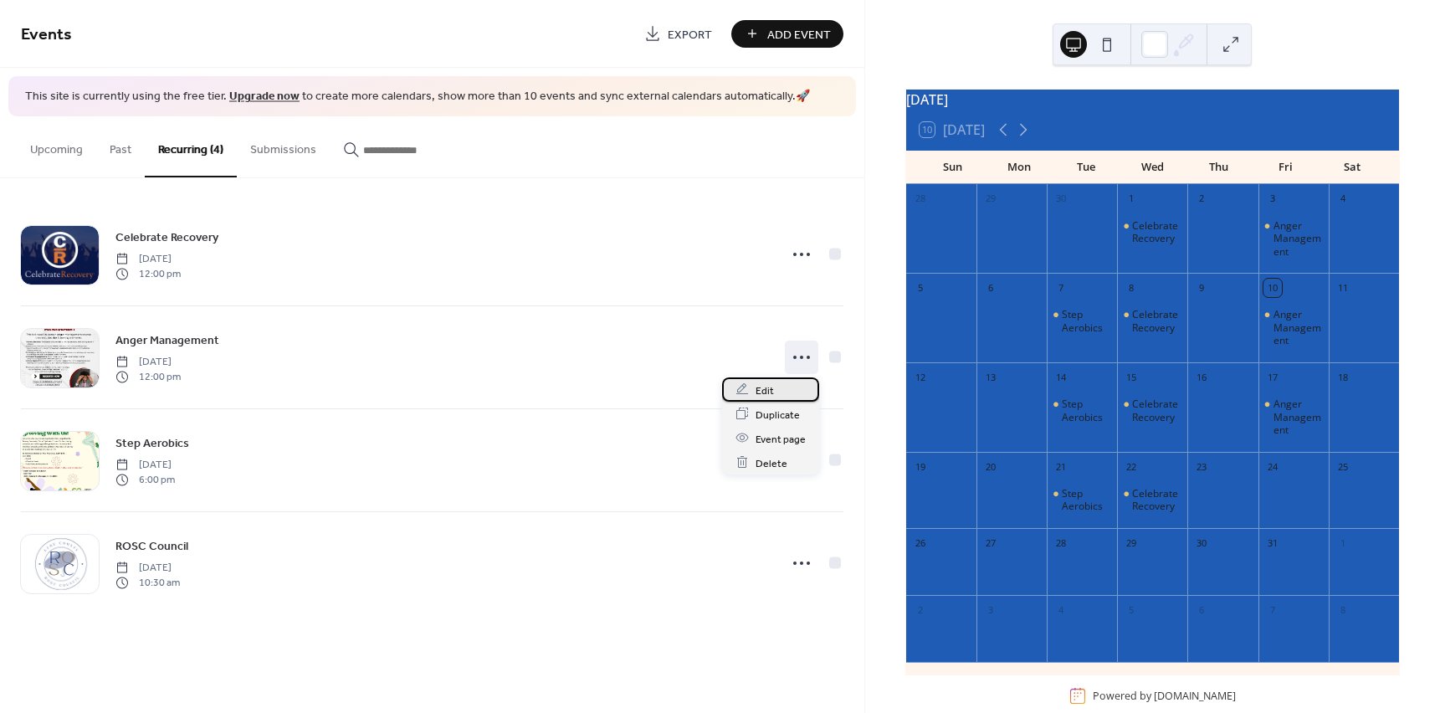
click at [761, 391] on span "Edit" at bounding box center [765, 391] width 18 height 18
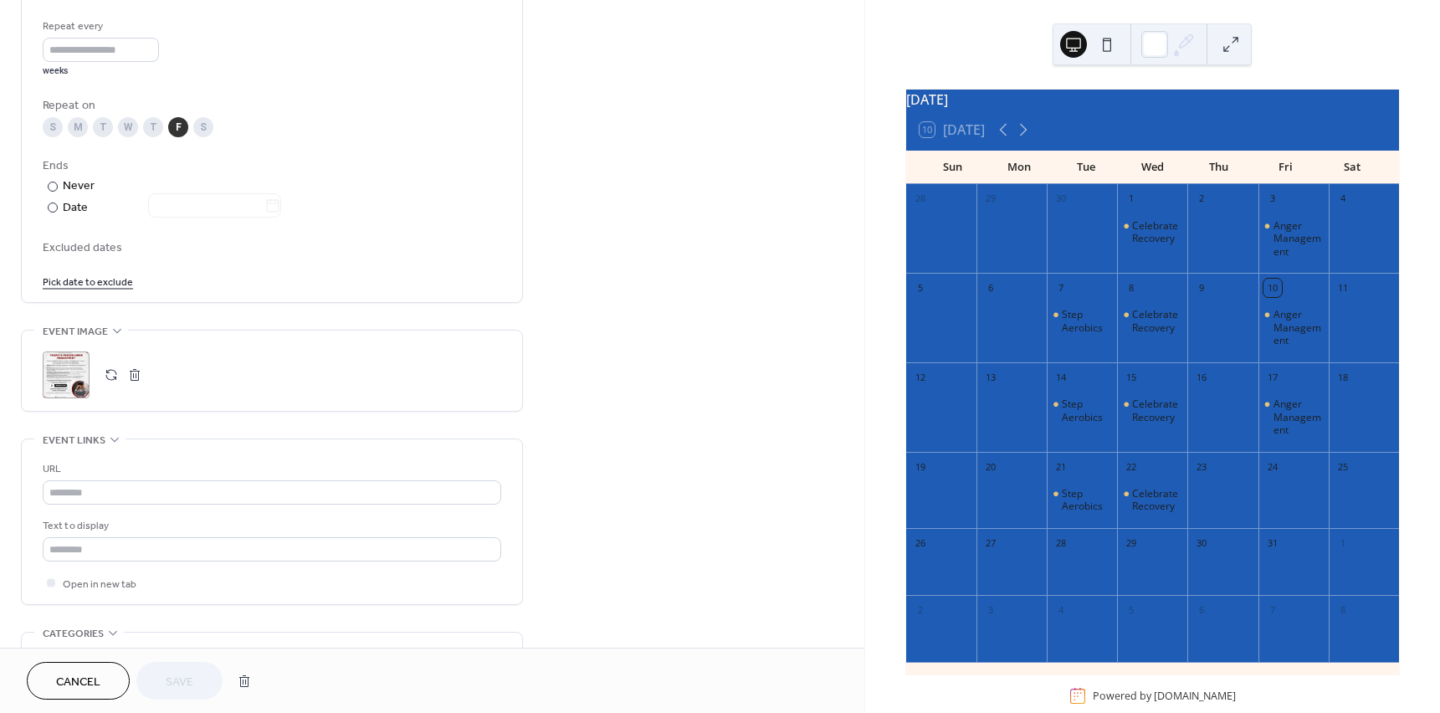
scroll to position [837, 0]
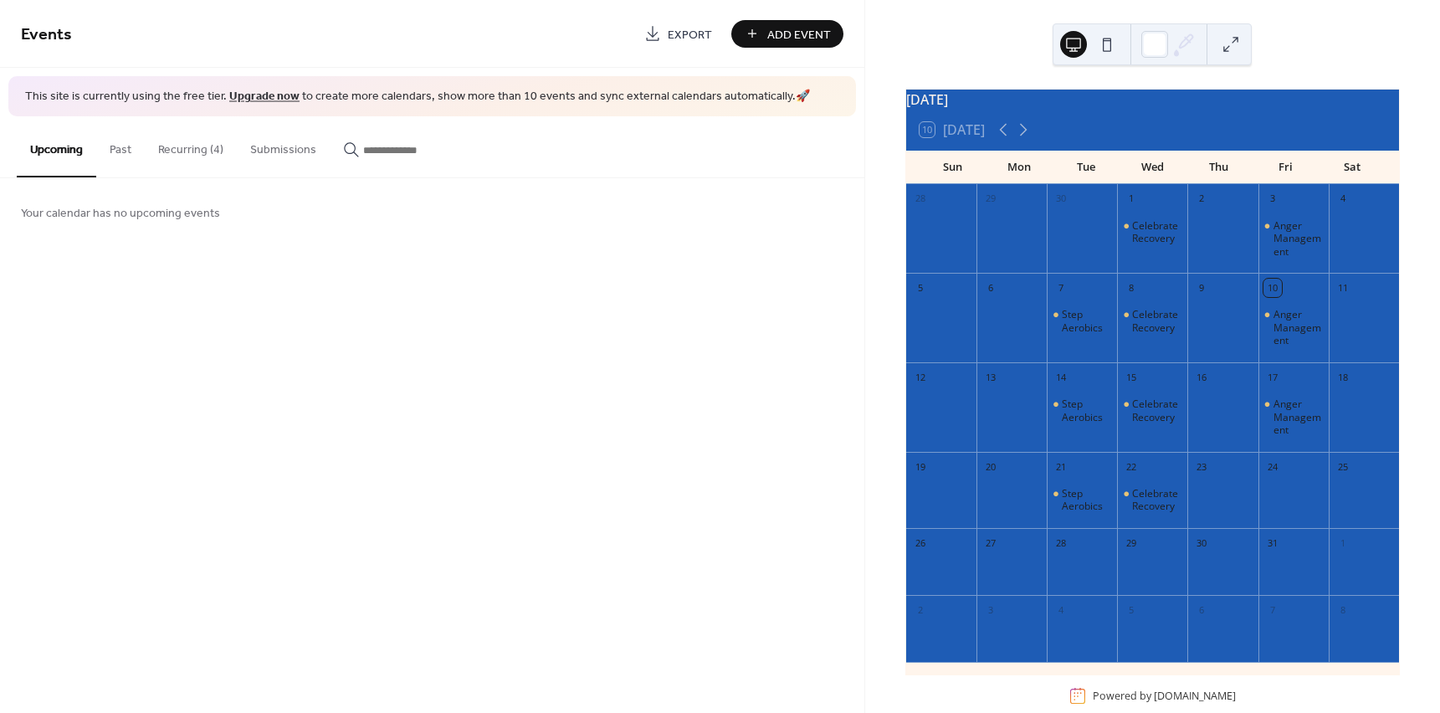
click at [168, 146] on button "Recurring (4)" at bounding box center [191, 145] width 92 height 59
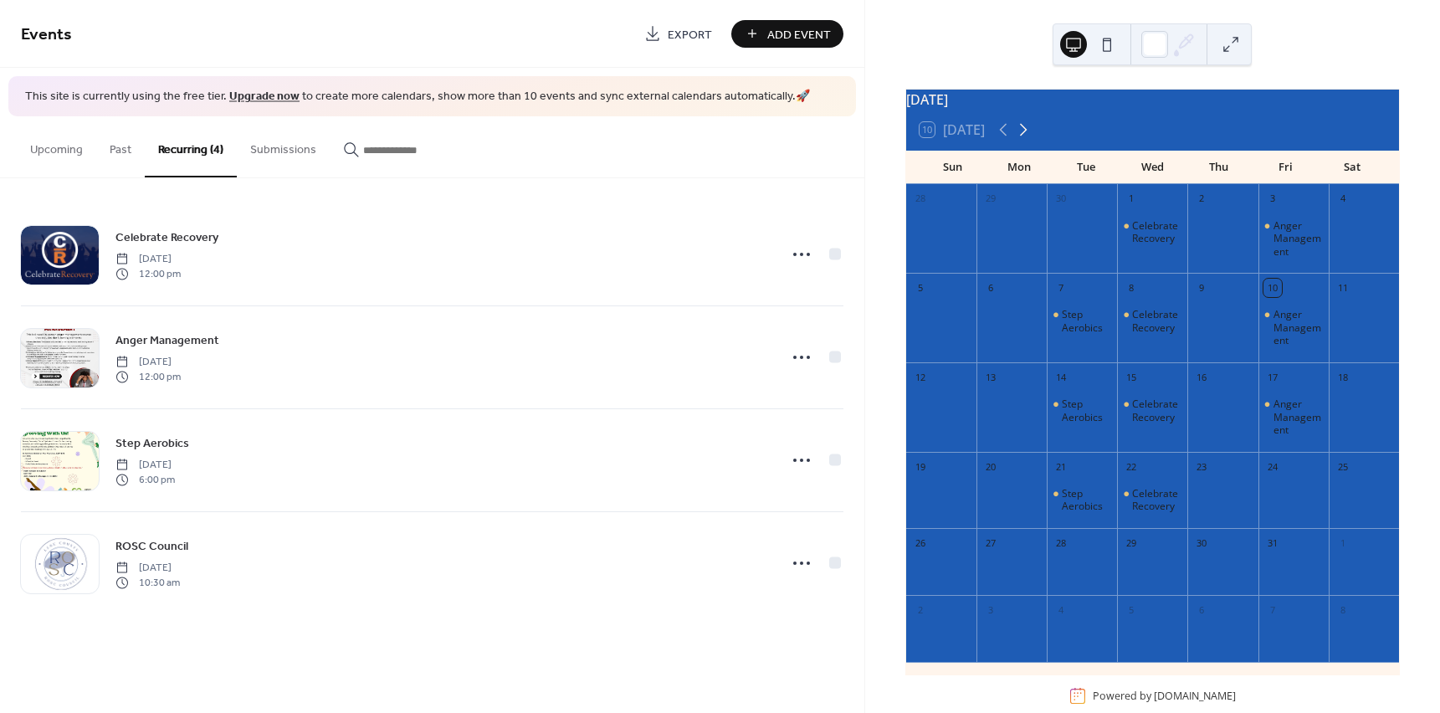
click at [1033, 136] on icon at bounding box center [1024, 130] width 20 height 20
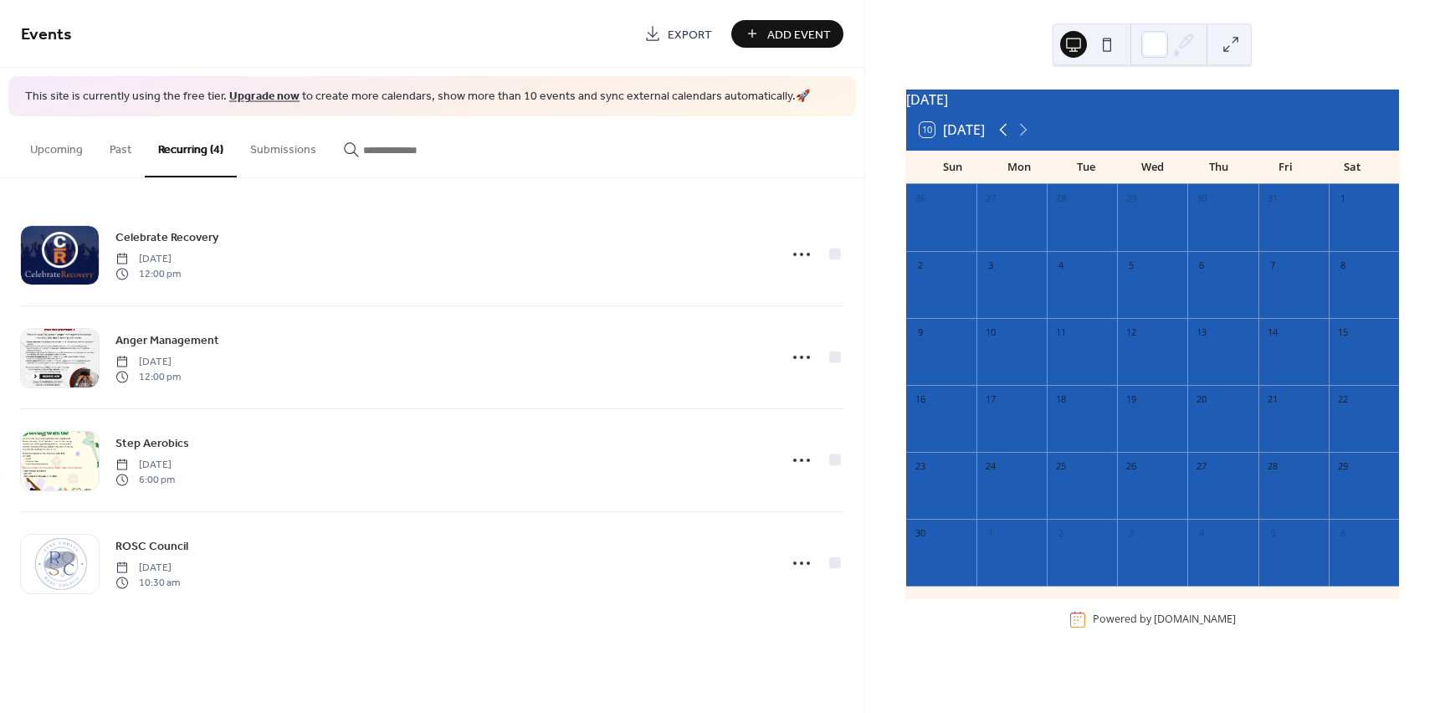
click at [998, 140] on icon at bounding box center [1004, 130] width 20 height 20
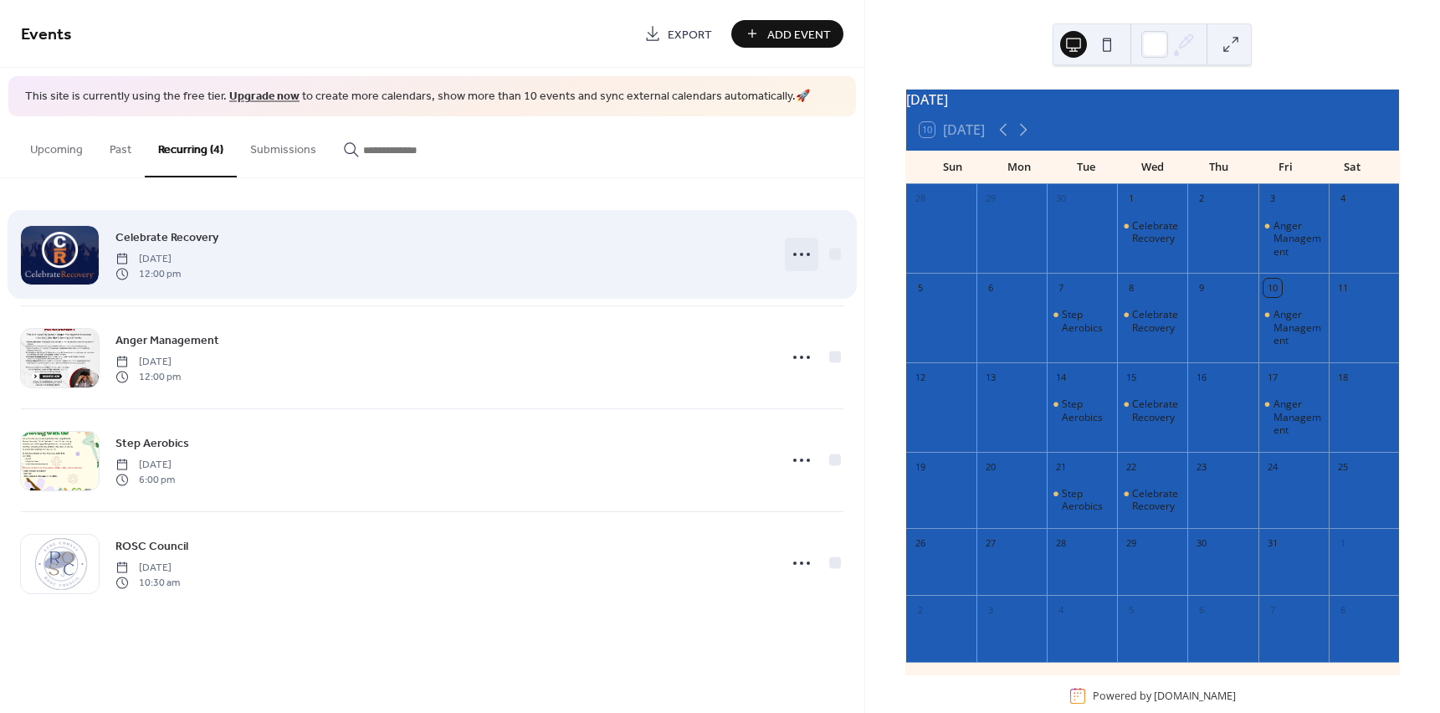
click at [804, 263] on icon at bounding box center [801, 254] width 27 height 27
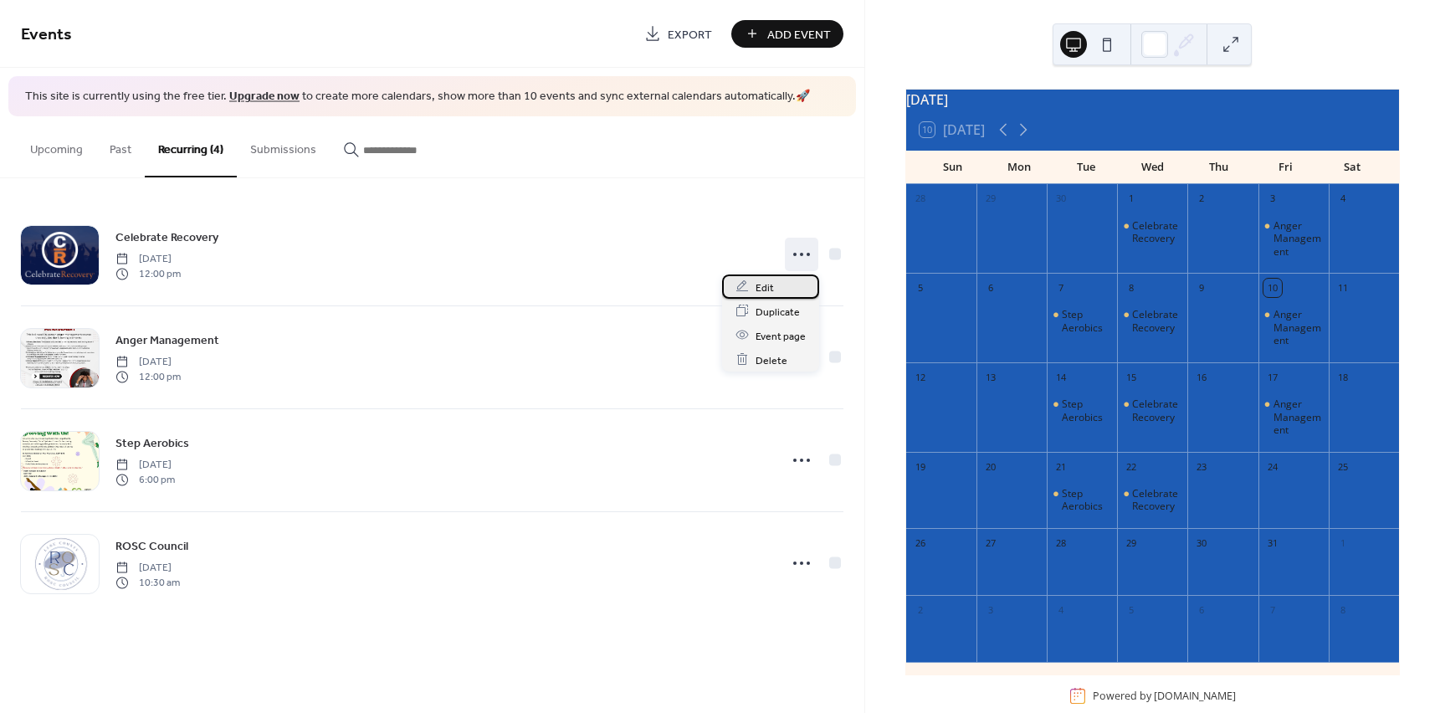
click at [783, 292] on div "Edit" at bounding box center [770, 287] width 97 height 24
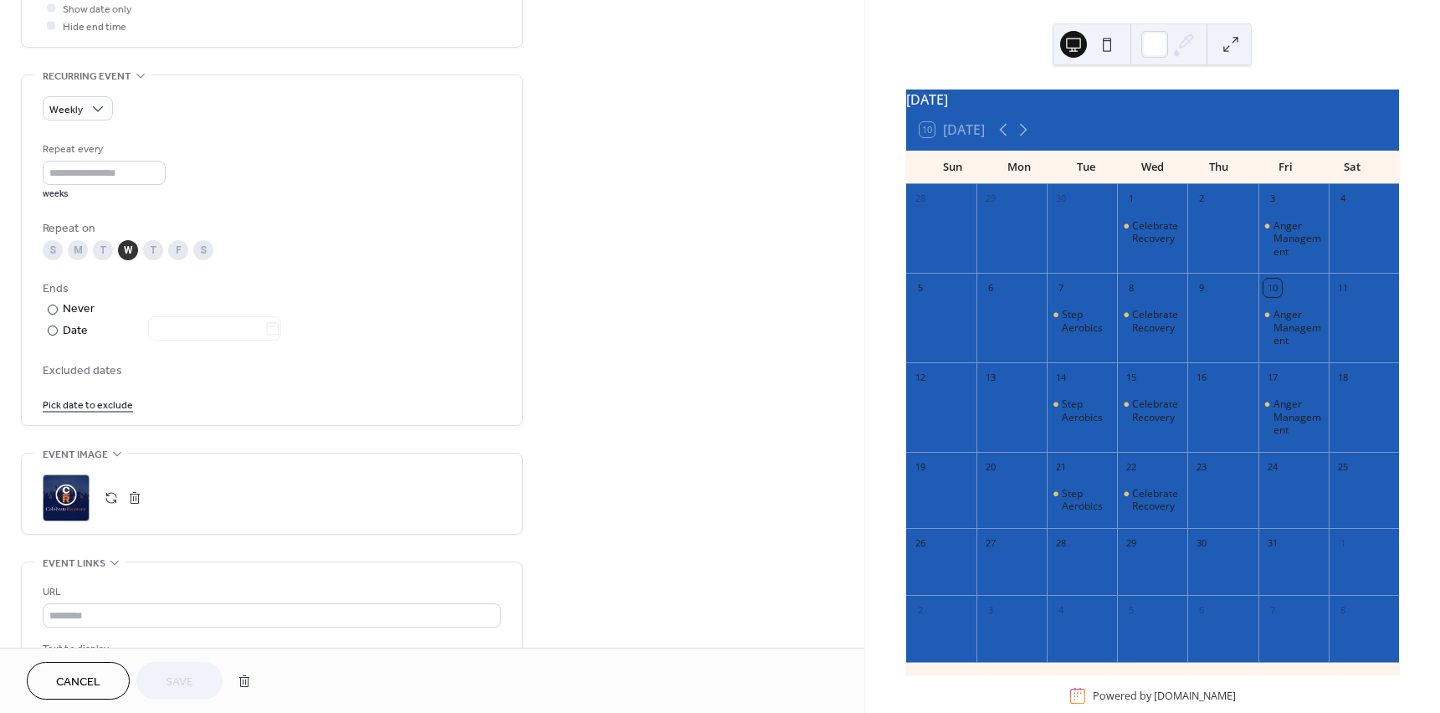
scroll to position [670, 0]
click at [1105, 56] on button at bounding box center [1107, 44] width 27 height 27
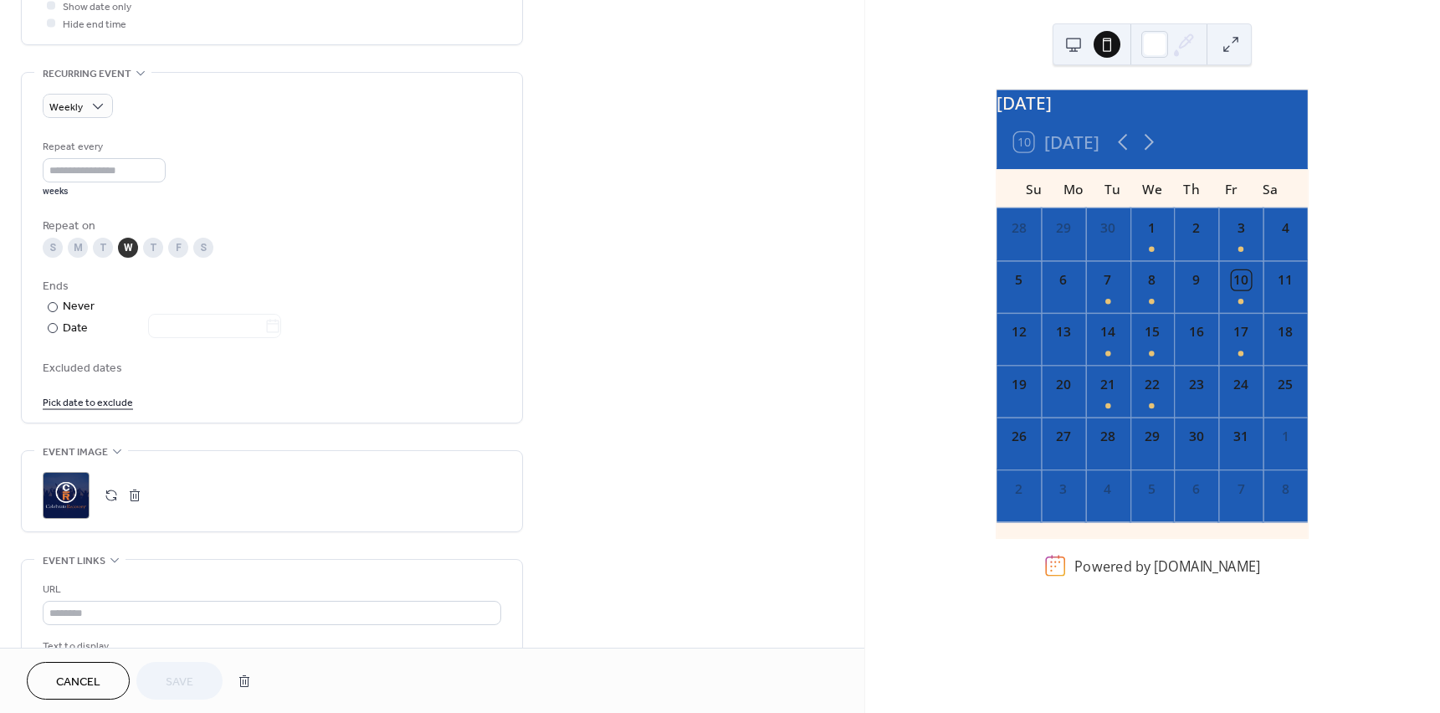
click at [1070, 41] on button at bounding box center [1073, 44] width 27 height 27
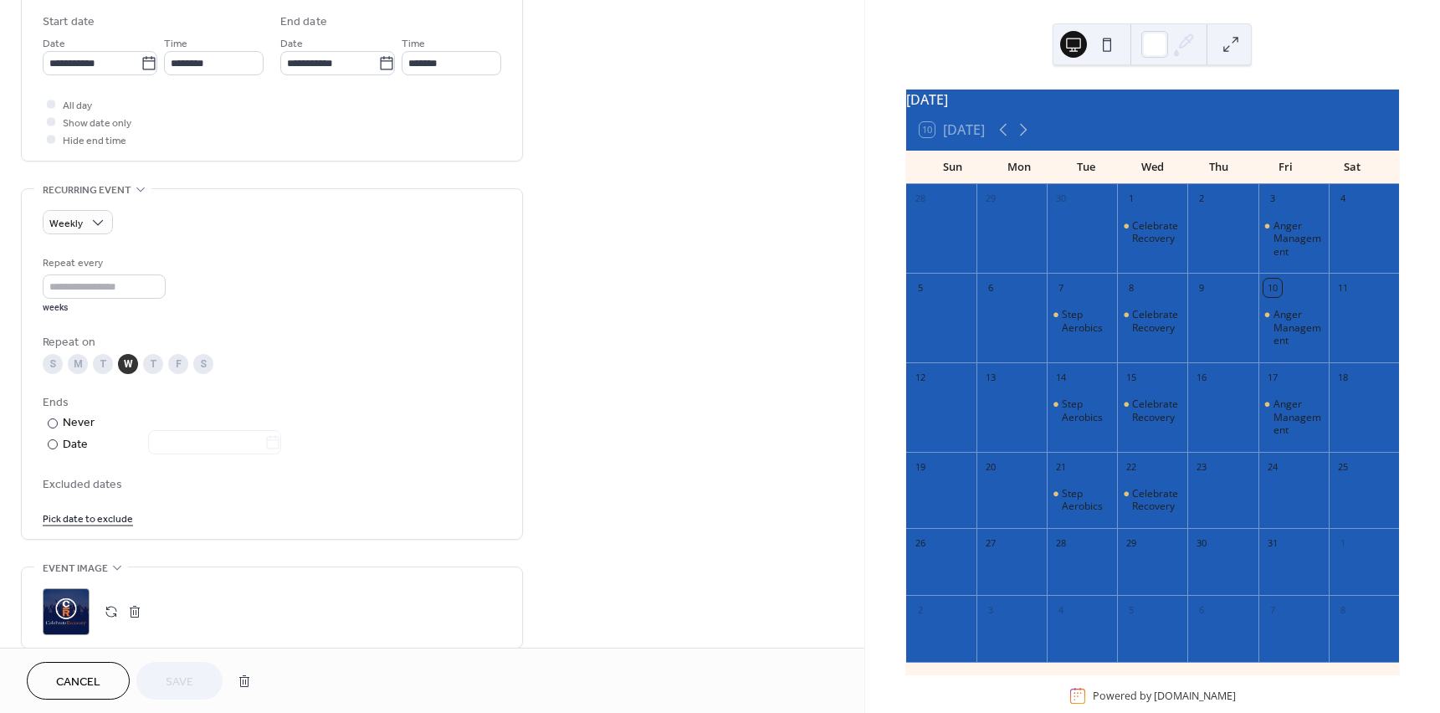
scroll to position [586, 0]
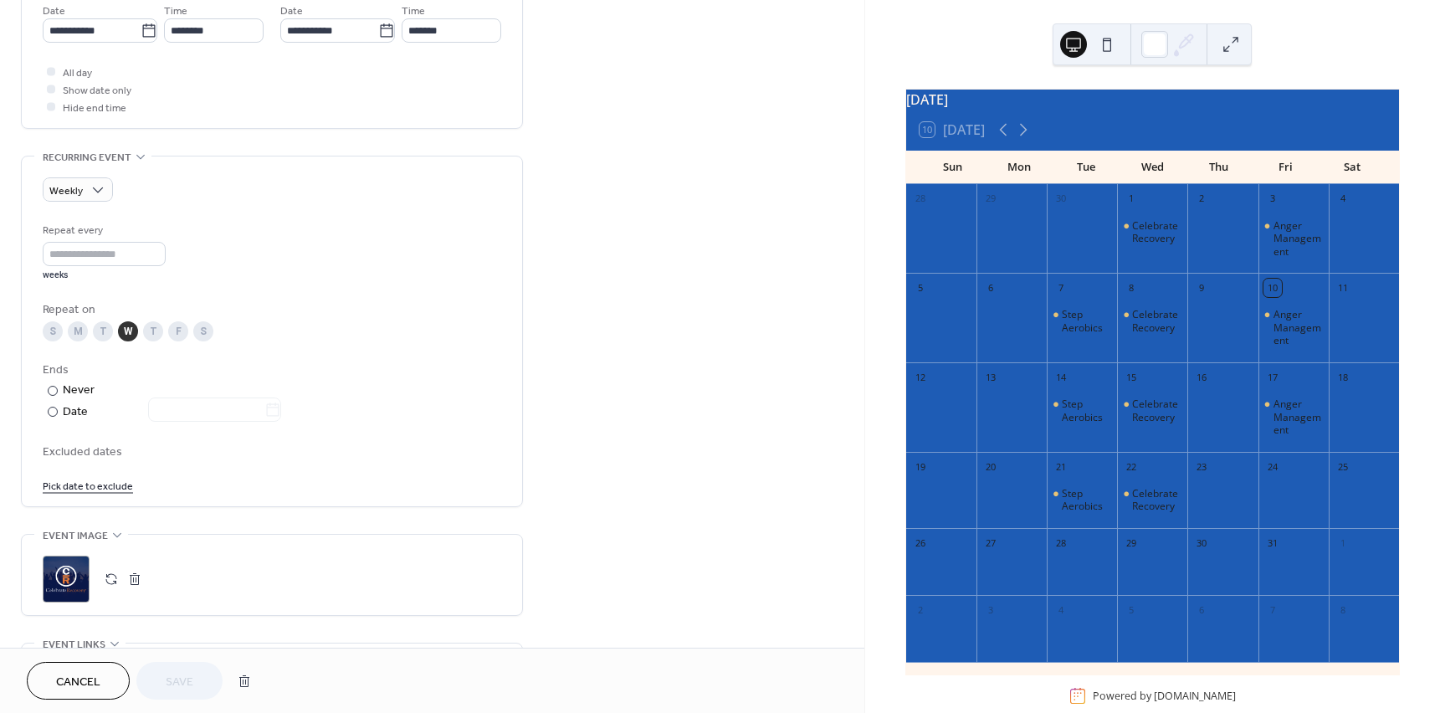
click at [100, 487] on link "Pick date to exclude" at bounding box center [88, 485] width 90 height 18
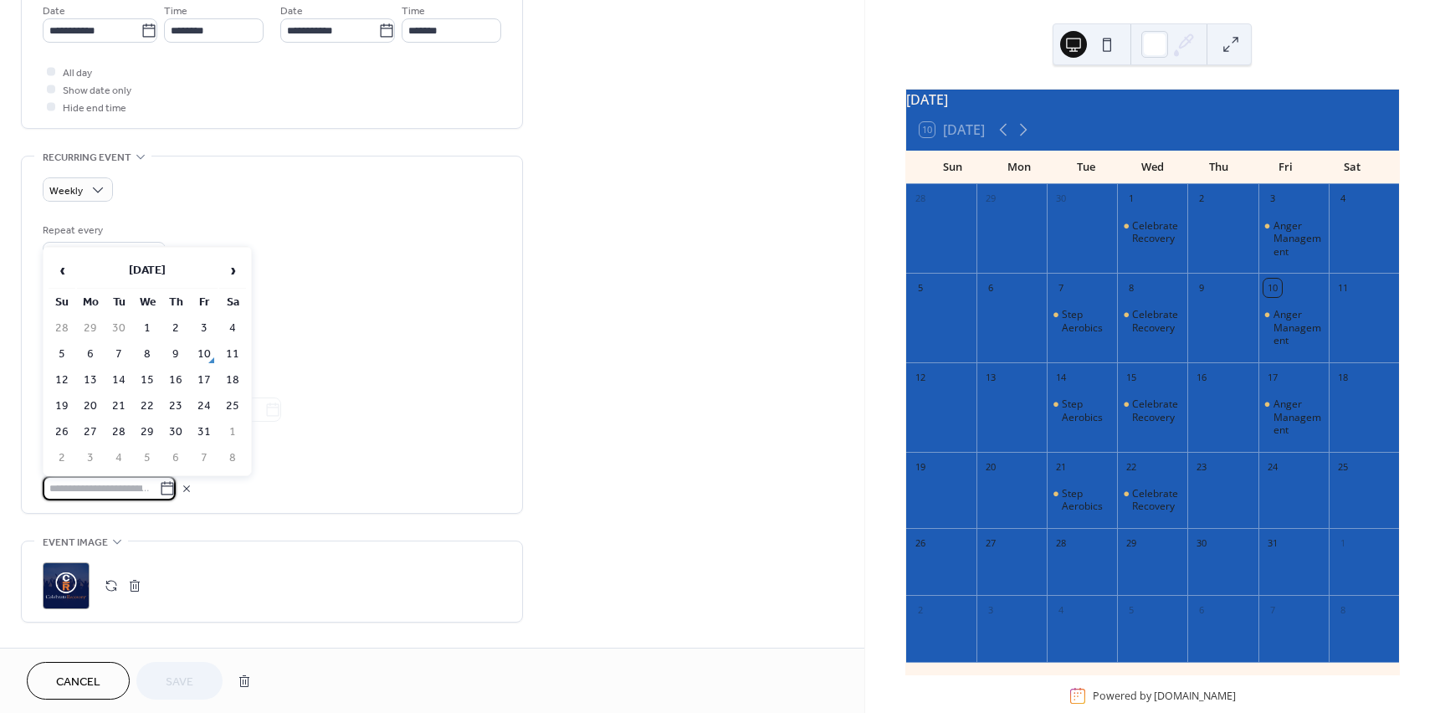
click at [491, 357] on div "Repeat every * weeks Repeat on S M T W T F S Ends ​ Never ​ Date Excluded dates" at bounding box center [272, 361] width 459 height 279
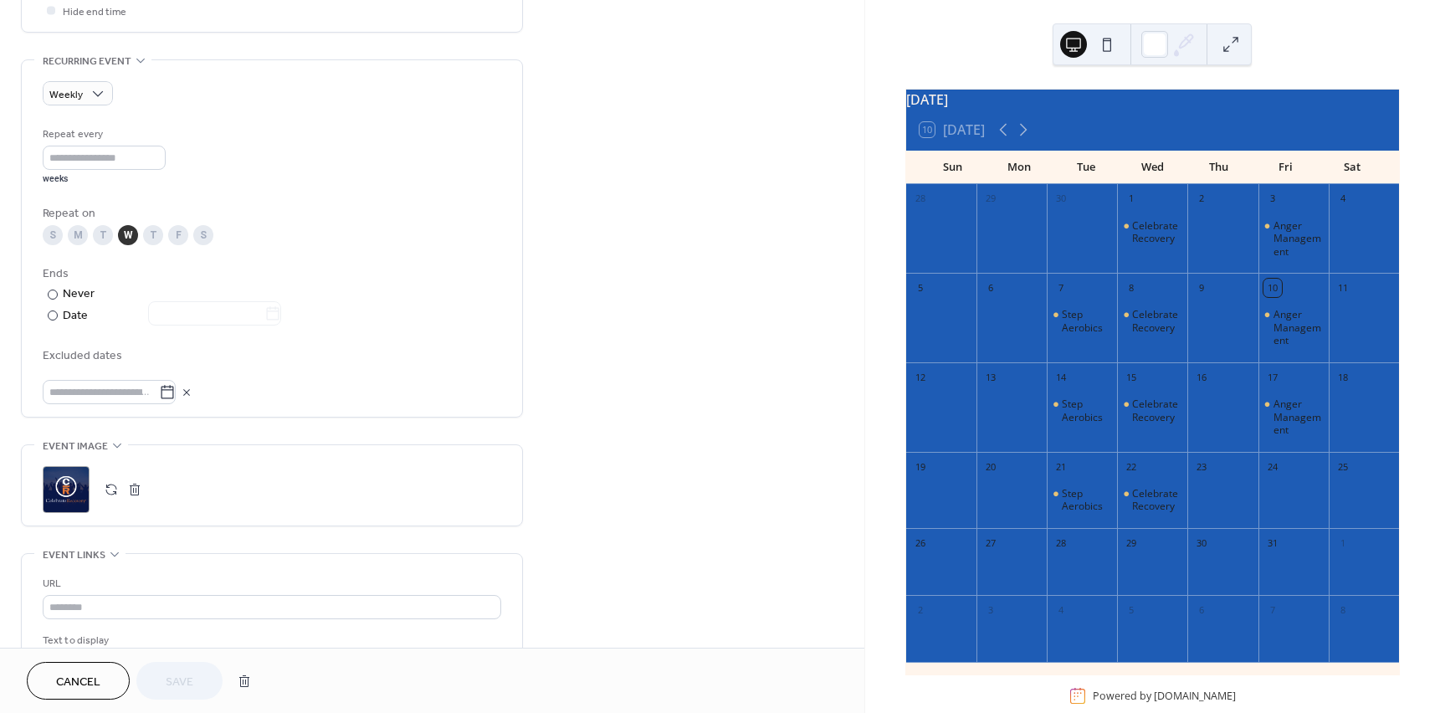
scroll to position [753, 0]
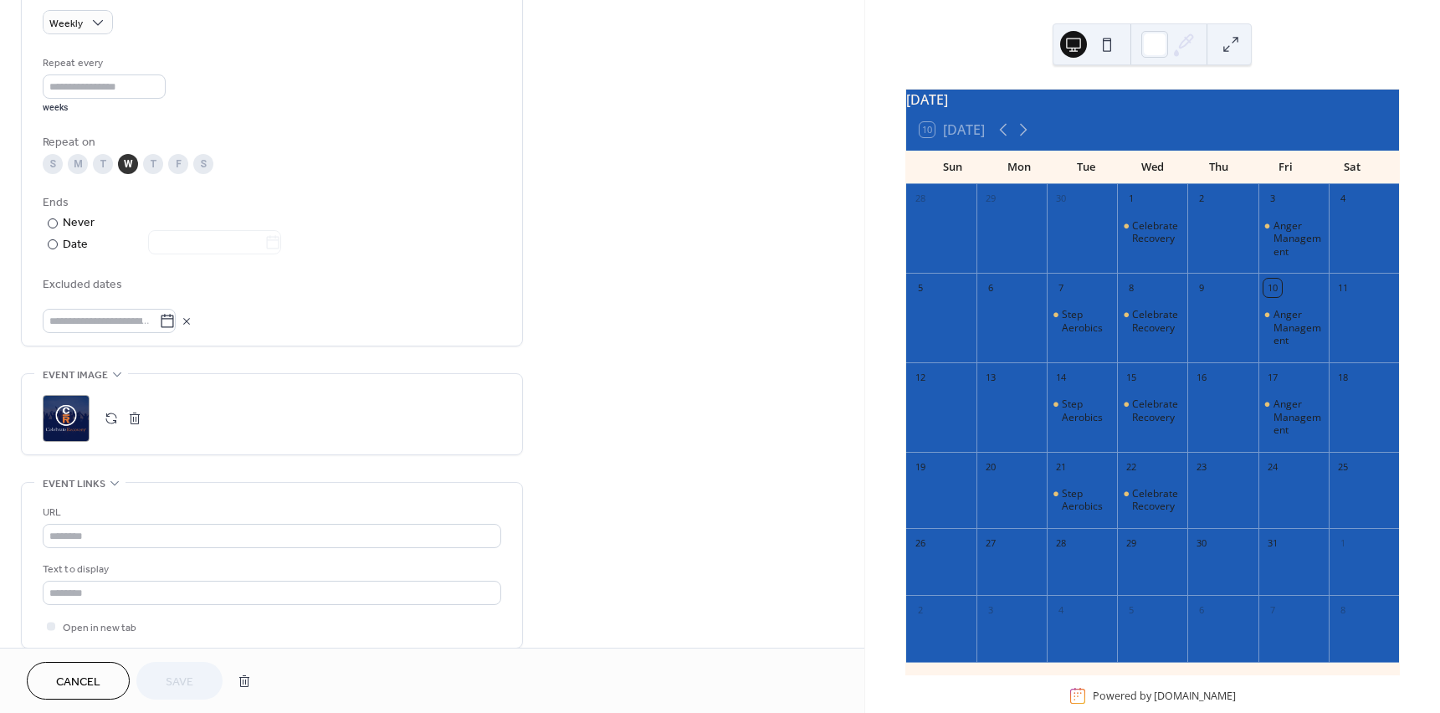
click at [168, 254] on div "Repeat every * weeks Repeat on S M T W T F S Ends ​ Never ​ Date Excluded dates" at bounding box center [272, 193] width 459 height 279
click at [197, 240] on div at bounding box center [204, 244] width 153 height 22
click at [213, 249] on input "text" at bounding box center [206, 242] width 116 height 24
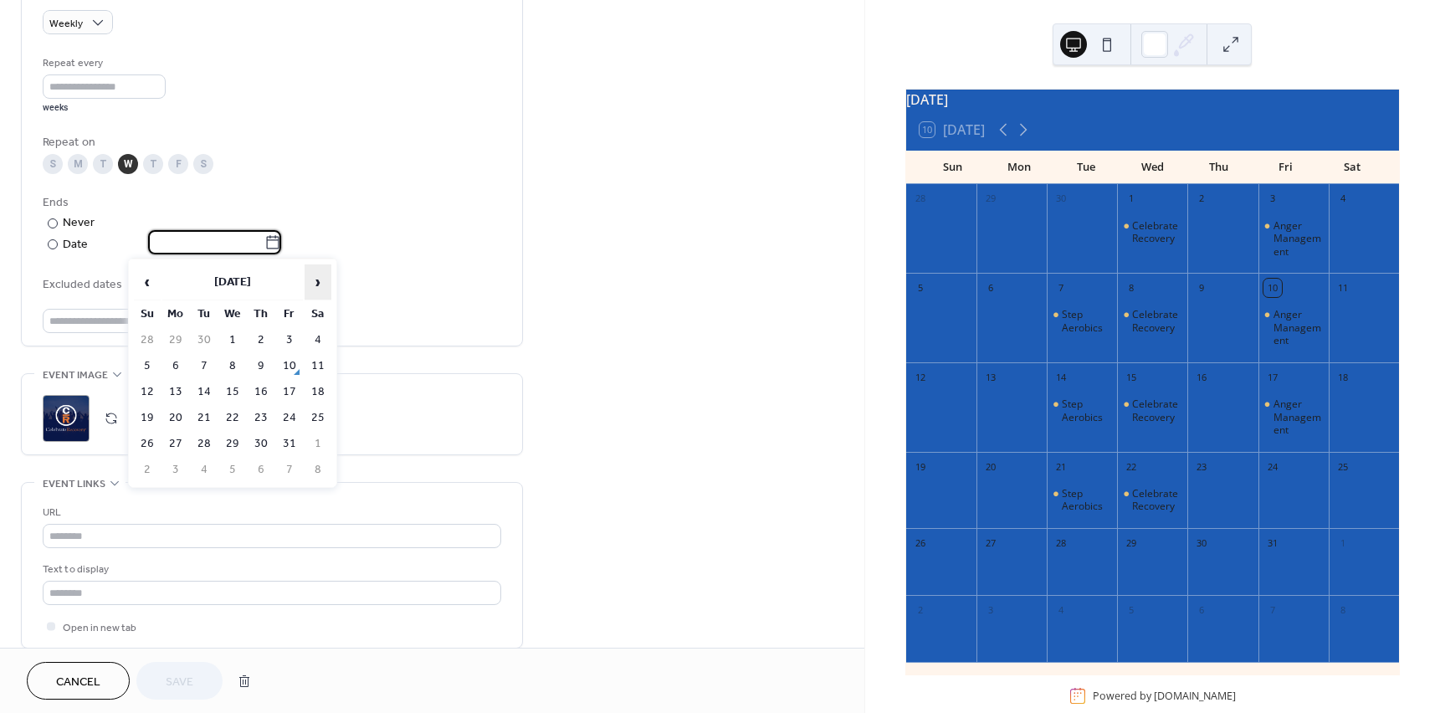
click at [313, 274] on span "›" at bounding box center [318, 281] width 25 height 33
click at [321, 280] on span "›" at bounding box center [318, 281] width 25 height 33
click at [239, 348] on td "31" at bounding box center [232, 340] width 27 height 24
type input "**********"
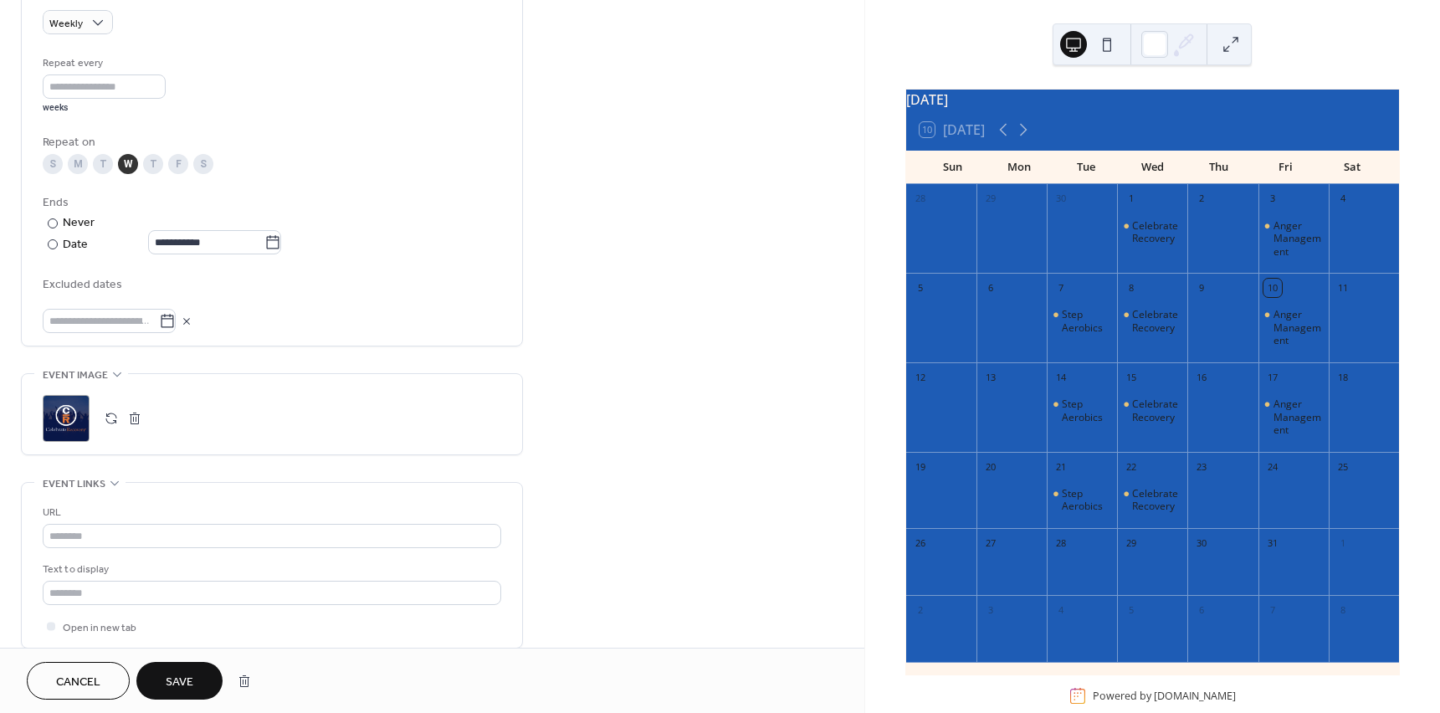
click at [183, 688] on span "Save" at bounding box center [180, 683] width 28 height 18
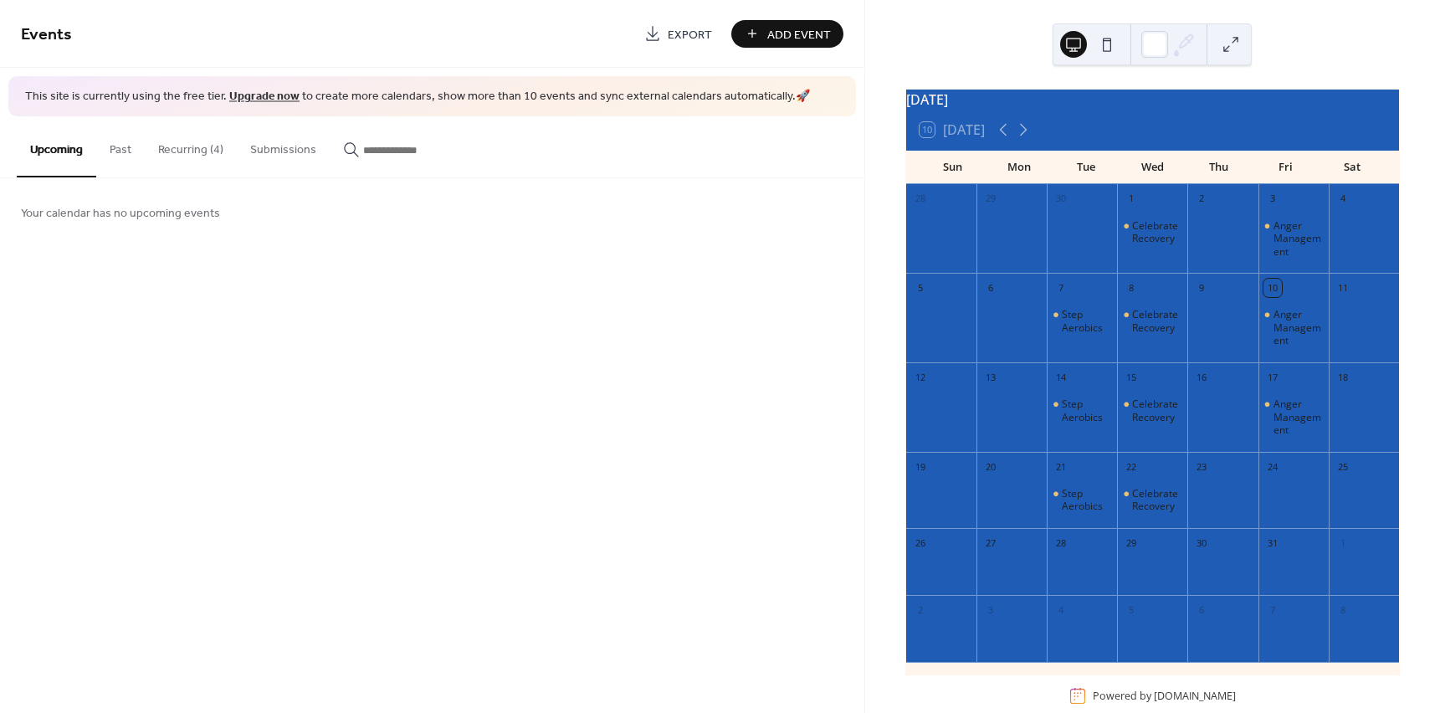
click at [1039, 139] on div "10 Today" at bounding box center [1152, 130] width 493 height 40
click at [1034, 139] on icon at bounding box center [1024, 130] width 20 height 20
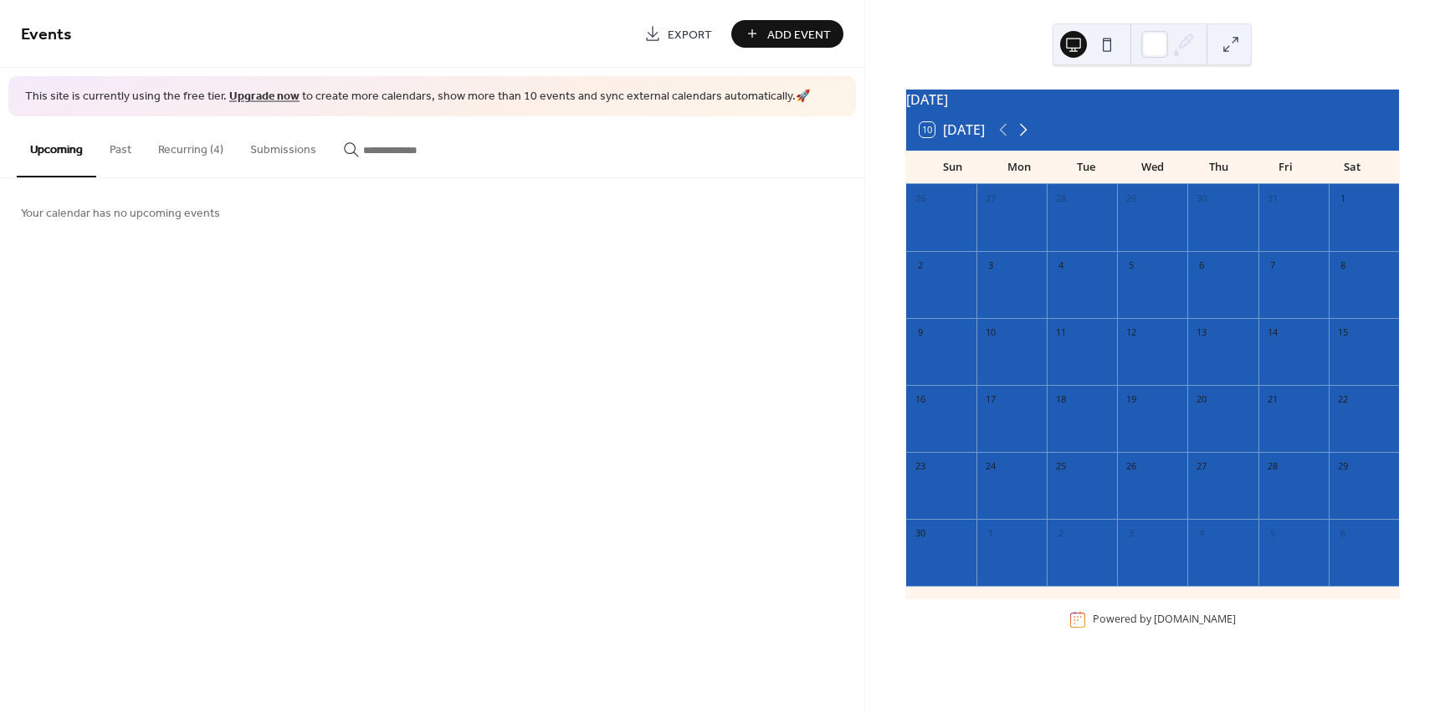
click at [1023, 140] on icon at bounding box center [1024, 130] width 20 height 20
click at [1021, 140] on icon at bounding box center [1024, 130] width 20 height 20
click at [991, 141] on button "10 Today" at bounding box center [952, 129] width 77 height 23
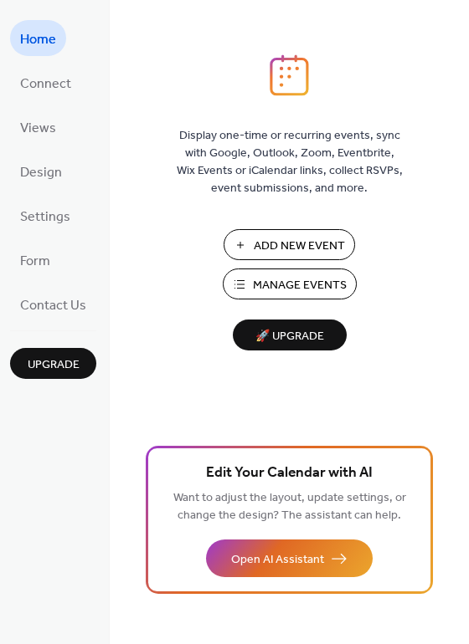
click at [327, 297] on button "Manage Events" at bounding box center [290, 284] width 134 height 31
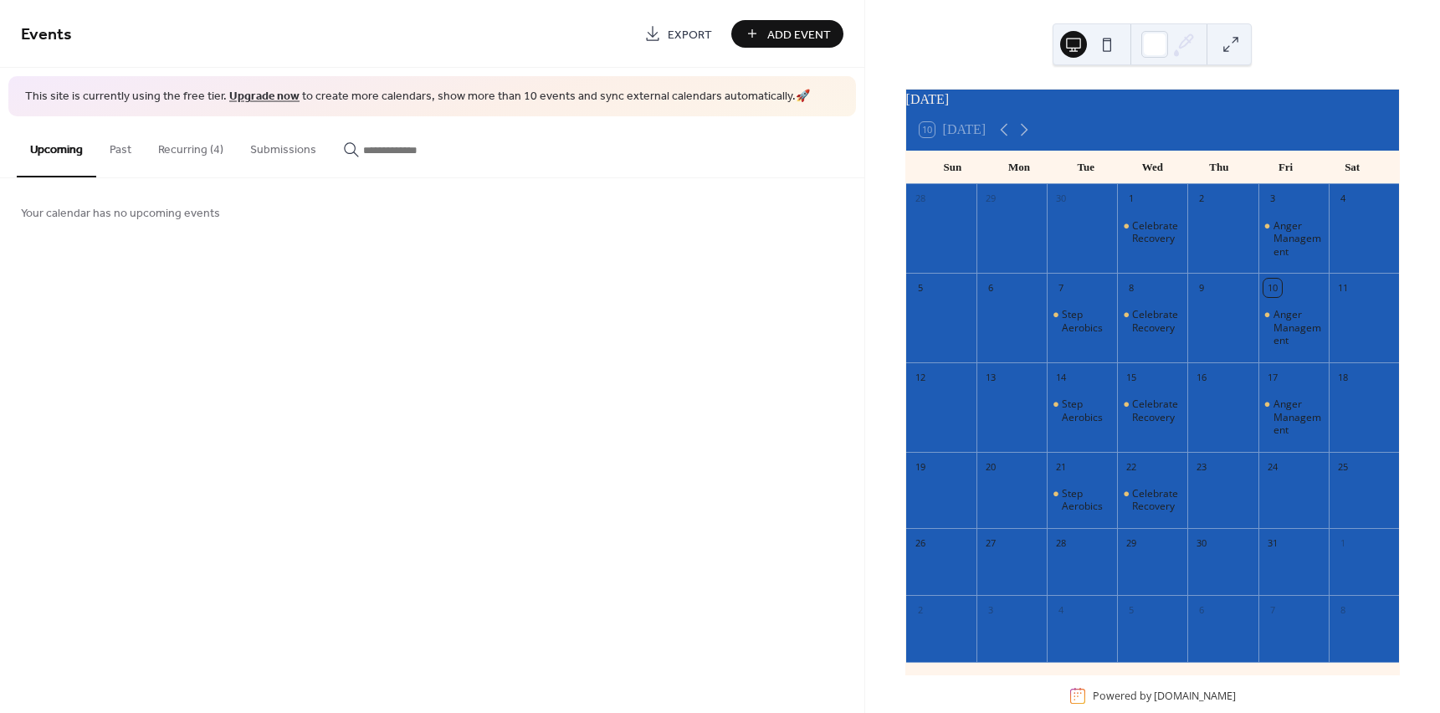
click at [193, 153] on button "Recurring (4)" at bounding box center [191, 145] width 92 height 59
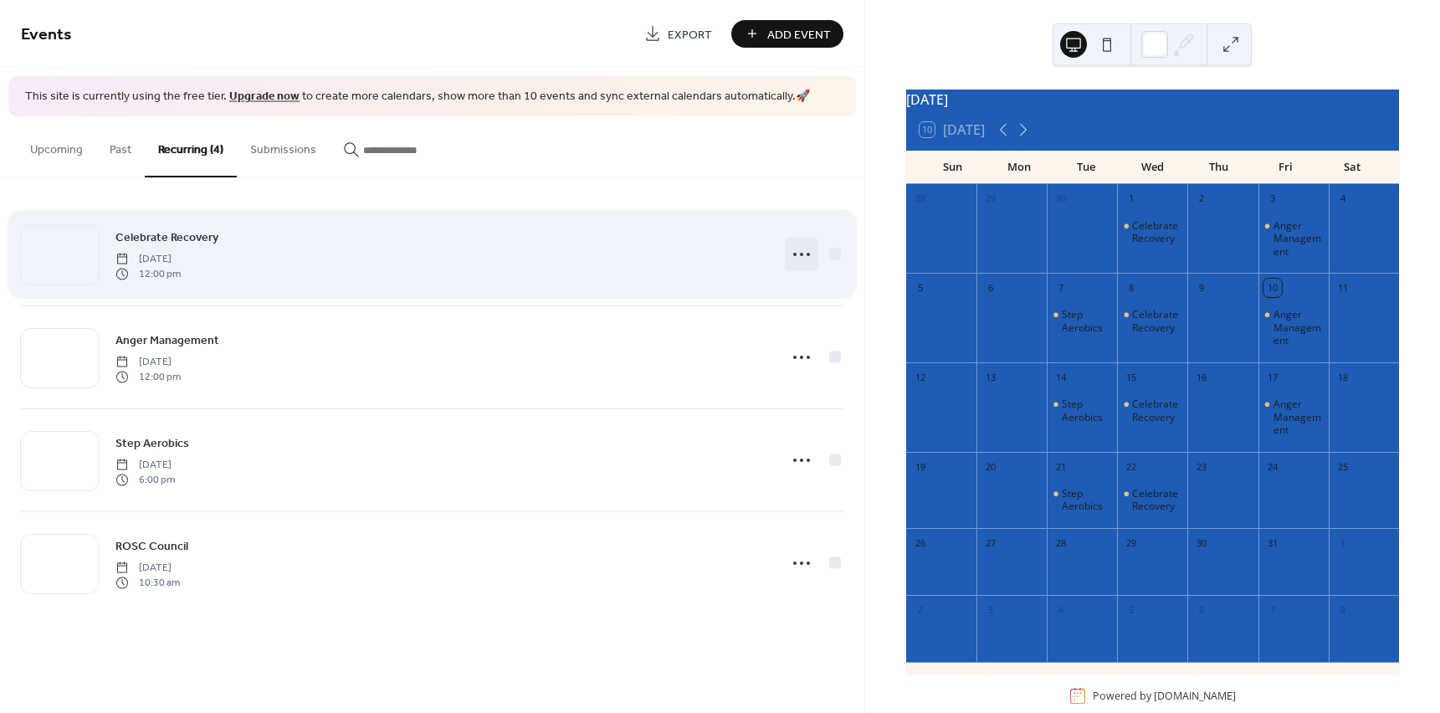
click at [798, 256] on icon at bounding box center [801, 254] width 27 height 27
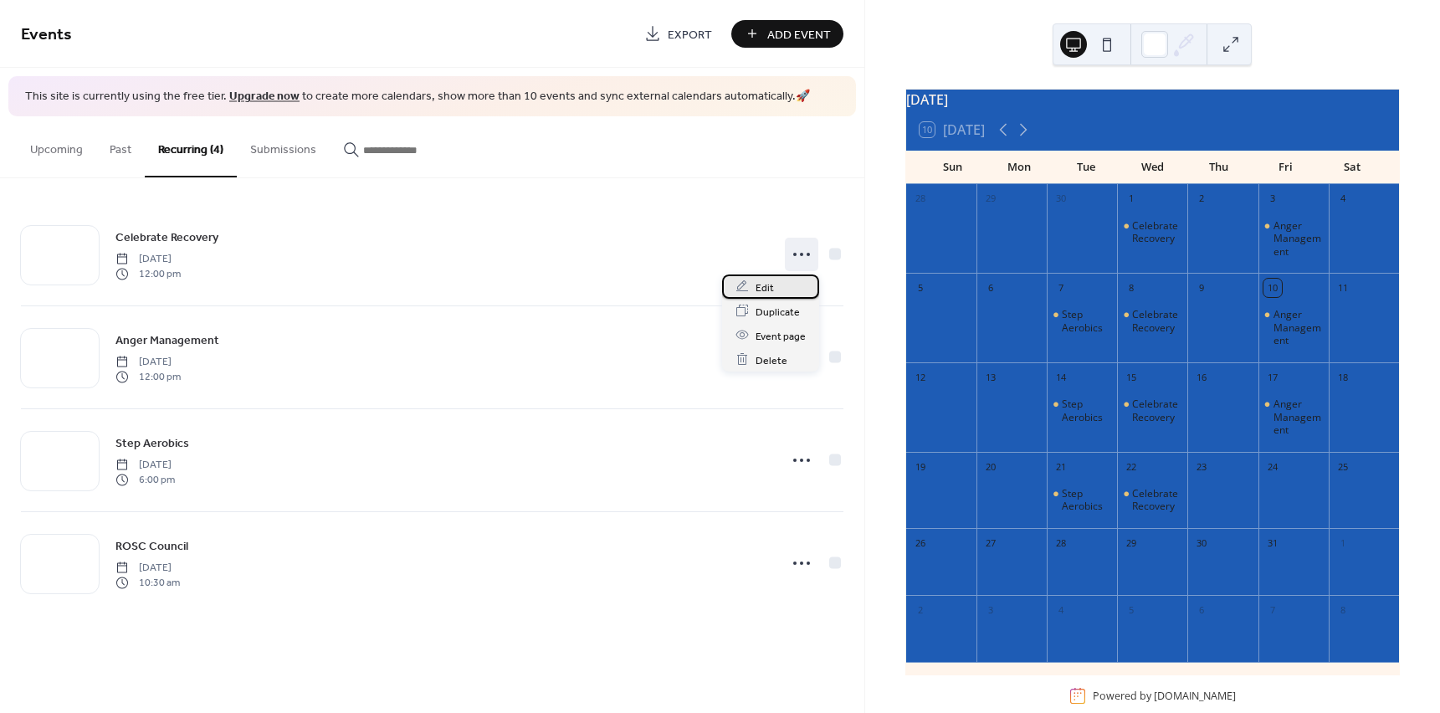
click at [791, 289] on div "Edit" at bounding box center [770, 287] width 97 height 24
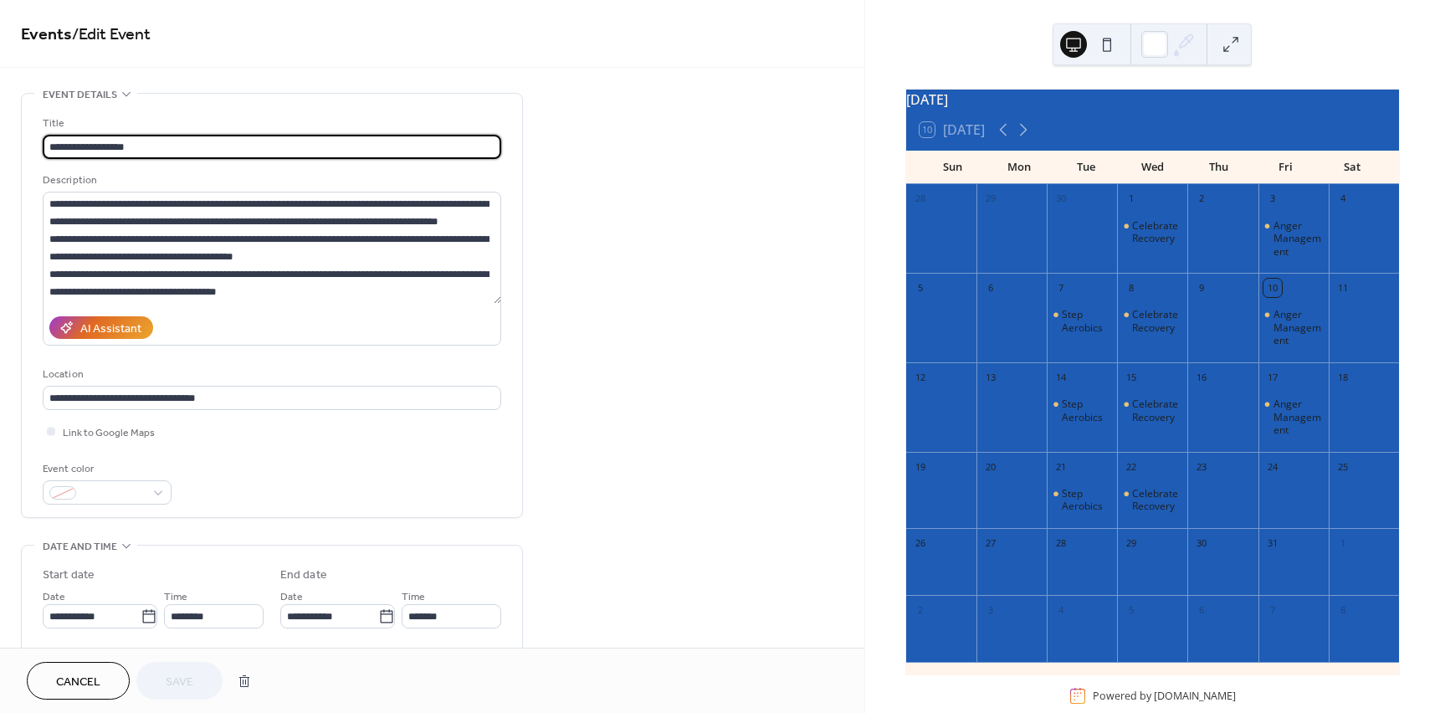
type input "**********"
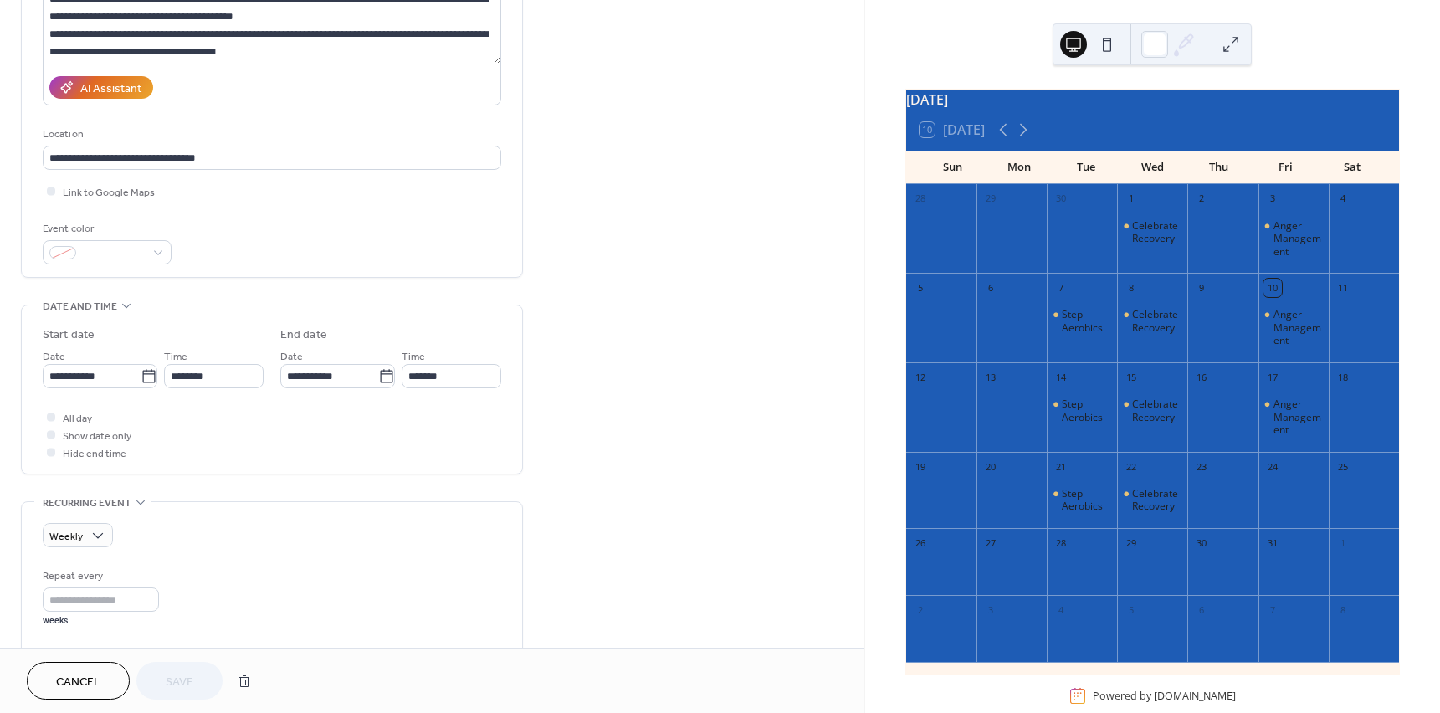
scroll to position [251, 0]
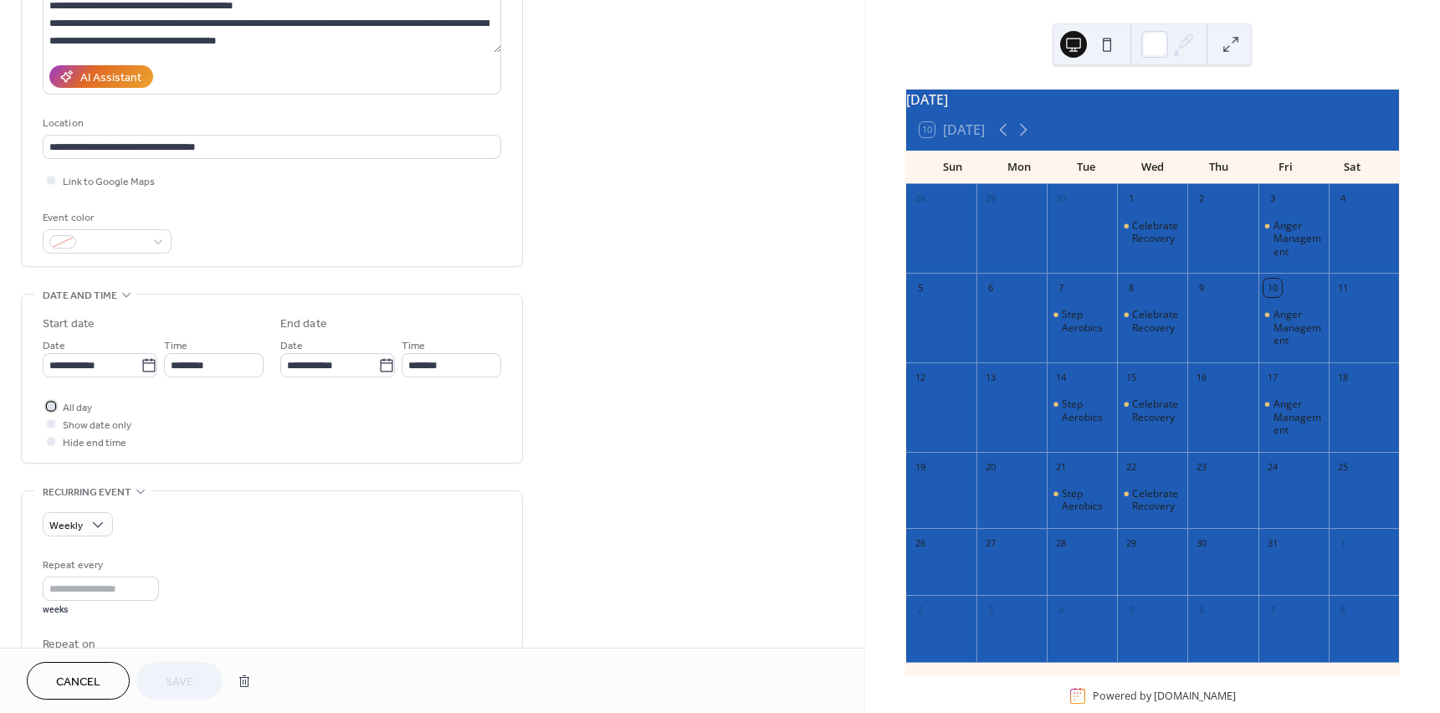
click at [74, 408] on span "All day" at bounding box center [77, 408] width 29 height 18
click at [70, 409] on span "All day" at bounding box center [77, 408] width 29 height 18
click at [76, 423] on span "Show date only" at bounding box center [97, 426] width 69 height 18
click at [93, 444] on span "Hide end time" at bounding box center [95, 443] width 64 height 18
click at [58, 440] on div at bounding box center [51, 441] width 17 height 17
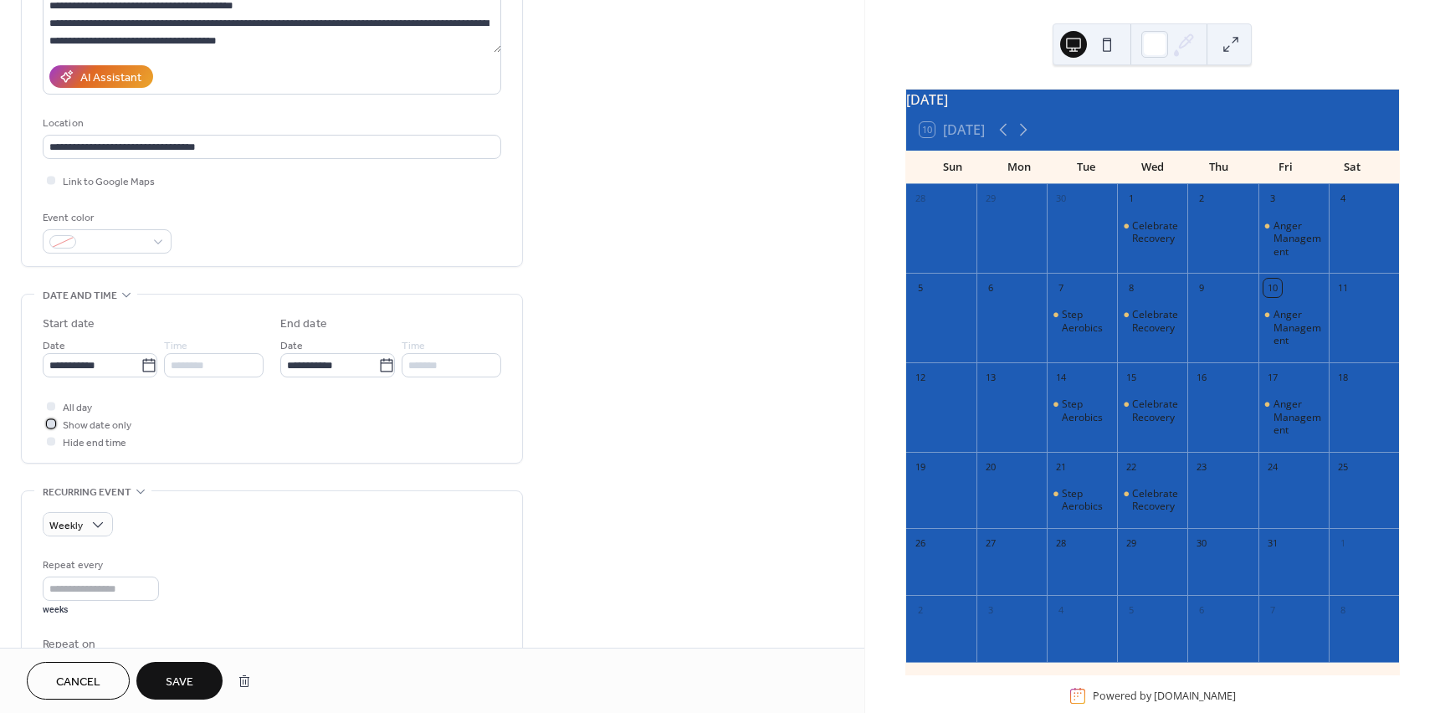
click at [80, 428] on span "Show date only" at bounding box center [97, 426] width 69 height 18
click at [74, 447] on span "Hide end time" at bounding box center [95, 443] width 64 height 18
click at [75, 444] on span "Hide end time" at bounding box center [95, 443] width 64 height 18
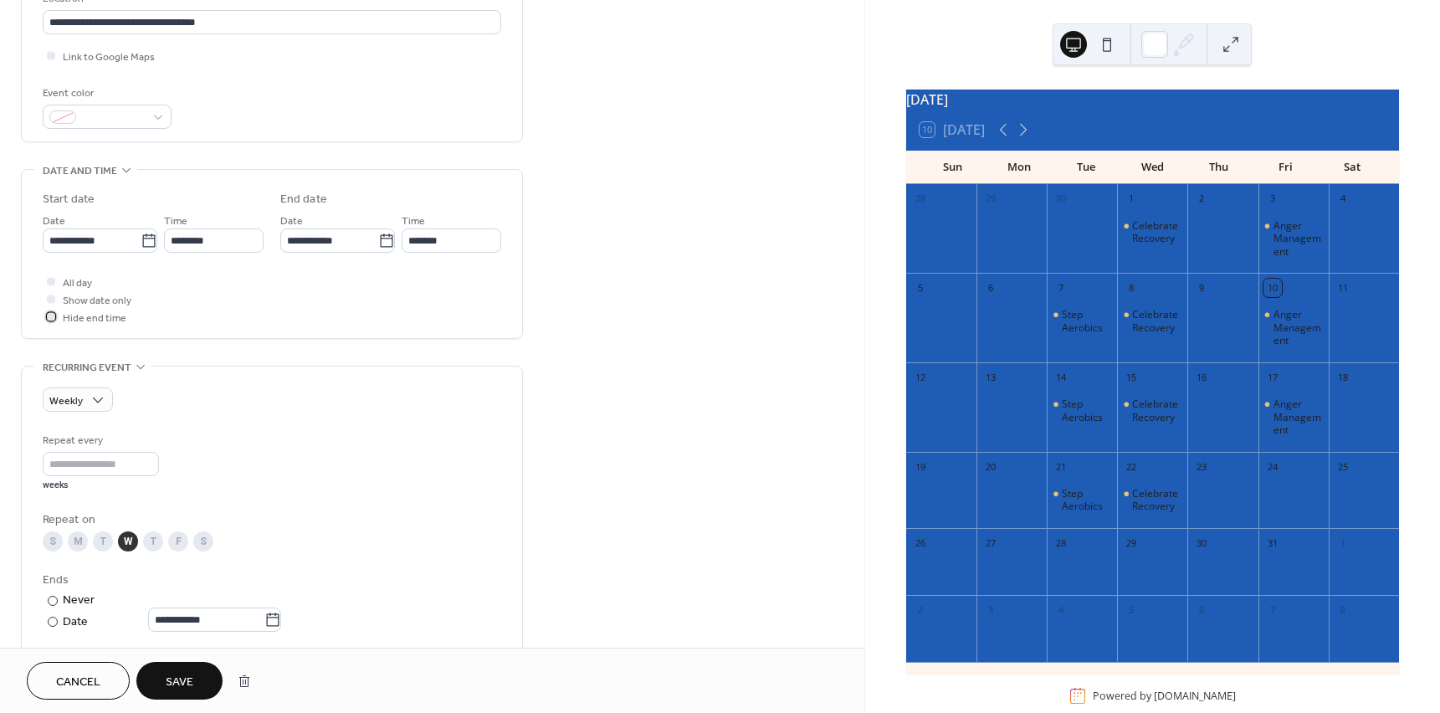
scroll to position [419, 0]
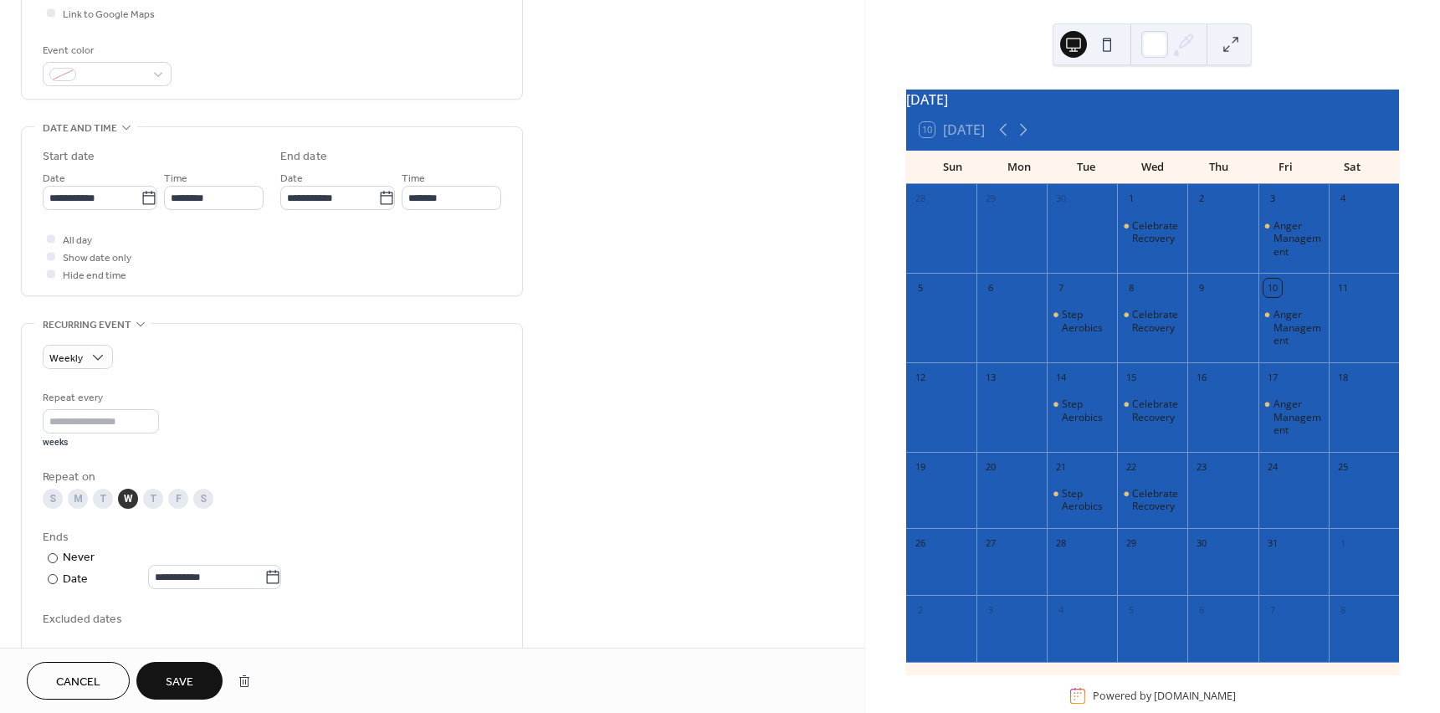
click at [140, 326] on icon at bounding box center [140, 323] width 13 height 13
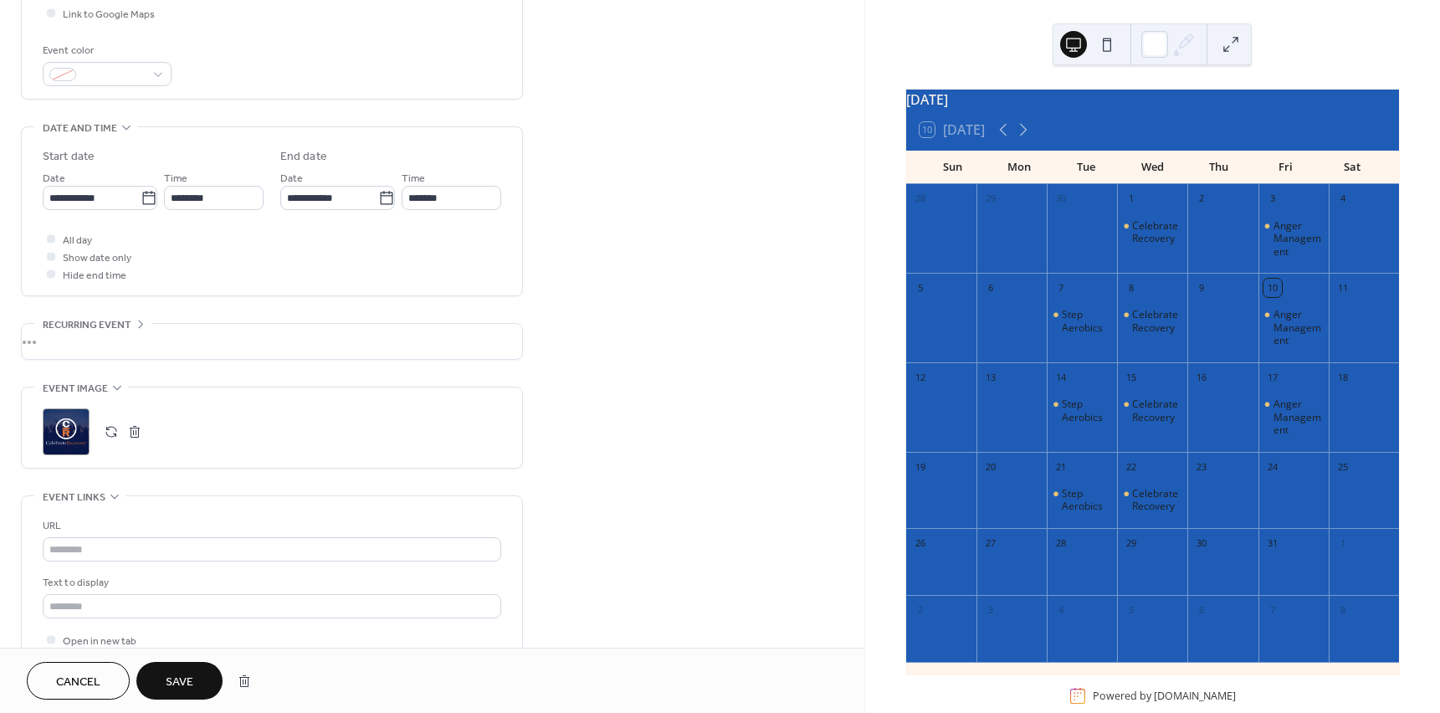
click at [140, 326] on div "•••" at bounding box center [272, 341] width 501 height 35
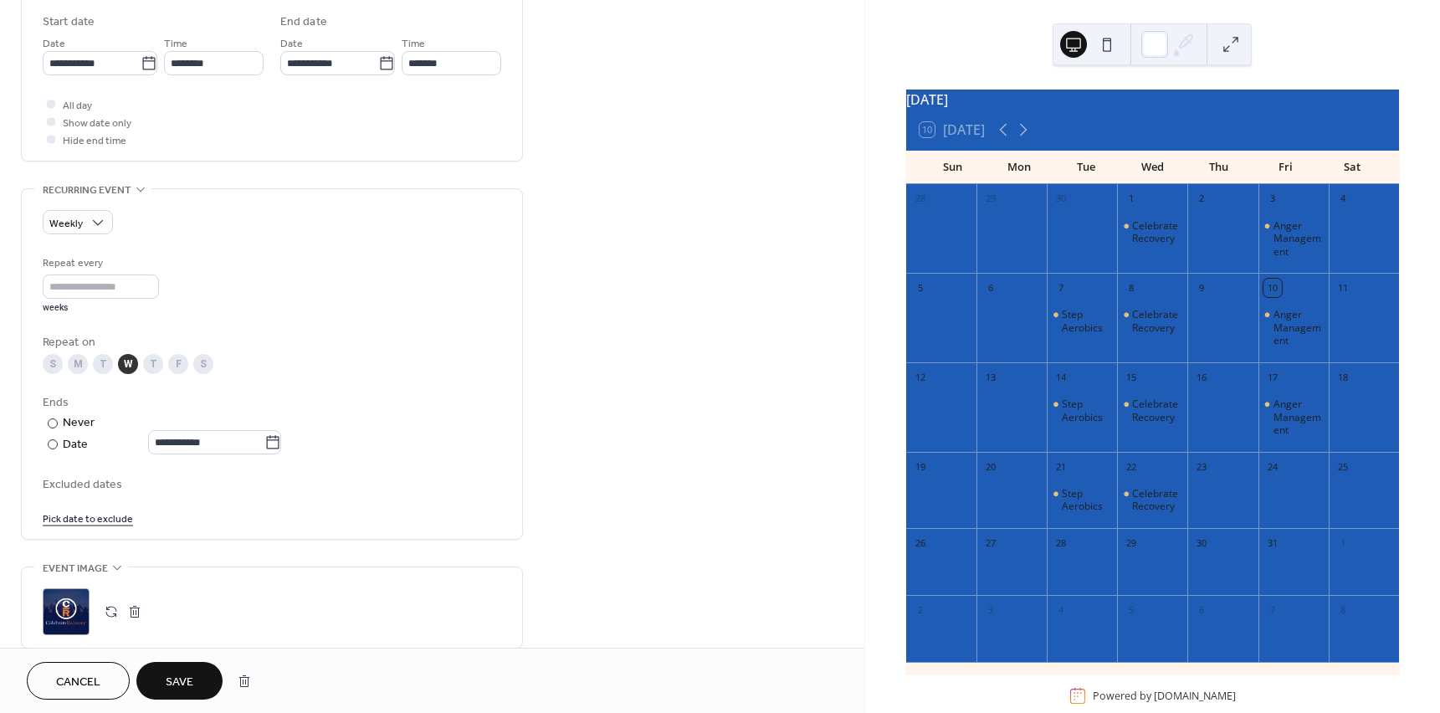
scroll to position [586, 0]
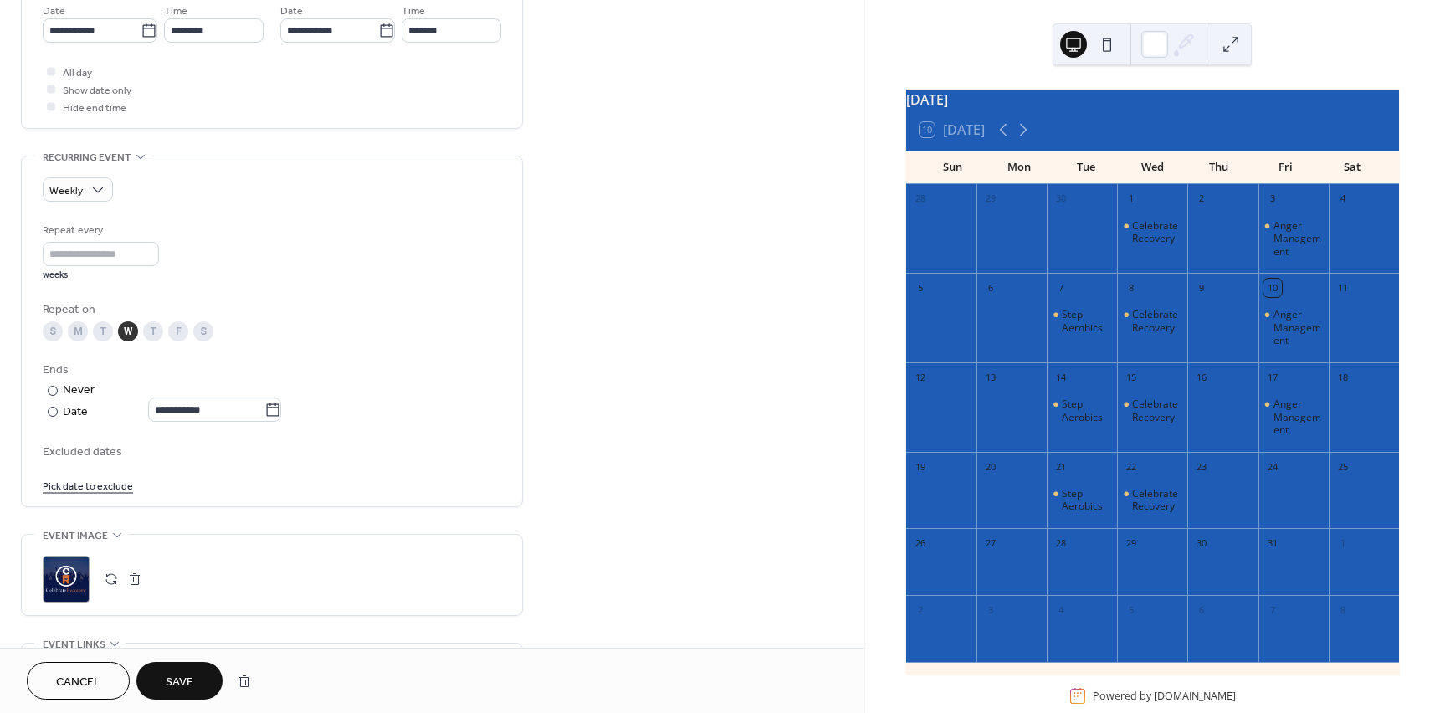
click at [130, 326] on div "W" at bounding box center [128, 331] width 20 height 20
click at [67, 391] on div "Never" at bounding box center [79, 391] width 33 height 18
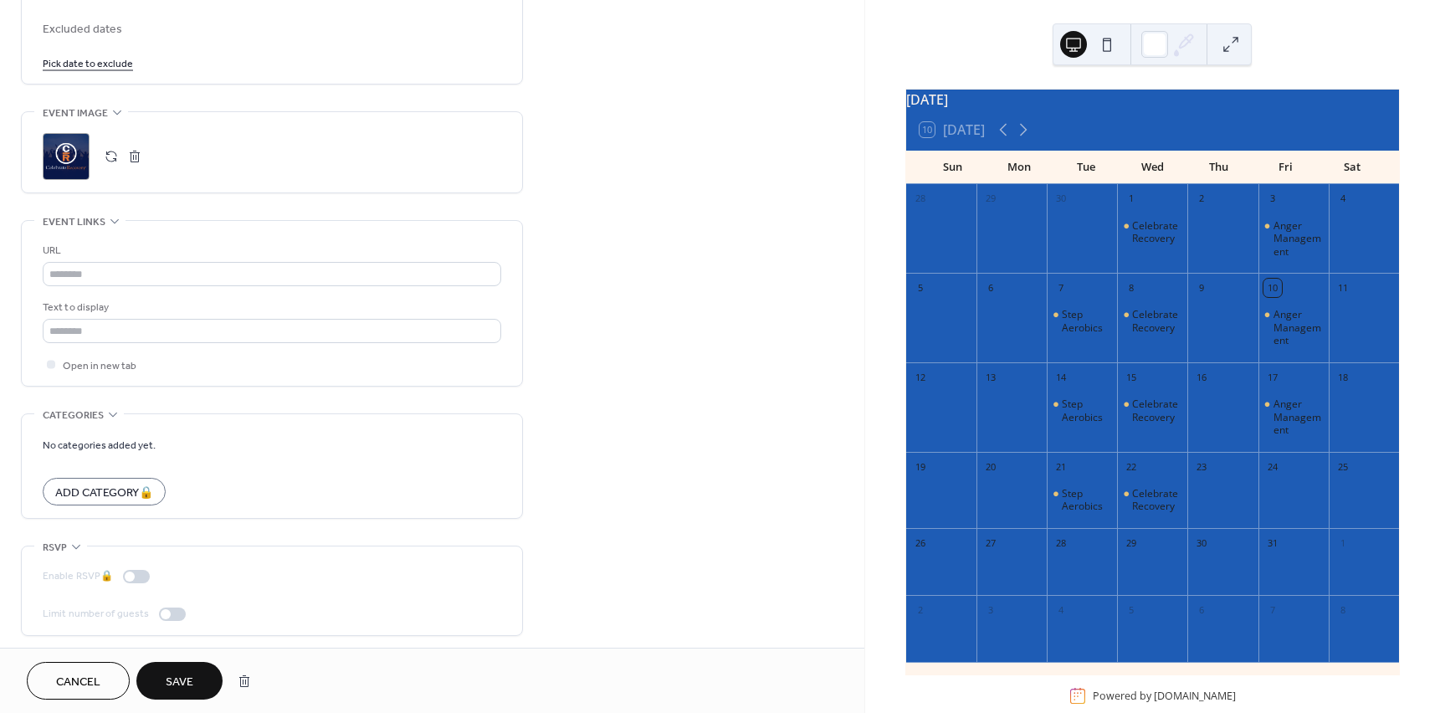
scroll to position [1014, 0]
click at [180, 697] on button "Save" at bounding box center [179, 681] width 86 height 38
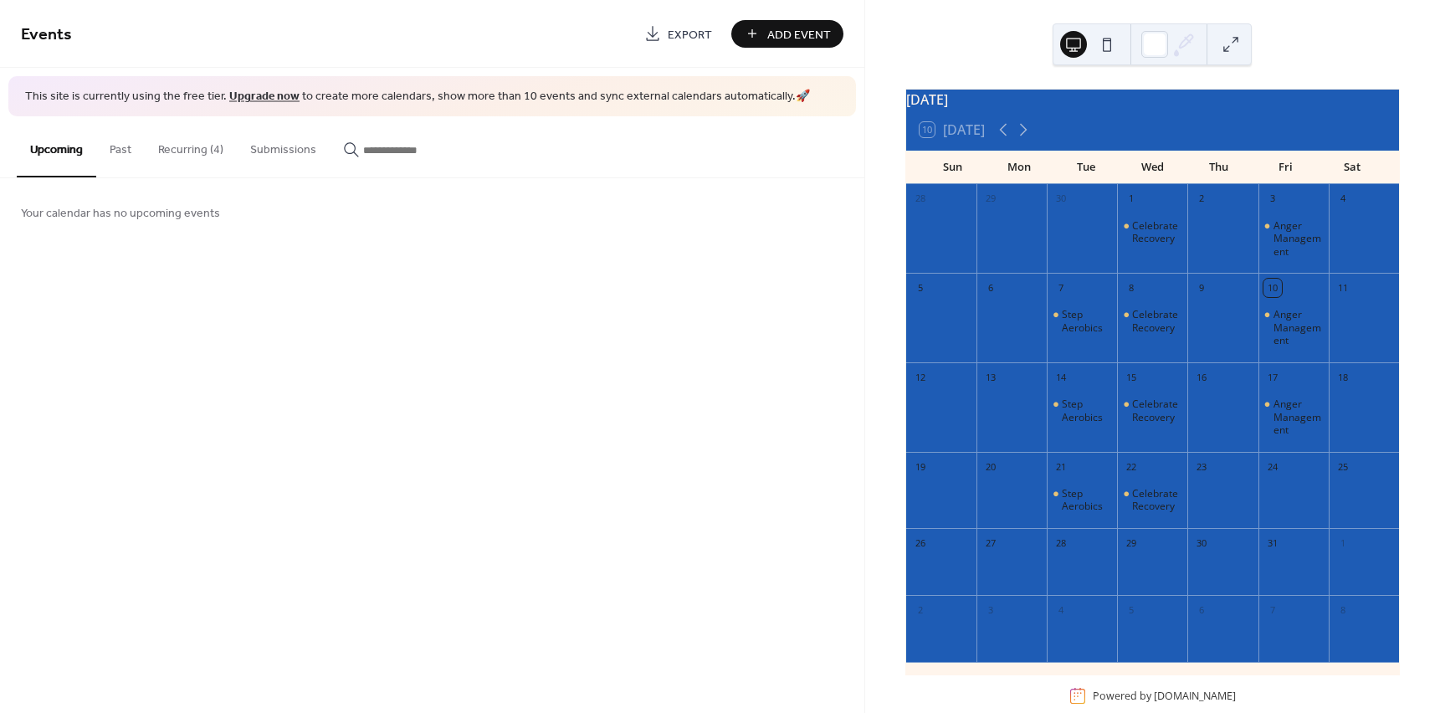
click at [1153, 555] on div "29" at bounding box center [1152, 541] width 70 height 27
click at [1153, 512] on div "Celebrate Recovery" at bounding box center [1156, 500] width 49 height 26
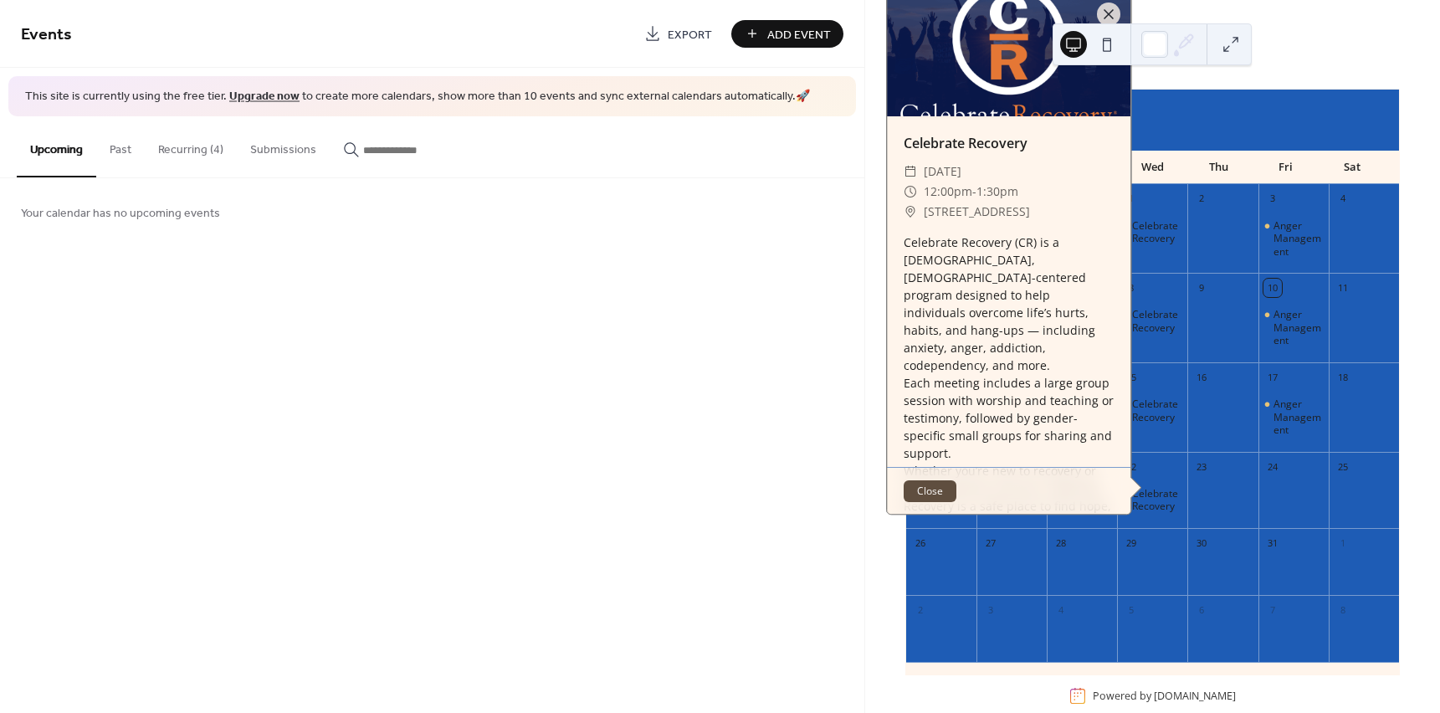
click at [933, 502] on button "Close" at bounding box center [930, 491] width 53 height 22
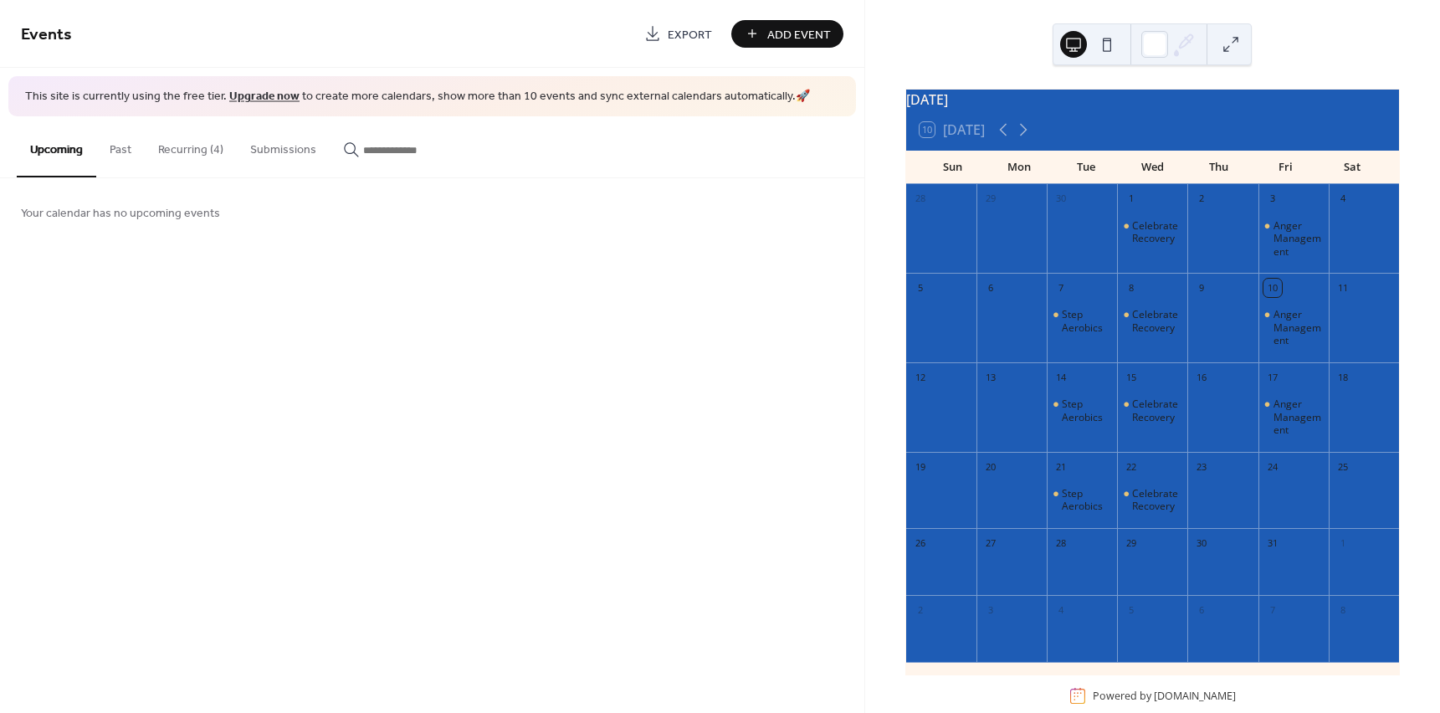
click at [1165, 583] on div at bounding box center [1152, 572] width 70 height 34
click at [1132, 494] on div "Celebrate Recovery" at bounding box center [1152, 501] width 70 height 44
click at [1151, 522] on div "Celebrate Recovery" at bounding box center [1152, 501] width 70 height 44
click at [1152, 513] on div "Celebrate Recovery" at bounding box center [1156, 500] width 49 height 26
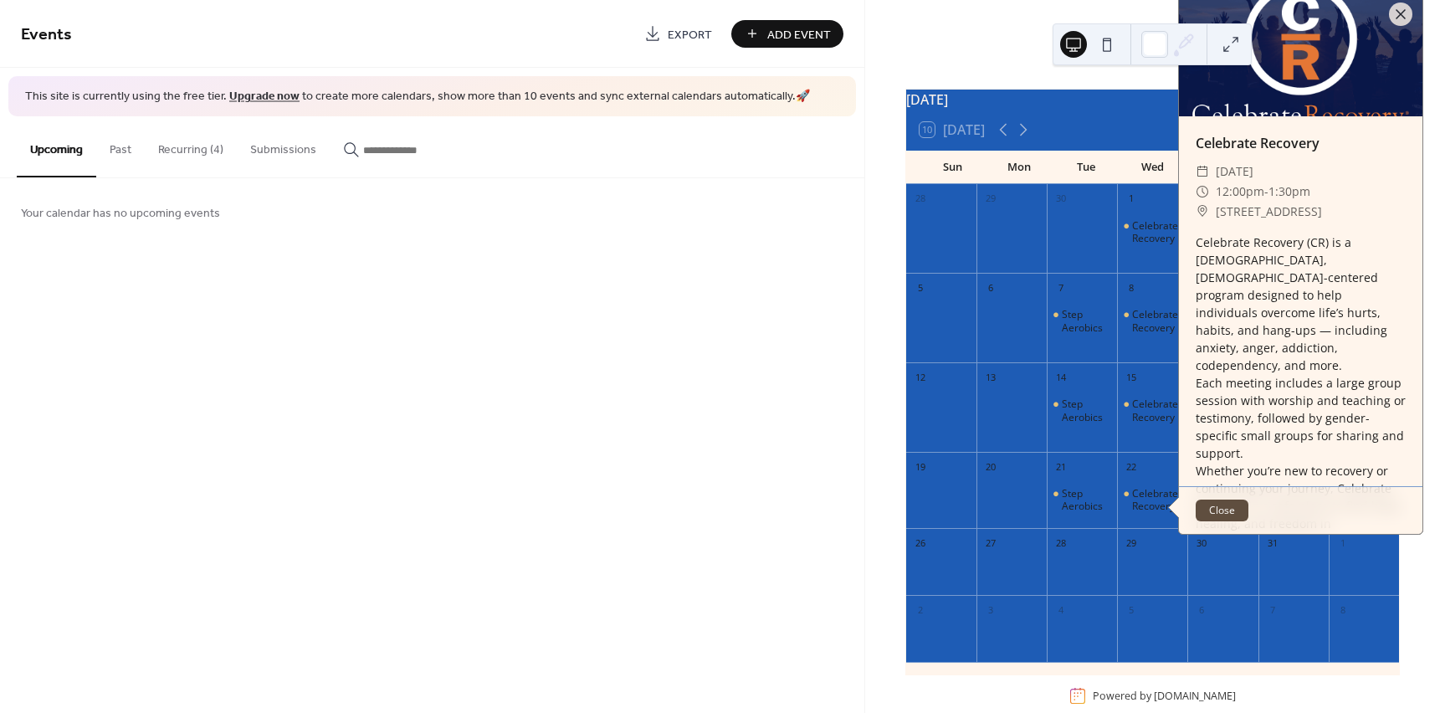
click at [1203, 521] on button "Close" at bounding box center [1222, 511] width 53 height 22
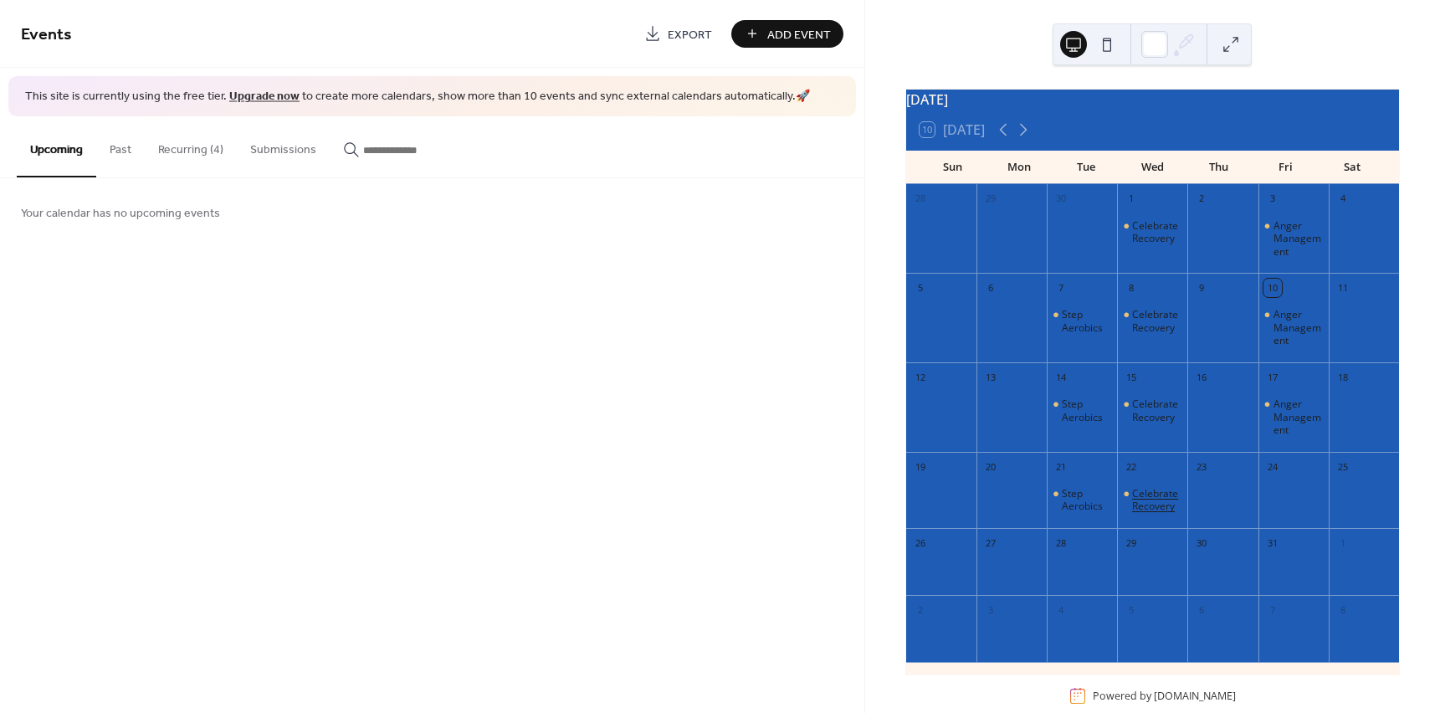
drag, startPoint x: 1155, startPoint y: 521, endPoint x: 1143, endPoint y: 532, distance: 17.2
click at [1143, 513] on div "Celebrate Recovery" at bounding box center [1156, 500] width 49 height 26
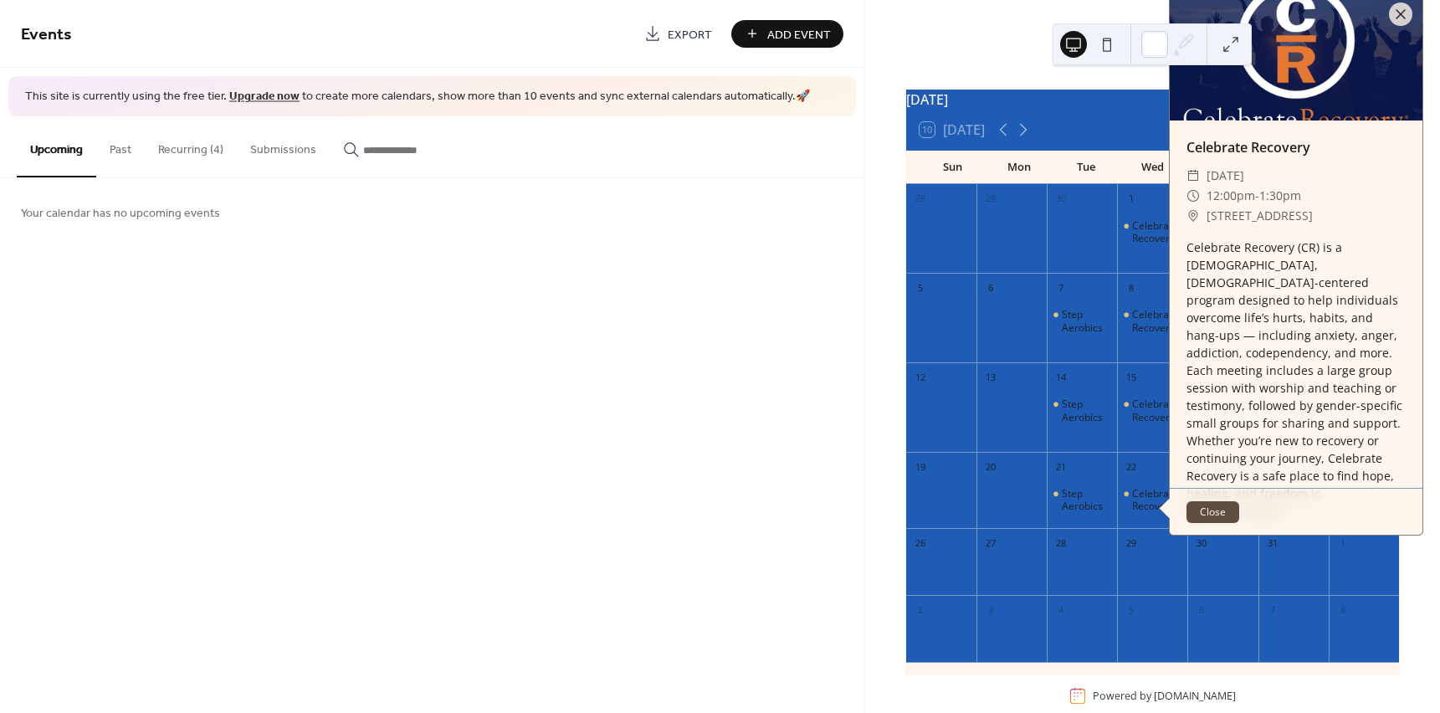
click at [1140, 552] on div "29" at bounding box center [1131, 543] width 18 height 18
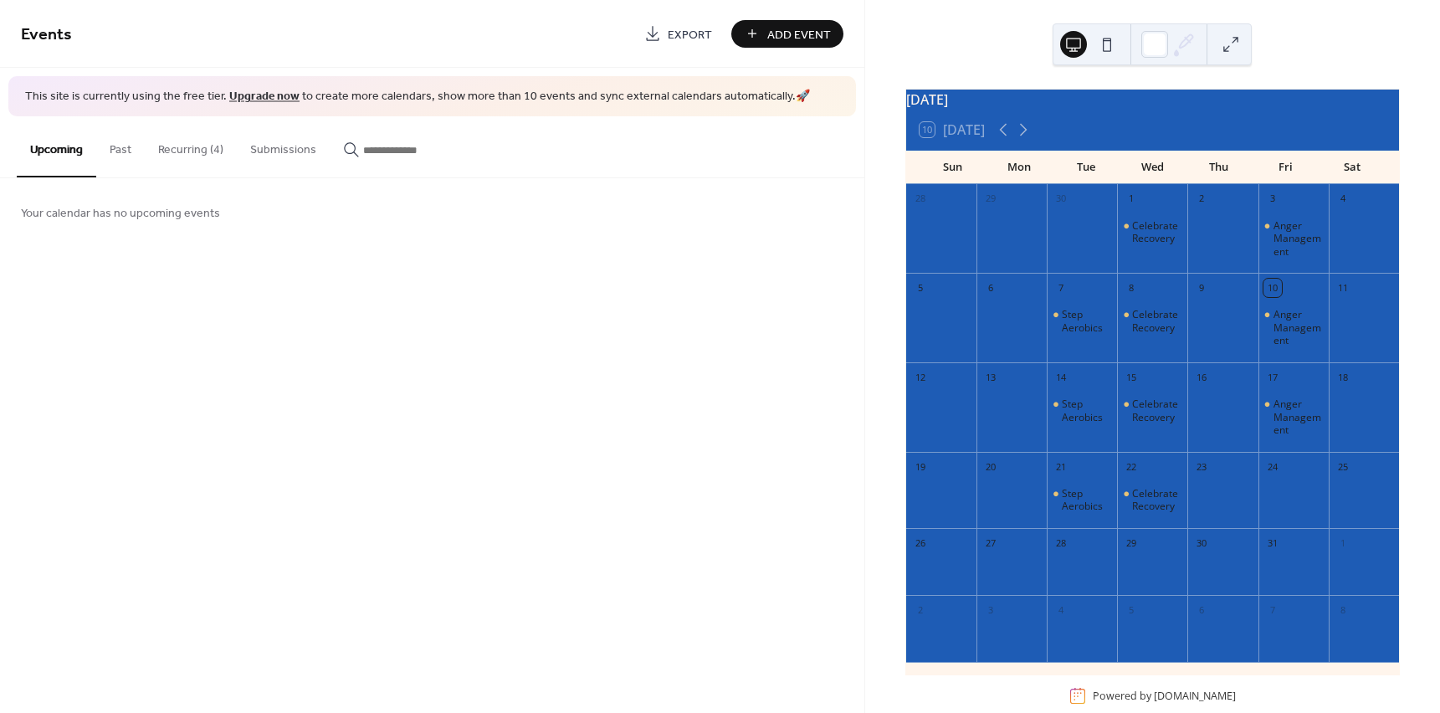
click at [1157, 589] on div at bounding box center [1152, 572] width 70 height 34
click at [210, 157] on button "Recurring (4)" at bounding box center [191, 145] width 92 height 59
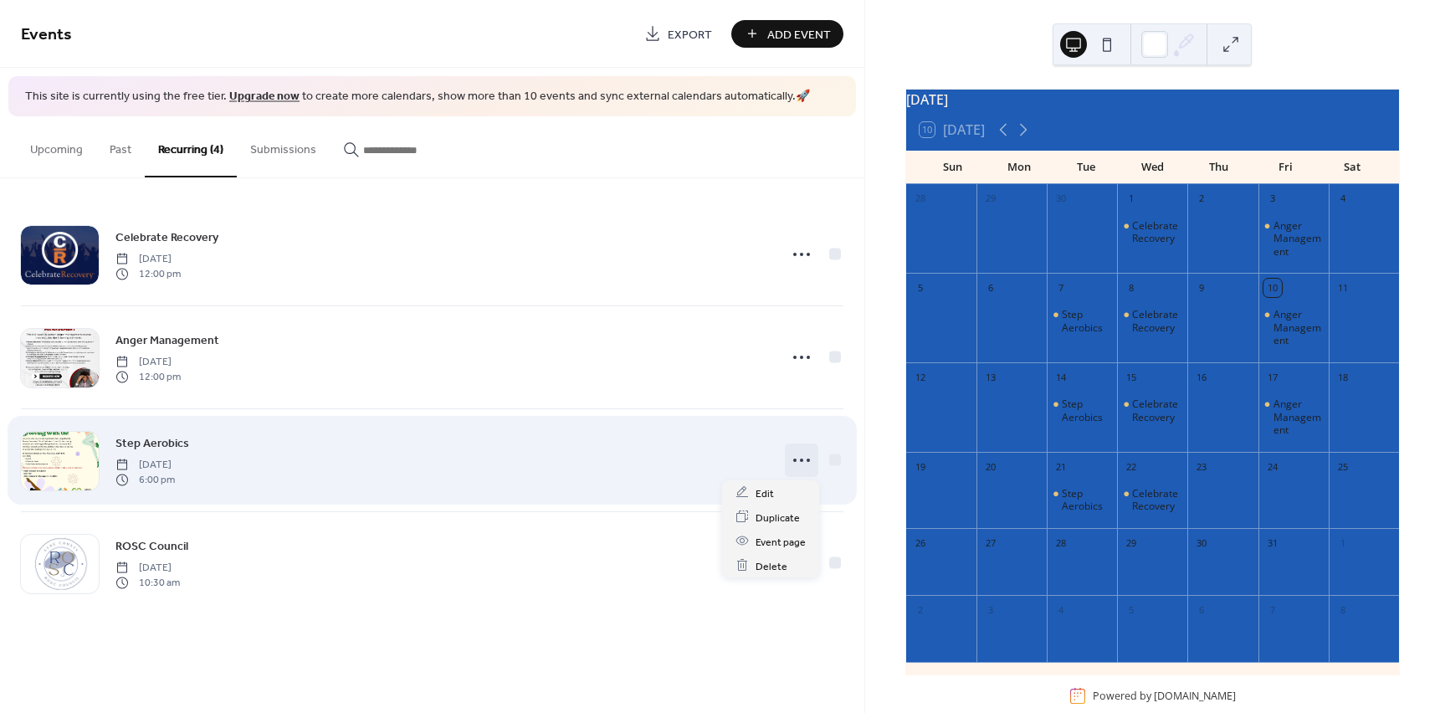
click at [799, 463] on icon at bounding box center [801, 460] width 27 height 27
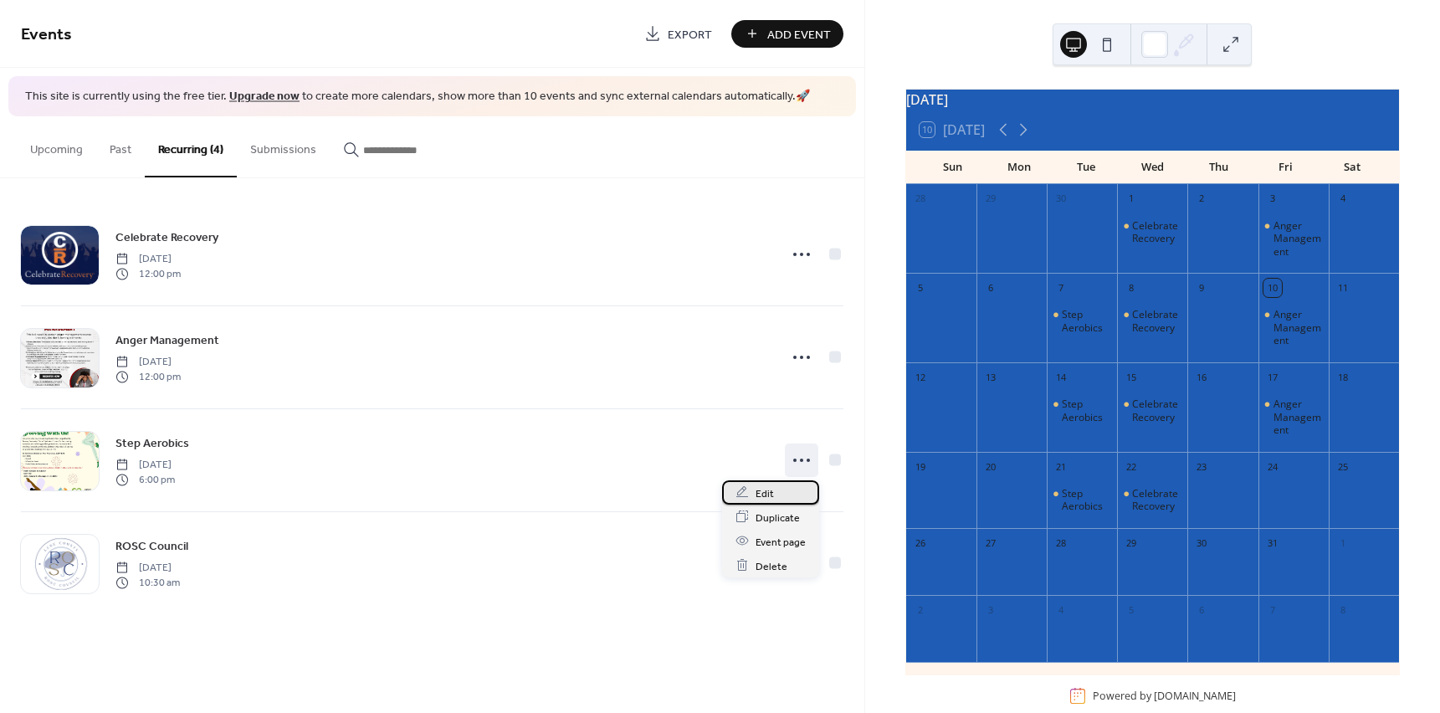
click at [778, 494] on div "Edit" at bounding box center [770, 492] width 97 height 24
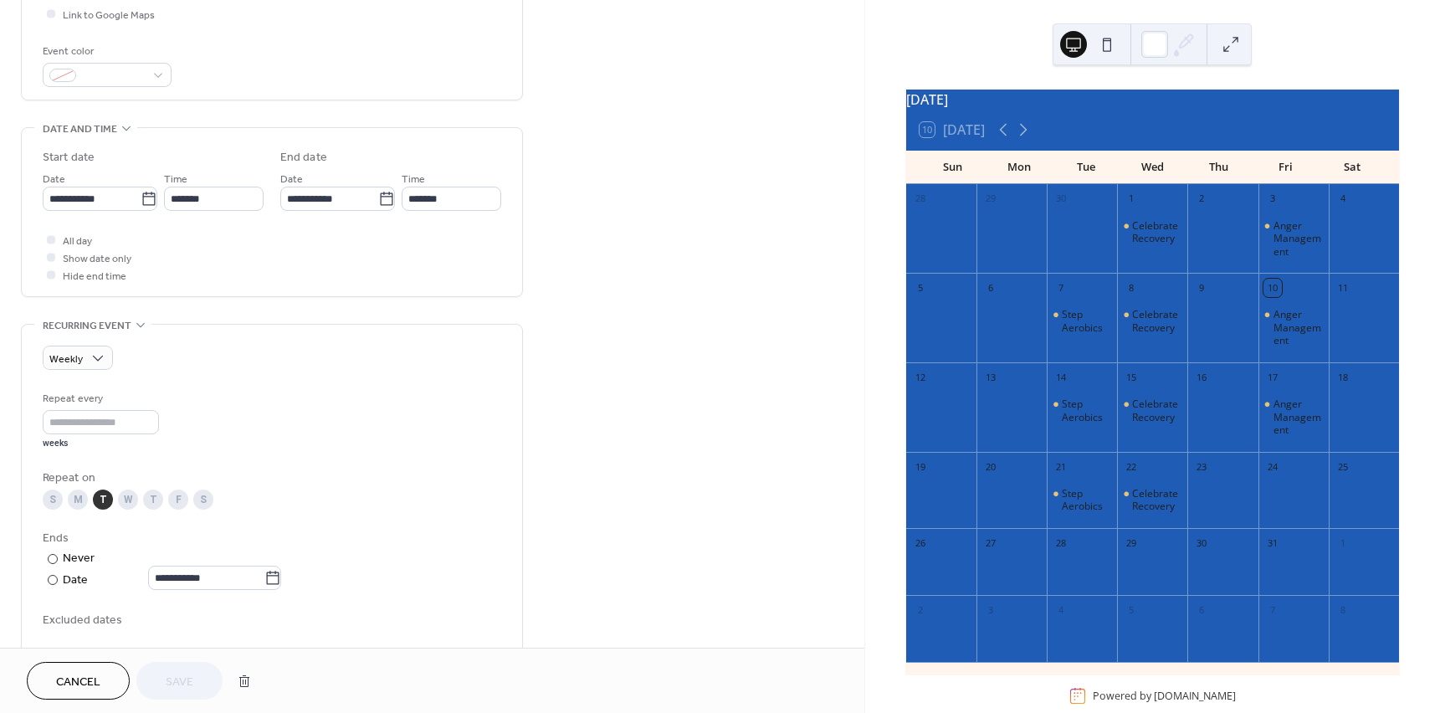
scroll to position [419, 0]
click at [243, 577] on input "**********" at bounding box center [206, 577] width 116 height 24
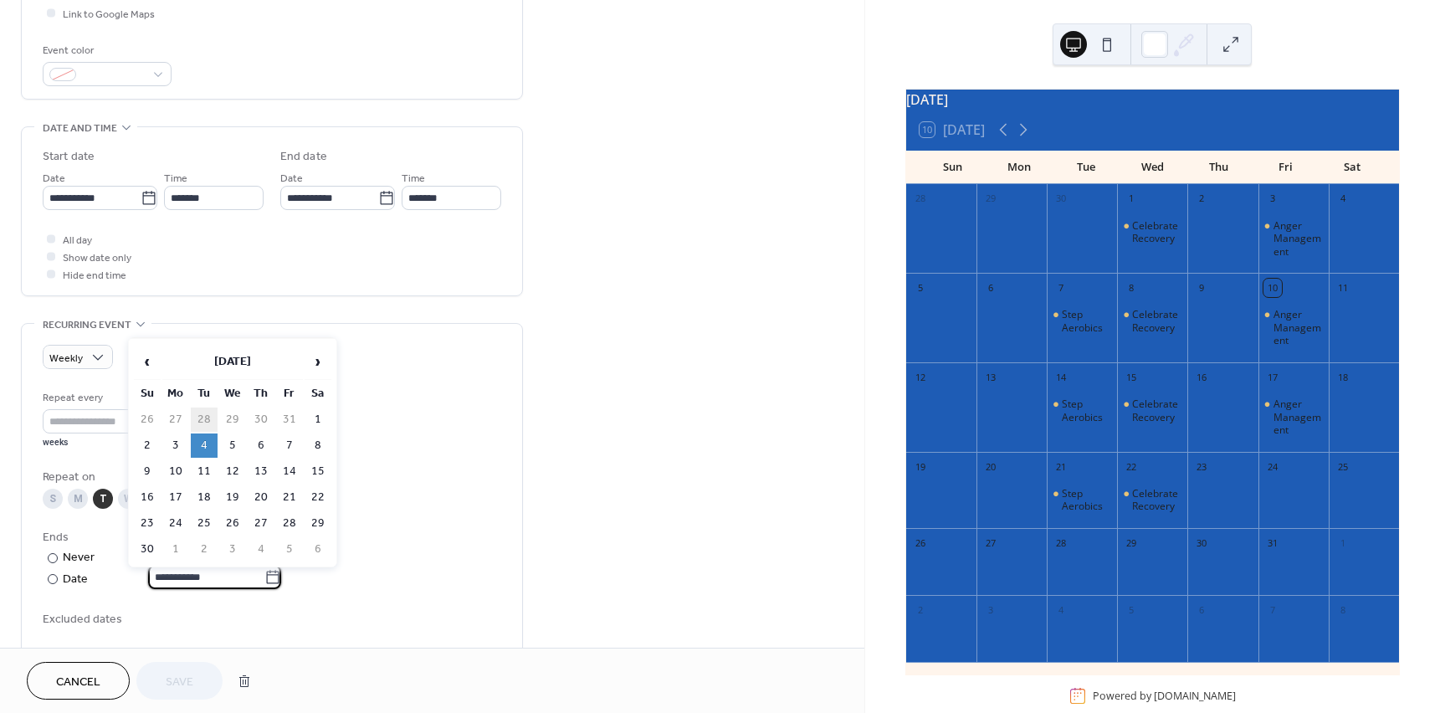
click at [201, 419] on td "28" at bounding box center [204, 420] width 27 height 24
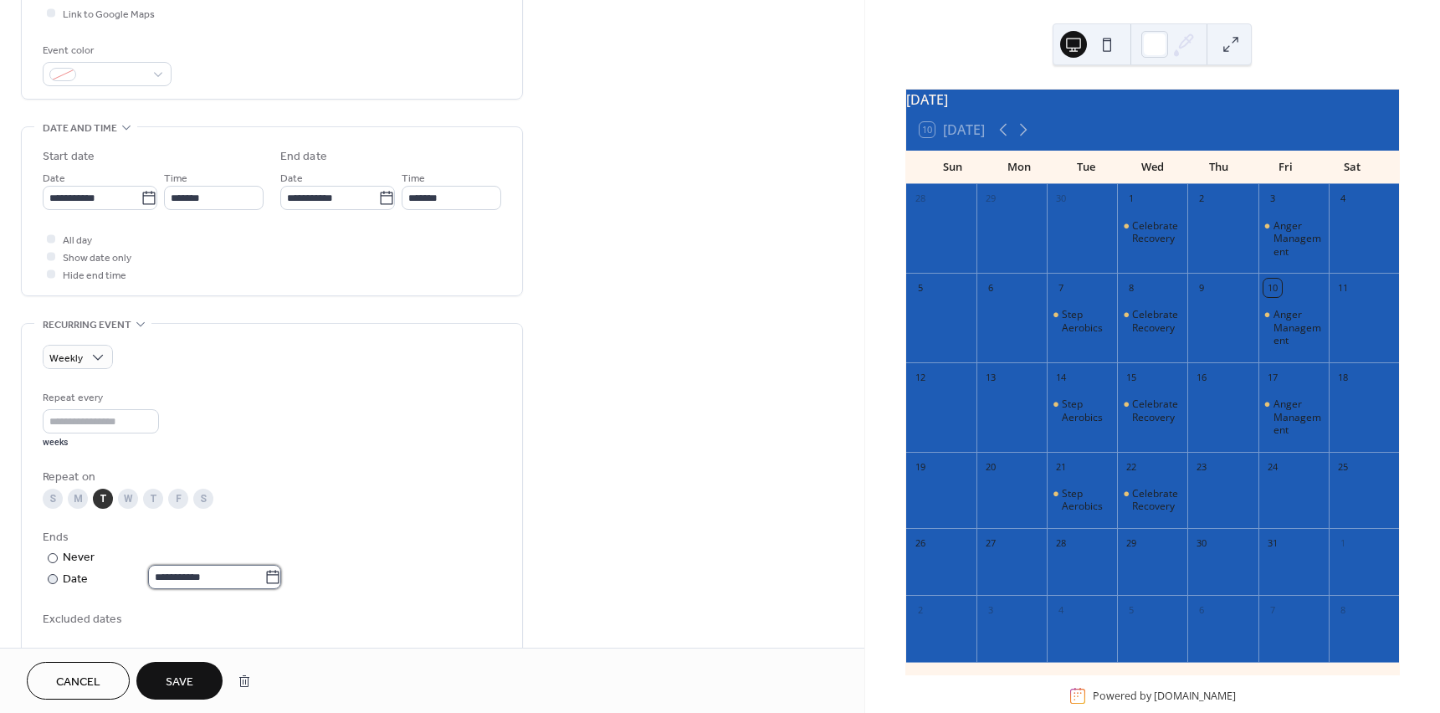
click at [252, 574] on input "**********" at bounding box center [206, 577] width 116 height 24
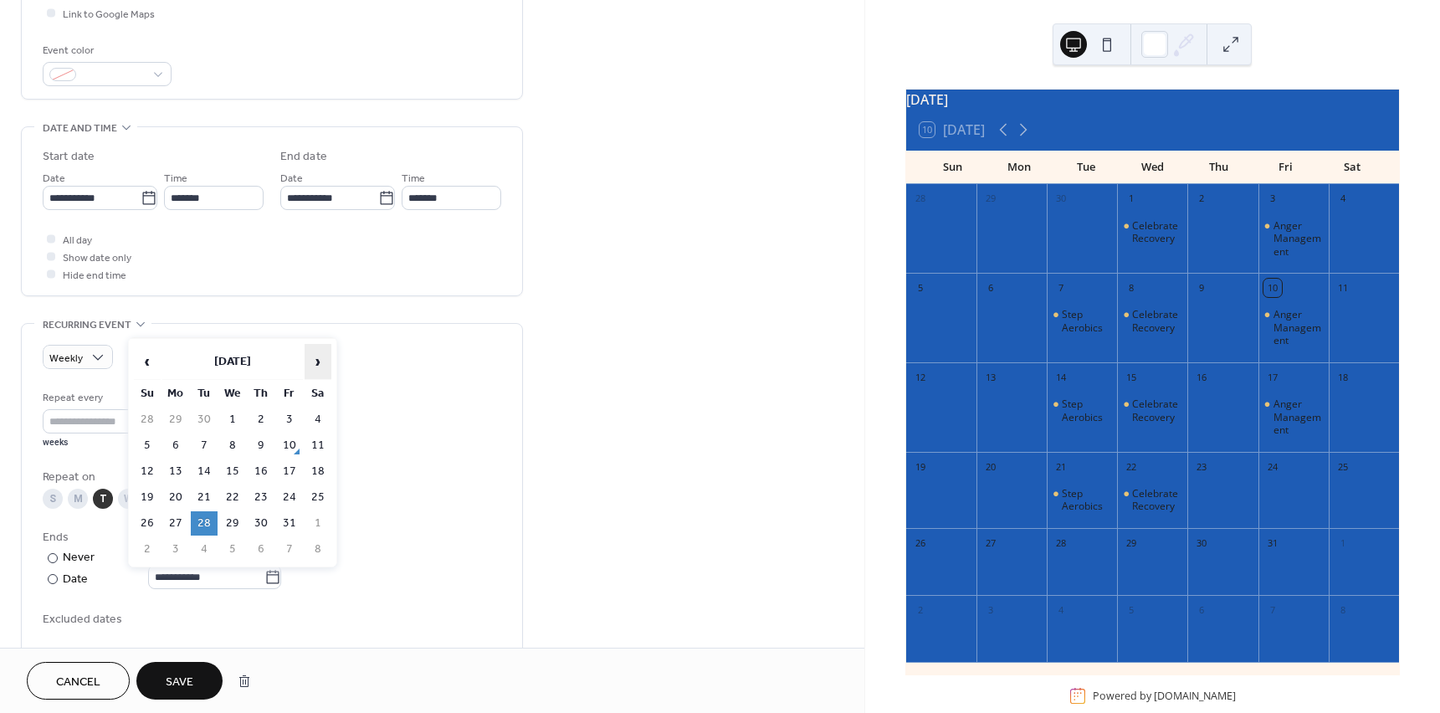
click at [321, 362] on span "›" at bounding box center [318, 361] width 25 height 33
click at [198, 448] on td "4" at bounding box center [204, 446] width 27 height 24
type input "**********"
click at [485, 588] on div "**********" at bounding box center [272, 559] width 459 height 60
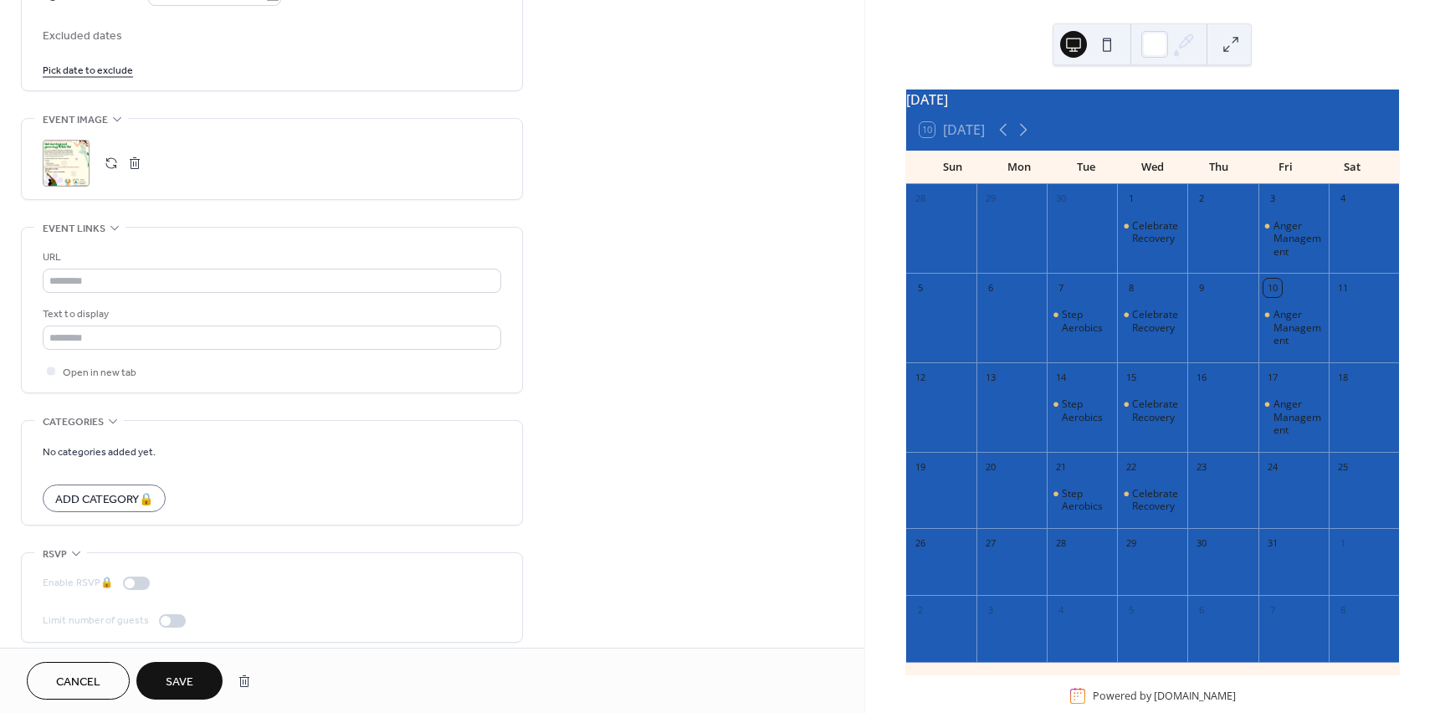
scroll to position [1014, 0]
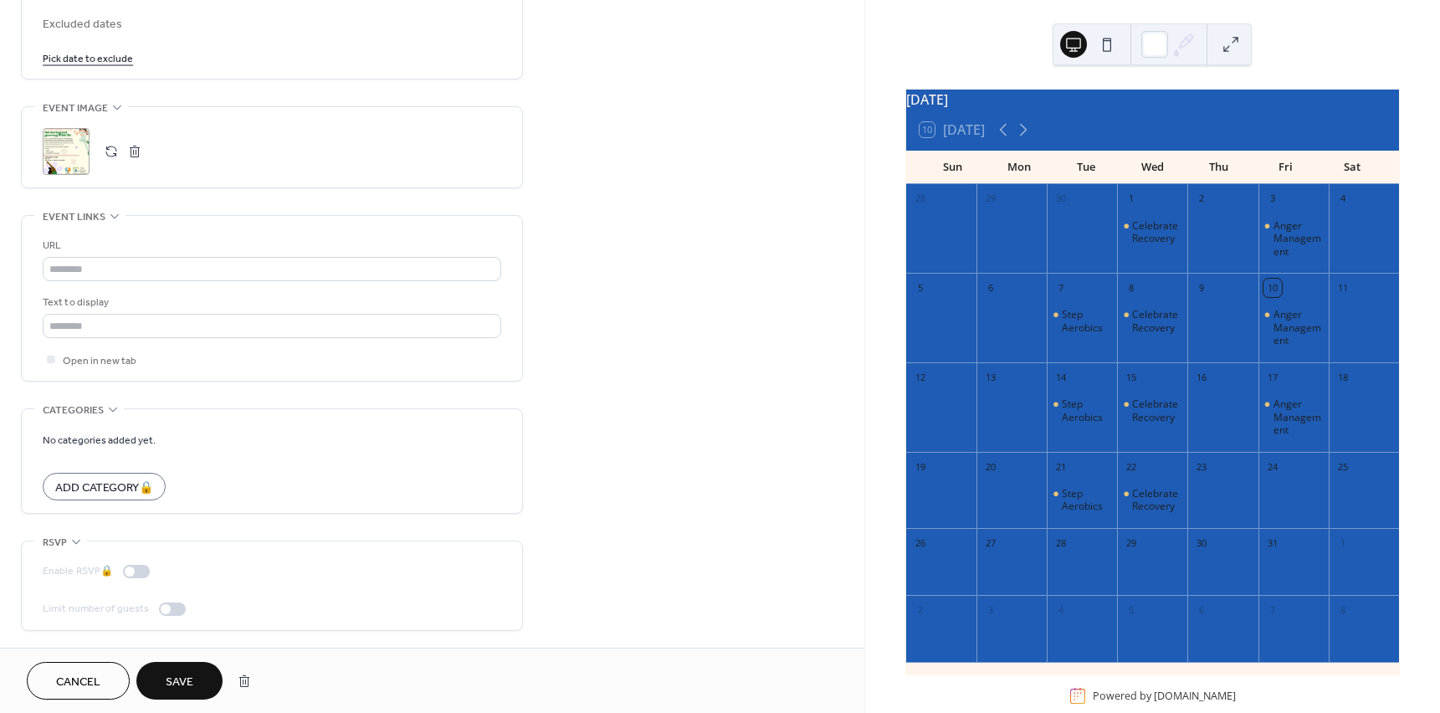
click at [172, 680] on span "Save" at bounding box center [180, 683] width 28 height 18
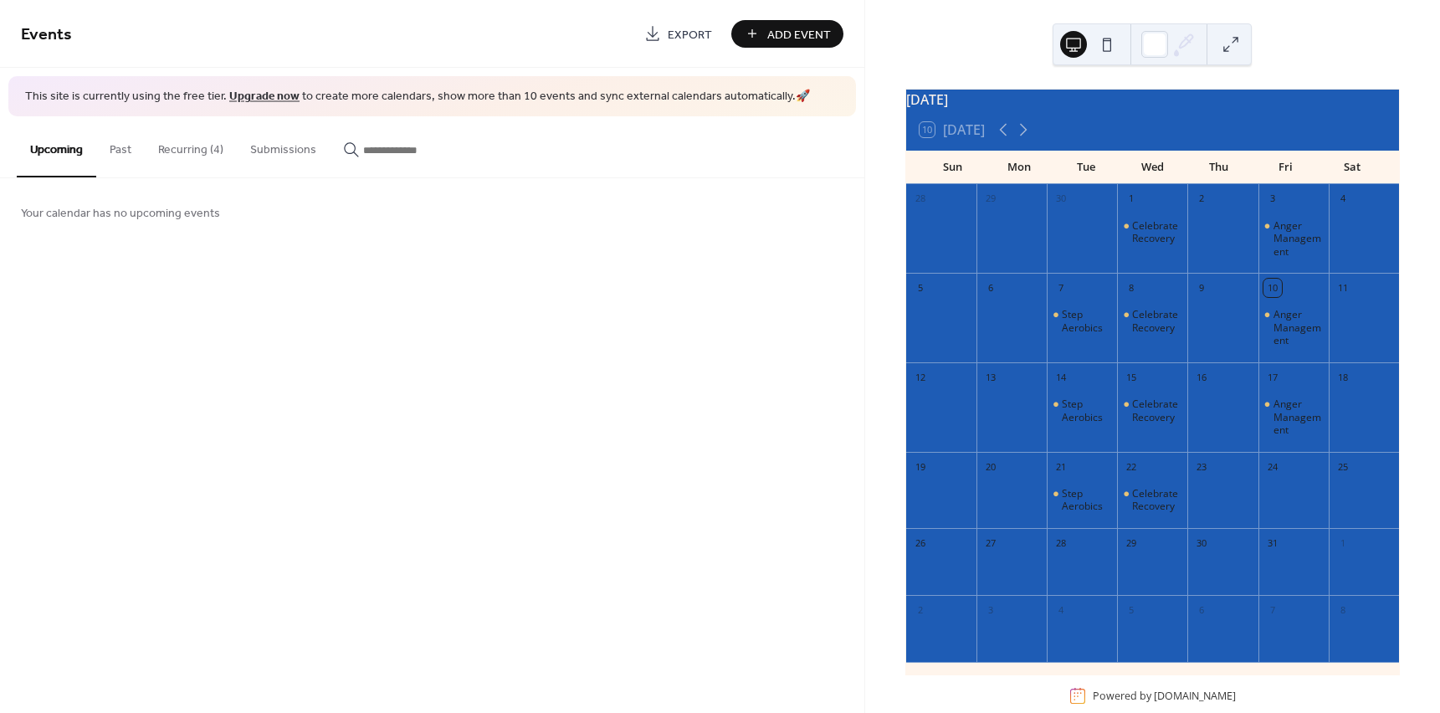
click at [186, 144] on button "Recurring (4)" at bounding box center [191, 145] width 92 height 59
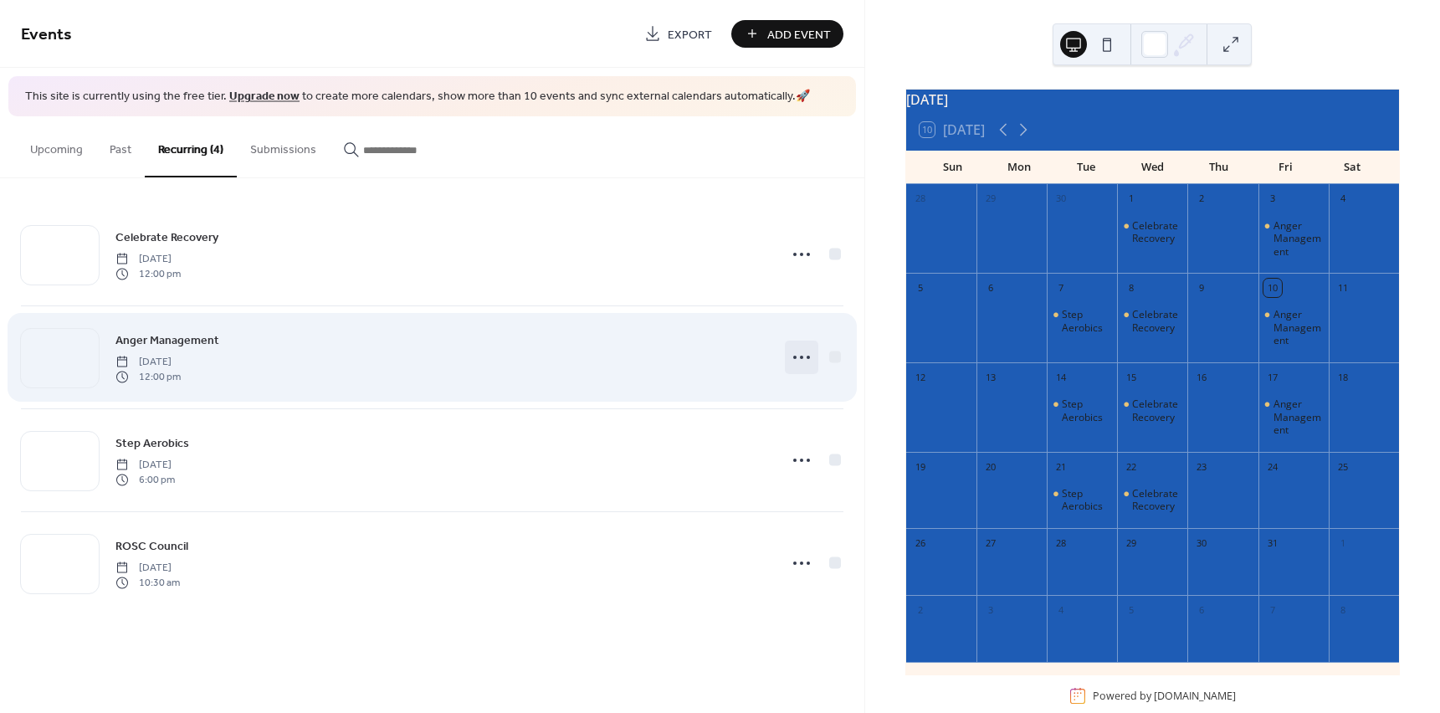
click at [808, 357] on circle at bounding box center [808, 357] width 3 height 3
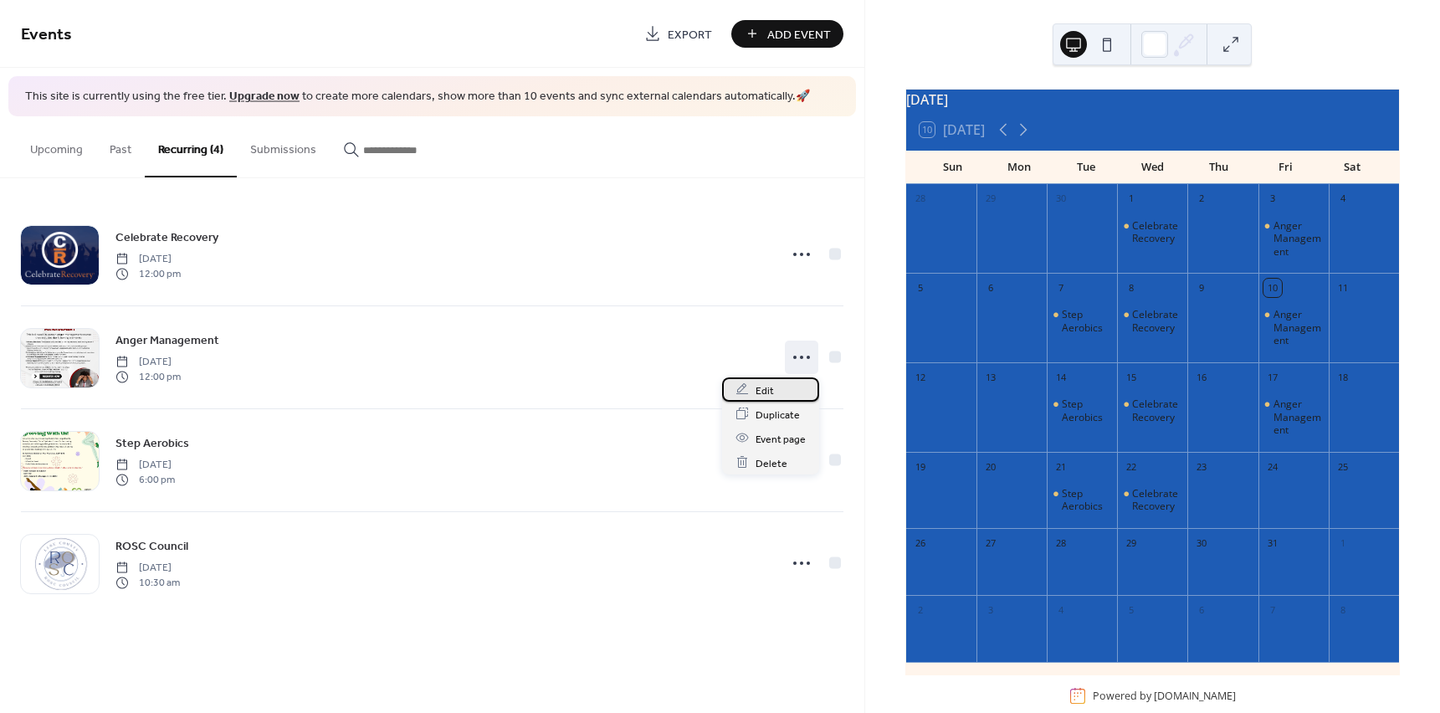
click at [787, 396] on div "Edit" at bounding box center [770, 389] width 97 height 24
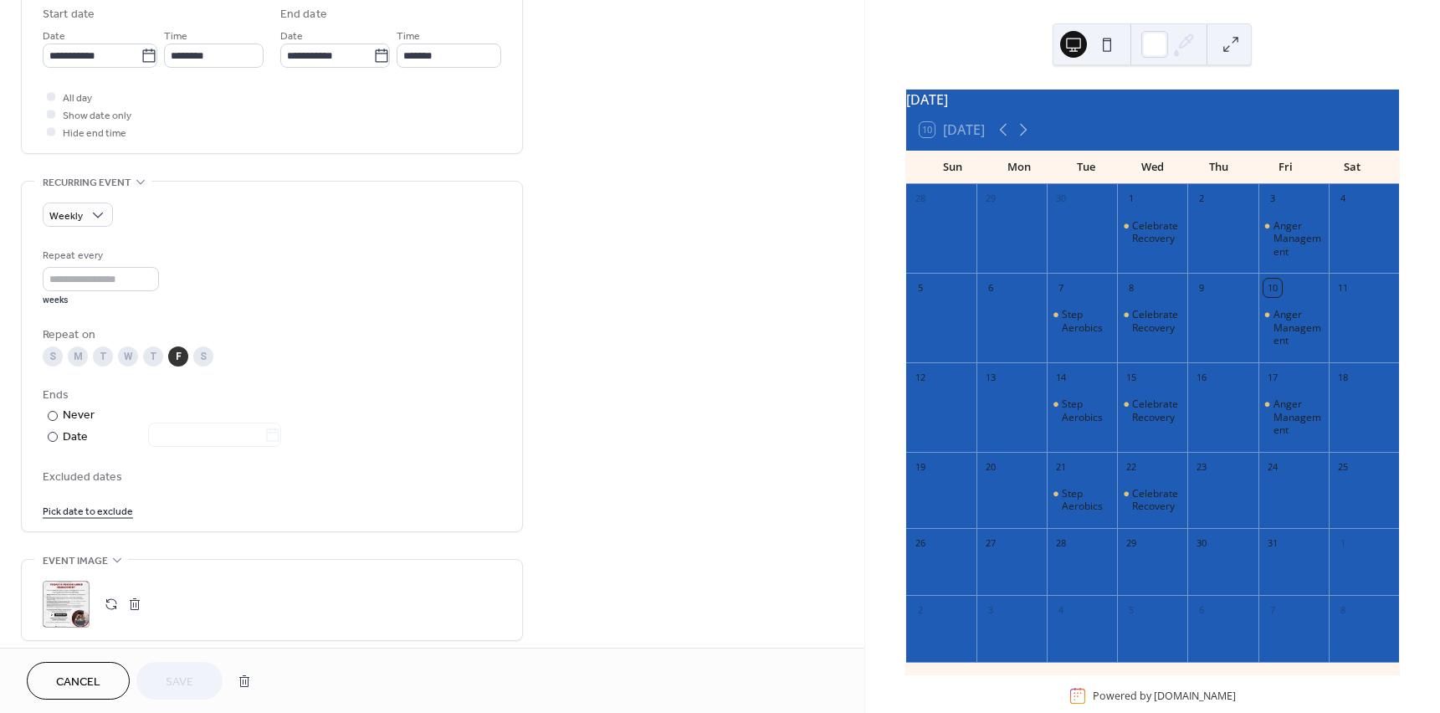
scroll to position [670, 0]
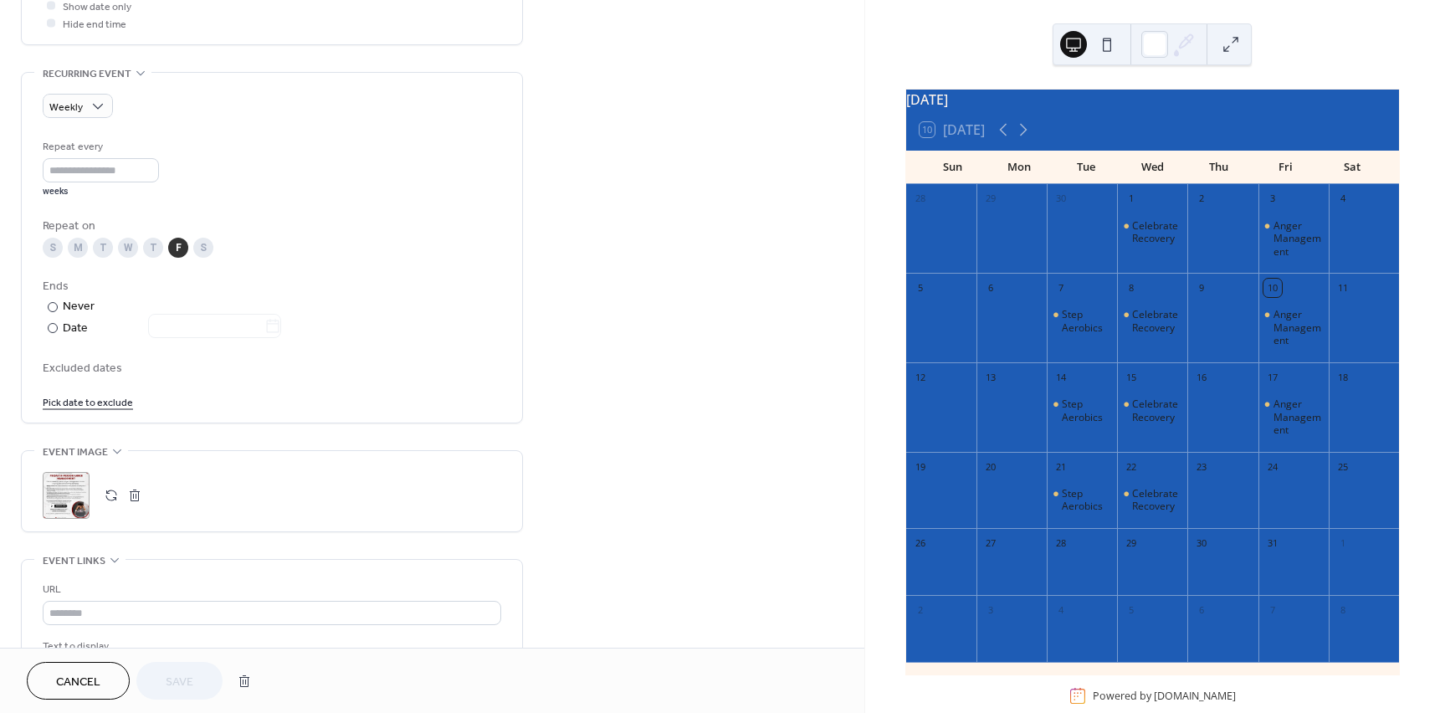
click at [374, 322] on div "Ends ​ Never ​ Date" at bounding box center [272, 308] width 459 height 60
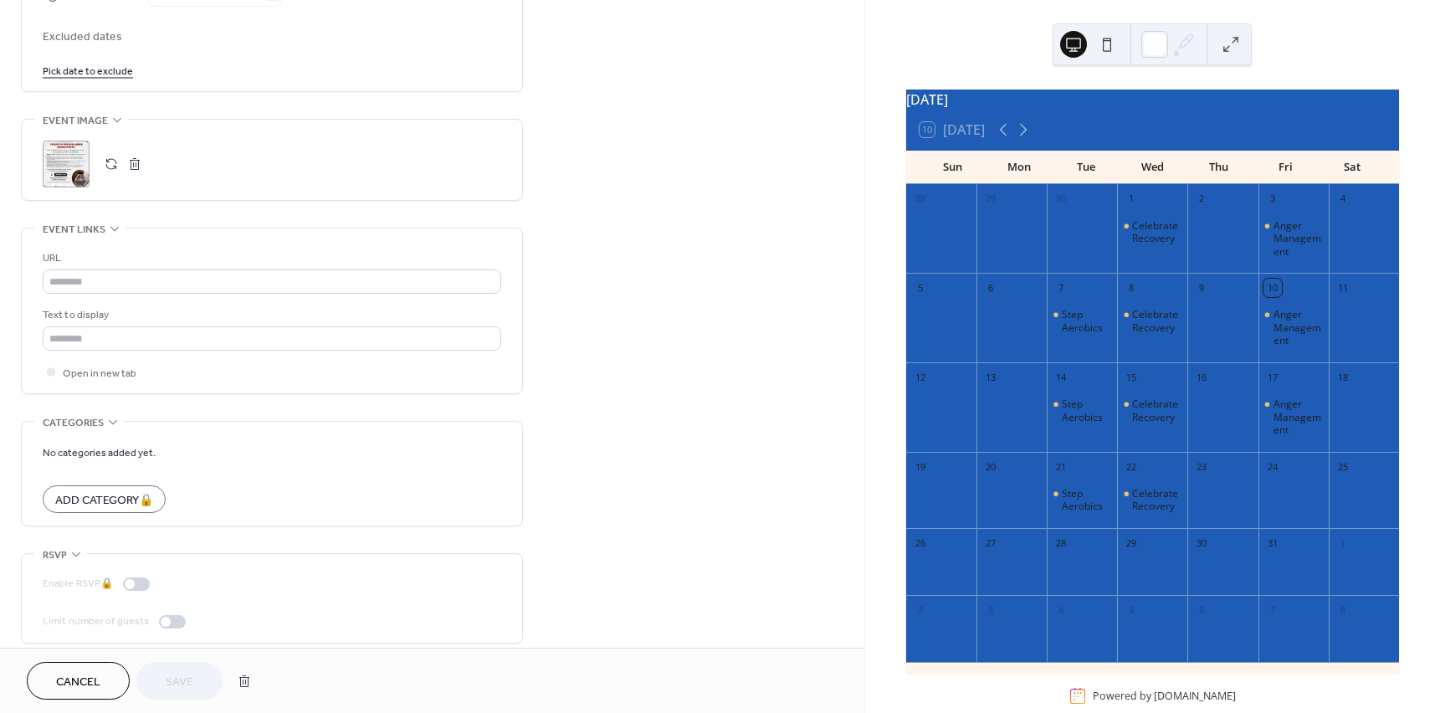
scroll to position [1004, 0]
click at [96, 362] on span "Open in new tab" at bounding box center [100, 371] width 74 height 18
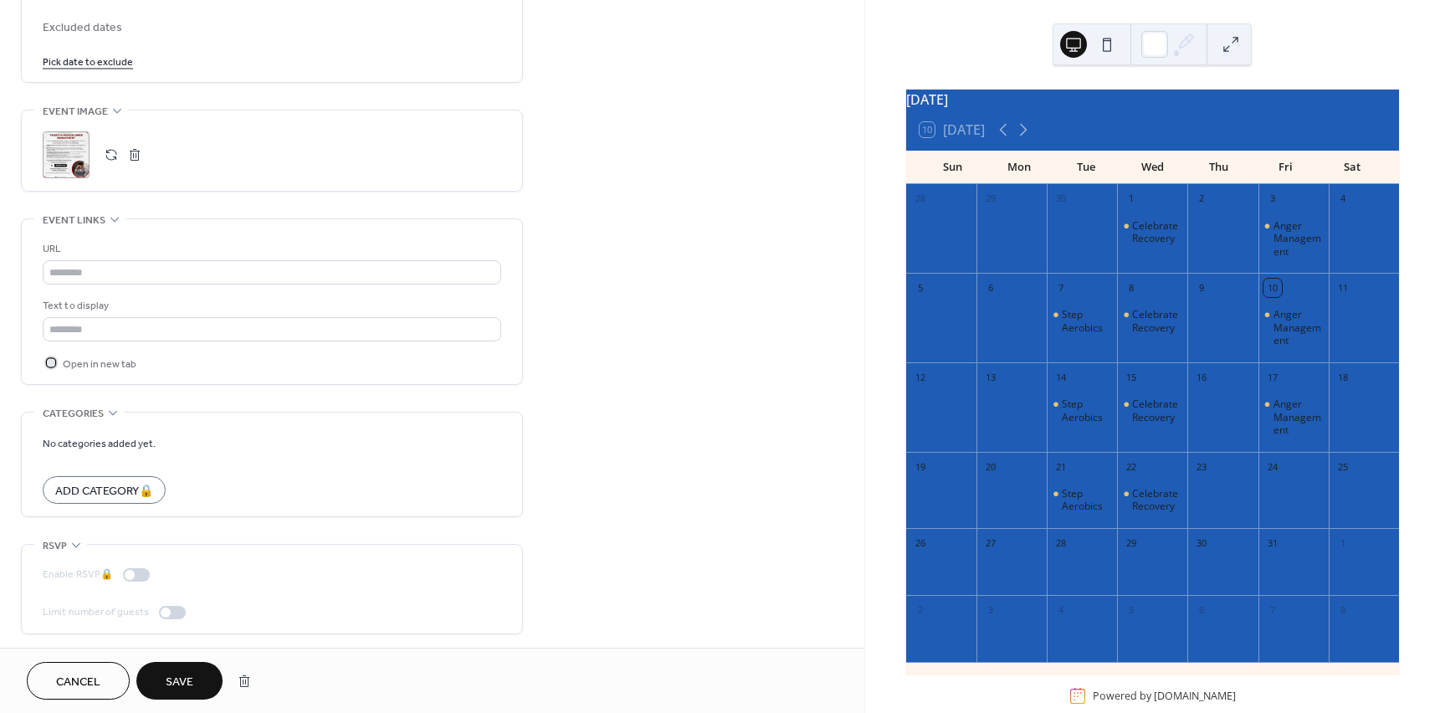
scroll to position [1014, 0]
click at [172, 687] on span "Save" at bounding box center [180, 683] width 28 height 18
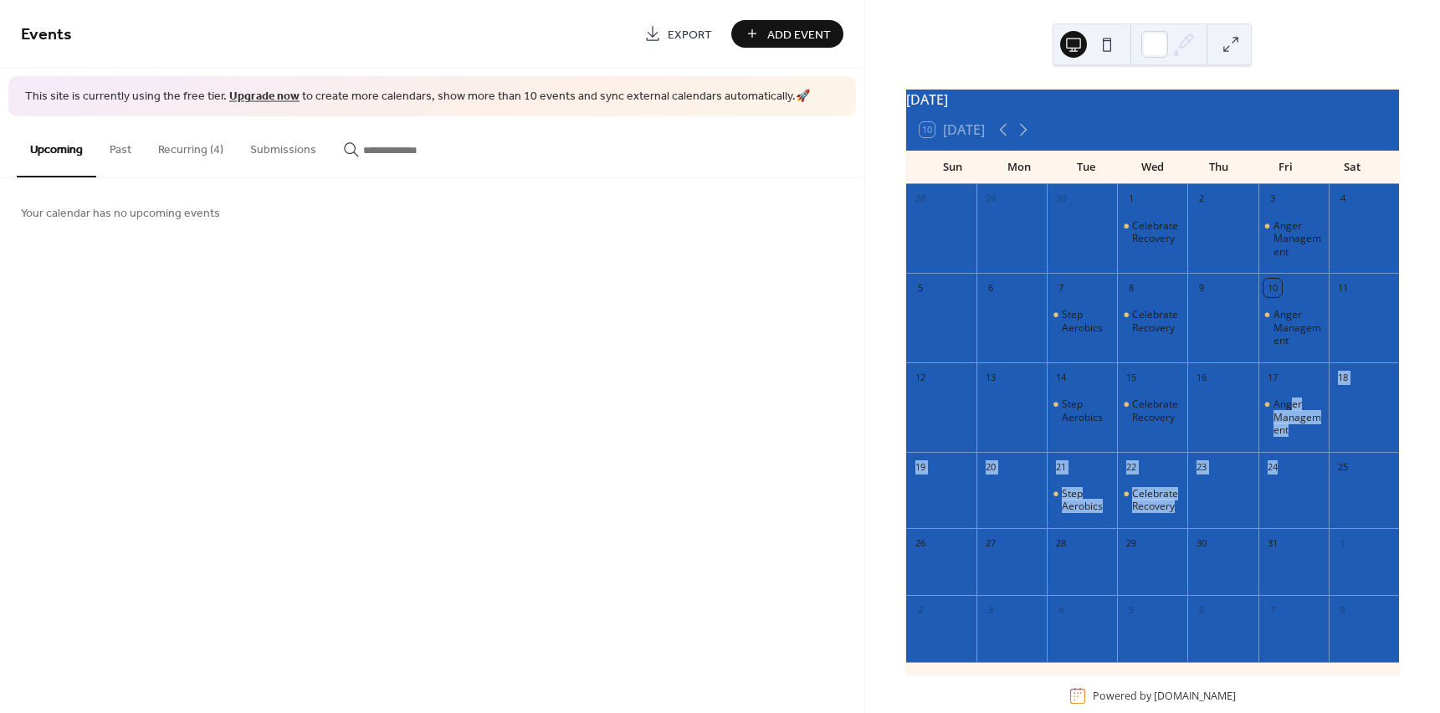
drag, startPoint x: 1282, startPoint y: 417, endPoint x: 1297, endPoint y: 496, distance: 80.0
click at [1297, 496] on div "28 29 30 1 Celebrate Recovery 2 3 Anger Management 4 5 6 7 Step Aerobics 8 Cele…" at bounding box center [1152, 429] width 493 height 491
click at [199, 153] on button "Recurring (4)" at bounding box center [191, 145] width 92 height 59
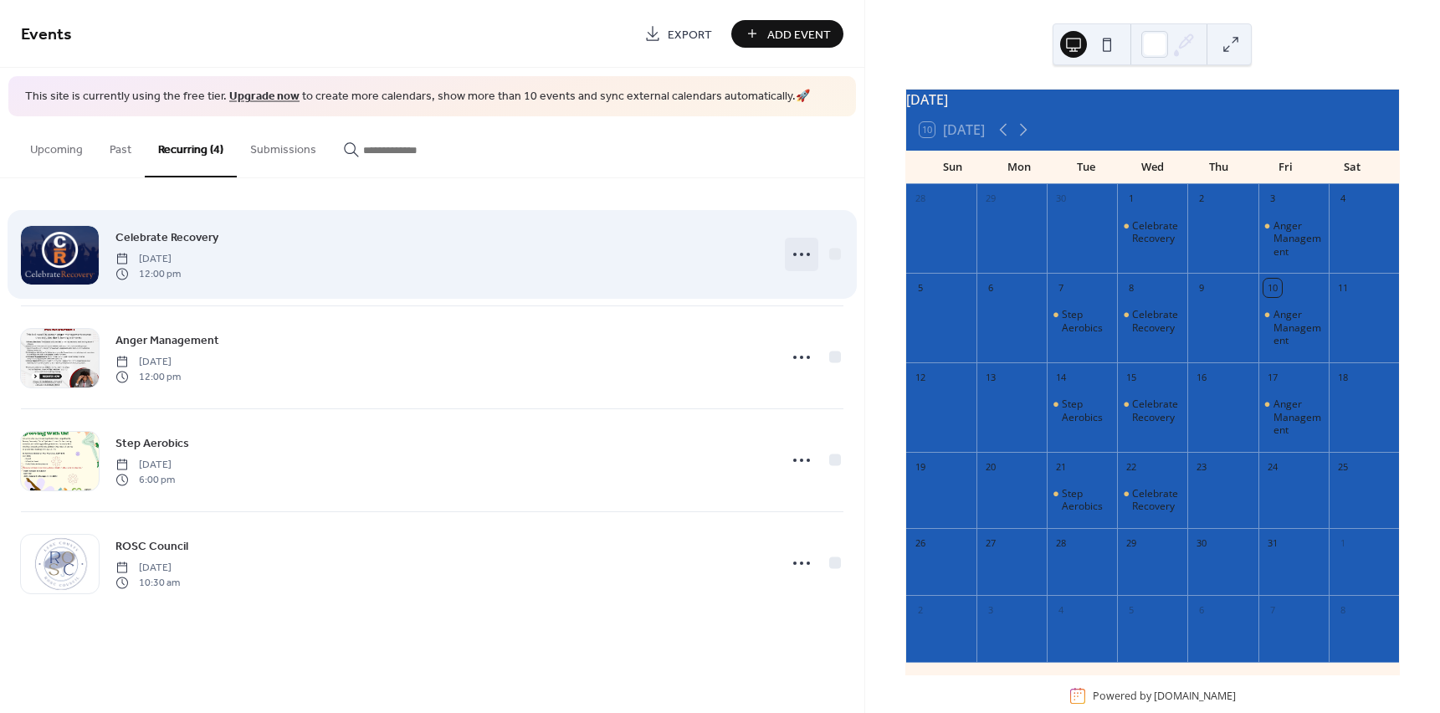
click at [809, 270] on div at bounding box center [801, 254] width 33 height 33
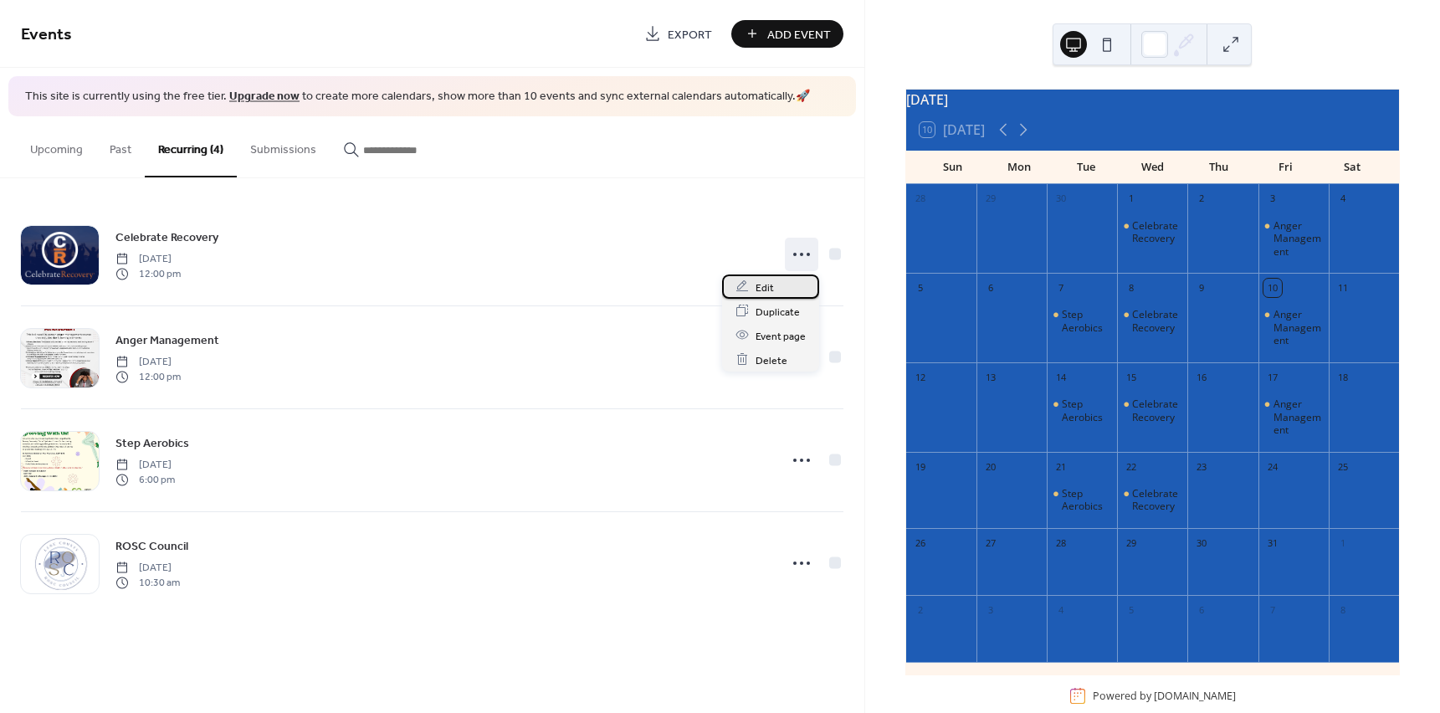
click at [781, 288] on div "Edit" at bounding box center [770, 287] width 97 height 24
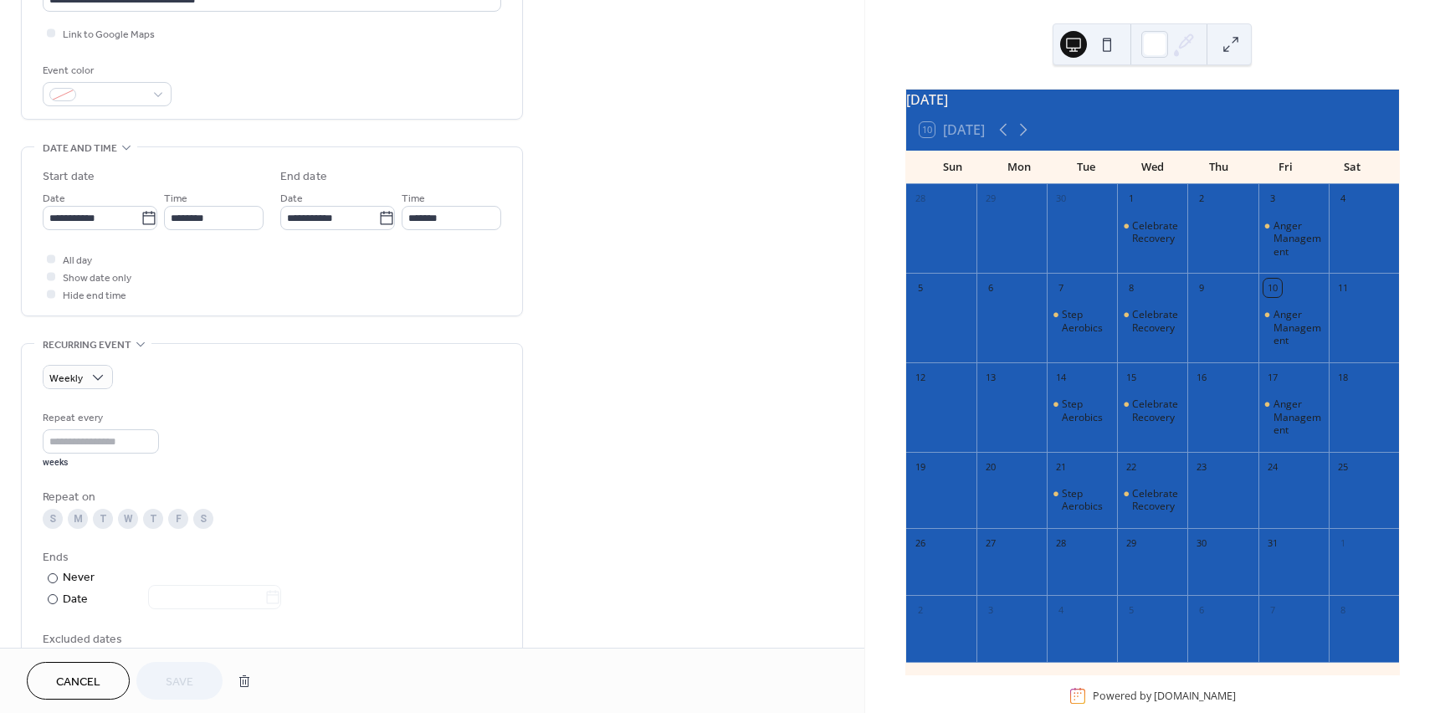
scroll to position [419, 0]
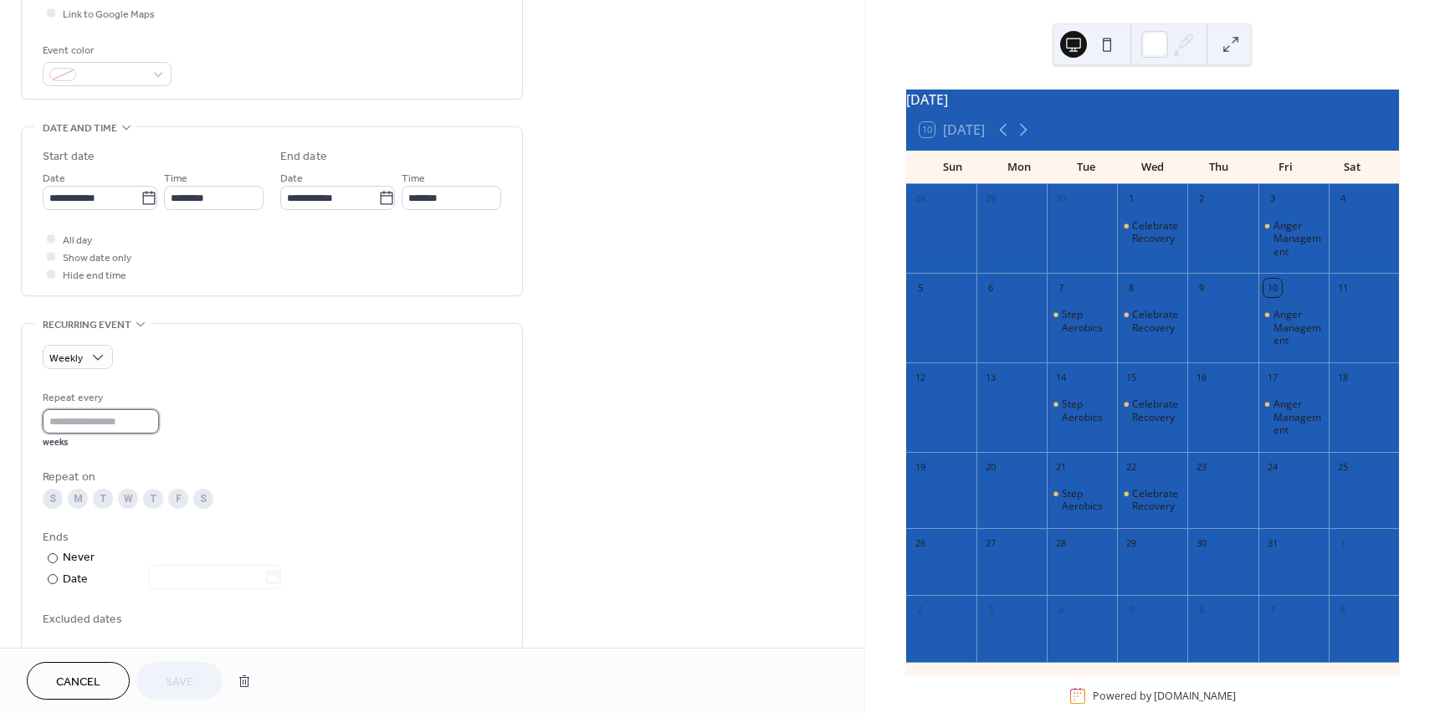
click at [152, 415] on input "*" at bounding box center [101, 421] width 116 height 24
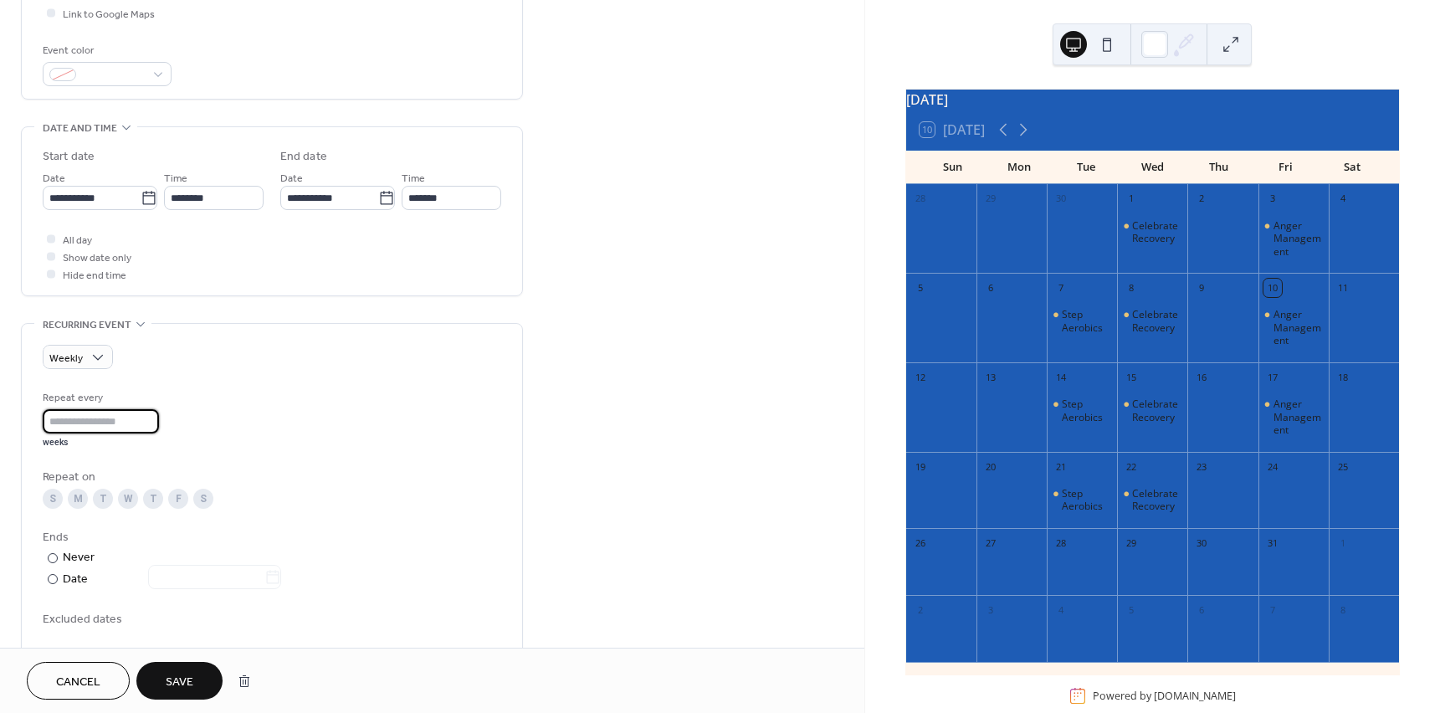
click at [152, 415] on input "*" at bounding box center [101, 421] width 116 height 24
type input "**"
click at [152, 415] on input "**" at bounding box center [101, 421] width 116 height 24
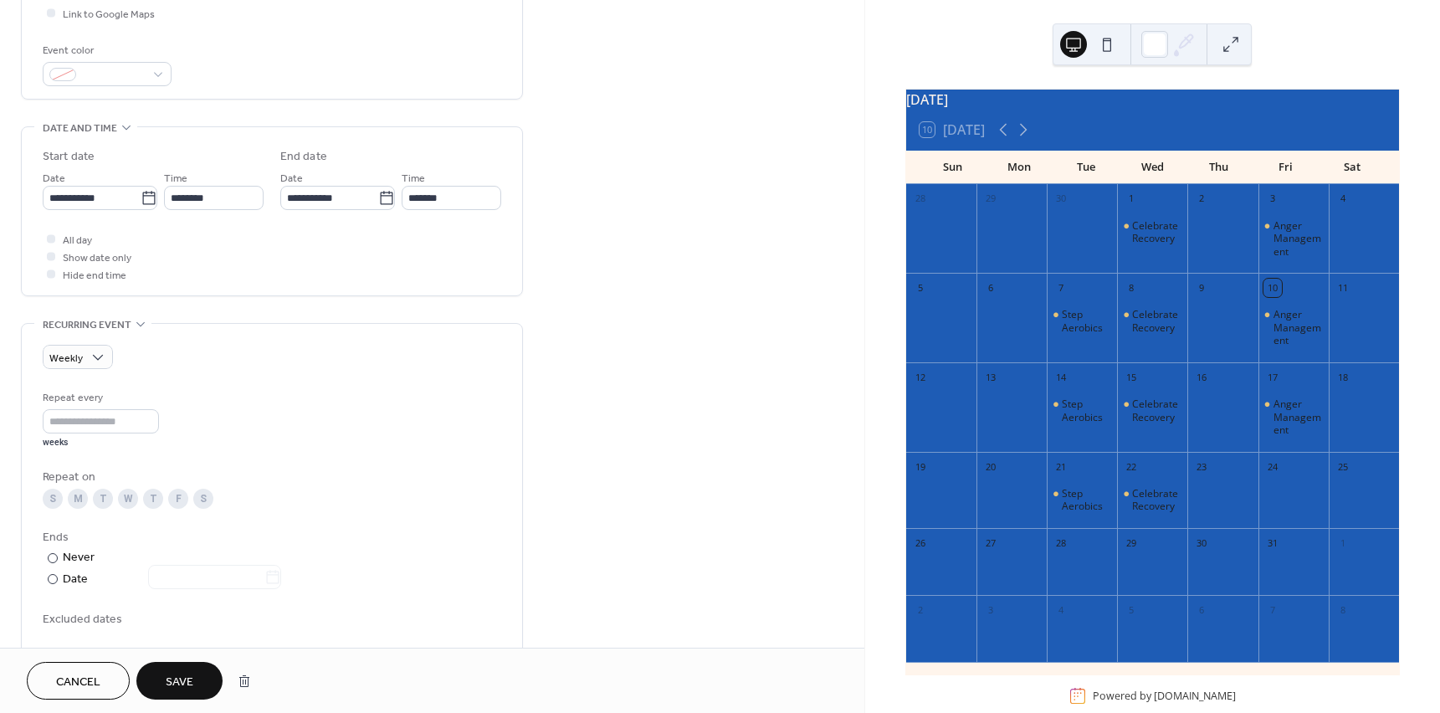
click at [193, 680] on span "Save" at bounding box center [180, 683] width 28 height 18
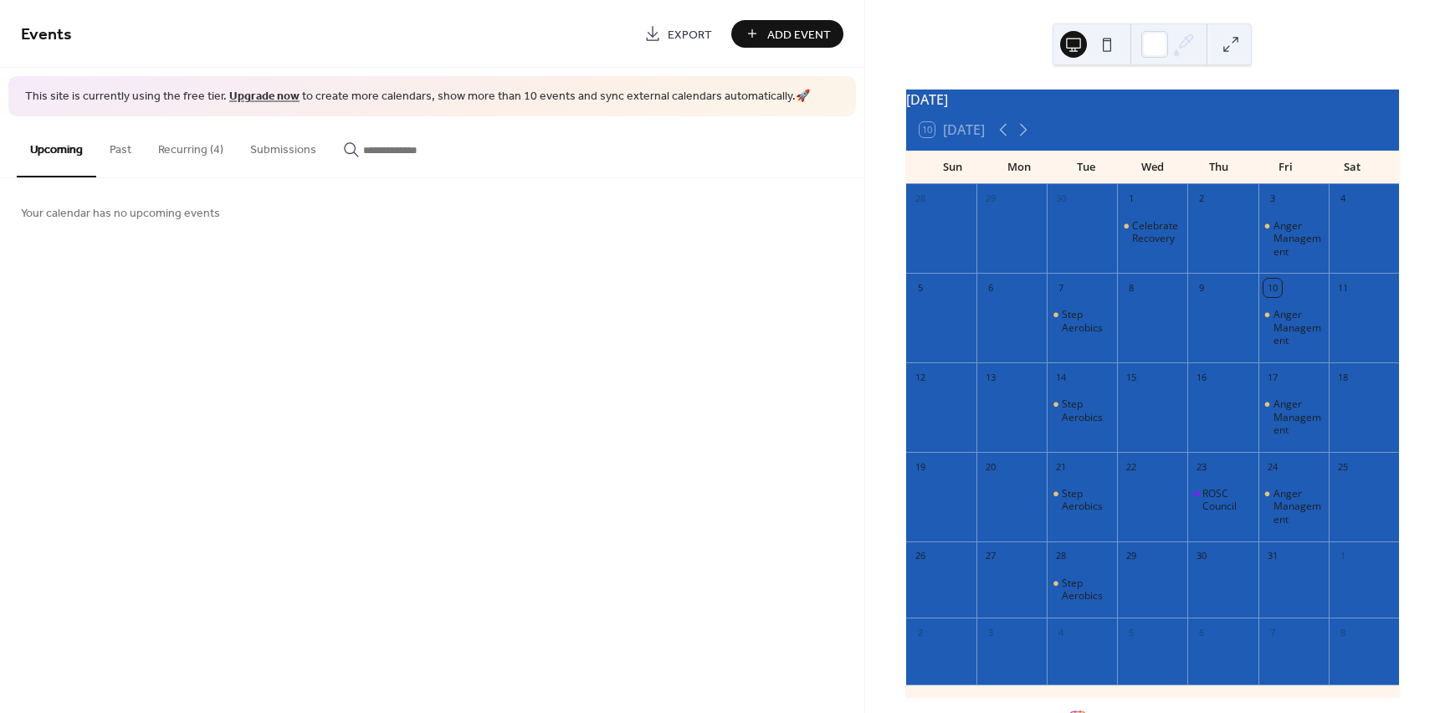
click at [208, 157] on button "Recurring (4)" at bounding box center [191, 145] width 92 height 59
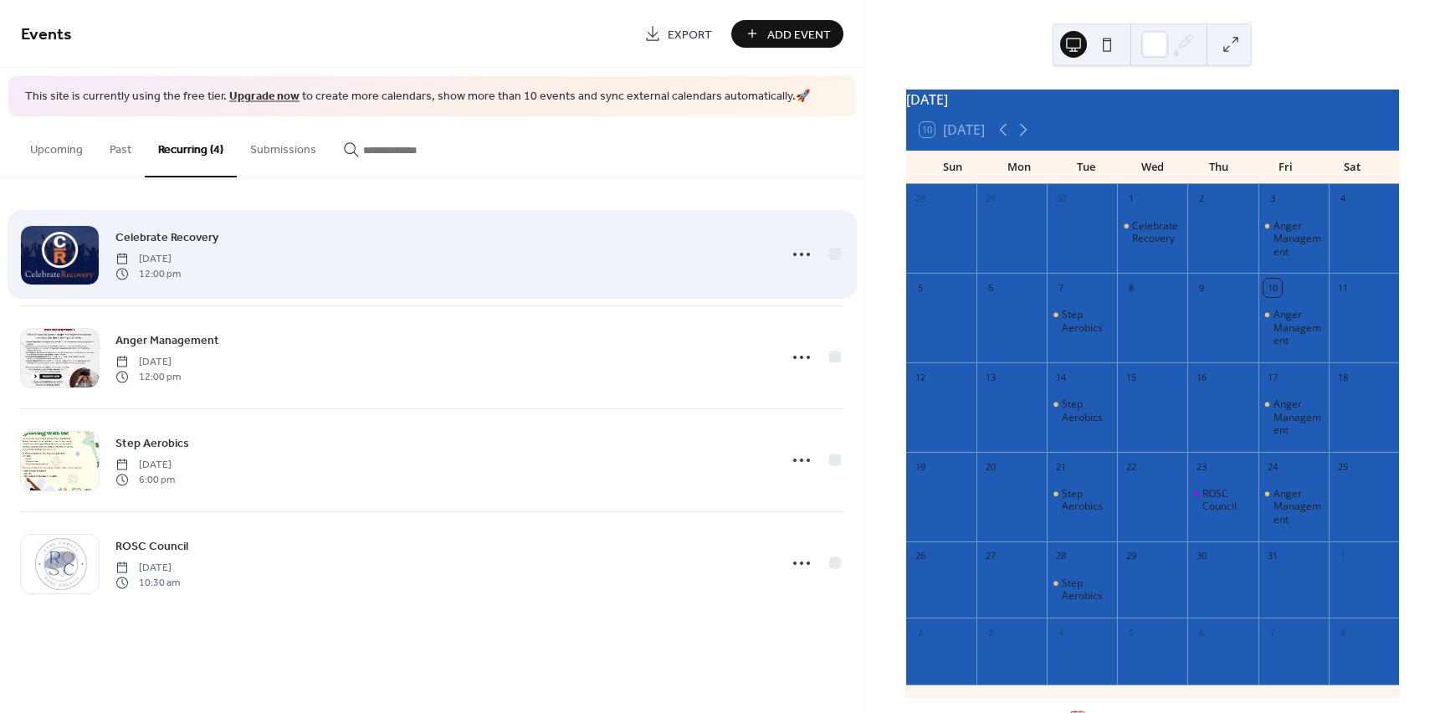
click at [272, 252] on div "Celebrate Recovery [DATE] 12:00 pm" at bounding box center [442, 255] width 652 height 54
click at [804, 255] on icon at bounding box center [801, 254] width 27 height 27
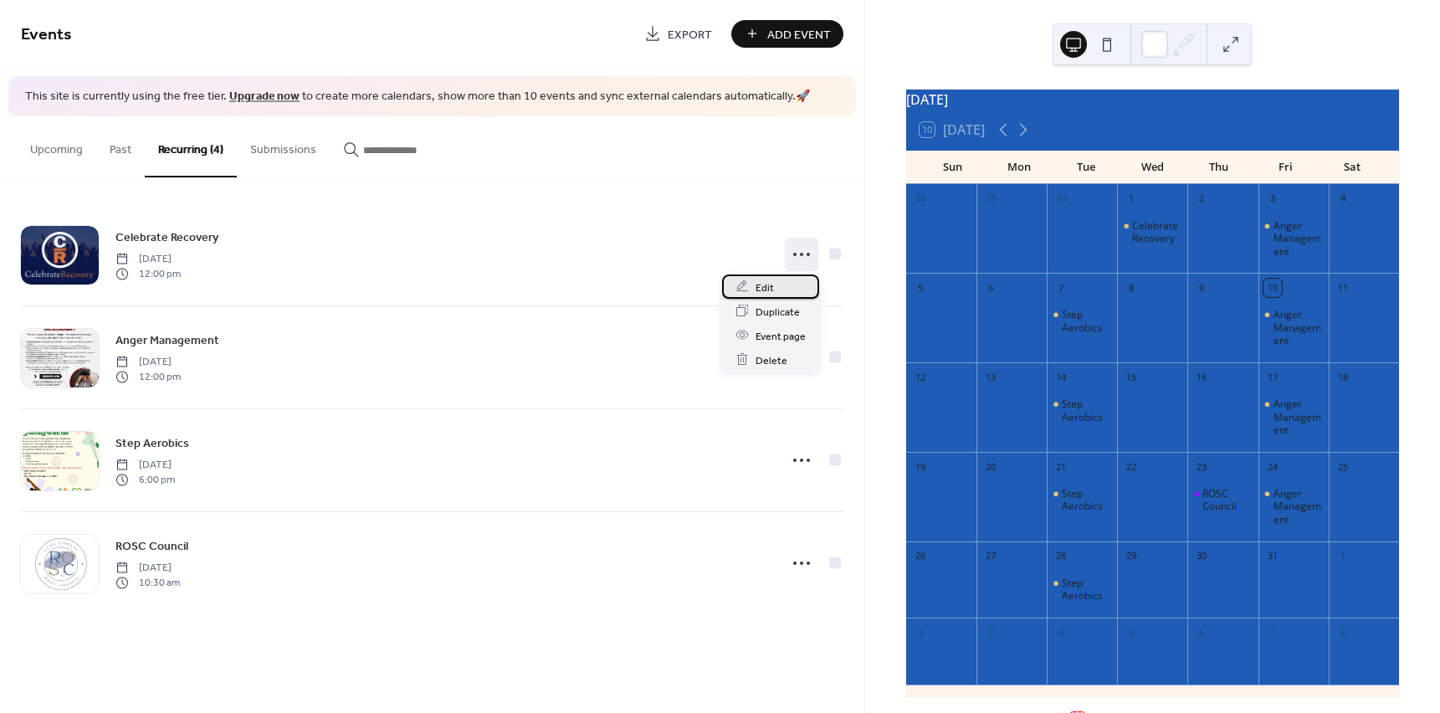
click at [765, 295] on span "Edit" at bounding box center [765, 288] width 18 height 18
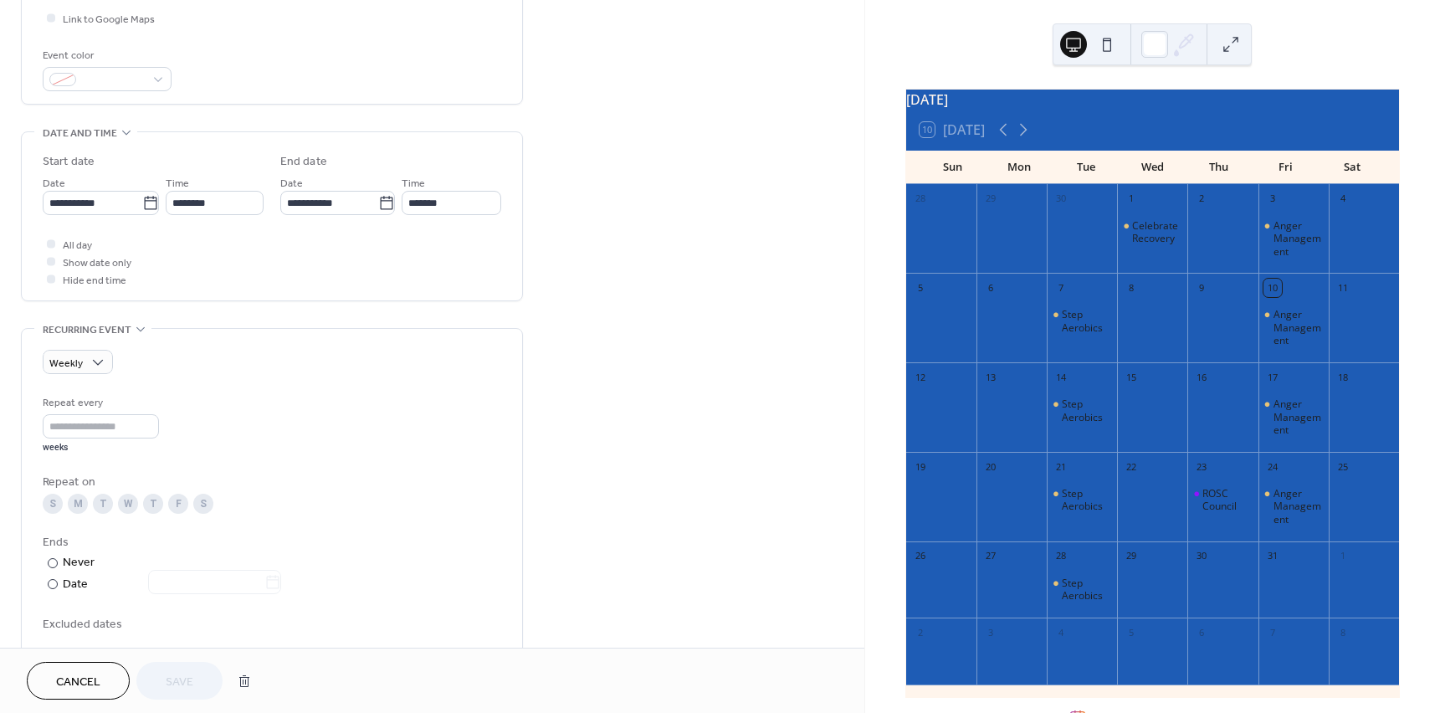
scroll to position [419, 0]
click at [64, 423] on input "**" at bounding box center [101, 421] width 116 height 24
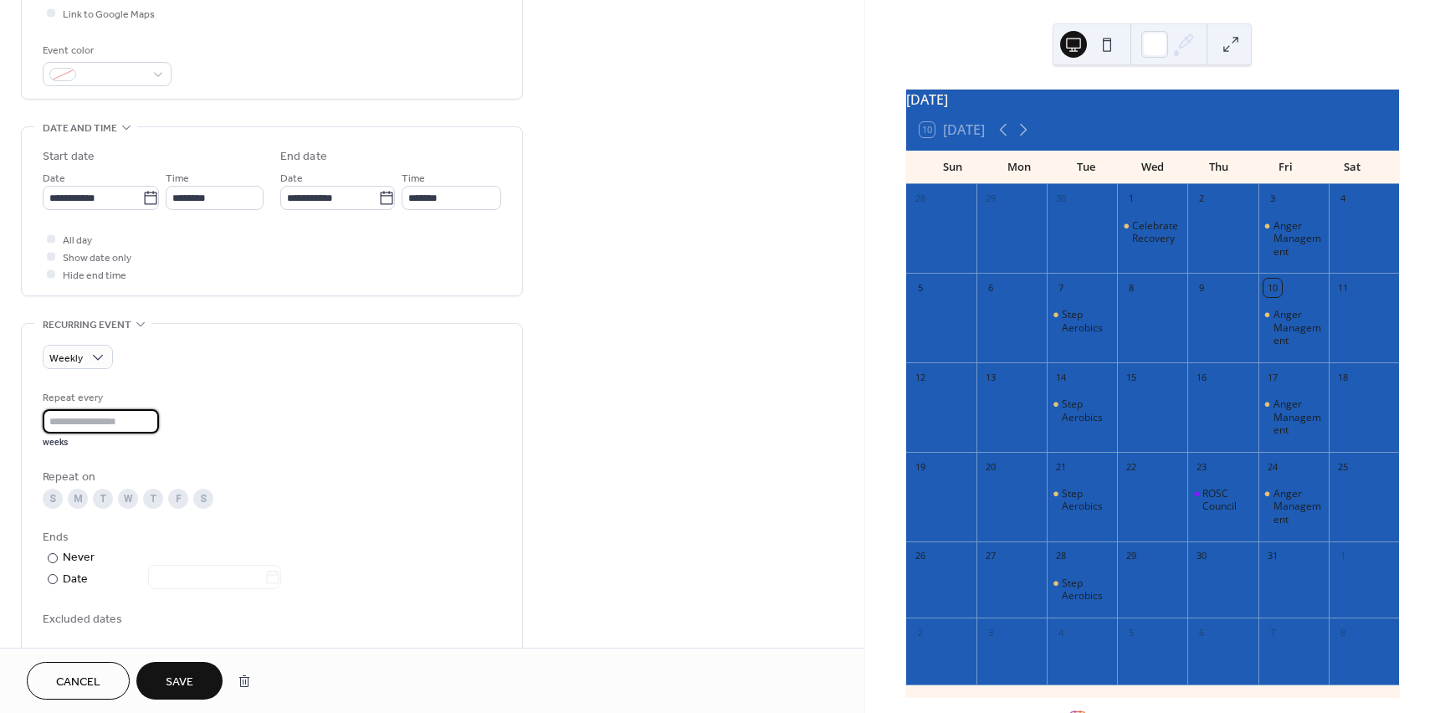
type input "*"
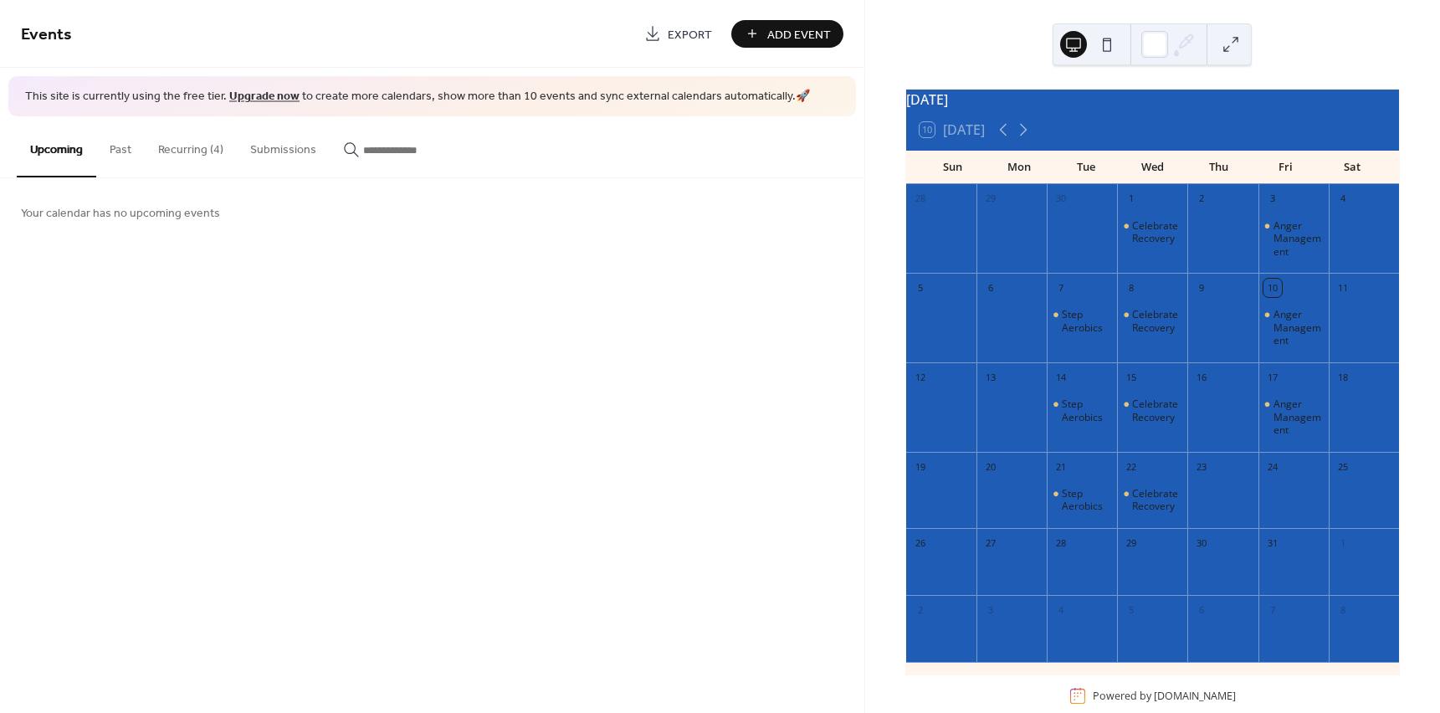
click at [213, 145] on button "Recurring (4)" at bounding box center [191, 145] width 92 height 59
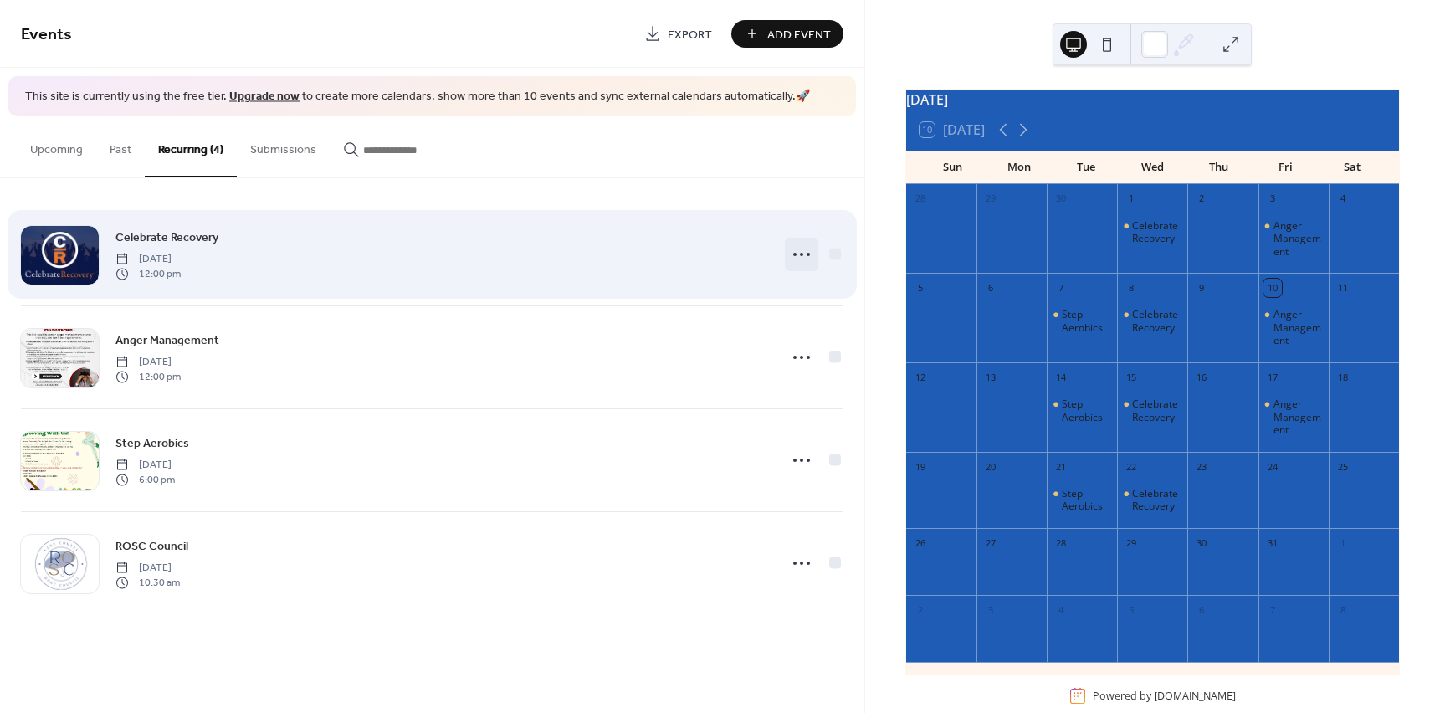
click at [798, 251] on icon at bounding box center [801, 254] width 27 height 27
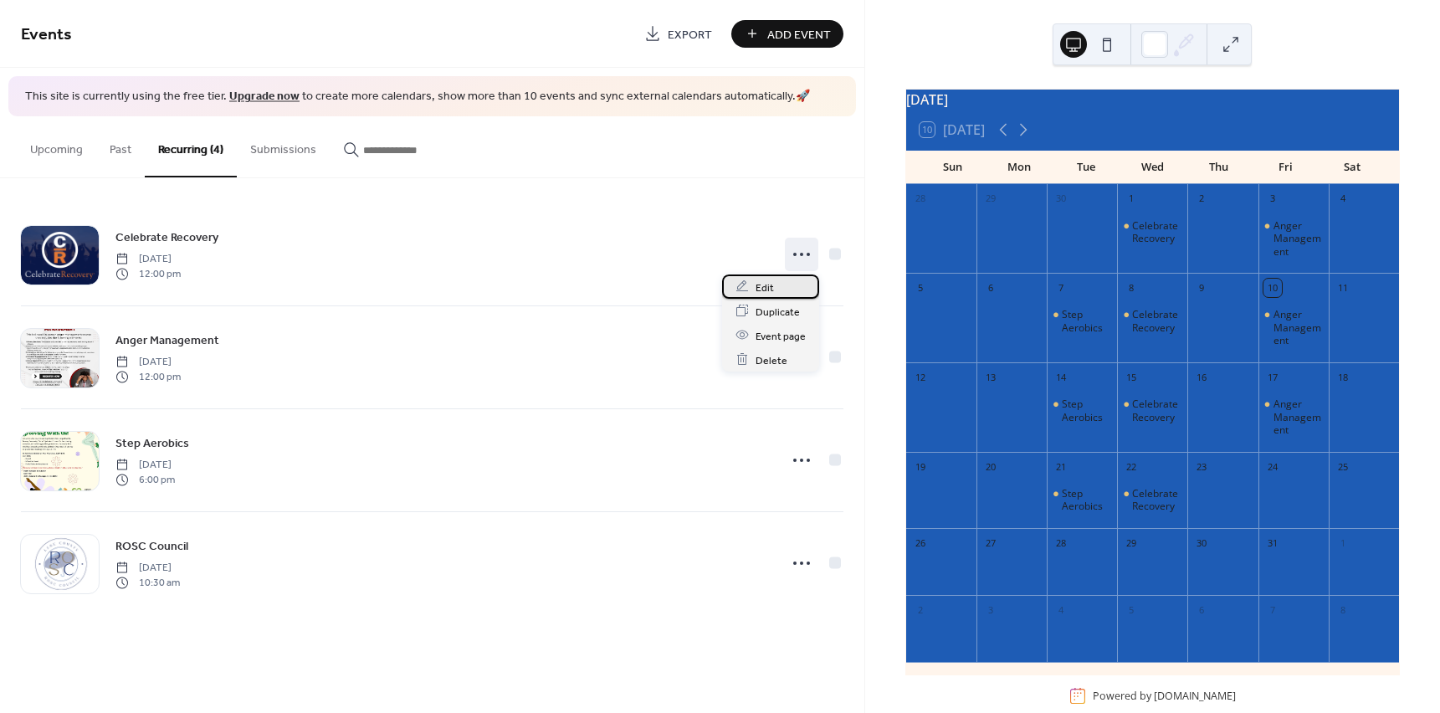
click at [798, 287] on div "Edit" at bounding box center [770, 287] width 97 height 24
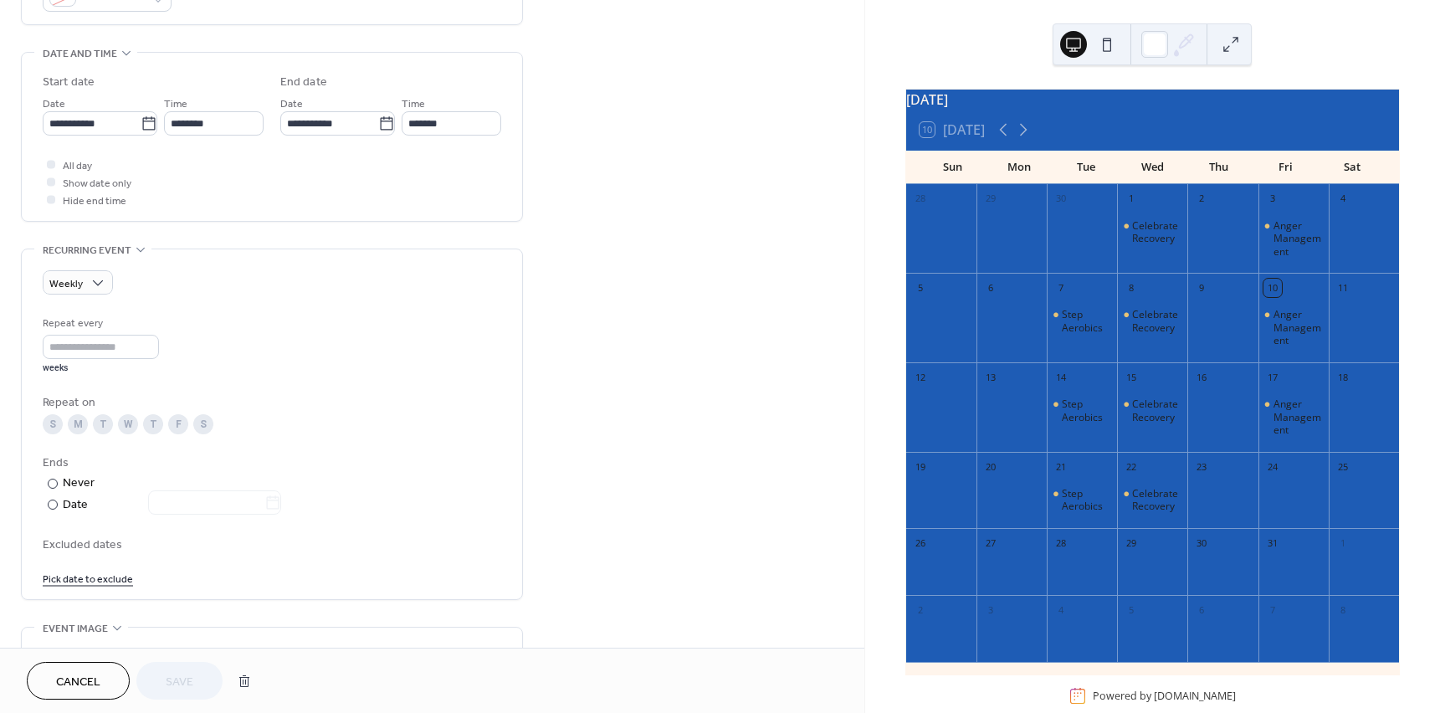
scroll to position [502, 0]
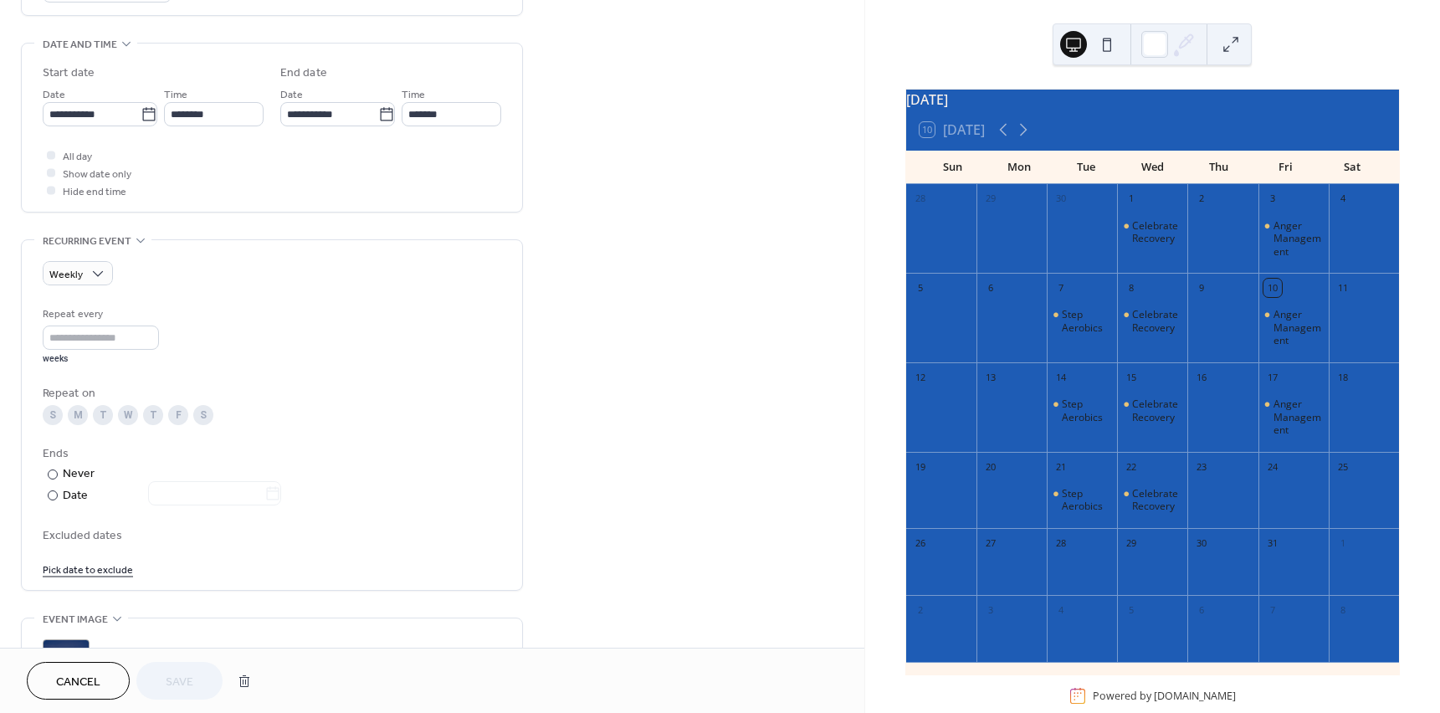
click at [124, 419] on div "W" at bounding box center [128, 415] width 20 height 20
click at [203, 675] on button "Save" at bounding box center [179, 681] width 86 height 38
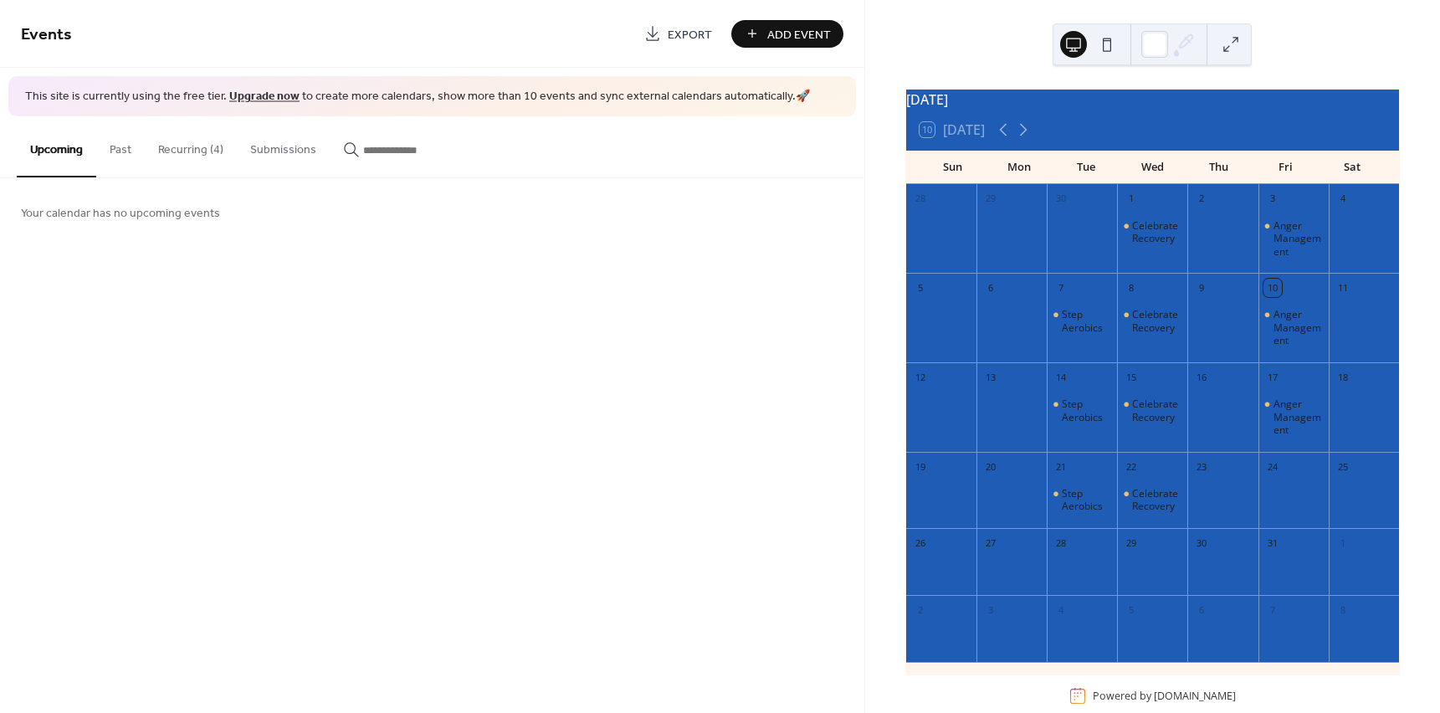
click at [203, 161] on button "Recurring (4)" at bounding box center [191, 145] width 92 height 59
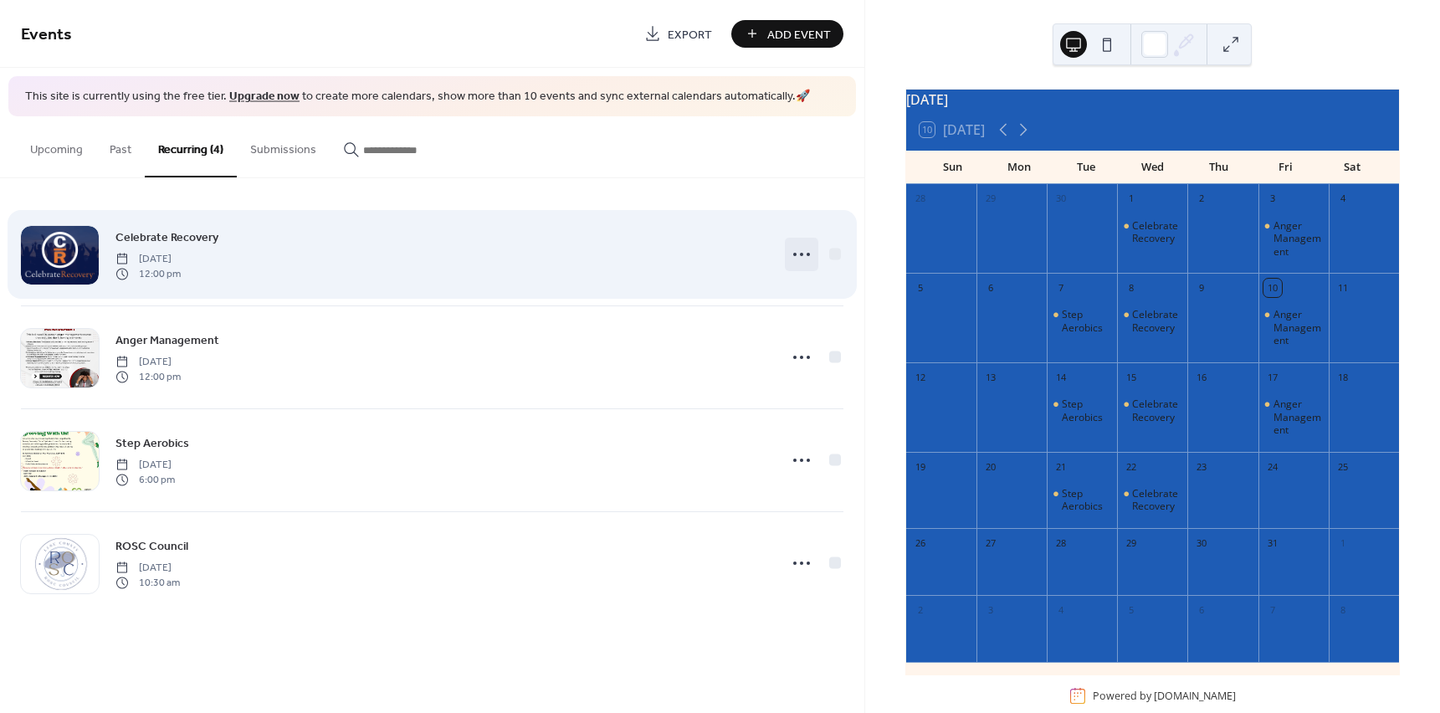
click at [802, 258] on icon at bounding box center [801, 254] width 27 height 27
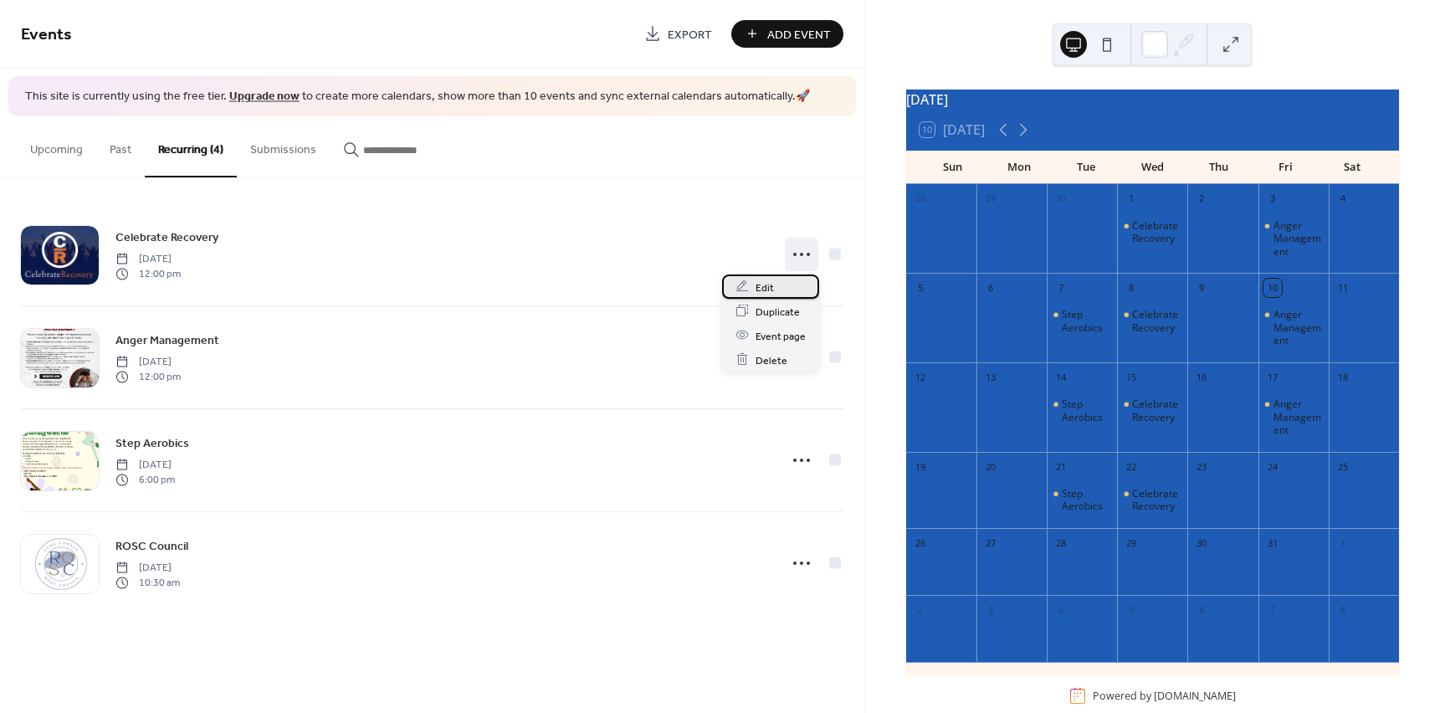
click at [803, 279] on div "Edit" at bounding box center [770, 287] width 97 height 24
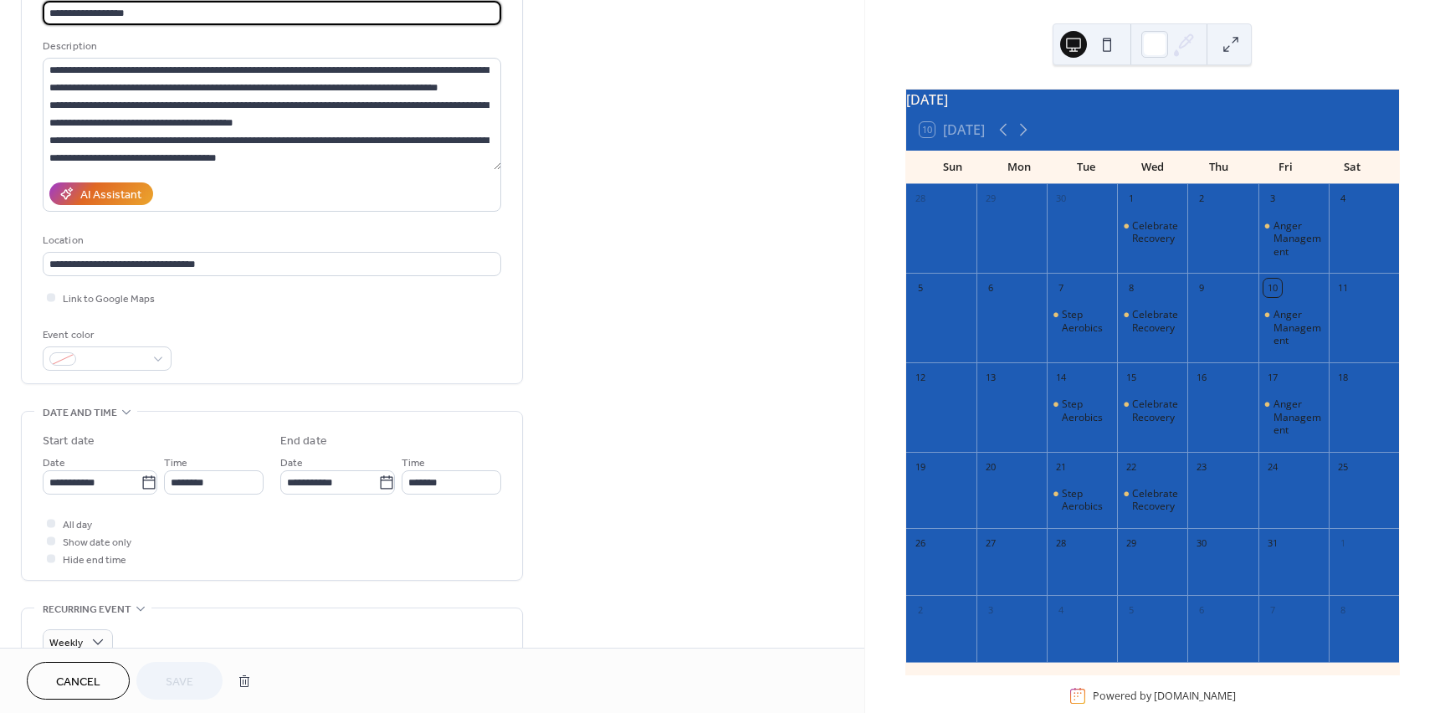
scroll to position [167, 0]
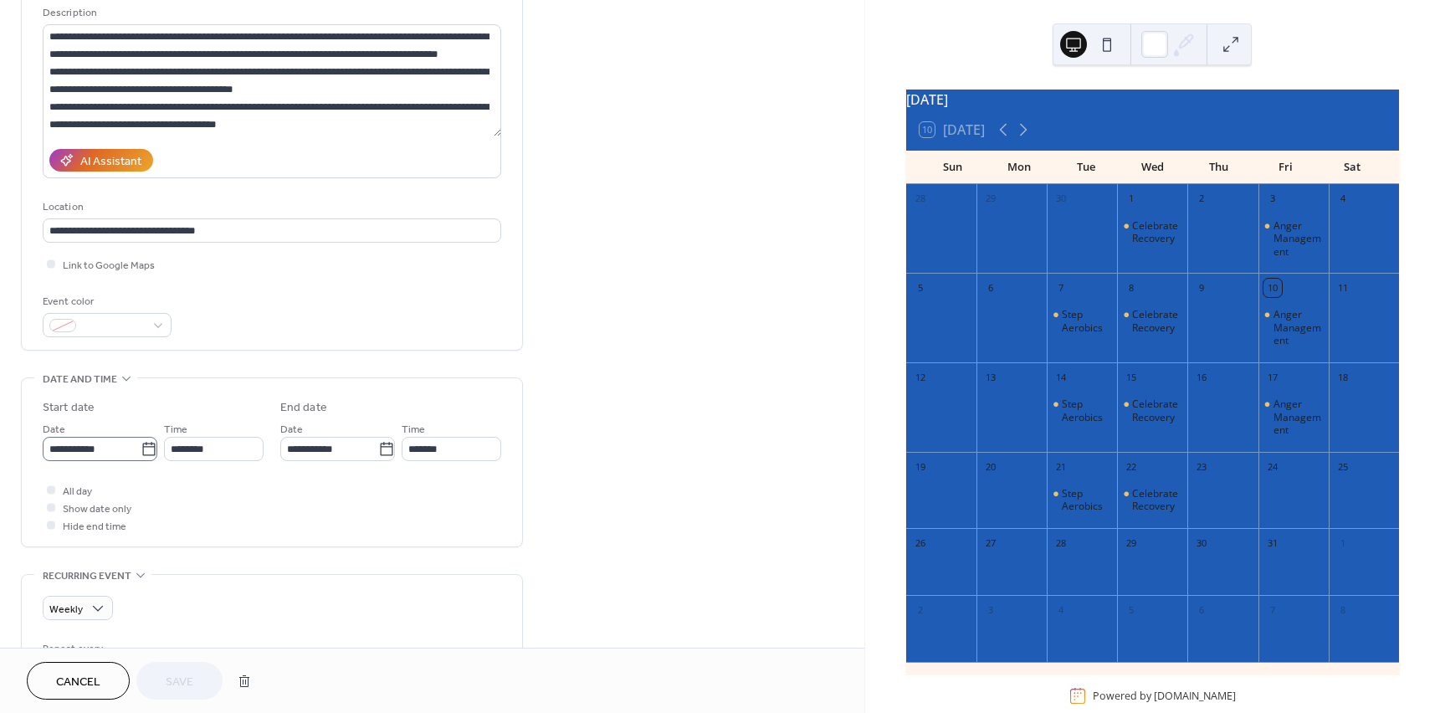
click at [148, 450] on icon at bounding box center [149, 449] width 17 height 17
click at [141, 450] on input "**********" at bounding box center [92, 449] width 98 height 24
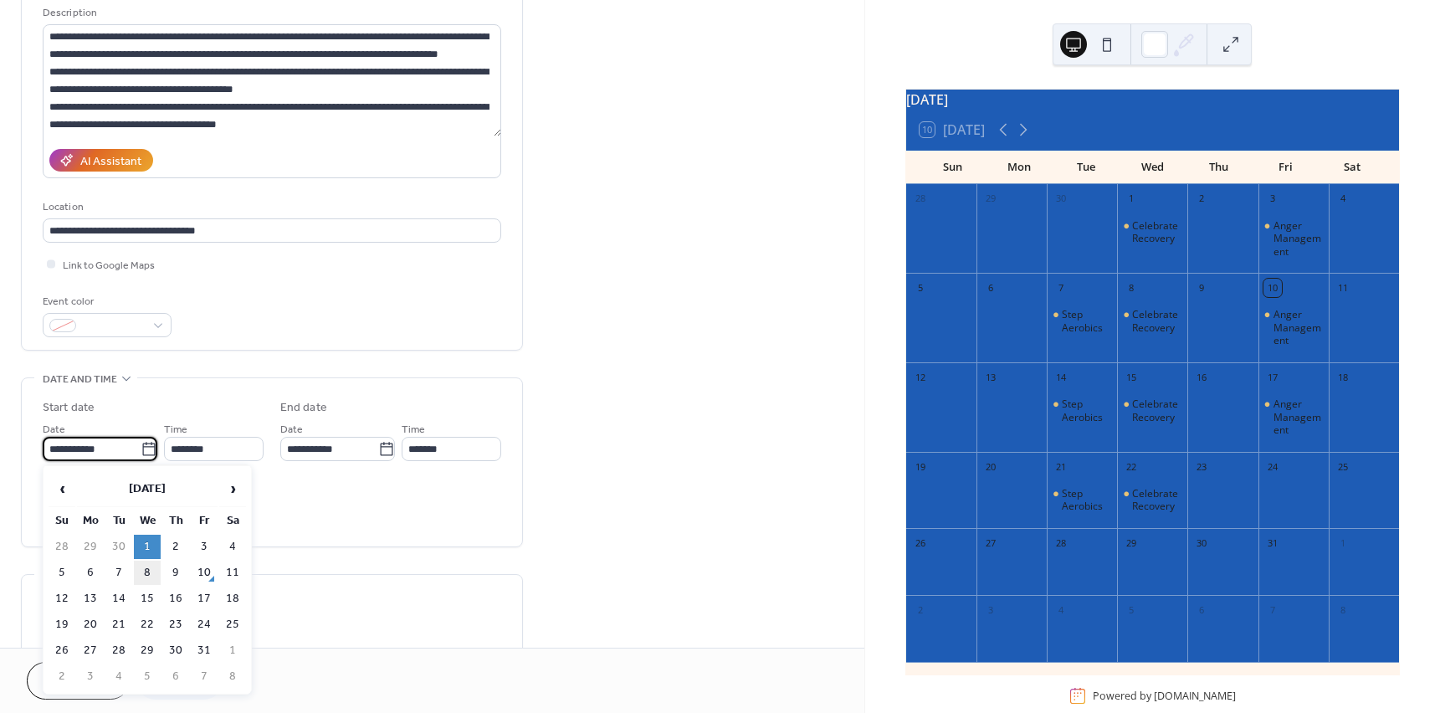
click at [156, 573] on td "8" at bounding box center [147, 573] width 27 height 24
type input "**********"
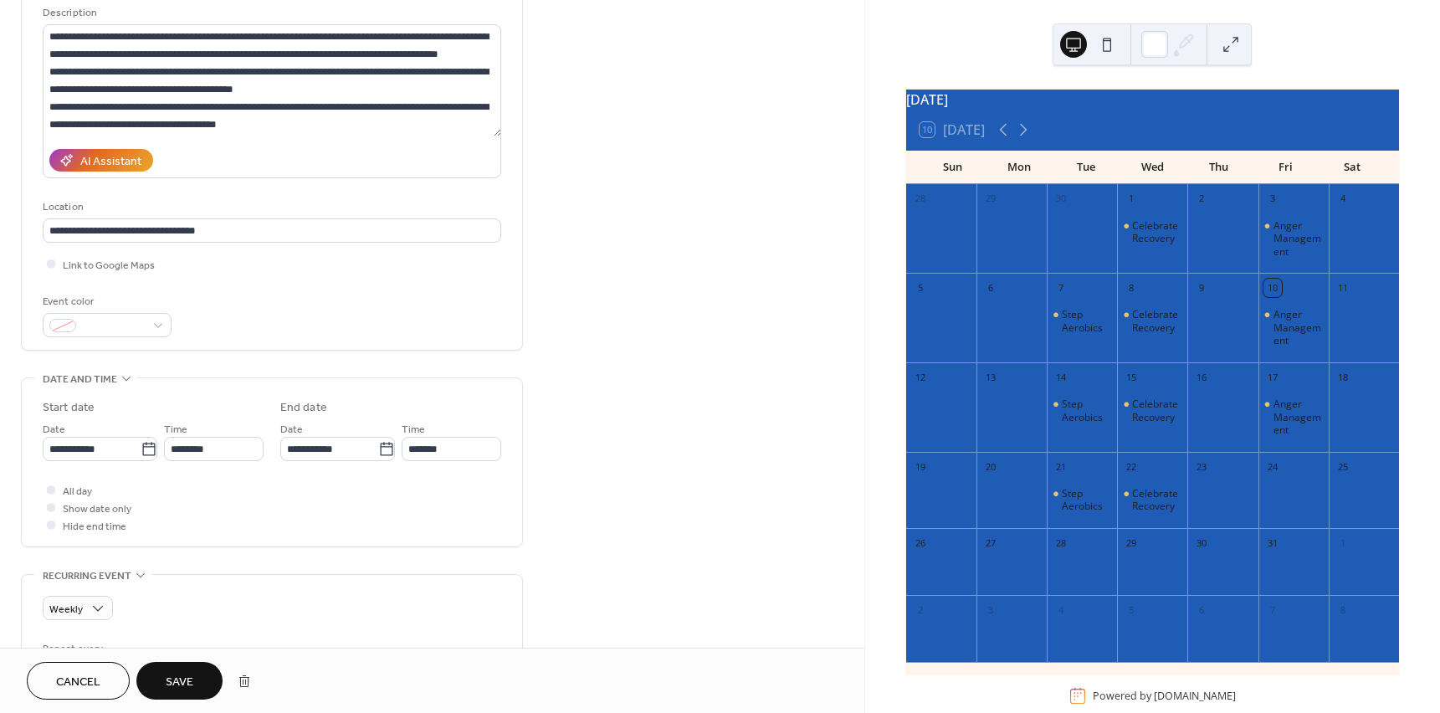
click at [171, 677] on span "Save" at bounding box center [180, 683] width 28 height 18
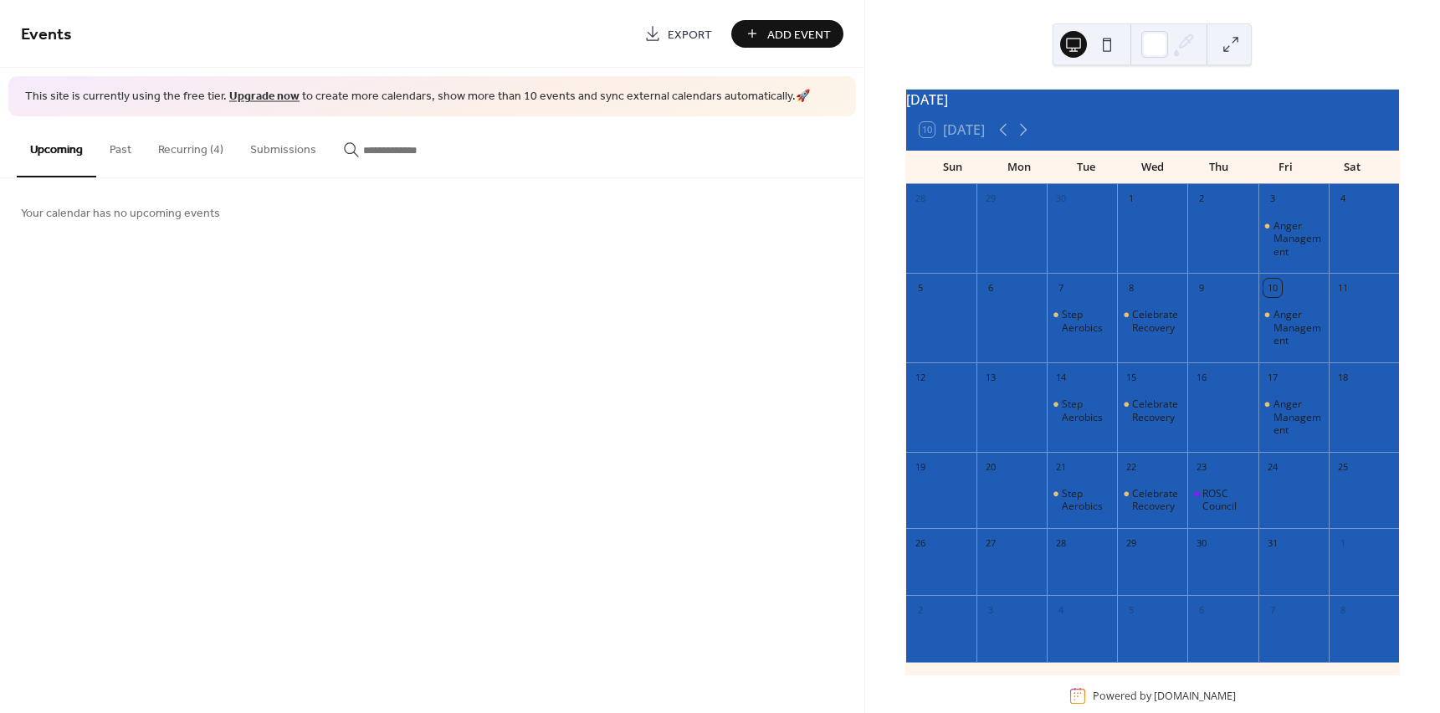
click at [215, 151] on button "Recurring (4)" at bounding box center [191, 145] width 92 height 59
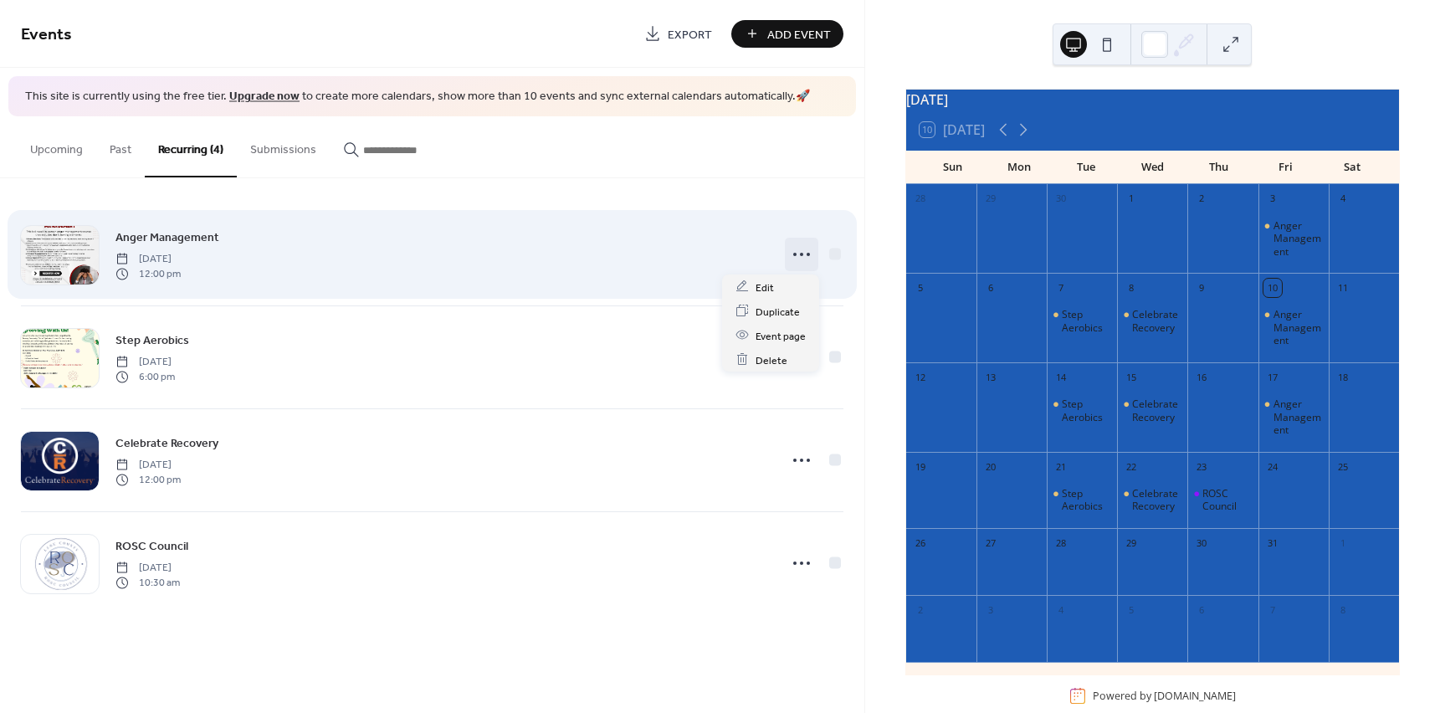
click at [813, 265] on icon at bounding box center [801, 254] width 27 height 27
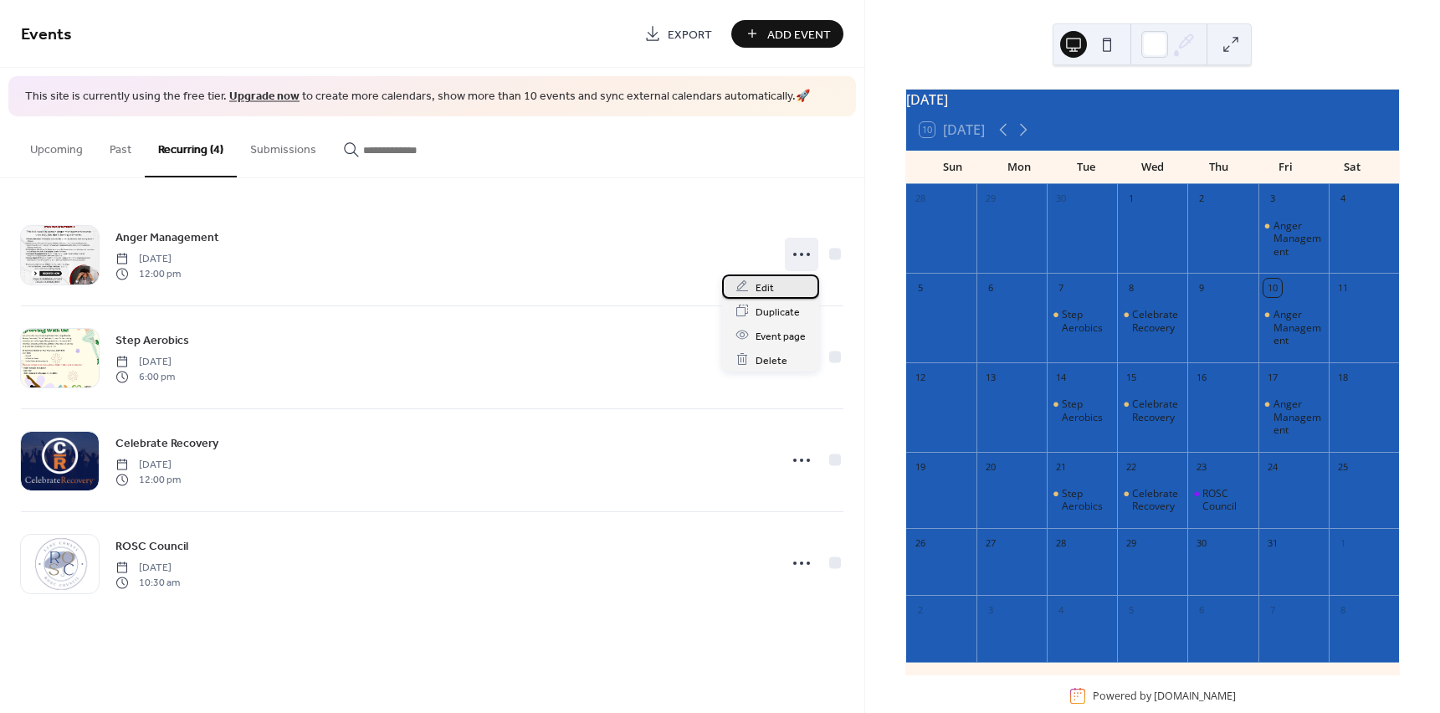
click at [789, 290] on div "Edit" at bounding box center [770, 287] width 97 height 24
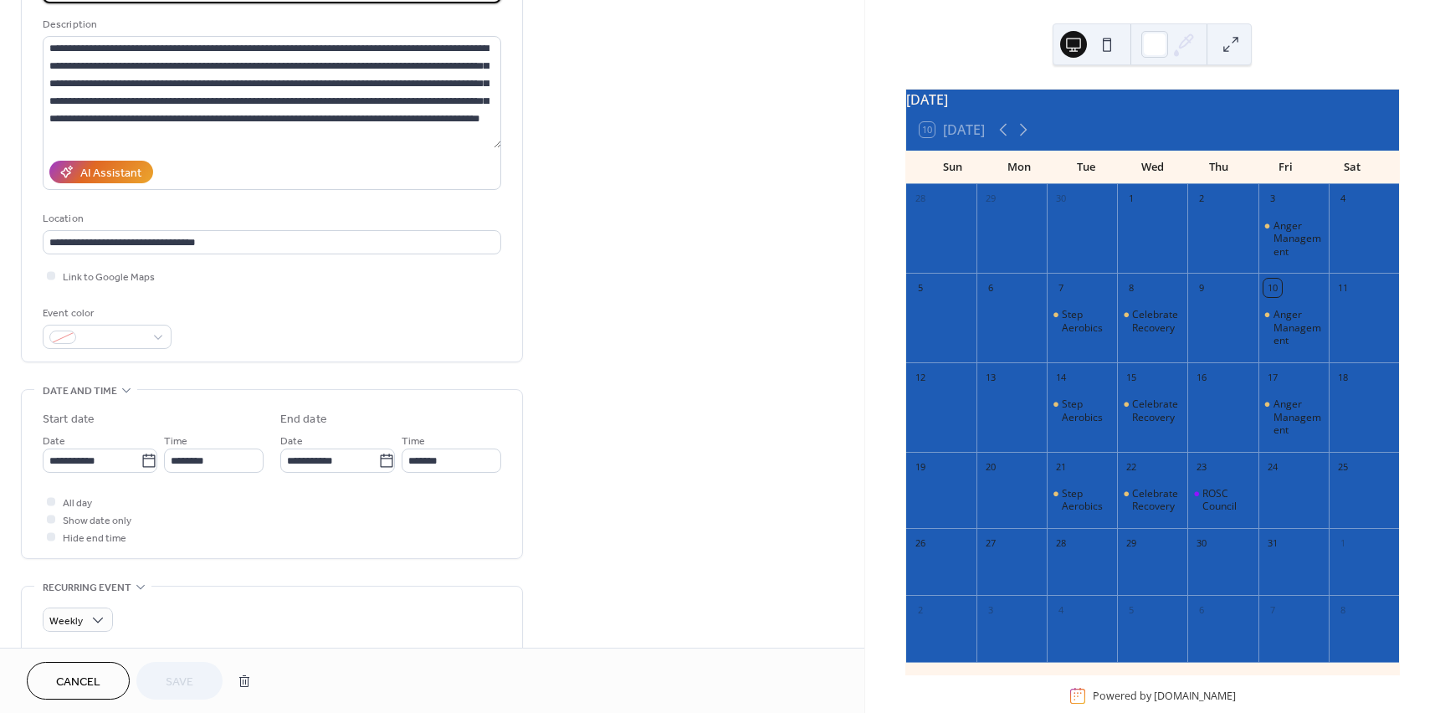
scroll to position [167, 0]
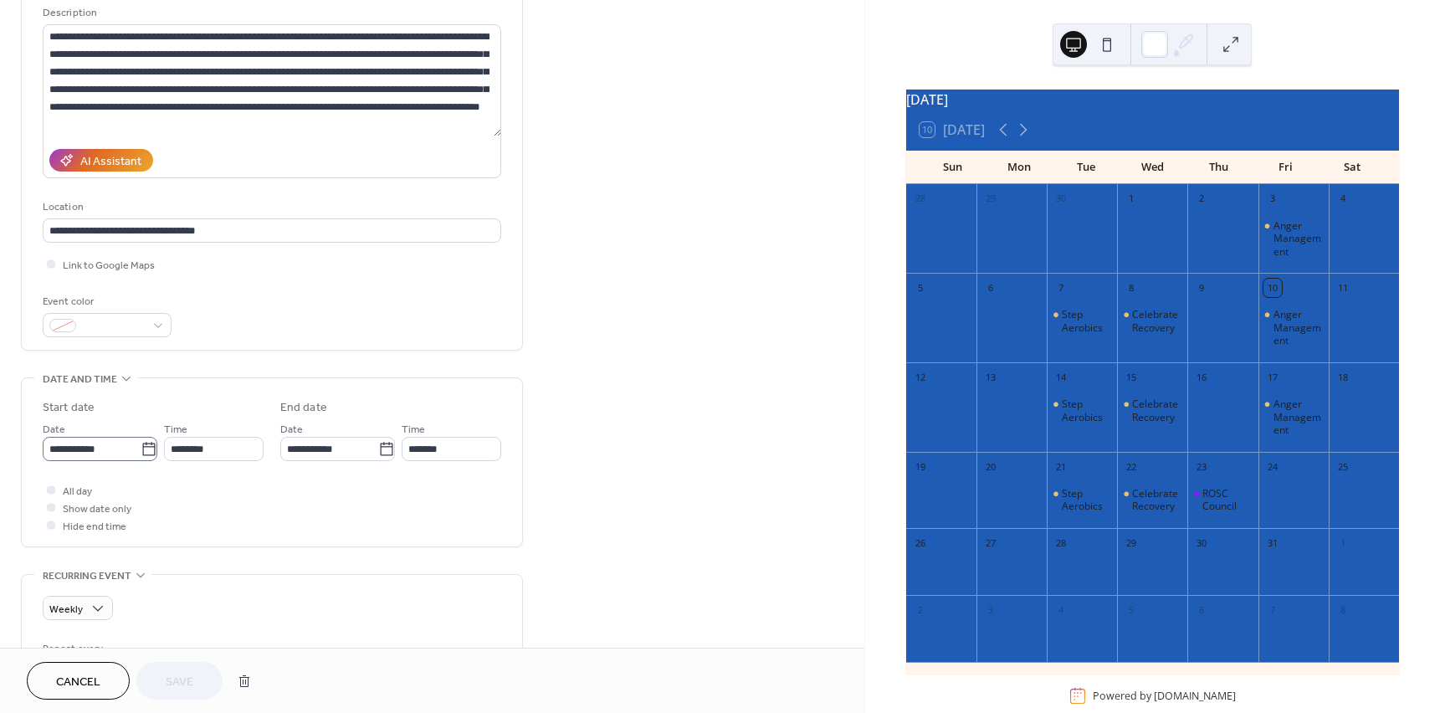
click at [151, 444] on icon at bounding box center [149, 449] width 17 height 17
click at [141, 444] on input "**********" at bounding box center [92, 449] width 98 height 24
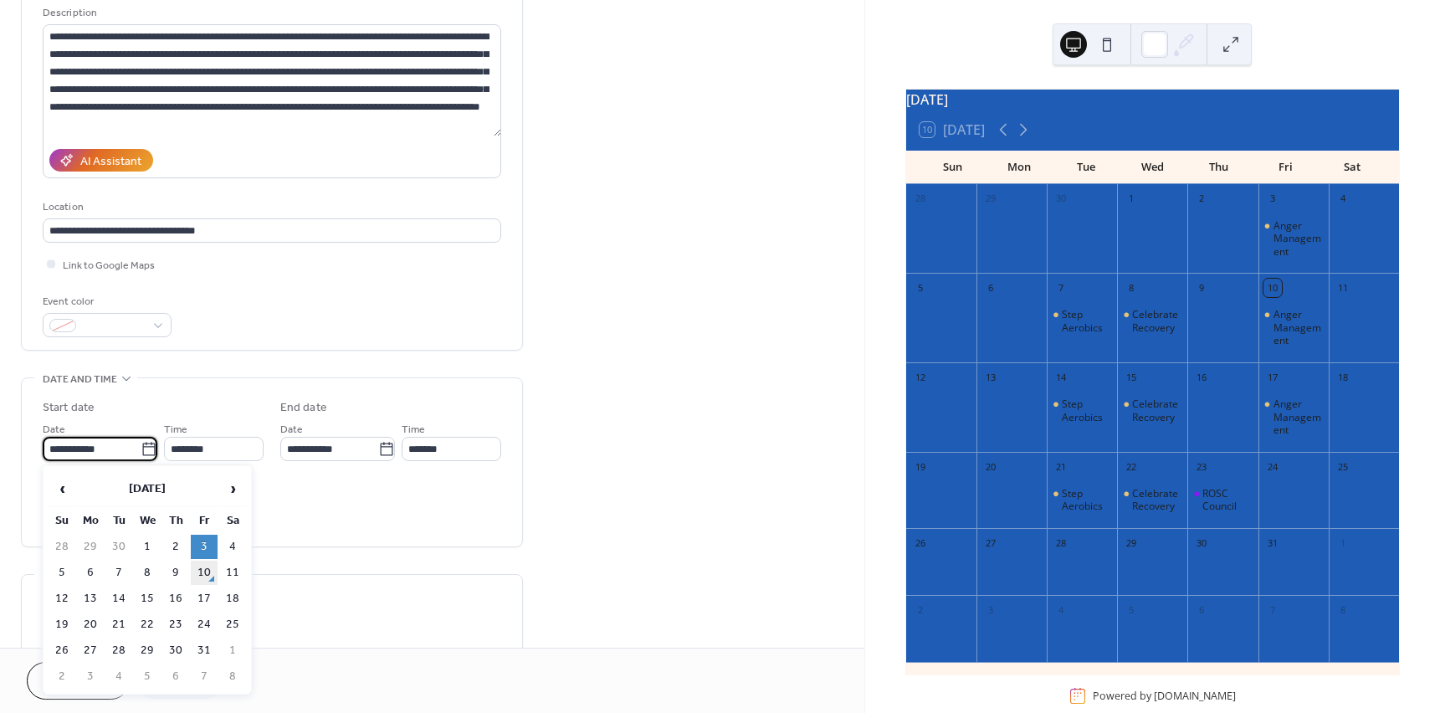
click at [198, 574] on td "10" at bounding box center [204, 573] width 27 height 24
type input "**********"
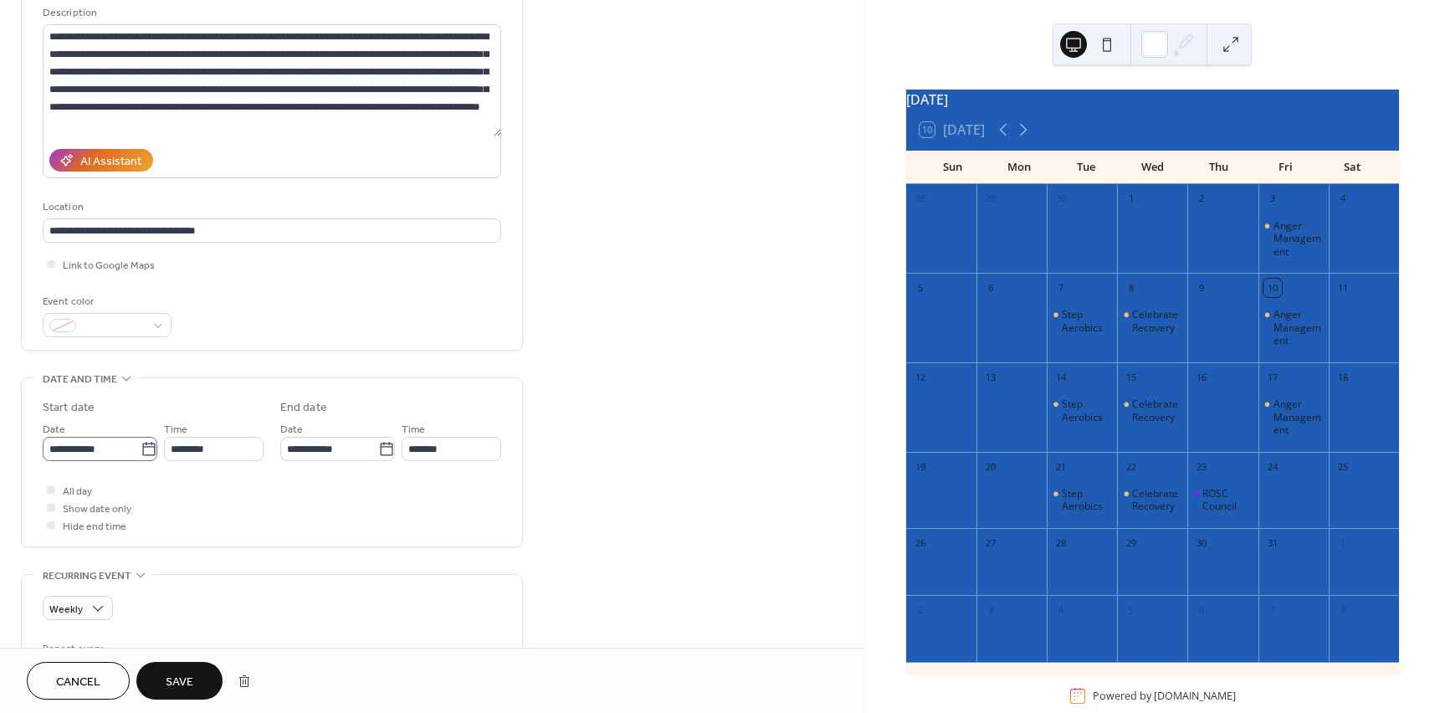
click at [143, 448] on icon at bounding box center [149, 449] width 17 height 17
click at [141, 448] on input "**********" at bounding box center [92, 449] width 98 height 24
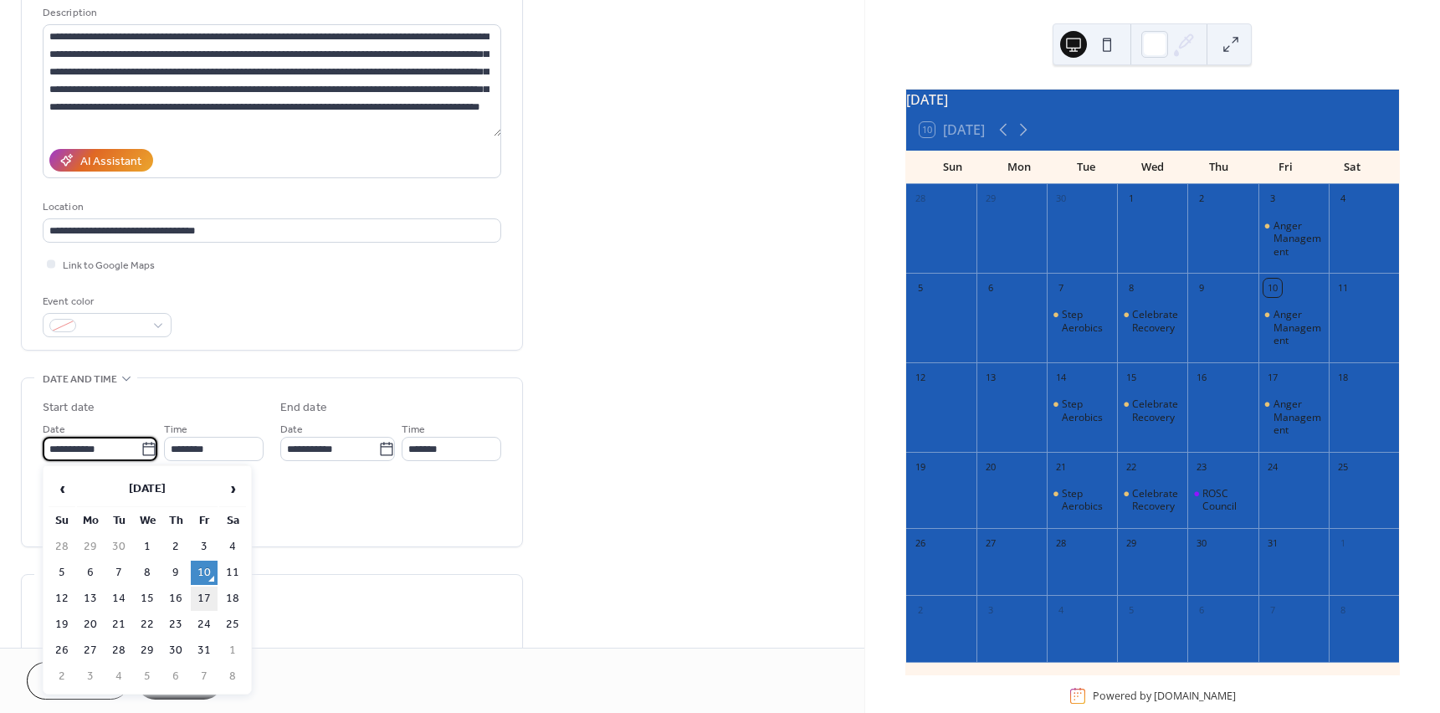
click at [201, 596] on td "17" at bounding box center [204, 599] width 27 height 24
type input "**********"
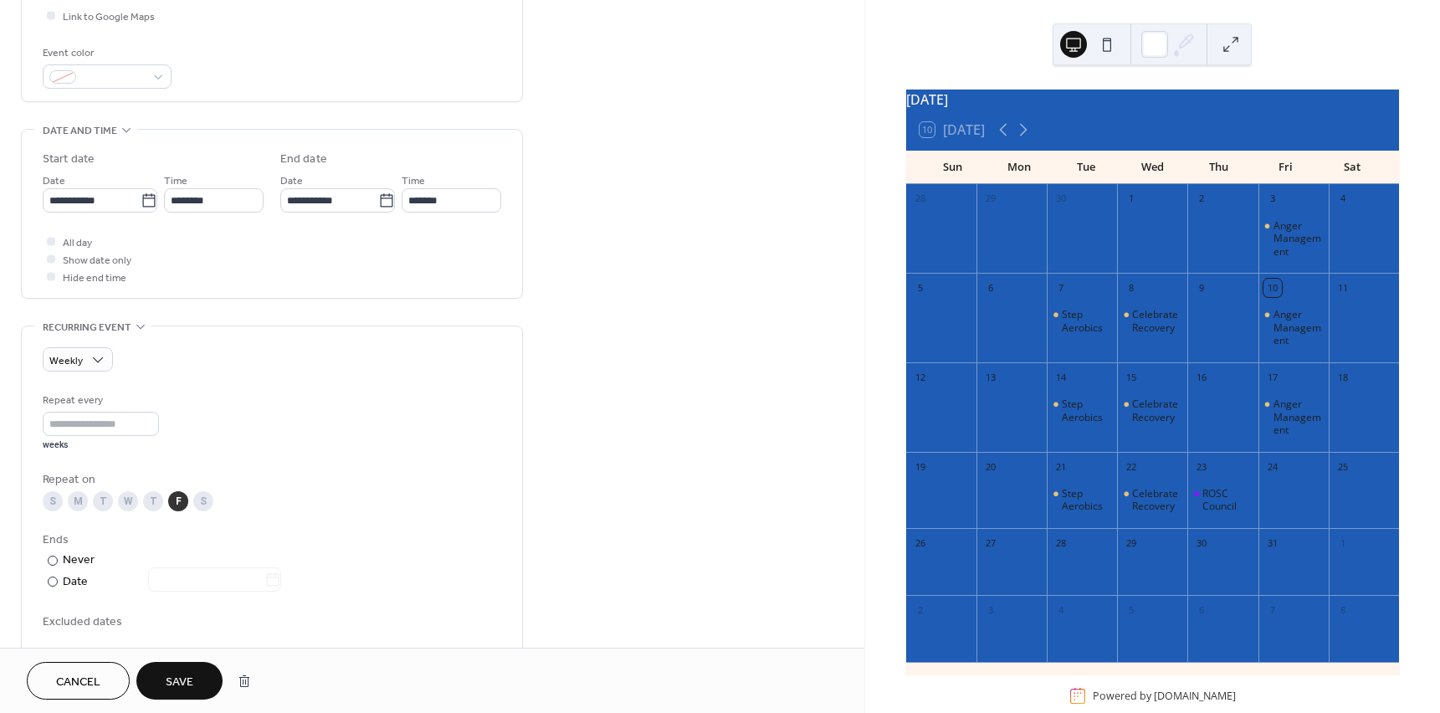
scroll to position [419, 0]
click at [181, 674] on span "Save" at bounding box center [180, 683] width 28 height 18
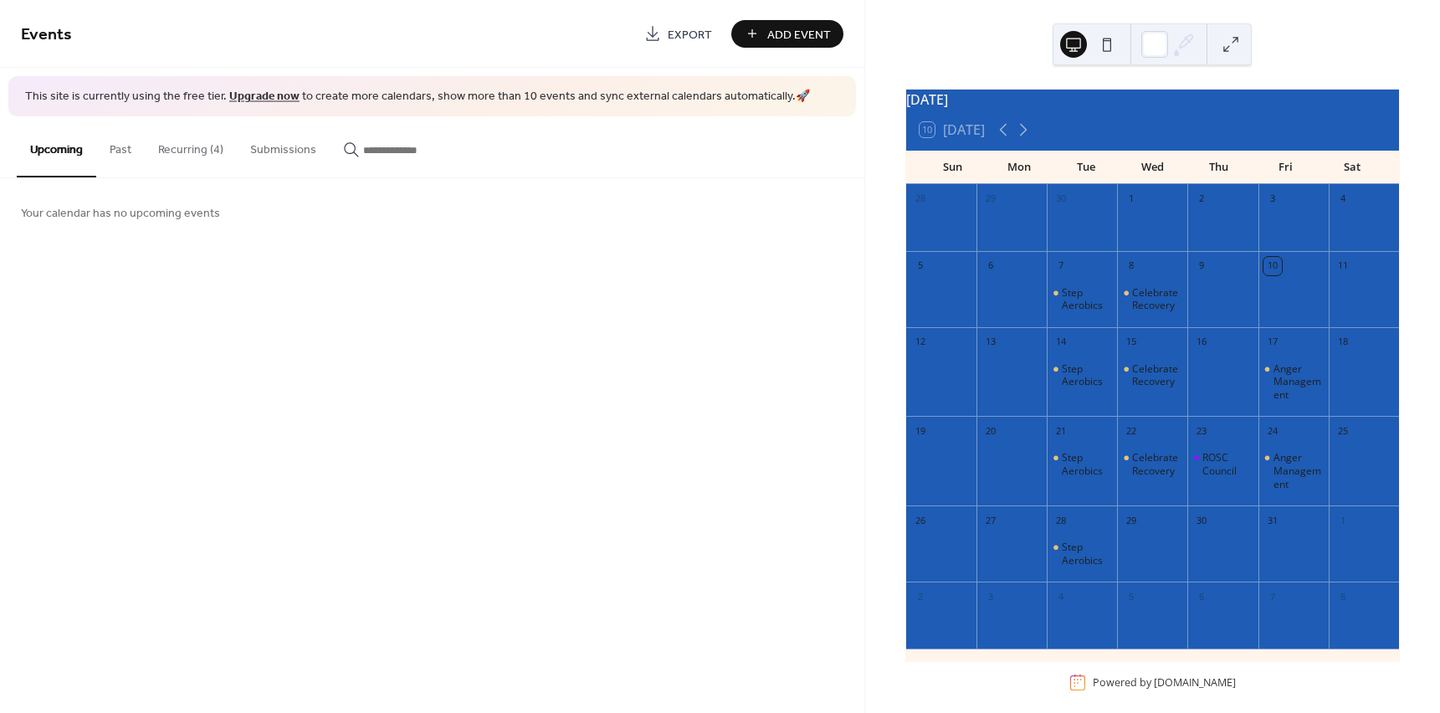
click at [221, 154] on button "Recurring (4)" at bounding box center [191, 145] width 92 height 59
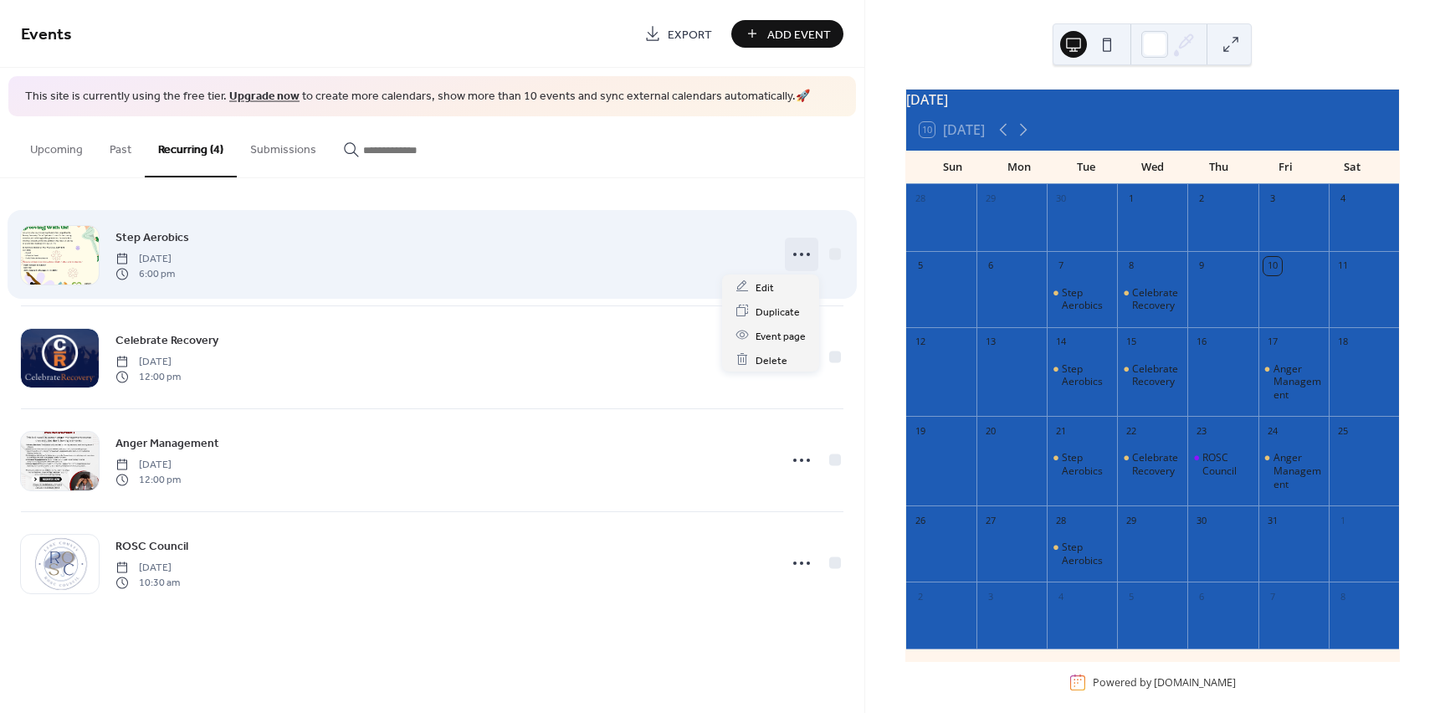
click at [809, 265] on icon at bounding box center [801, 254] width 27 height 27
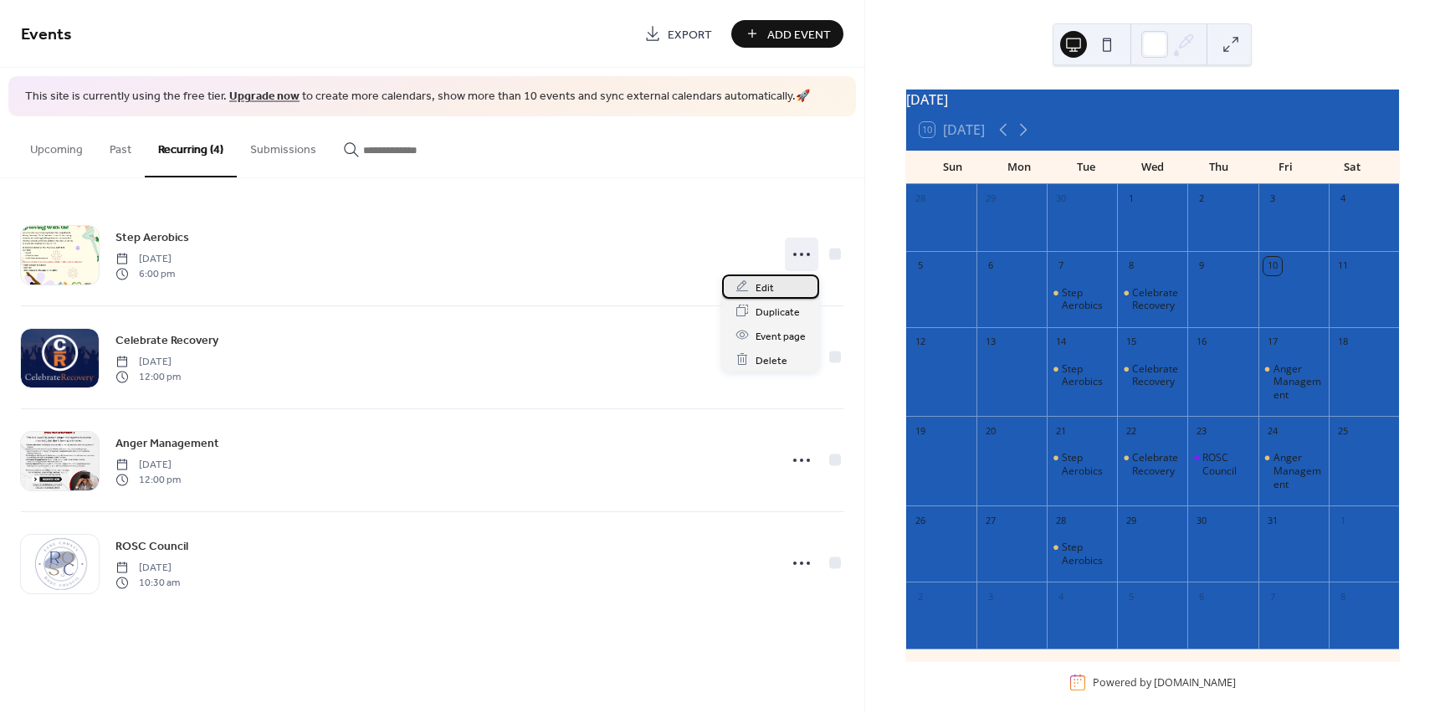
click at [788, 281] on div "Edit" at bounding box center [770, 287] width 97 height 24
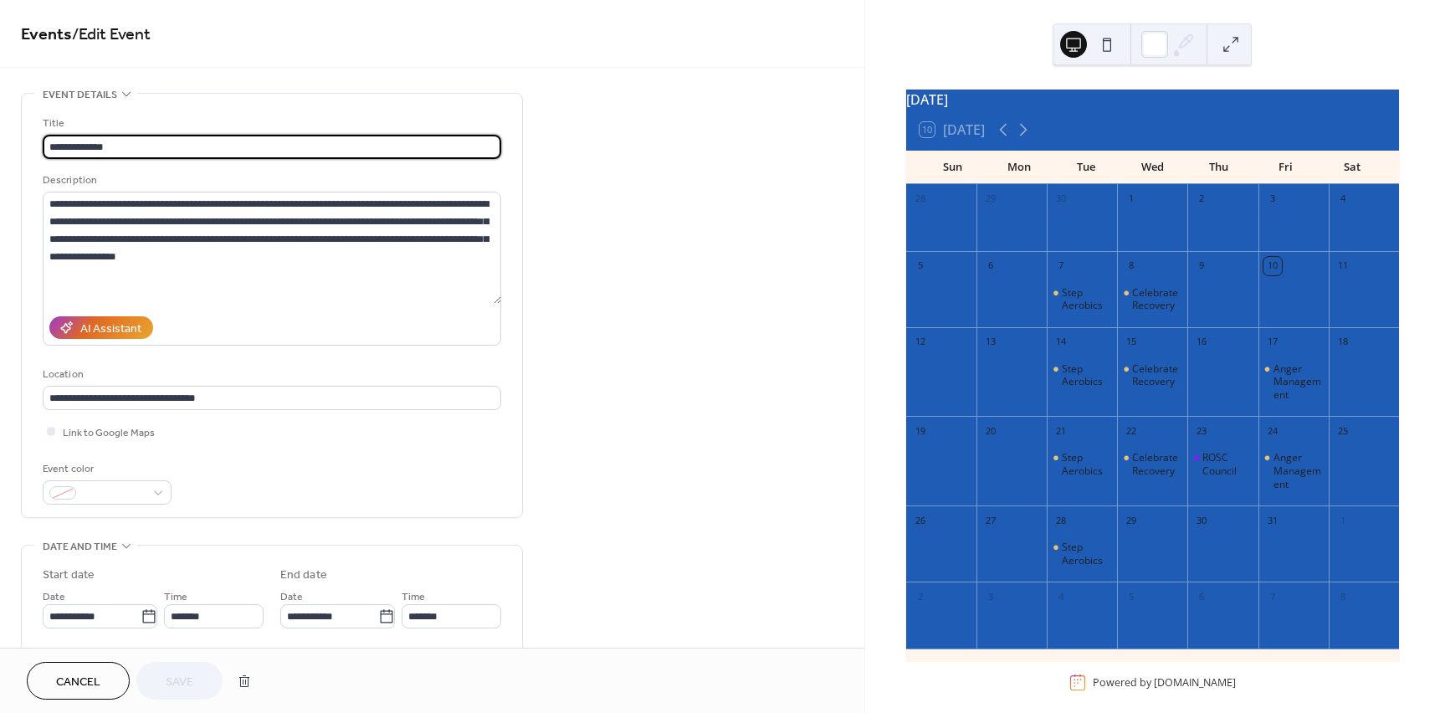
type input "**********"
click at [141, 619] on icon at bounding box center [149, 617] width 17 height 17
click at [141, 619] on input "**********" at bounding box center [92, 616] width 98 height 24
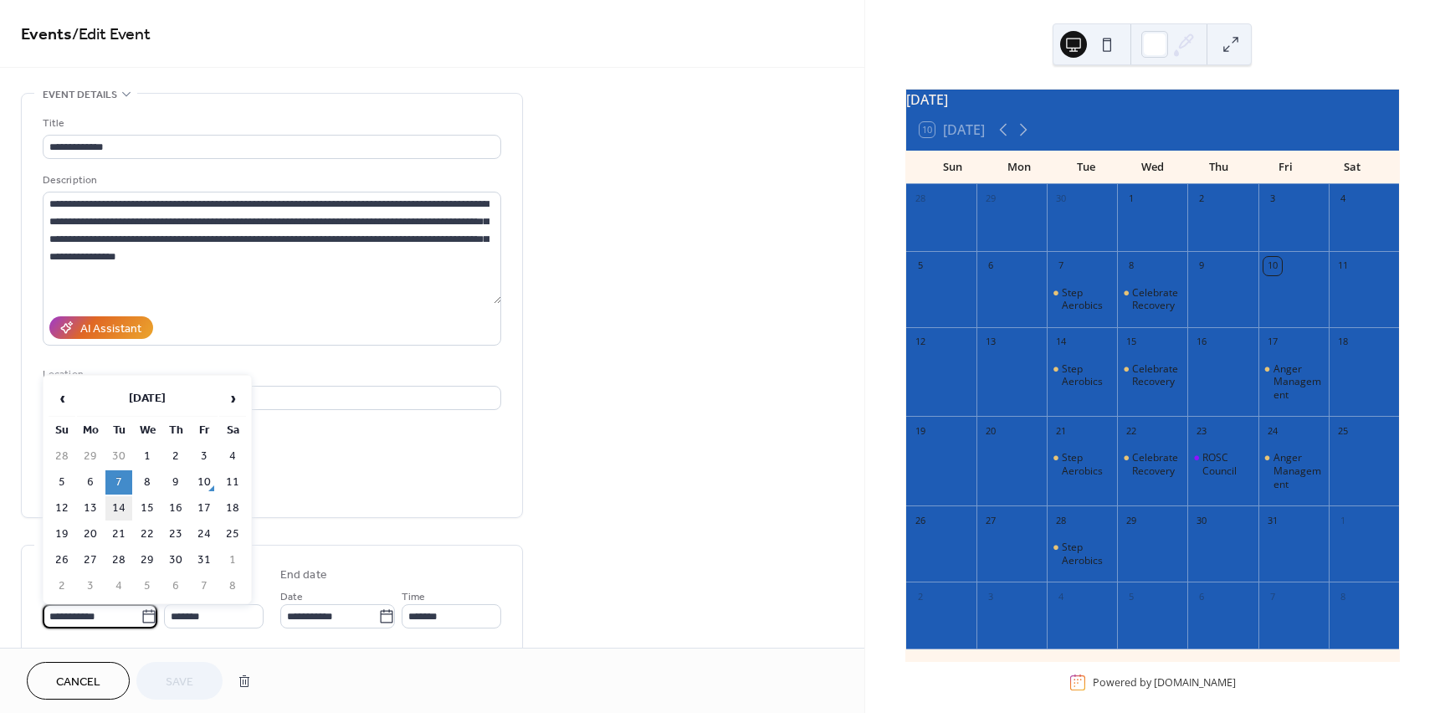
click at [119, 503] on td "14" at bounding box center [118, 508] width 27 height 24
type input "**********"
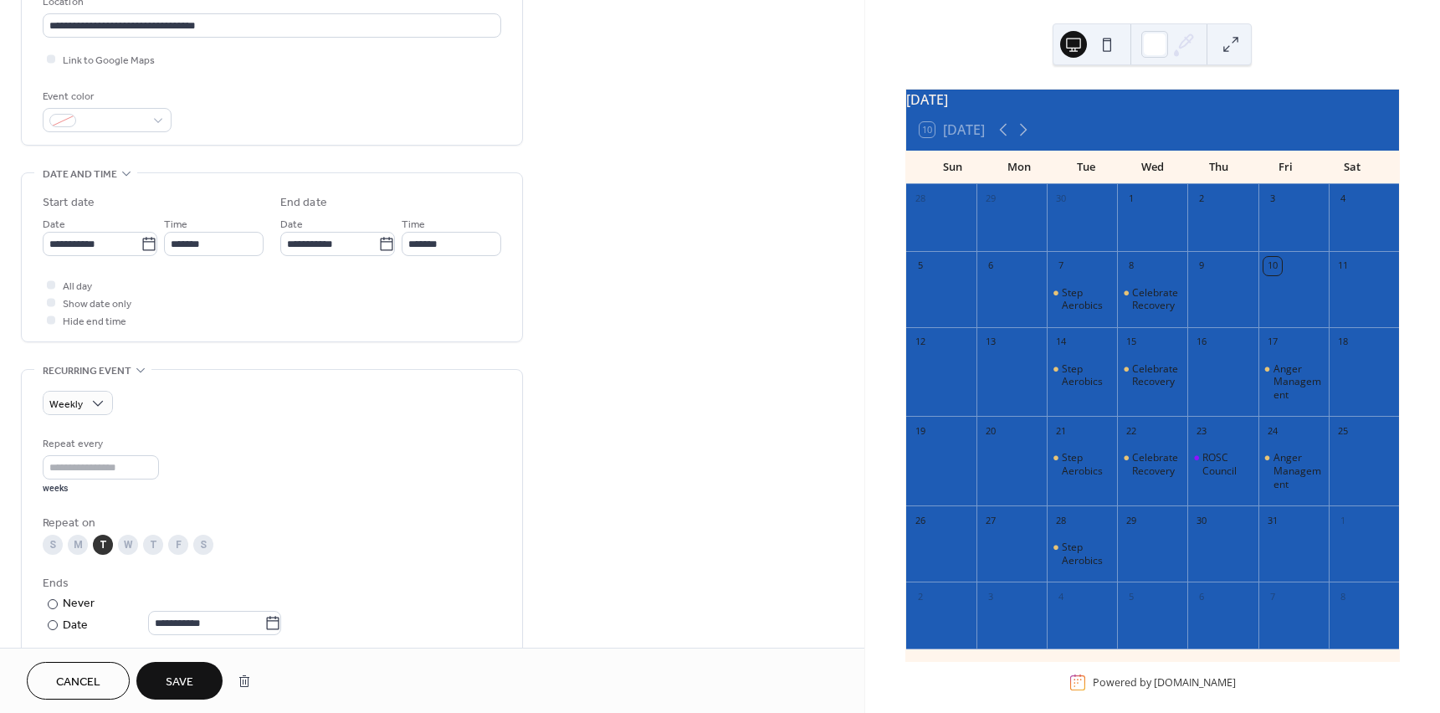
scroll to position [419, 0]
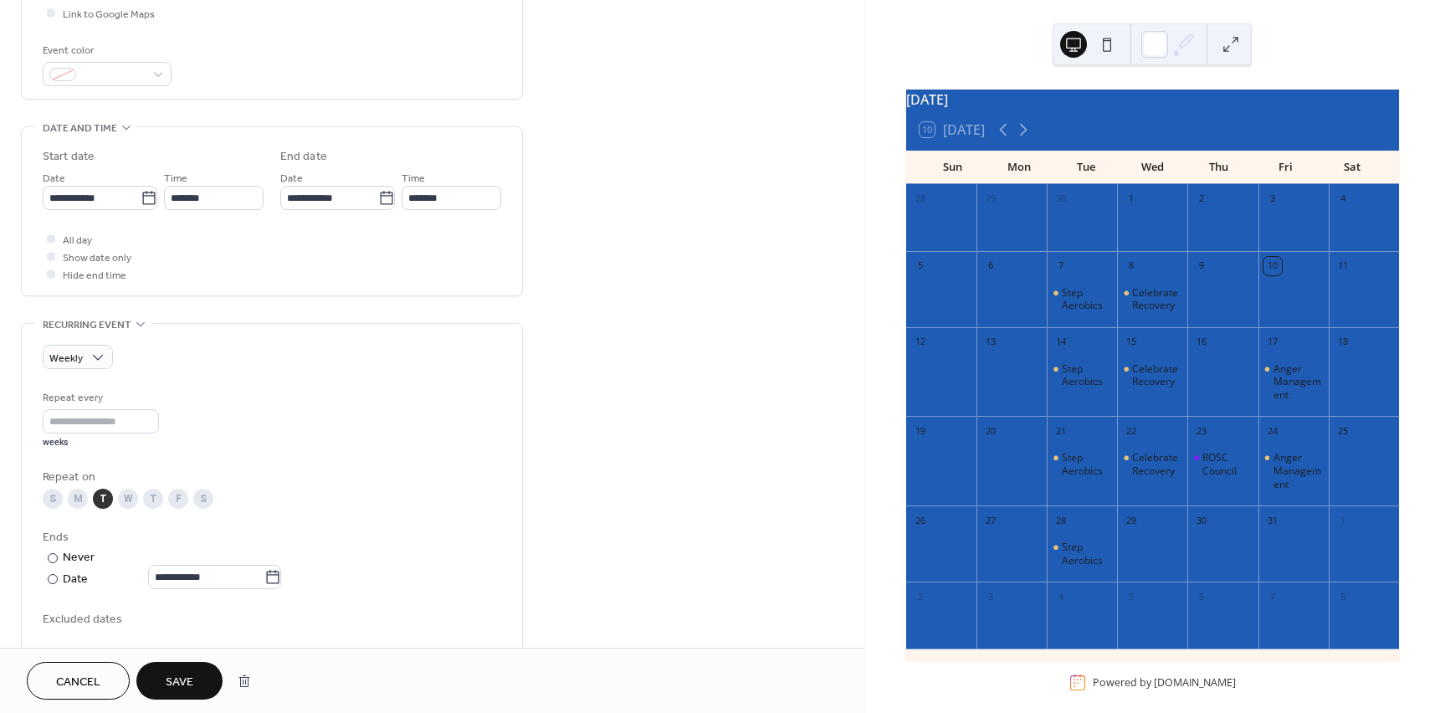
click at [198, 682] on button "Save" at bounding box center [179, 681] width 86 height 38
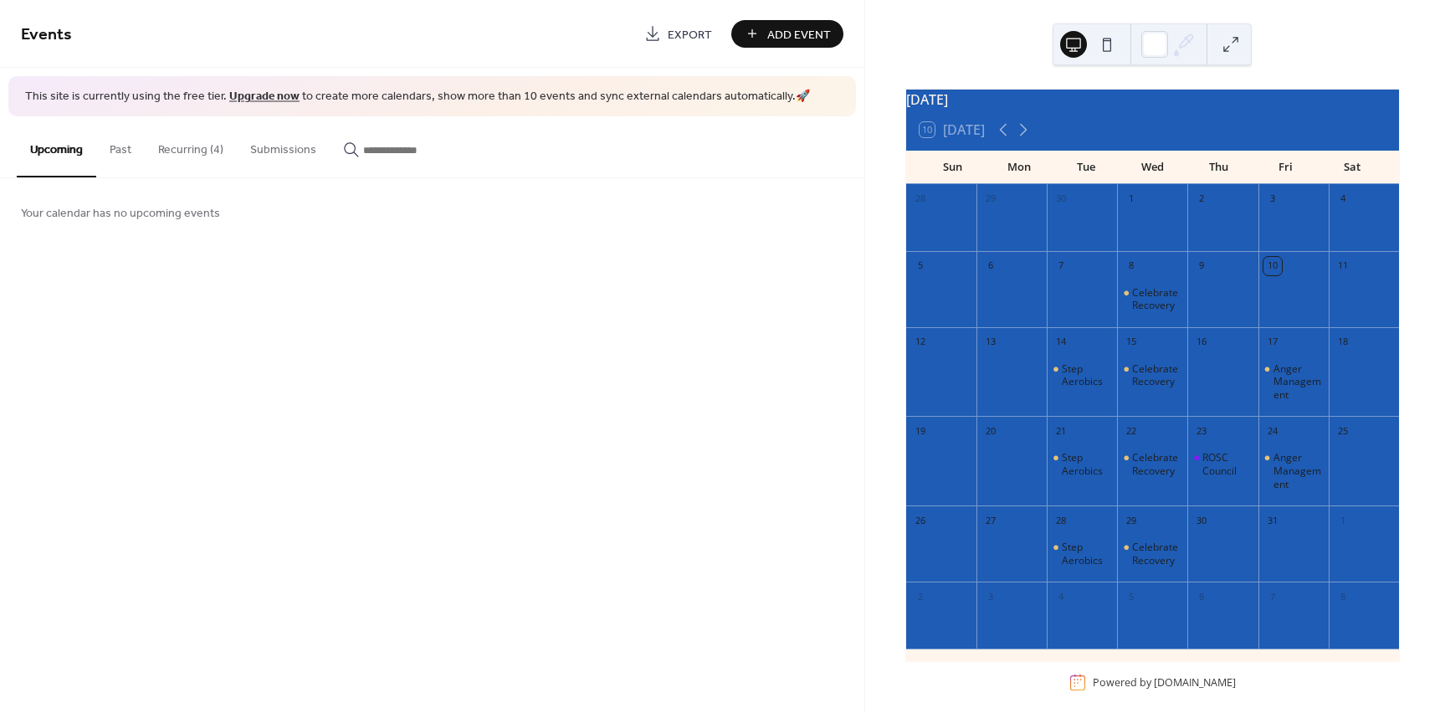
click at [204, 152] on button "Recurring (4)" at bounding box center [191, 145] width 92 height 59
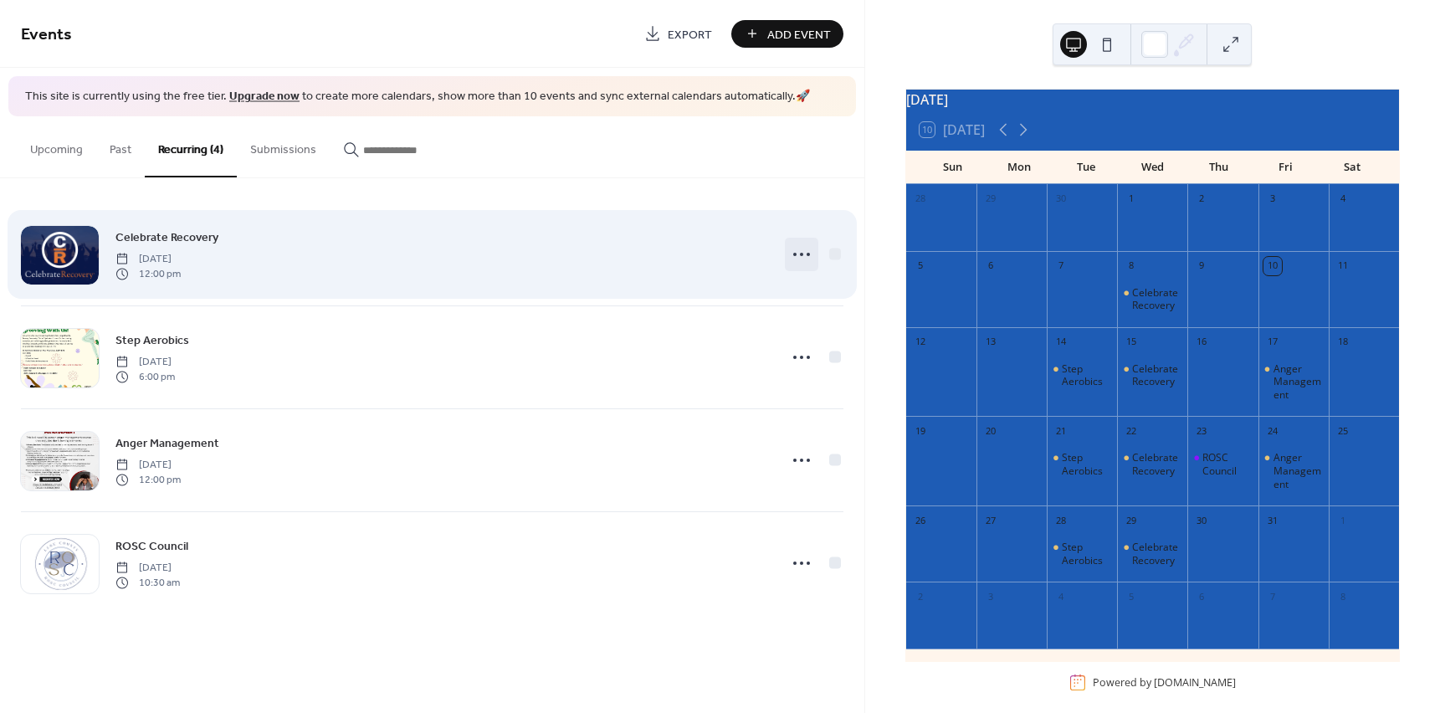
click at [792, 258] on icon at bounding box center [801, 254] width 27 height 27
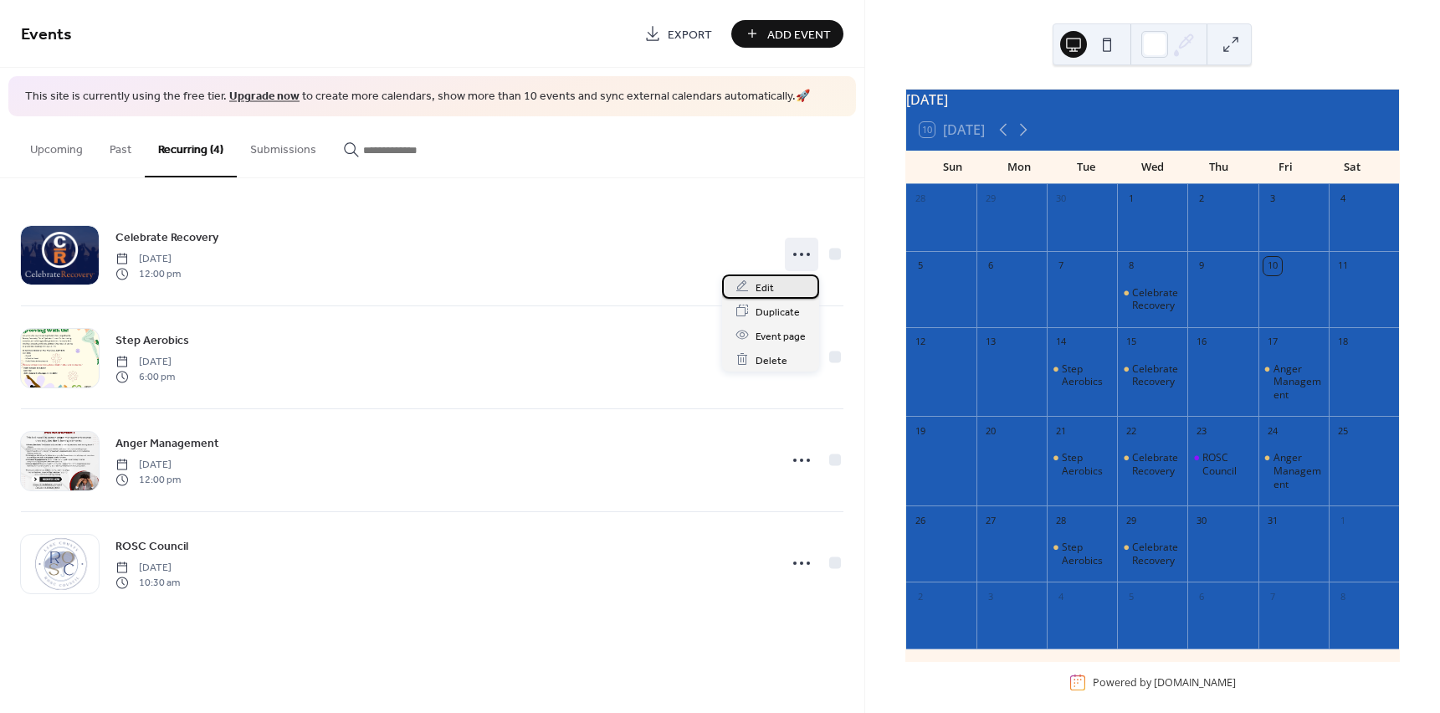
click at [763, 290] on span "Edit" at bounding box center [765, 288] width 18 height 18
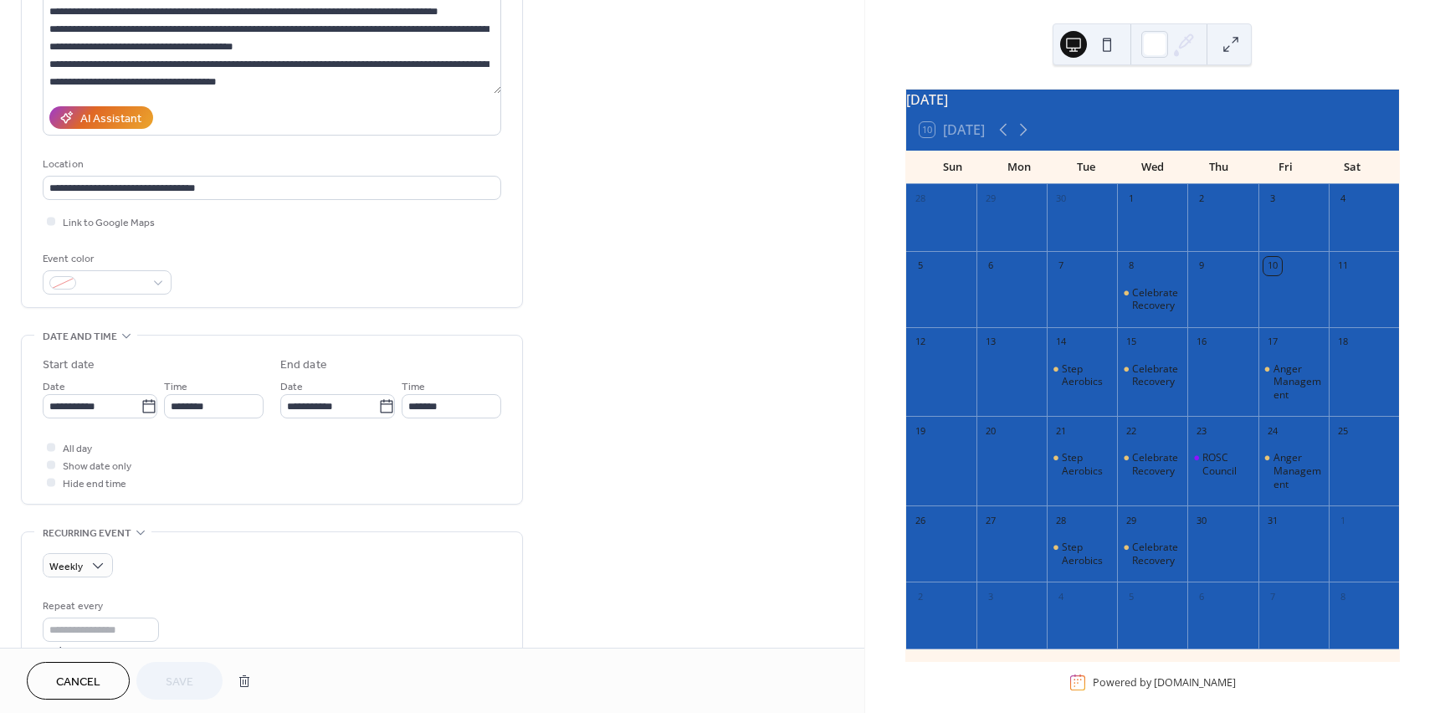
scroll to position [335, 0]
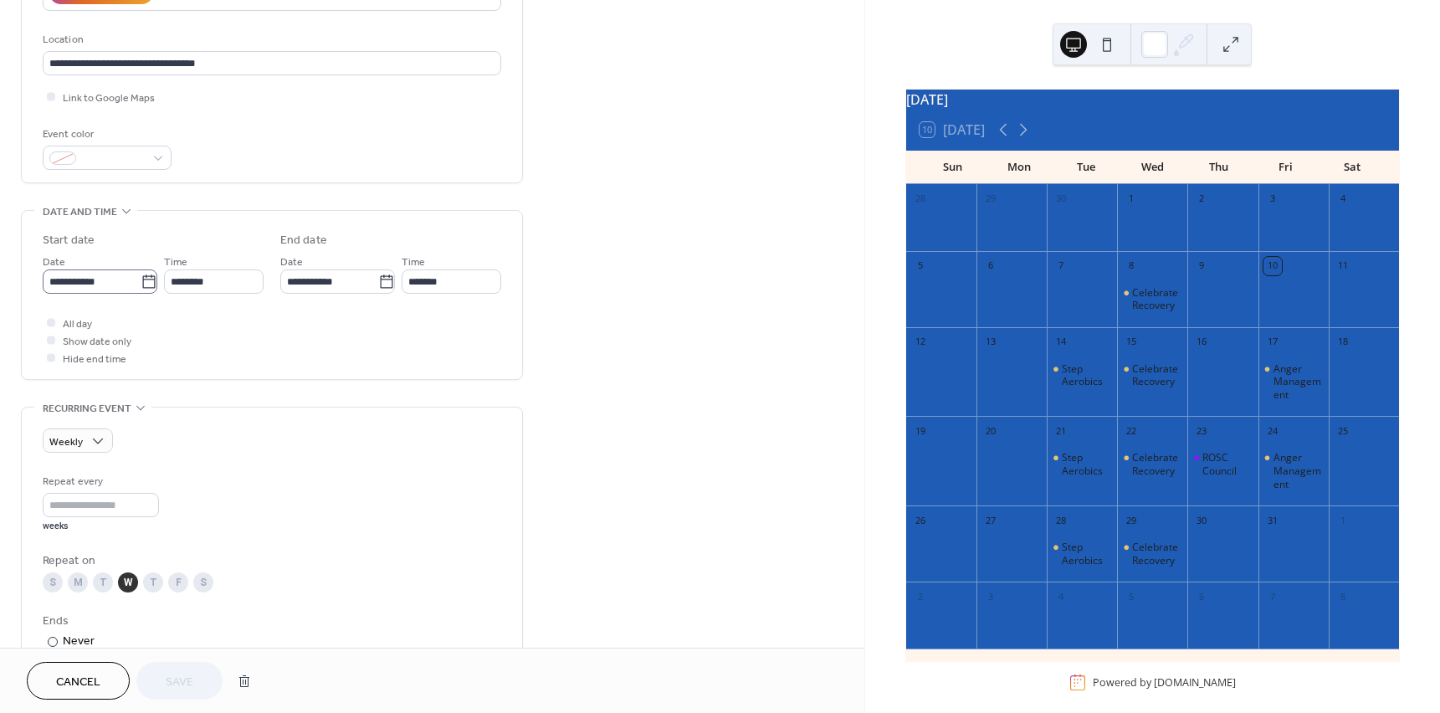
click at [143, 280] on icon at bounding box center [149, 282] width 17 height 17
click at [141, 280] on input "**********" at bounding box center [92, 282] width 98 height 24
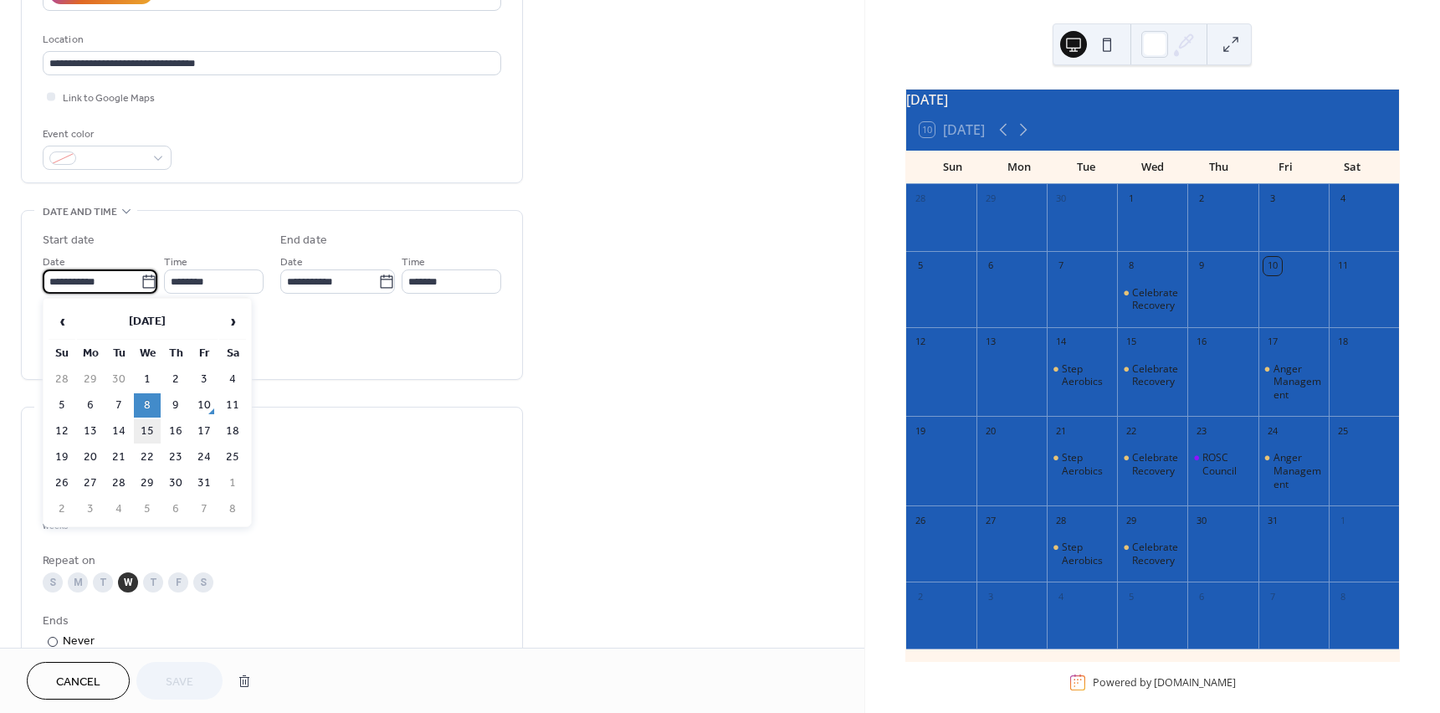
click at [149, 420] on td "15" at bounding box center [147, 431] width 27 height 24
type input "**********"
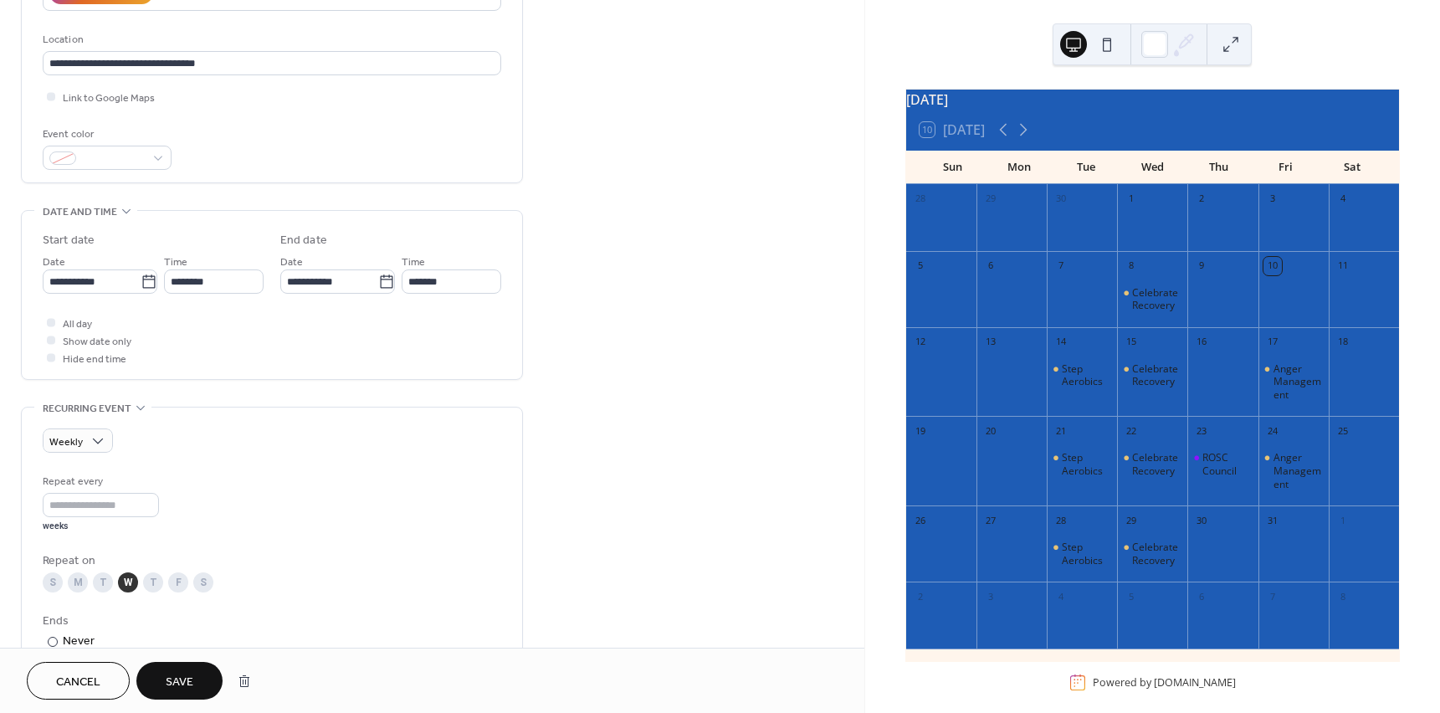
click at [189, 682] on span "Save" at bounding box center [180, 683] width 28 height 18
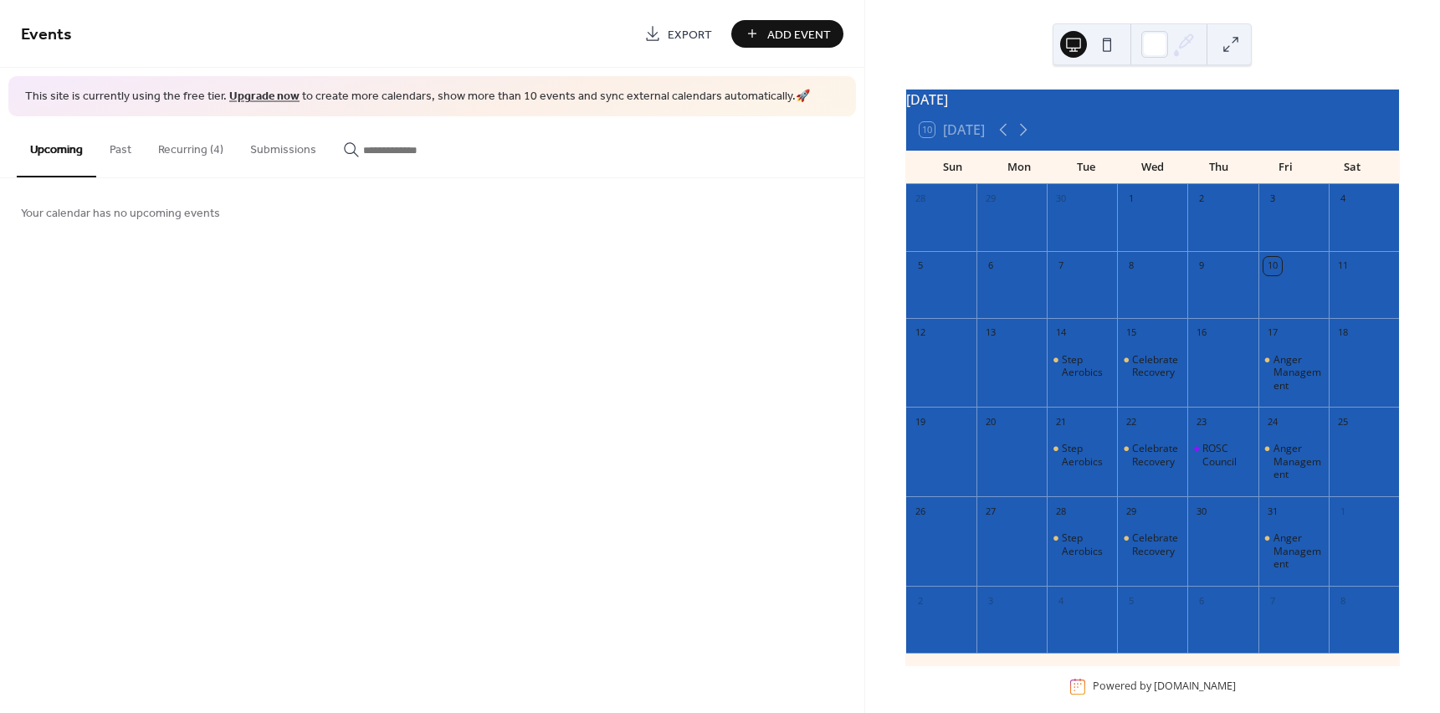
click at [819, 17] on div "Events Export Add Event" at bounding box center [432, 34] width 865 height 68
click at [804, 32] on span "Add Event" at bounding box center [800, 35] width 64 height 18
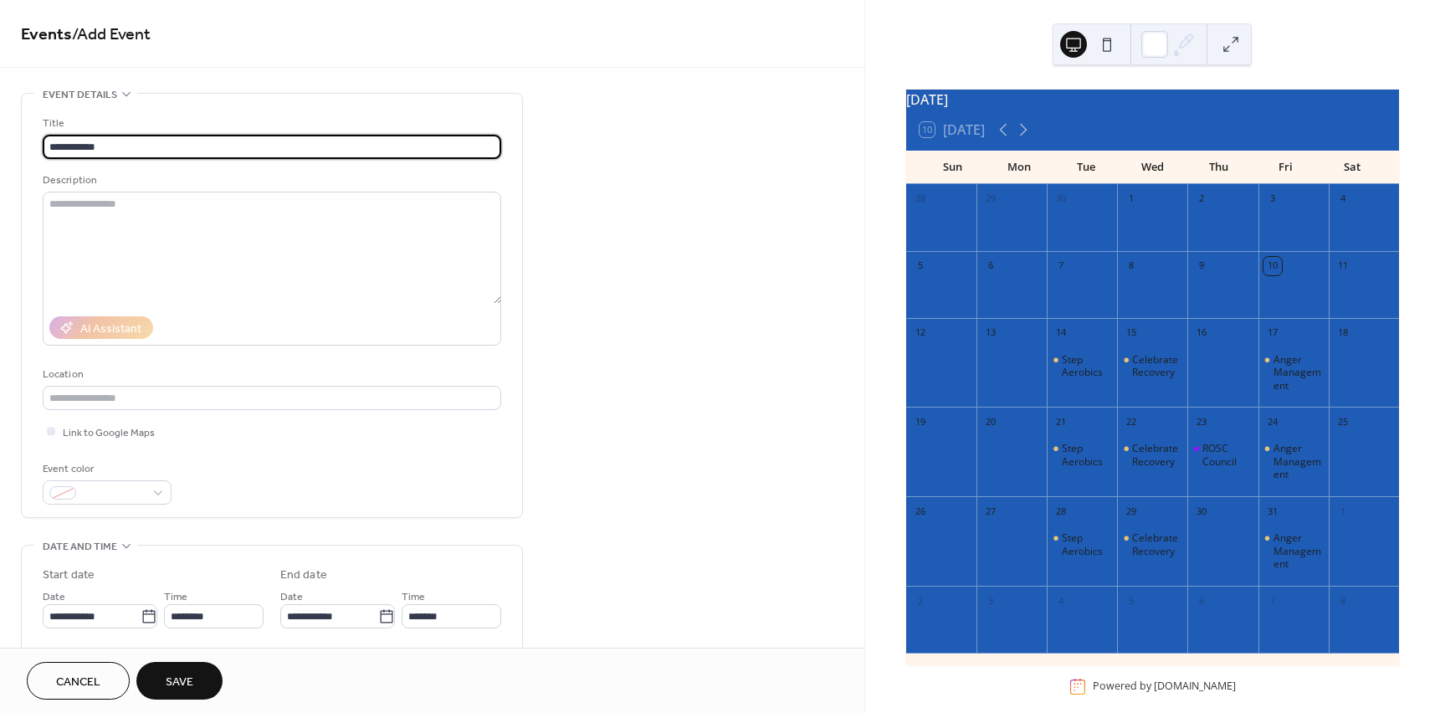
click at [215, 142] on input "**********" at bounding box center [272, 147] width 459 height 24
click at [150, 151] on input "**********" at bounding box center [272, 147] width 459 height 24
type input "**********"
drag, startPoint x: 326, startPoint y: 146, endPoint x: -84, endPoint y: 158, distance: 409.5
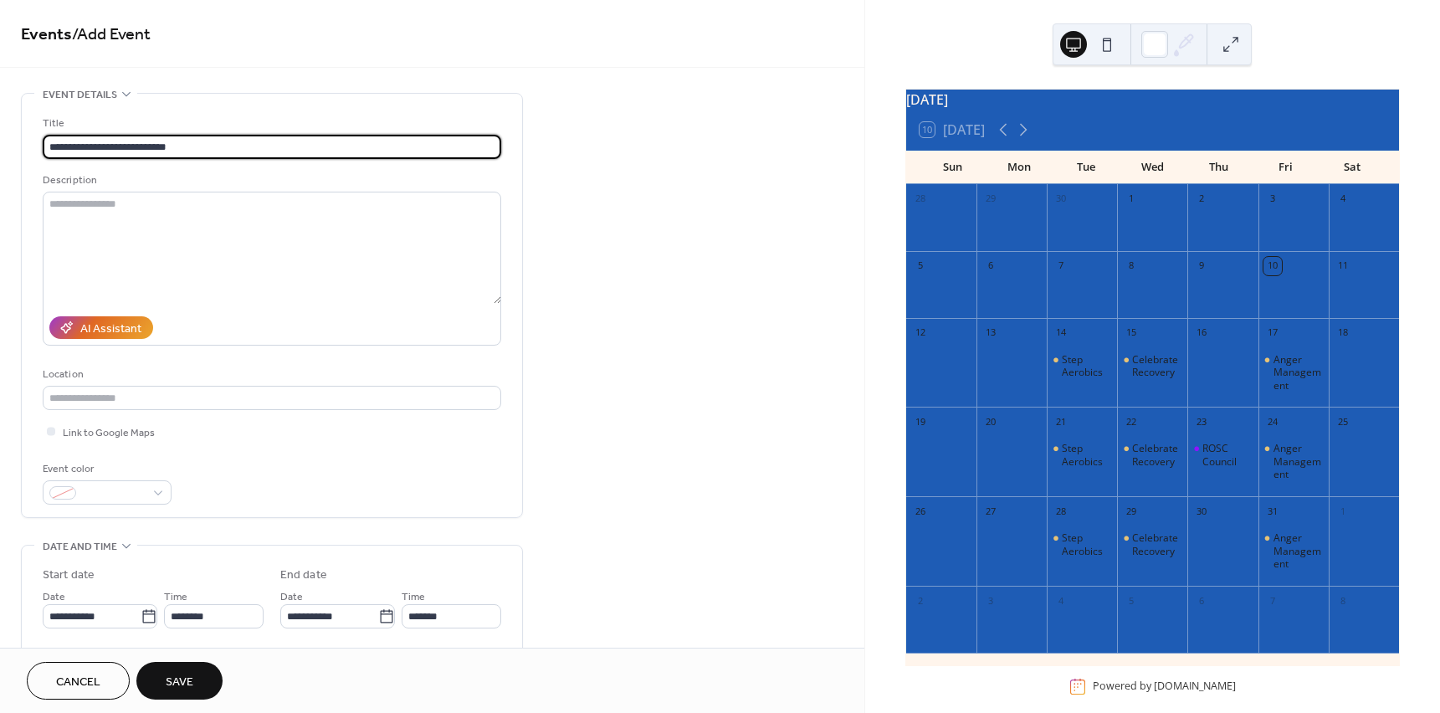
click at [0, 158] on html "**********" at bounding box center [720, 356] width 1440 height 713
